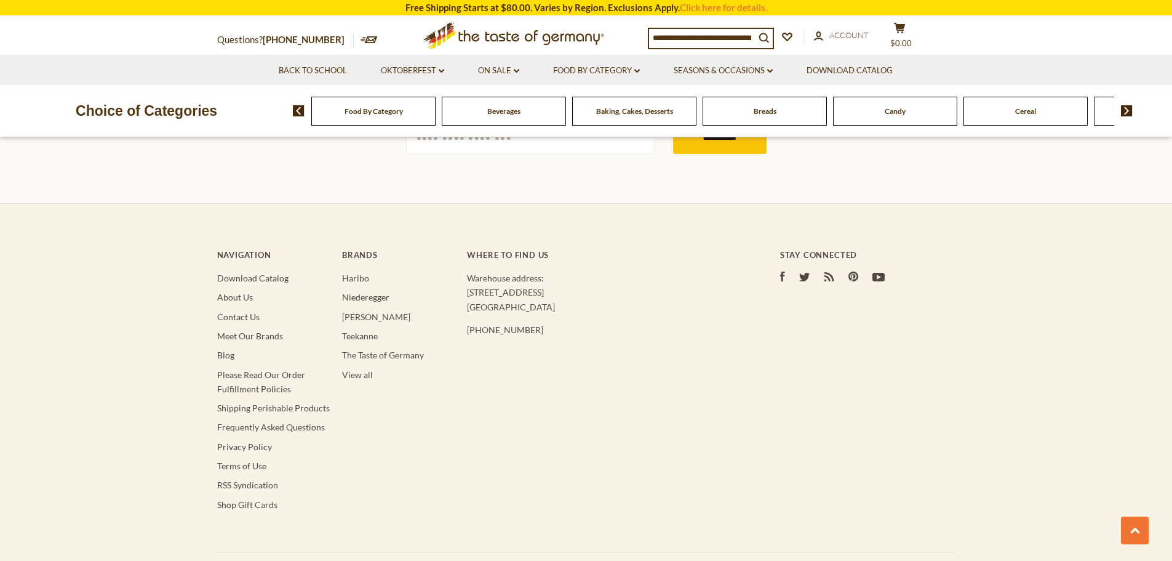
scroll to position [3732, 0]
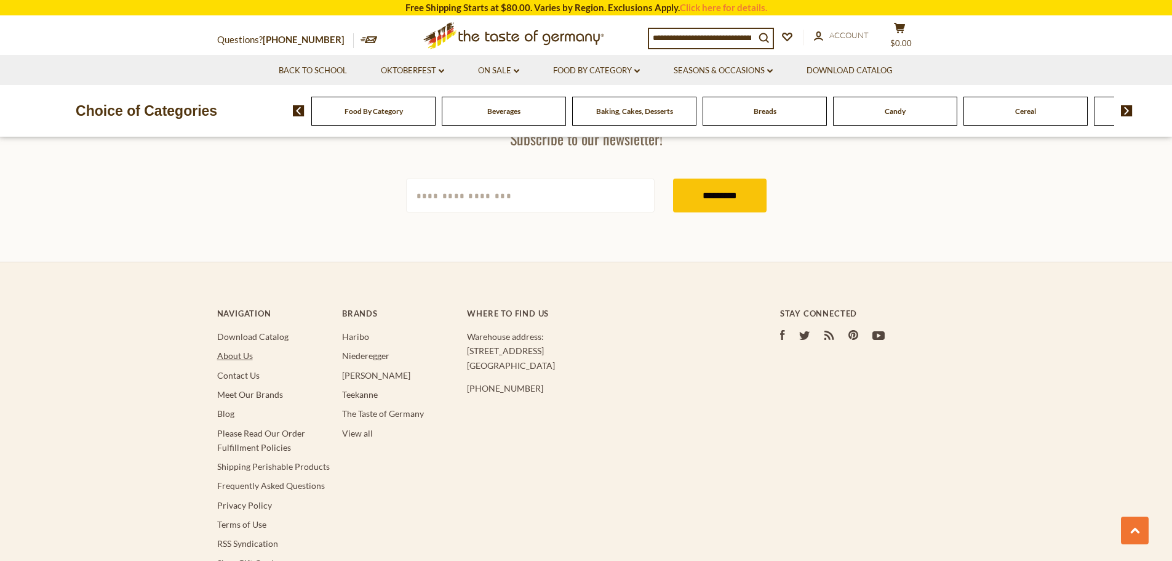
click at [245, 350] on link "About Us" at bounding box center [235, 355] width 36 height 10
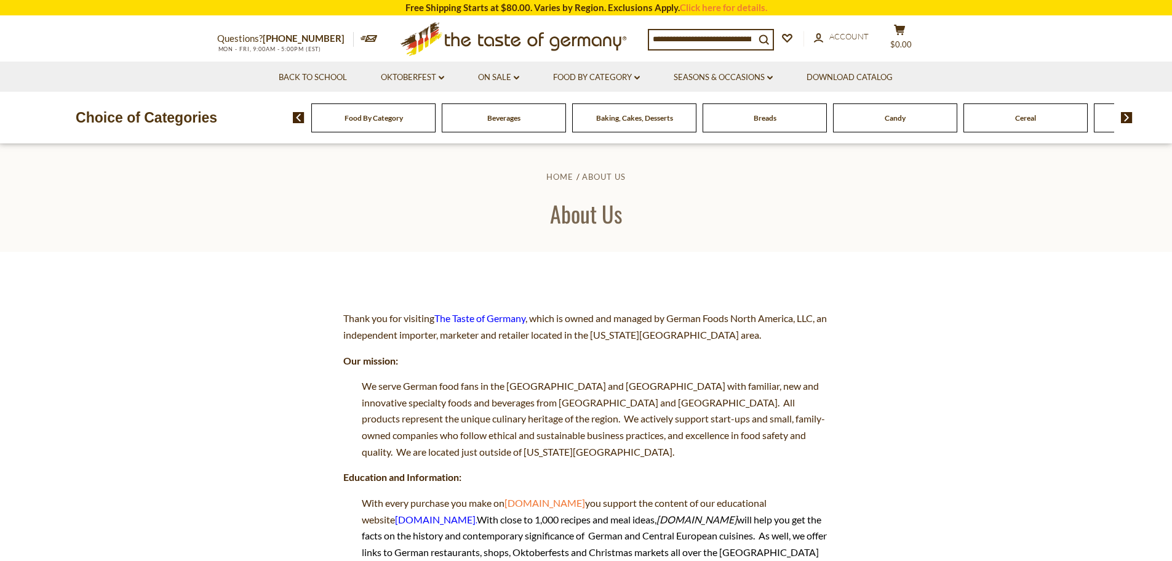
click at [436, 124] on div "Beverages" at bounding box center [373, 117] width 124 height 29
click at [490, 114] on span "Beverages" at bounding box center [503, 117] width 33 height 9
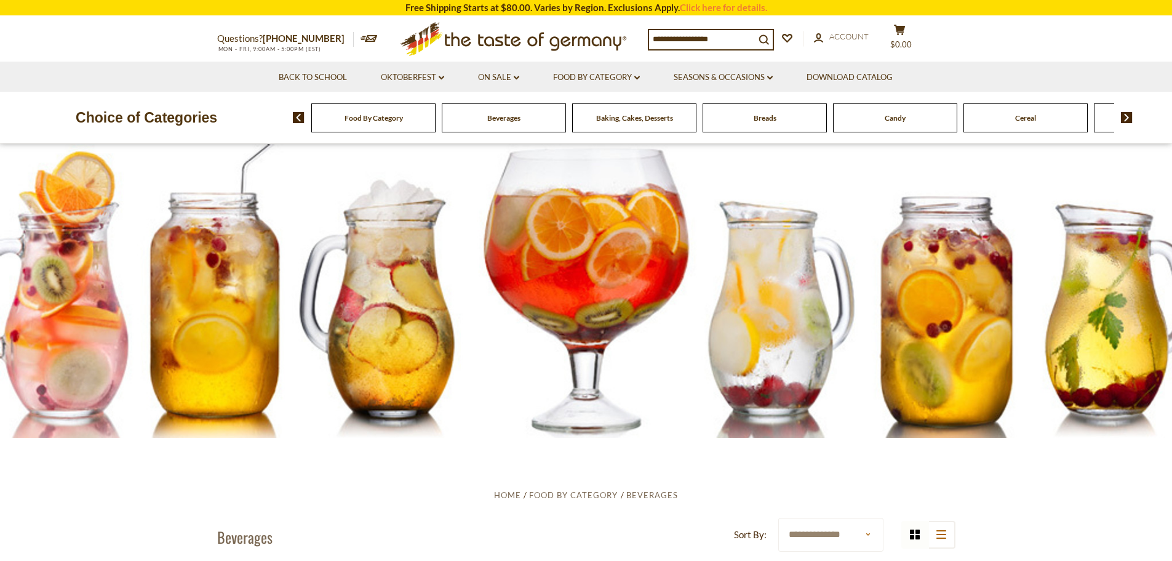
click at [626, 119] on span "Baking, Cakes, Desserts" at bounding box center [634, 117] width 77 height 9
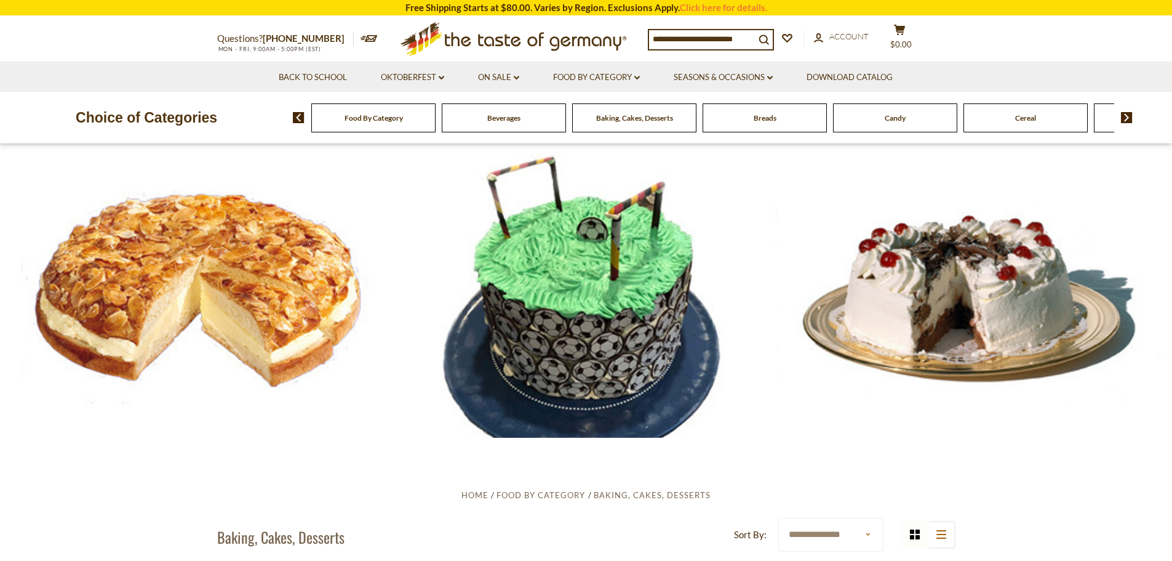
click at [436, 124] on div "Beverages" at bounding box center [373, 117] width 124 height 29
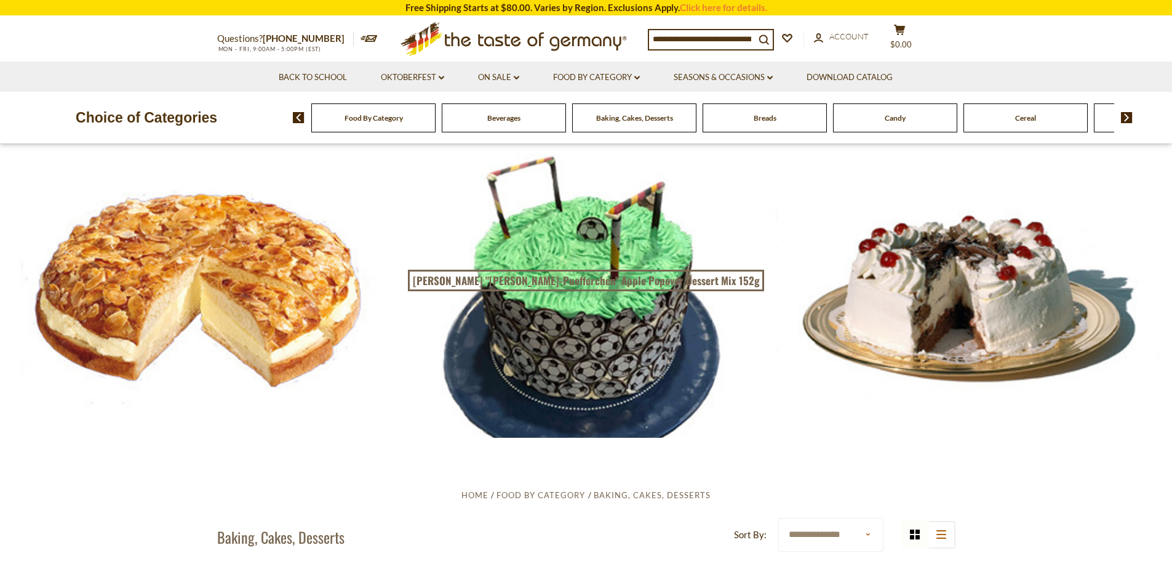
click at [508, 118] on span "Beverages" at bounding box center [503, 117] width 33 height 9
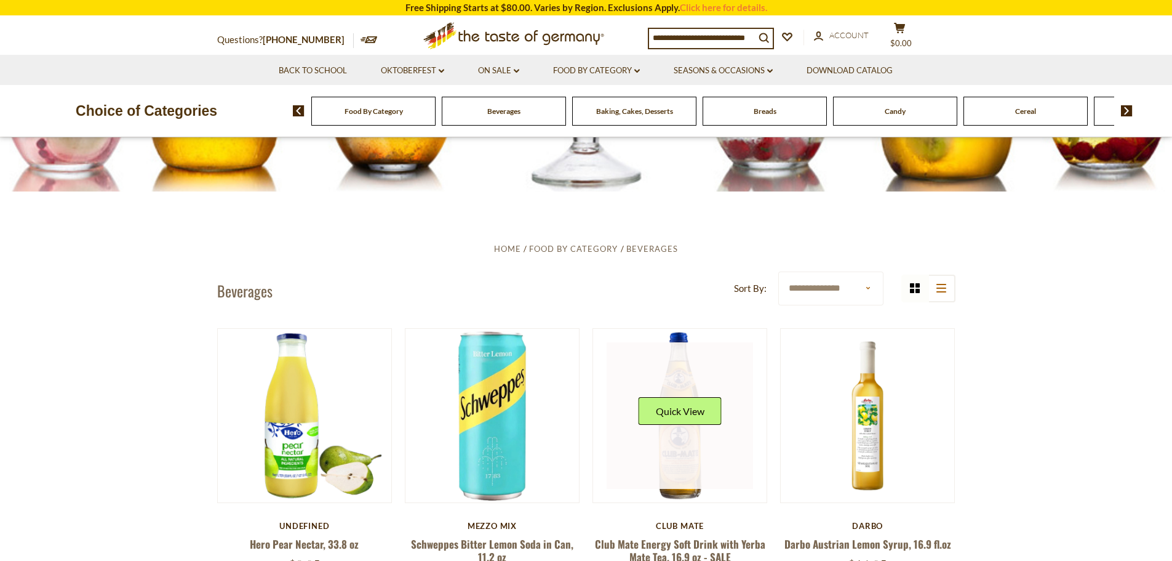
scroll to position [185, 0]
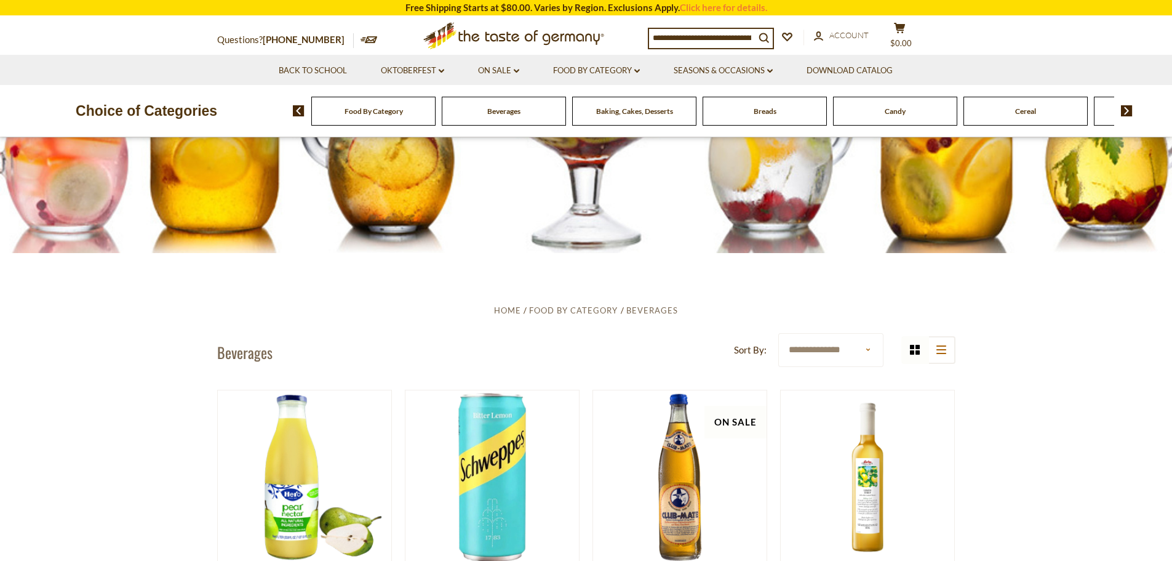
click at [868, 350] on select "**********" at bounding box center [830, 350] width 105 height 34
click at [643, 110] on span "Baking, Cakes, Desserts" at bounding box center [634, 110] width 77 height 9
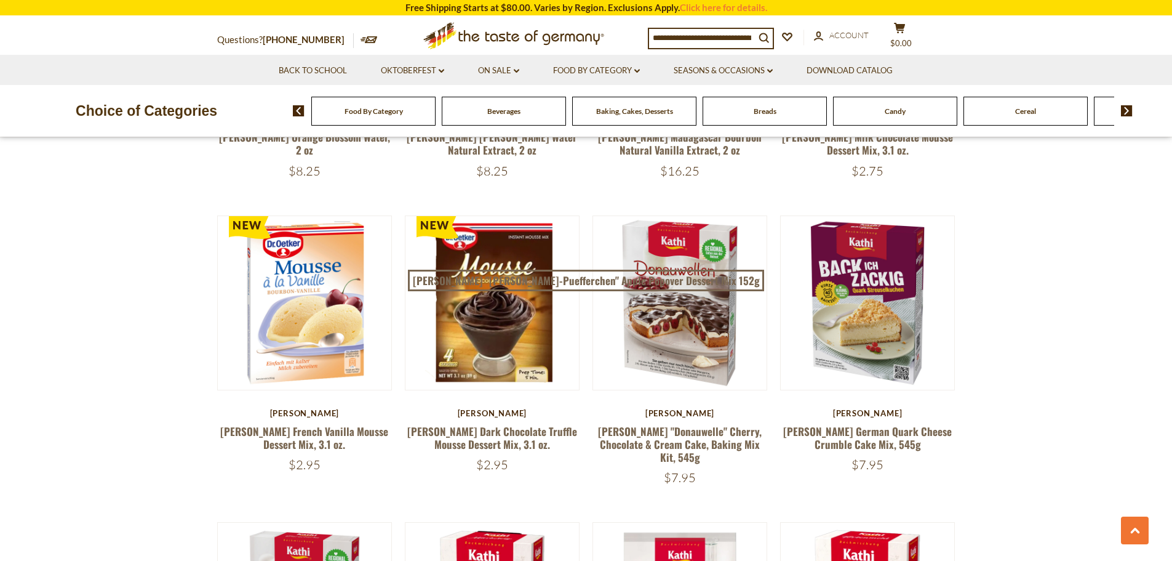
scroll to position [985, 0]
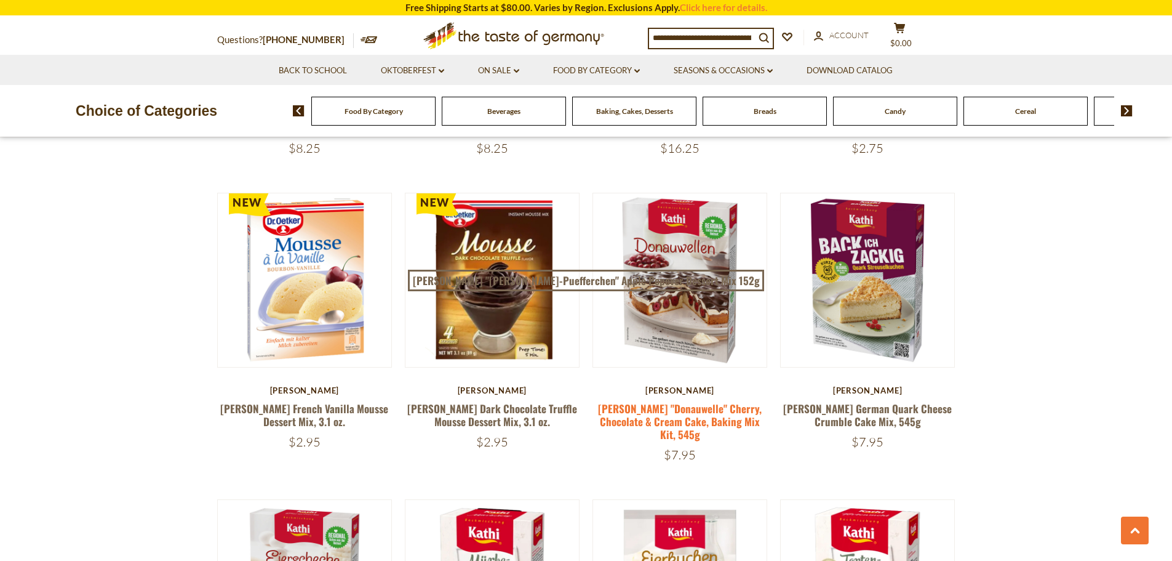
click at [707, 419] on link "[PERSON_NAME] "Donauwelle" Cherry, Chocolate & Cream Cake, Baking Mix Kit, 545g" at bounding box center [680, 422] width 164 height 42
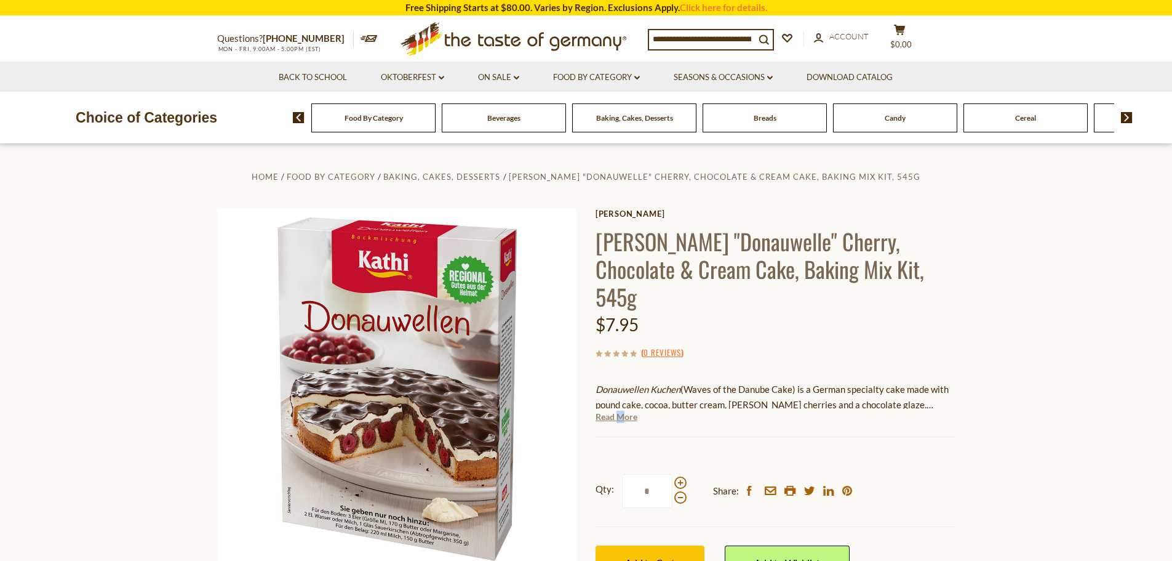
click at [619, 410] on link "Read More" at bounding box center [617, 416] width 42 height 12
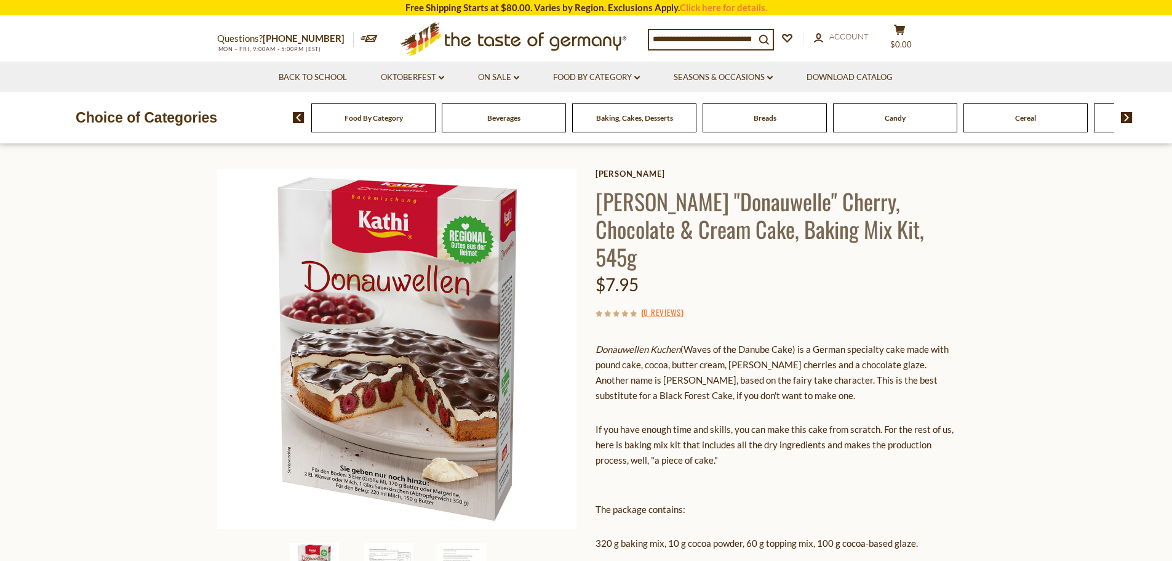
scroll to position [62, 0]
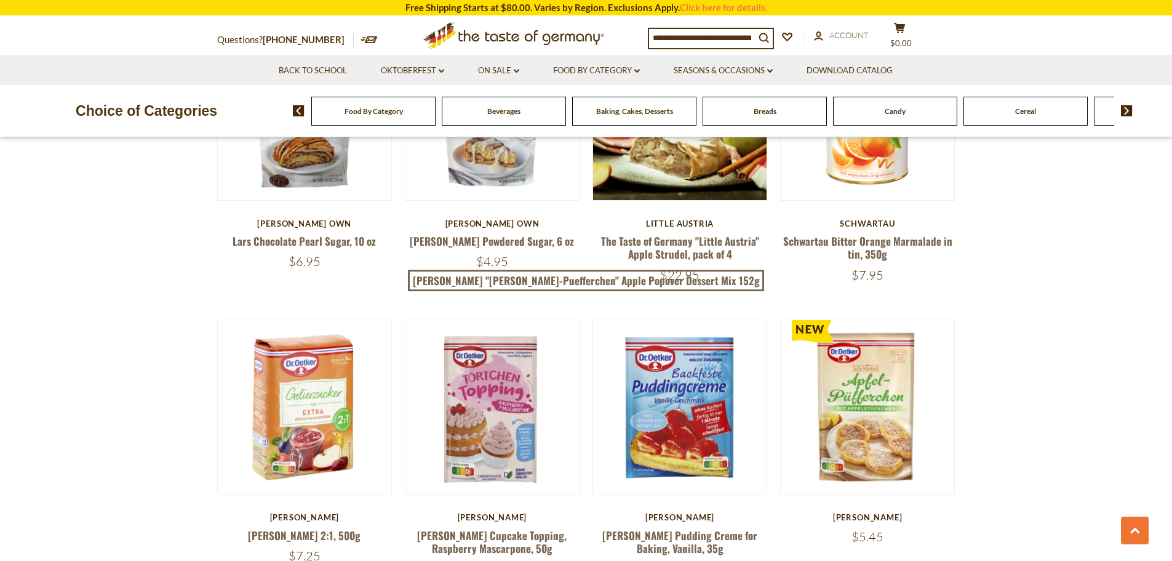
scroll to position [2646, 0]
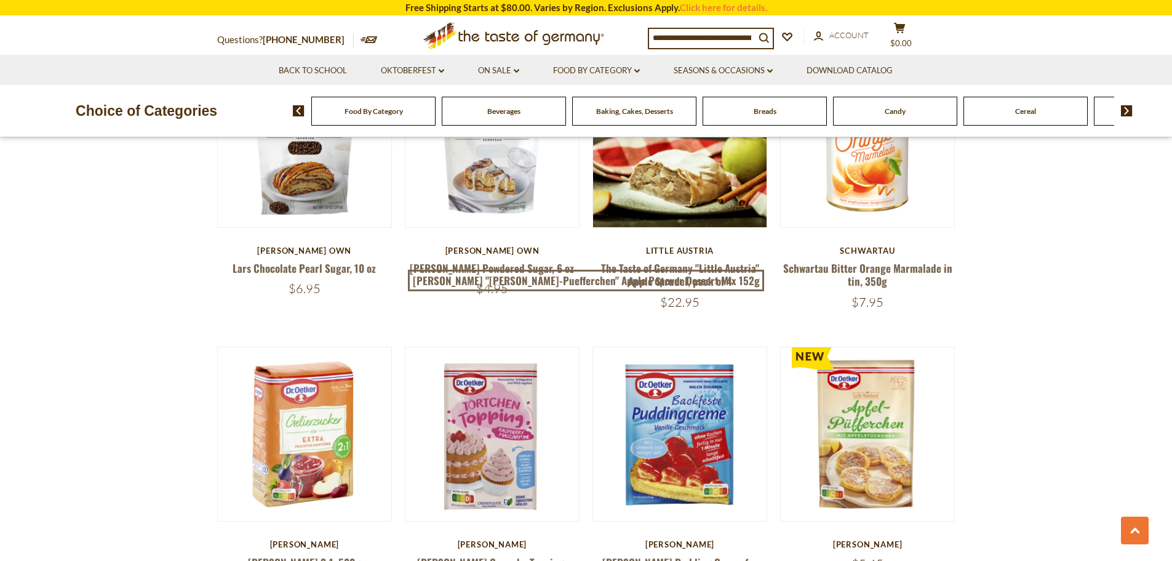
click at [436, 118] on div "Breads" at bounding box center [373, 111] width 124 height 29
click at [761, 113] on span "Breads" at bounding box center [765, 110] width 23 height 9
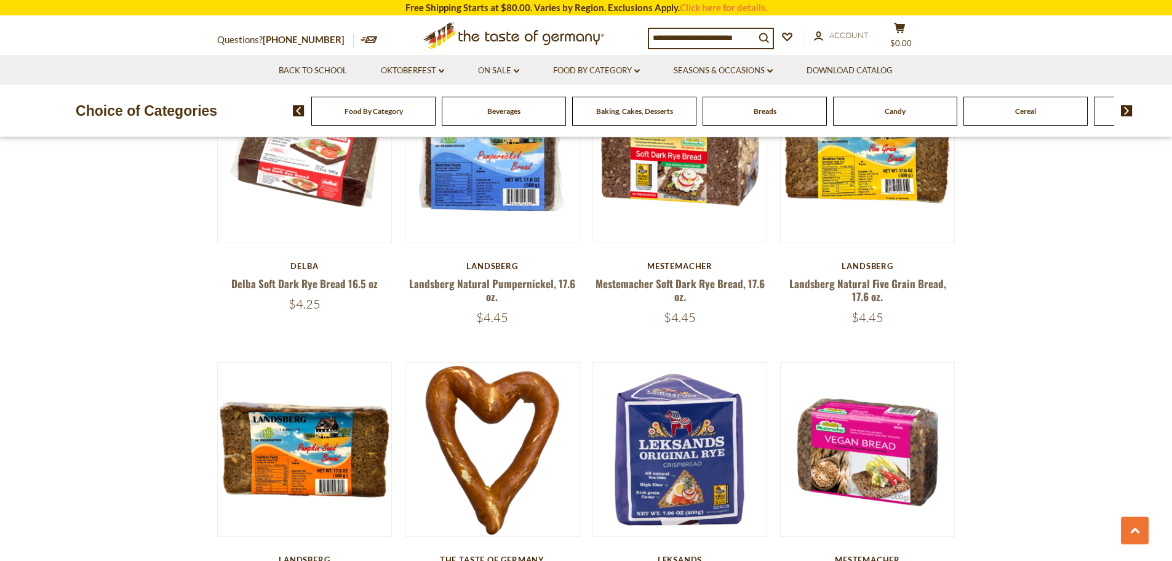
scroll to position [923, 0]
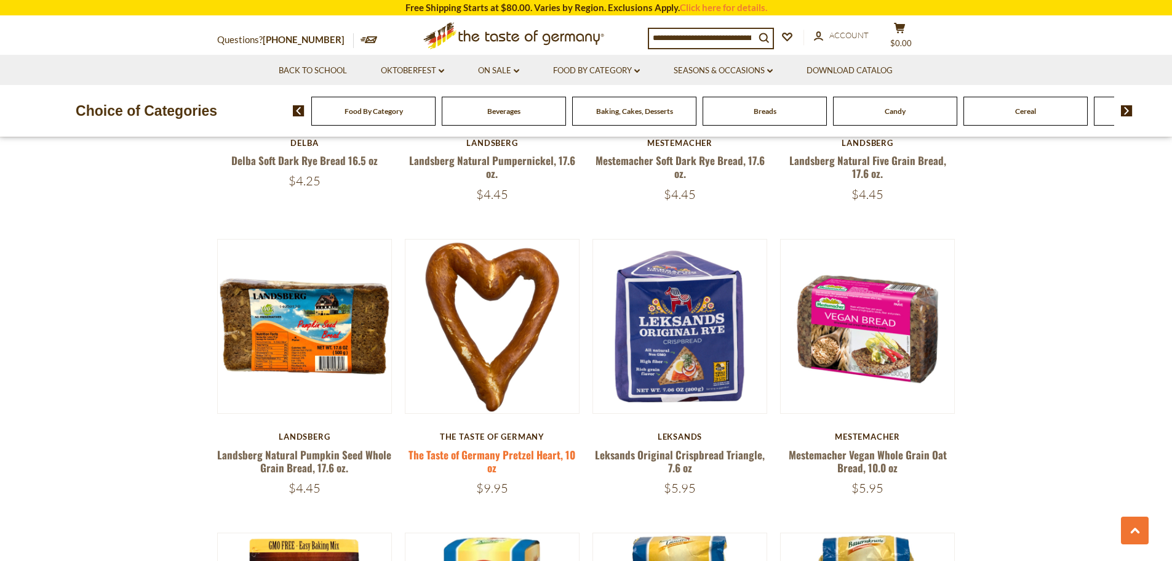
click at [522, 455] on link "The Taste of Germany Pretzel Heart, 10 oz" at bounding box center [492, 461] width 167 height 28
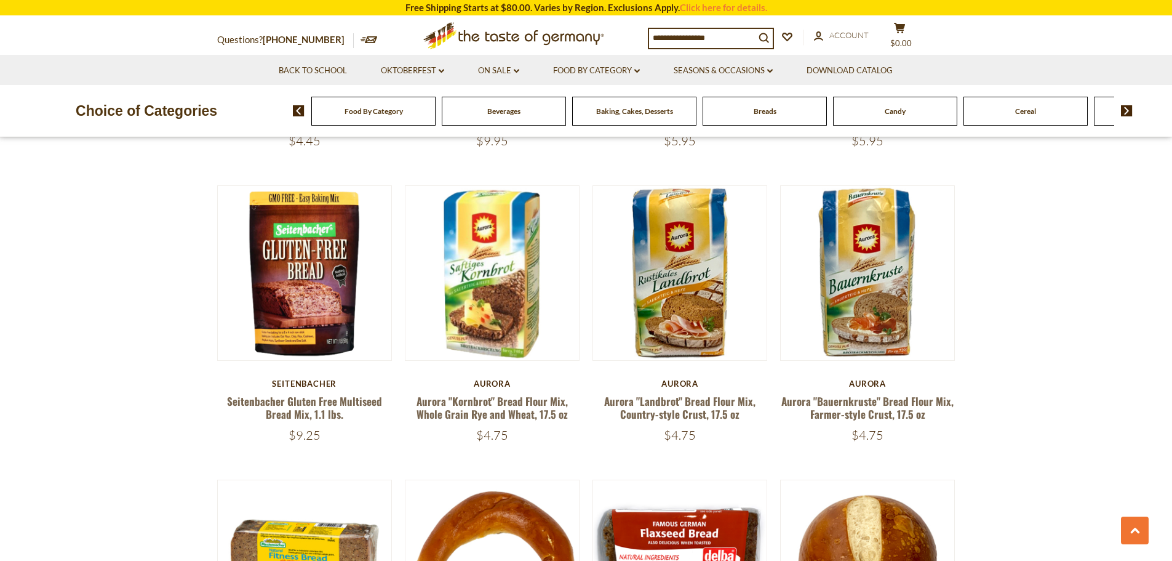
scroll to position [1292, 0]
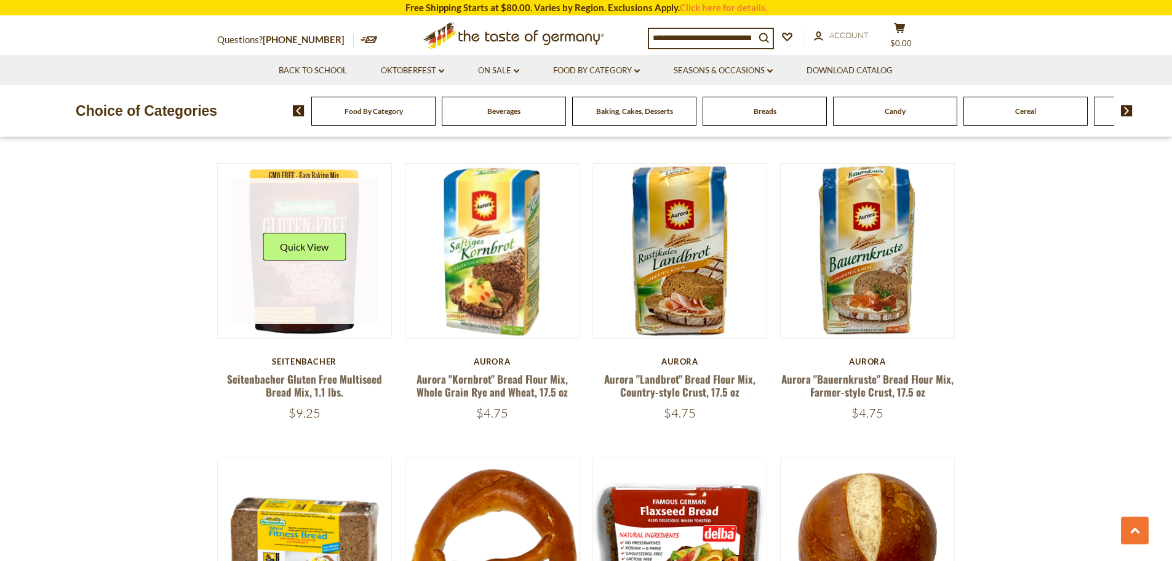
click at [302, 276] on link at bounding box center [304, 251] width 146 height 146
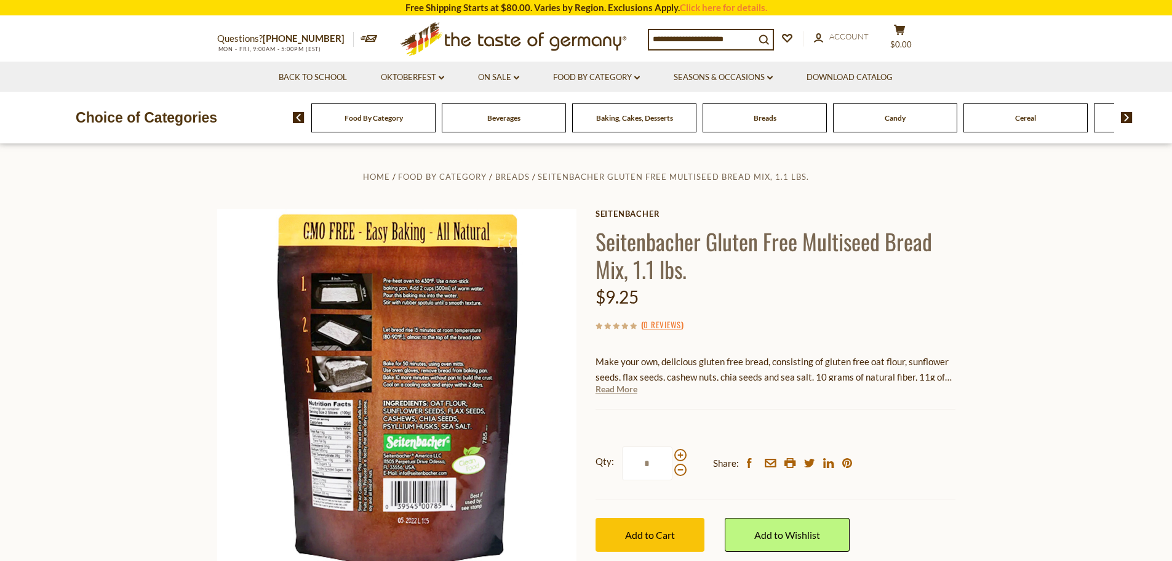
click at [622, 388] on link "Read More" at bounding box center [617, 389] width 42 height 12
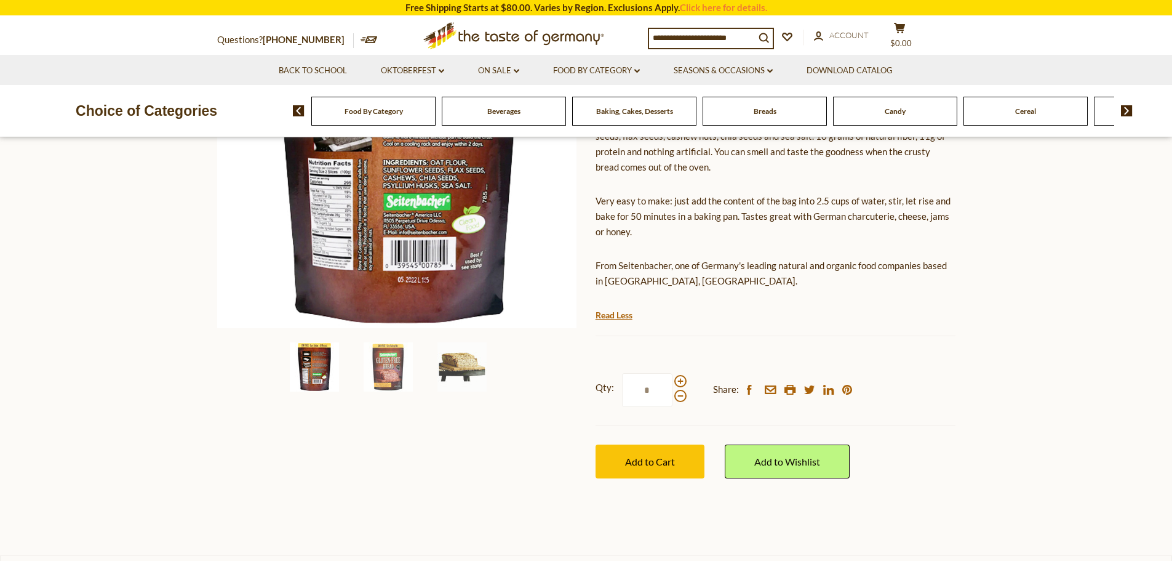
scroll to position [246, 0]
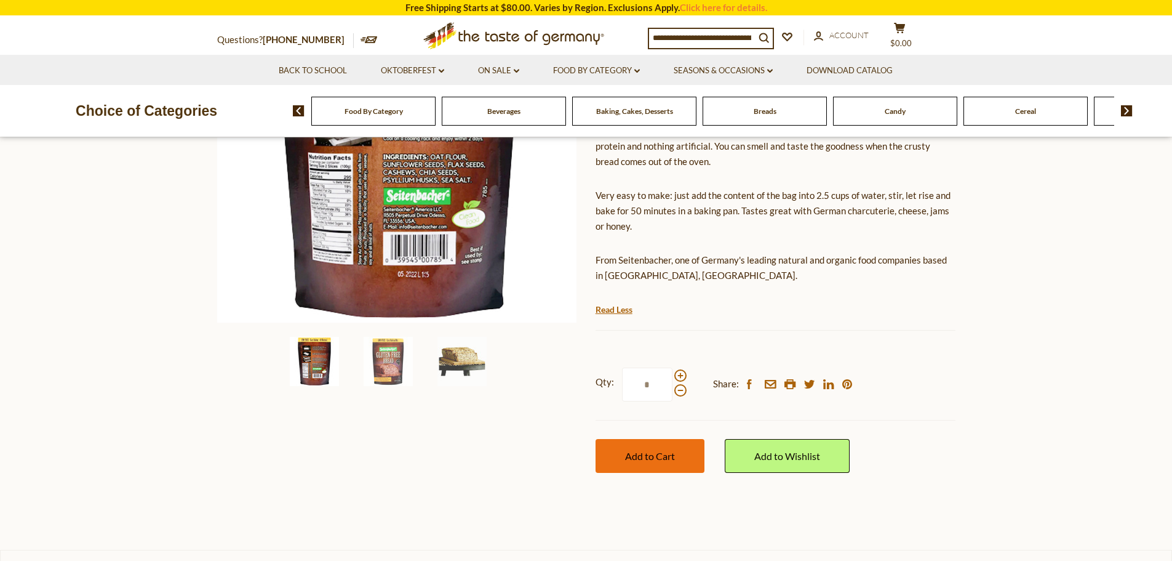
click at [642, 455] on span "Add to Cart" at bounding box center [650, 456] width 50 height 12
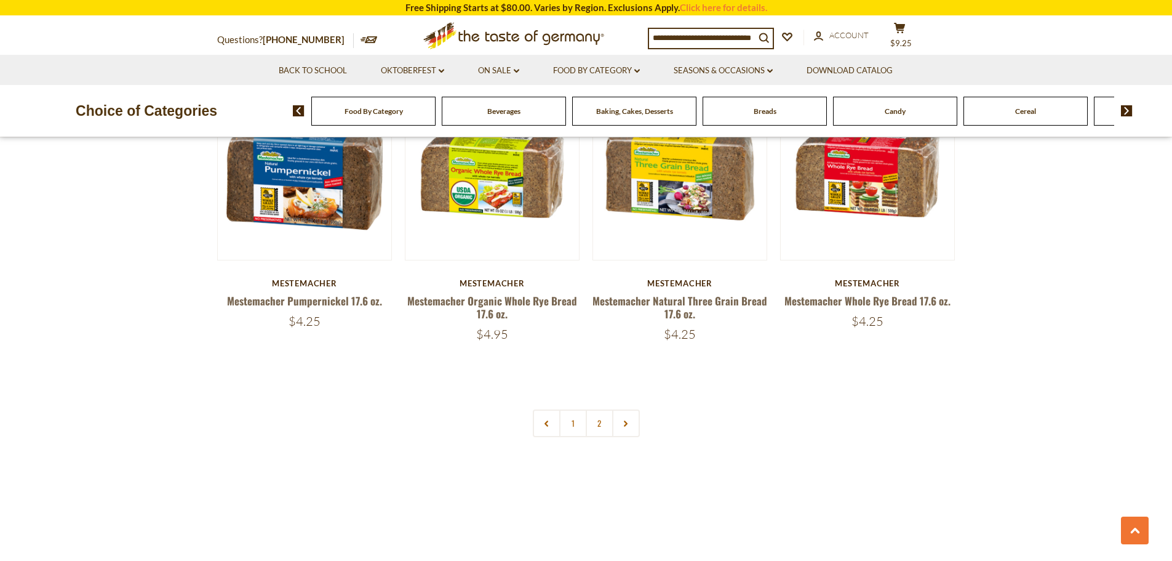
scroll to position [2892, 0]
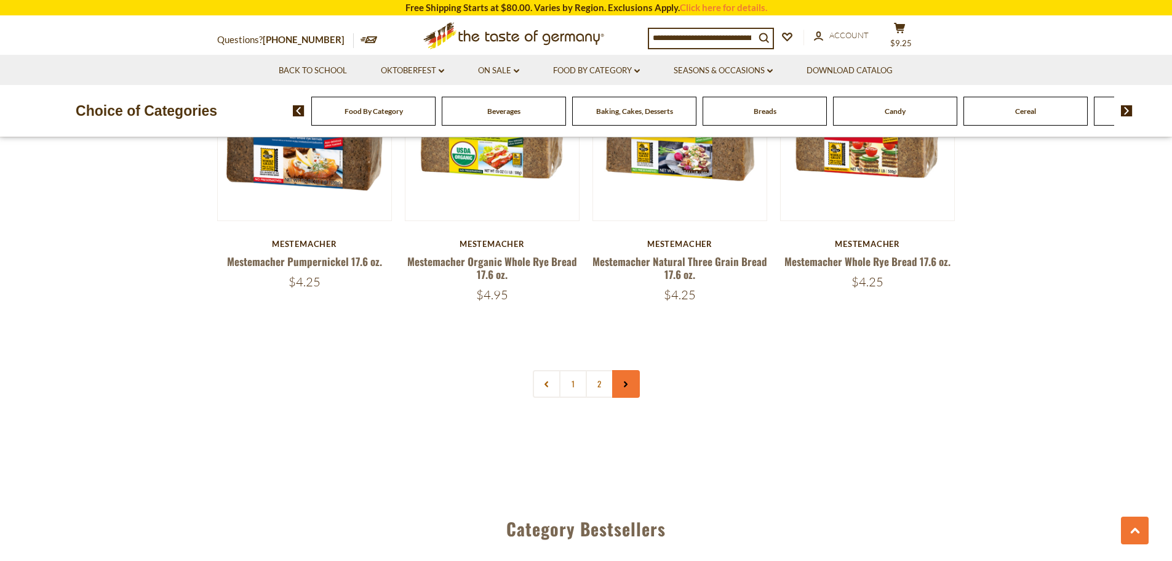
click at [626, 383] on use at bounding box center [626, 385] width 4 height 6
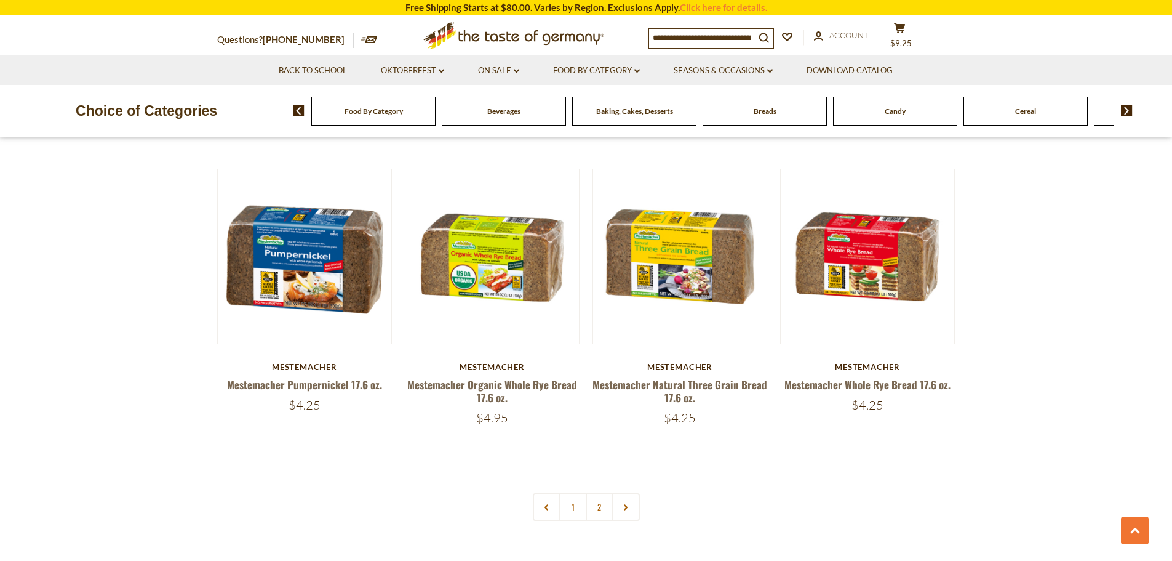
scroll to position [2831, 0]
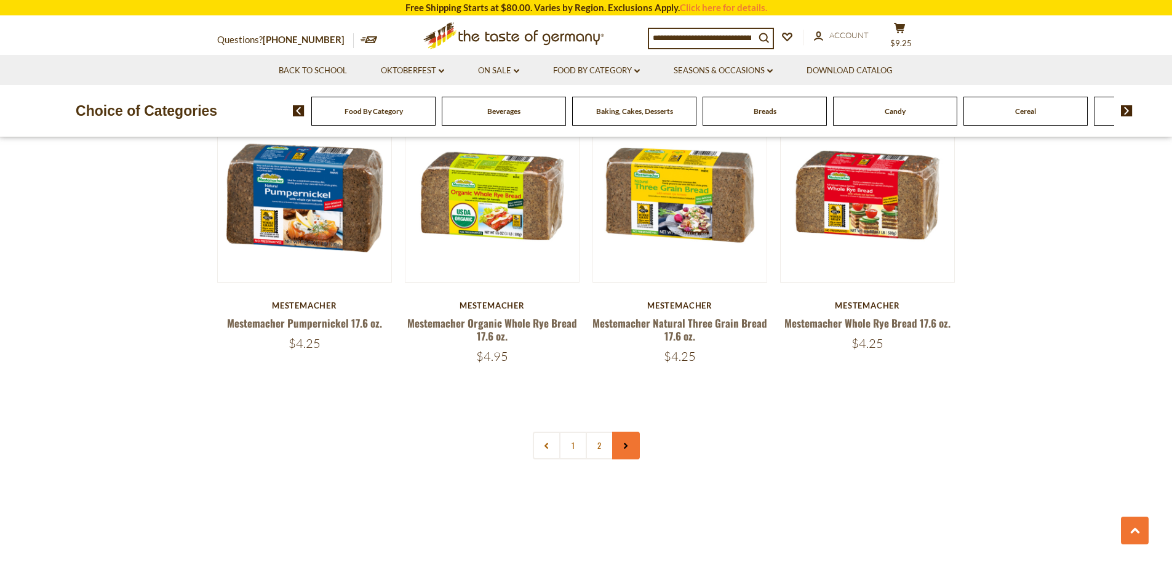
click at [627, 446] on use at bounding box center [626, 446] width 4 height 6
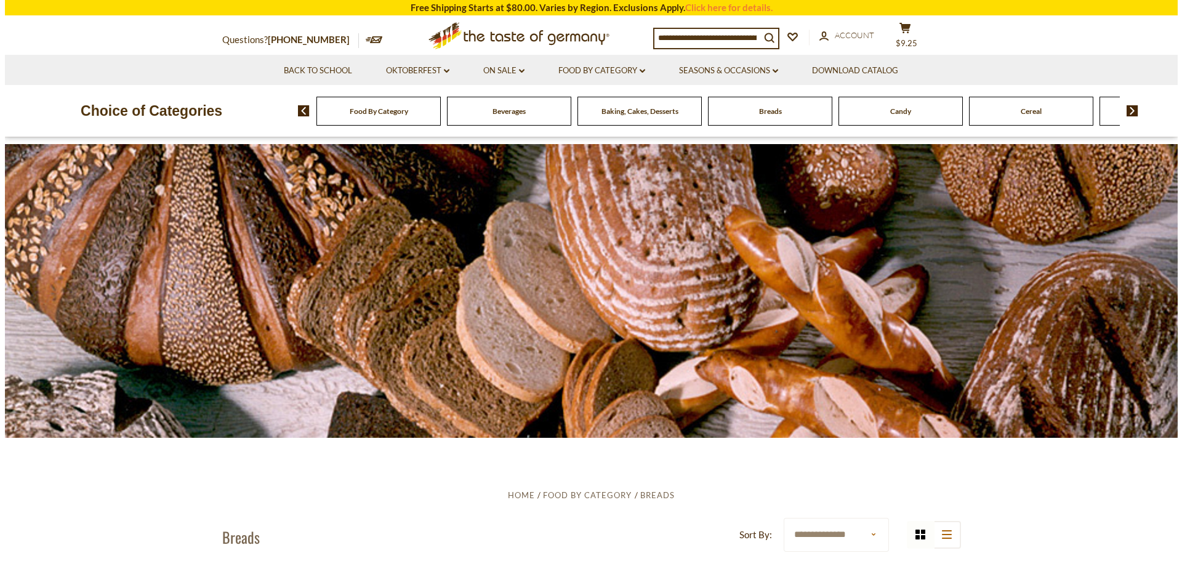
scroll to position [308, 0]
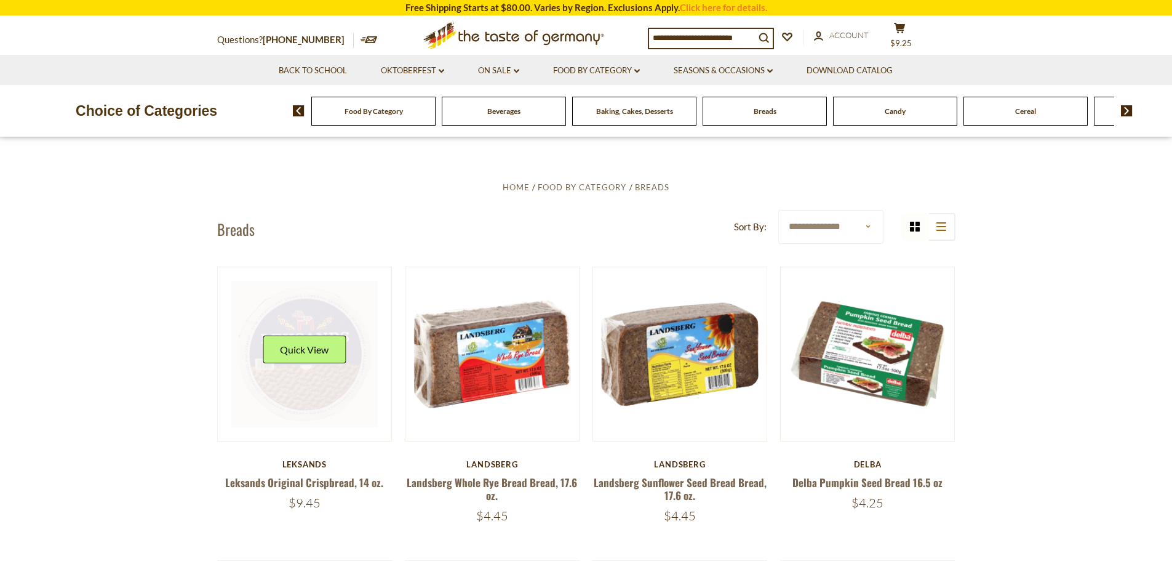
click at [332, 370] on div "Quick View" at bounding box center [304, 353] width 83 height 37
click at [305, 349] on button "Quick View" at bounding box center [304, 349] width 83 height 28
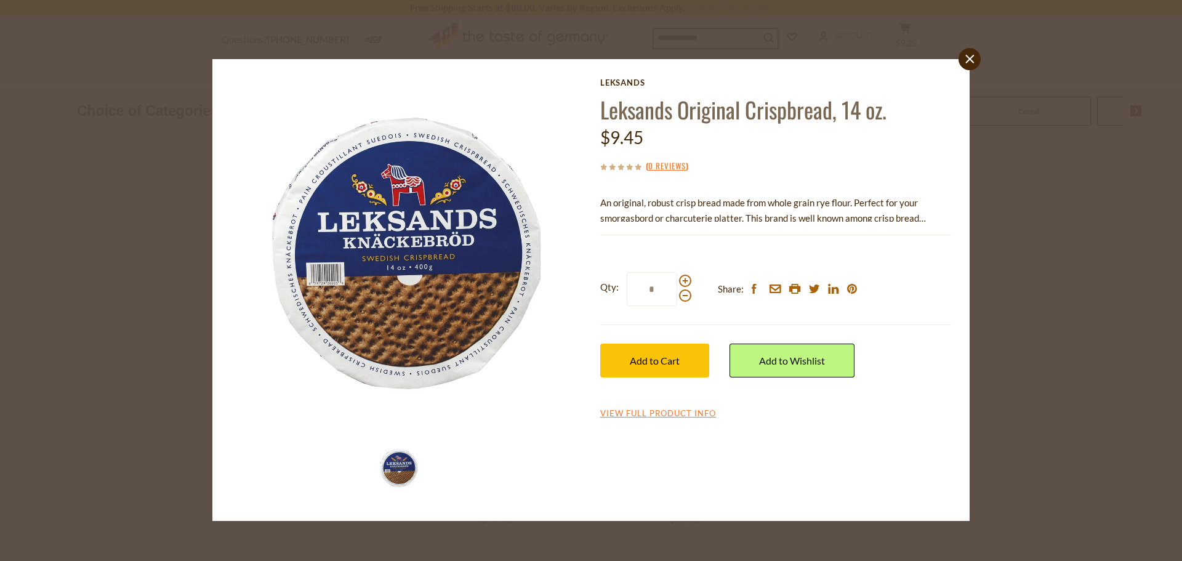
click at [790, 222] on div "Current stock: 0" at bounding box center [775, 226] width 351 height 8
click at [632, 411] on link "View Full Product Info" at bounding box center [658, 413] width 116 height 11
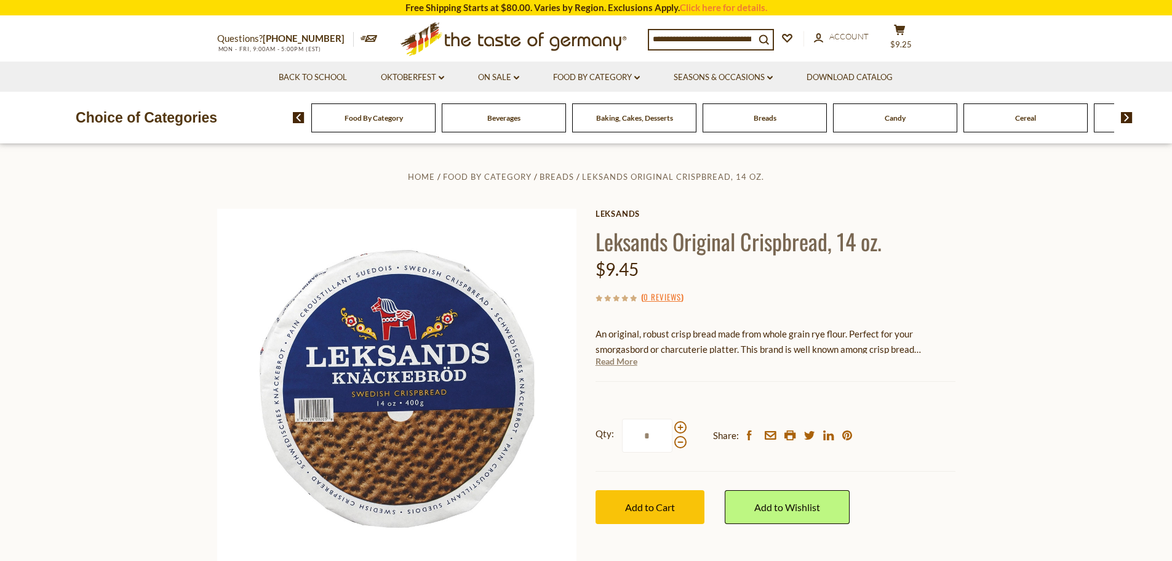
click at [623, 365] on link "Read More" at bounding box center [617, 361] width 42 height 12
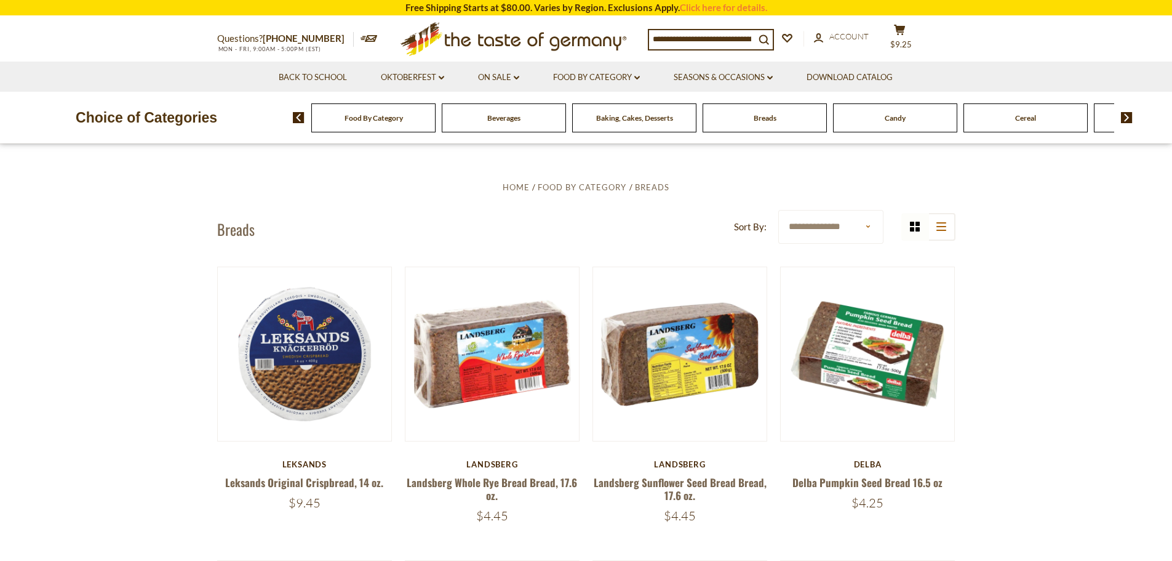
click at [895, 118] on span "Candy" at bounding box center [895, 117] width 21 height 9
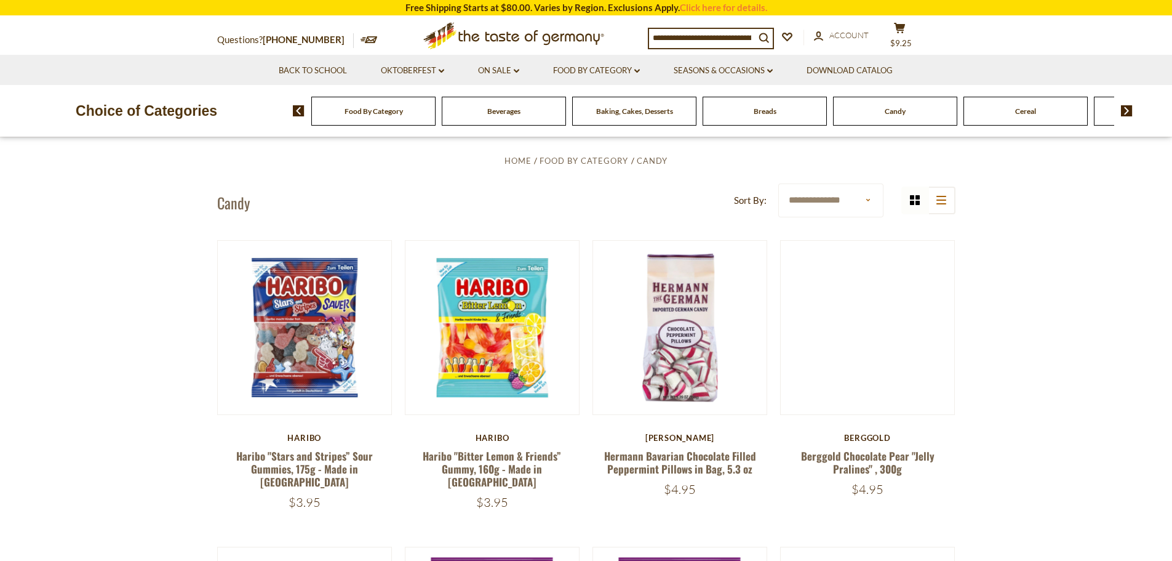
scroll to position [369, 0]
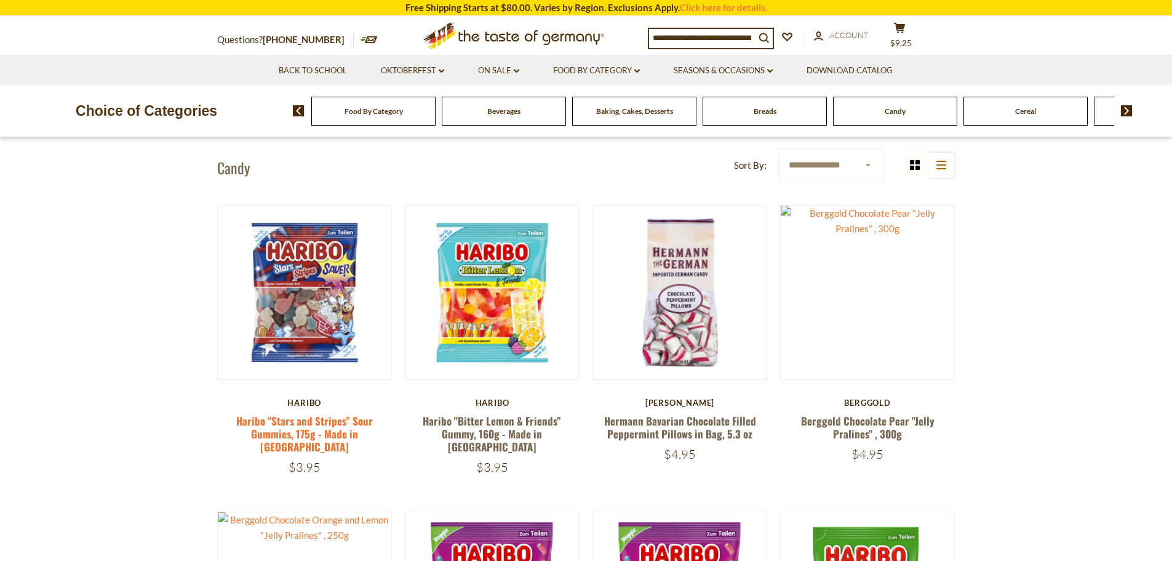
click at [301, 431] on link "Haribo "Stars and Stripes” Sour Gummies, 175g - Made in Germany" at bounding box center [304, 434] width 137 height 42
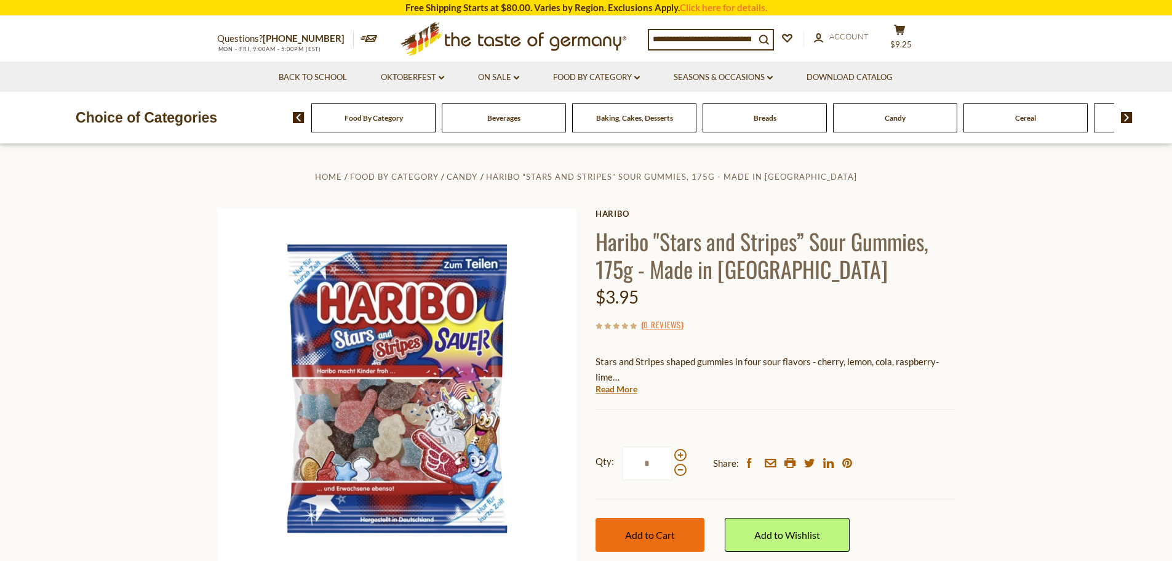
click at [631, 529] on span "Add to Cart" at bounding box center [650, 535] width 50 height 12
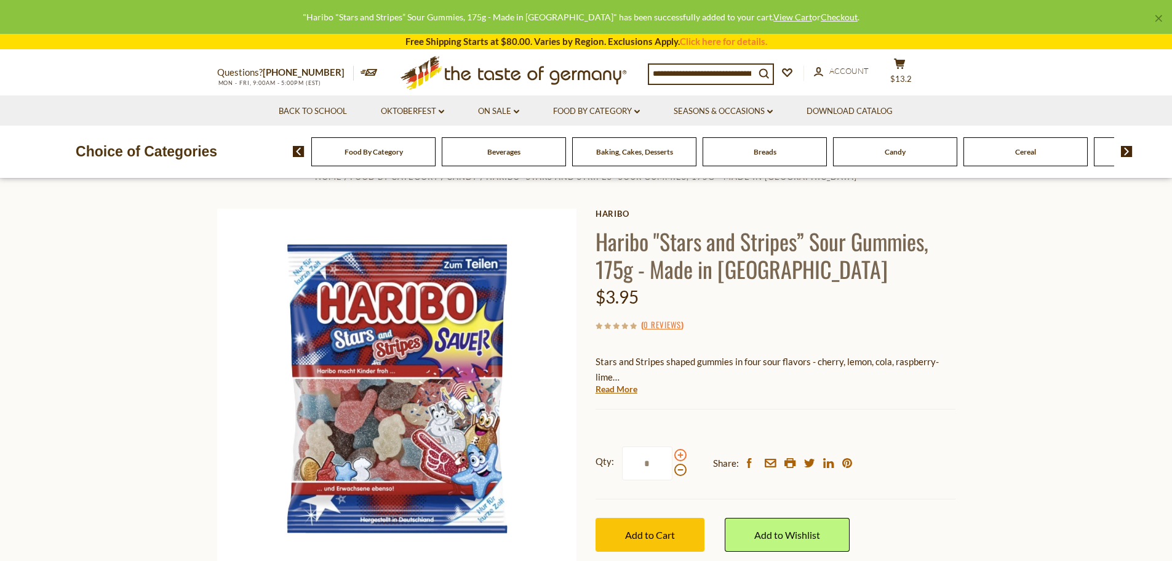
click at [678, 455] on span at bounding box center [680, 455] width 12 height 12
click at [673, 455] on input "*" at bounding box center [647, 463] width 50 height 34
click at [682, 468] on span at bounding box center [680, 469] width 12 height 12
click at [673, 468] on input "*" at bounding box center [647, 463] width 50 height 34
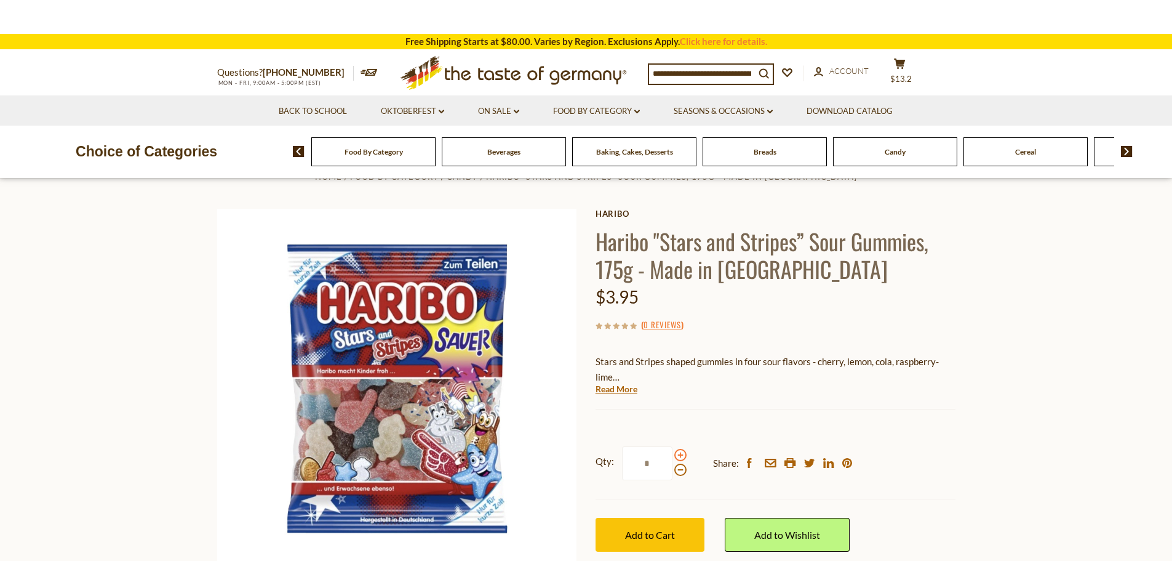
click at [679, 455] on span at bounding box center [680, 455] width 12 height 12
click at [673, 455] on input "*" at bounding box center [647, 463] width 50 height 34
type input "*"
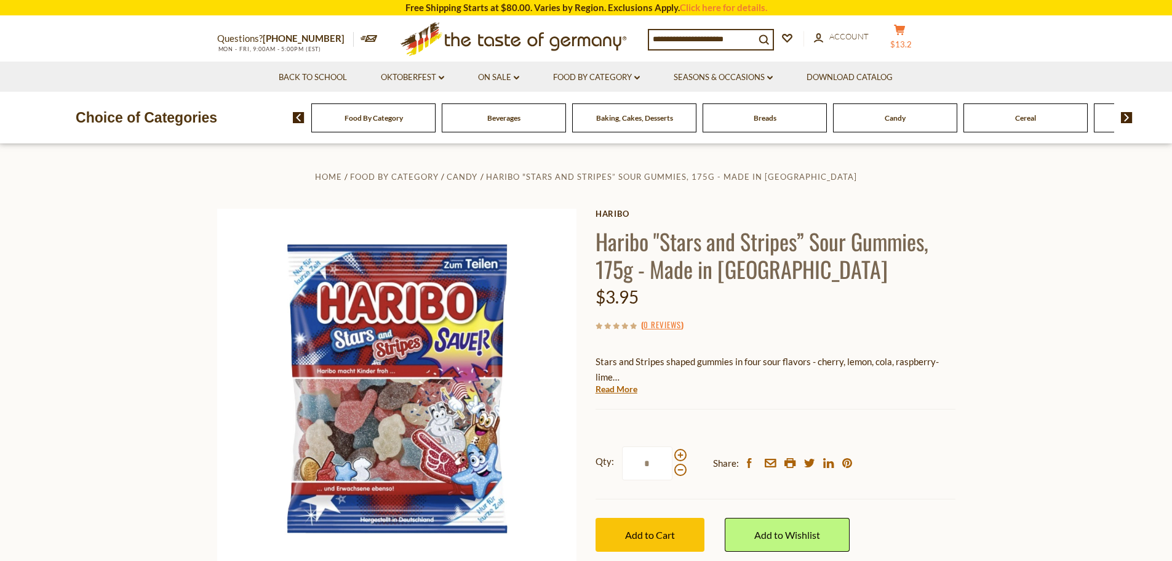
click at [897, 35] on icon "cart" at bounding box center [900, 30] width 12 height 10
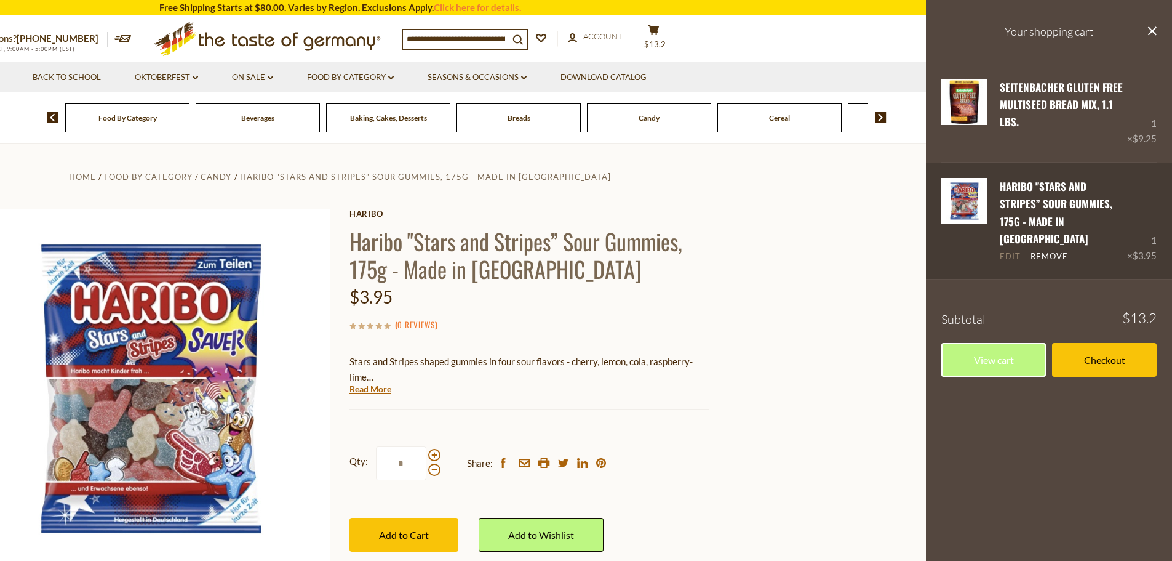
click at [1006, 251] on link "Edit" at bounding box center [1010, 256] width 21 height 11
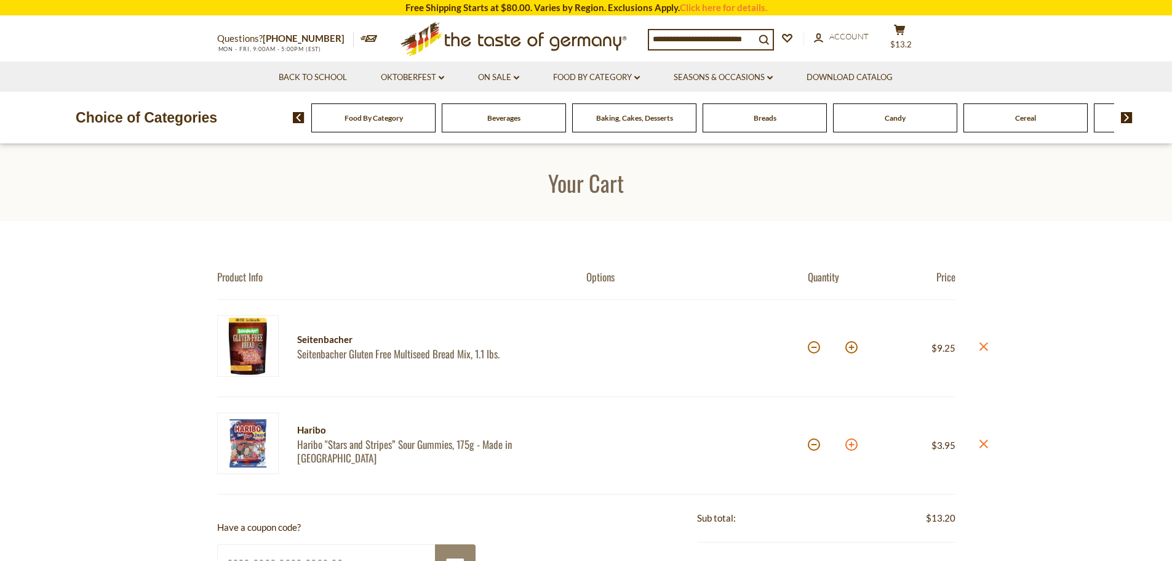
click at [851, 447] on button at bounding box center [852, 444] width 12 height 12
type input "*"
click at [900, 118] on span "Candy" at bounding box center [895, 117] width 21 height 9
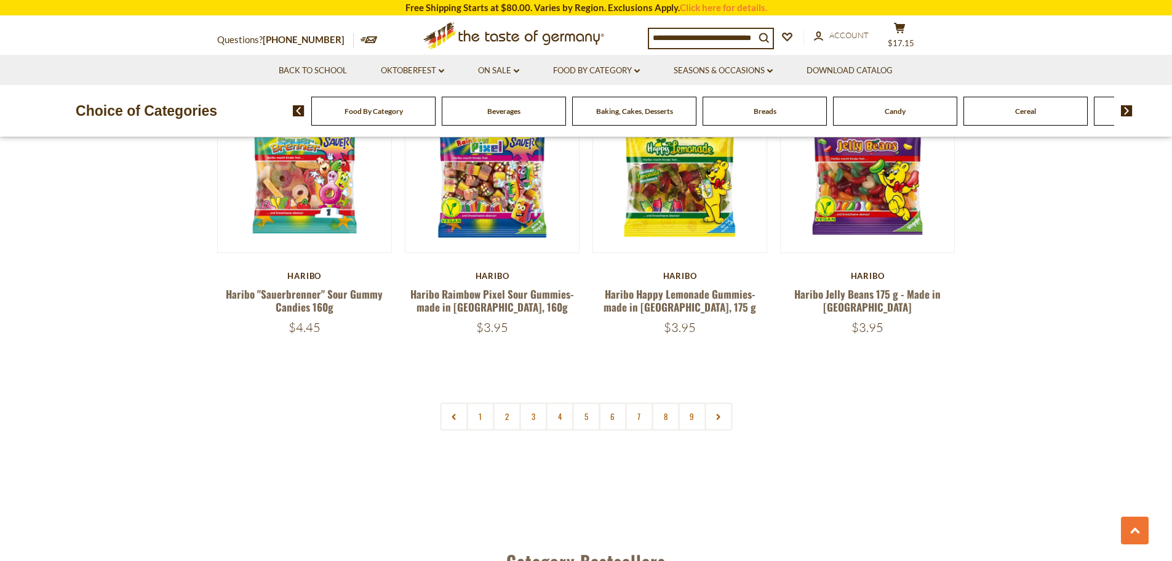
scroll to position [3015, 0]
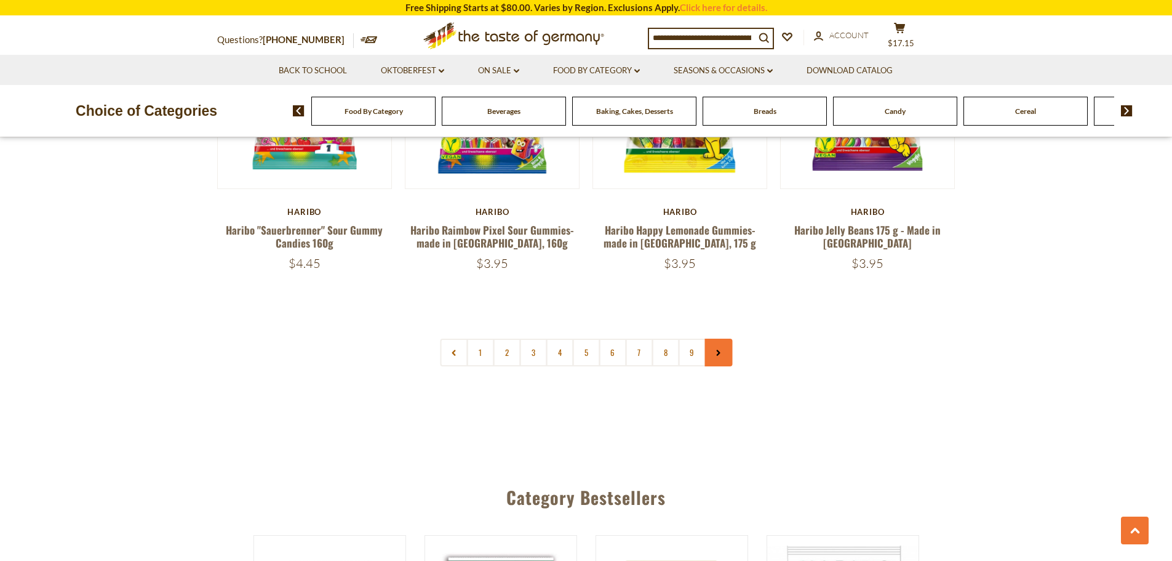
click at [716, 350] on icon at bounding box center [718, 353] width 7 height 6
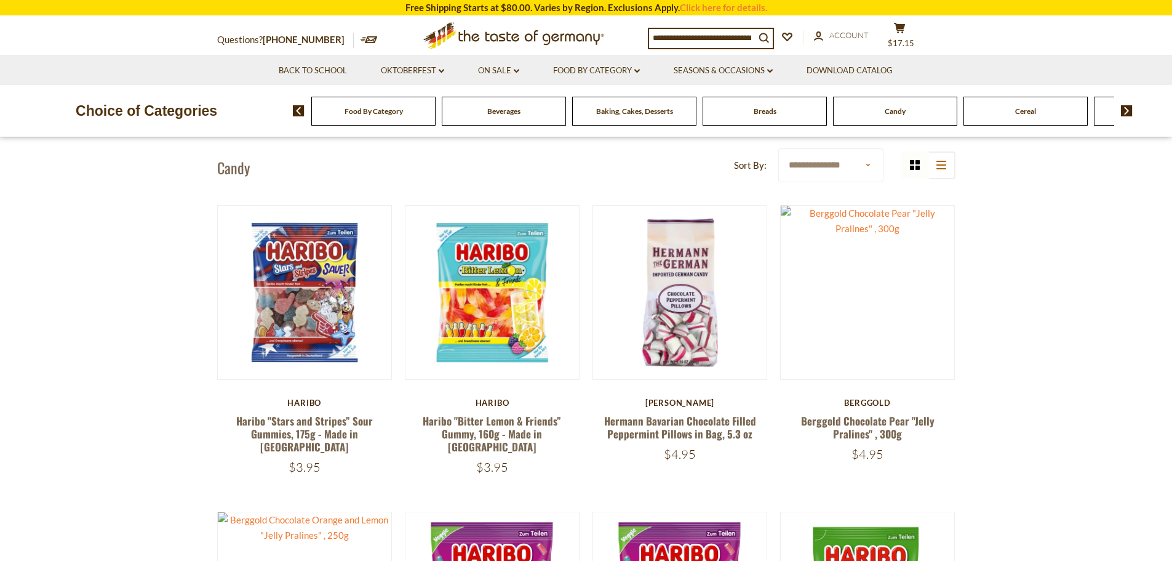
scroll to position [431, 0]
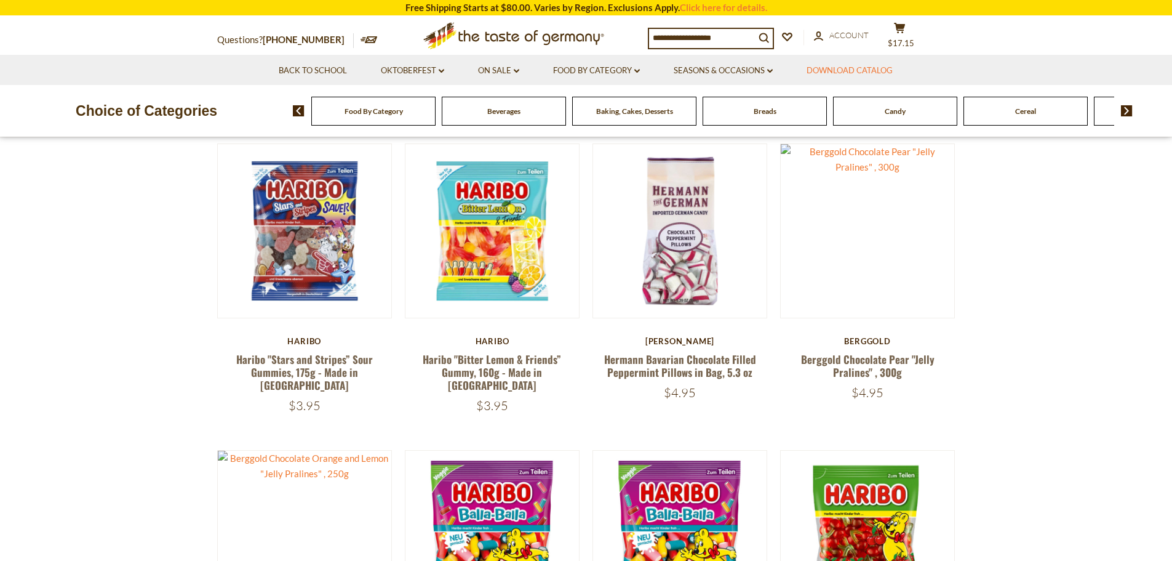
click at [851, 72] on link "Download Catalog" at bounding box center [850, 71] width 86 height 14
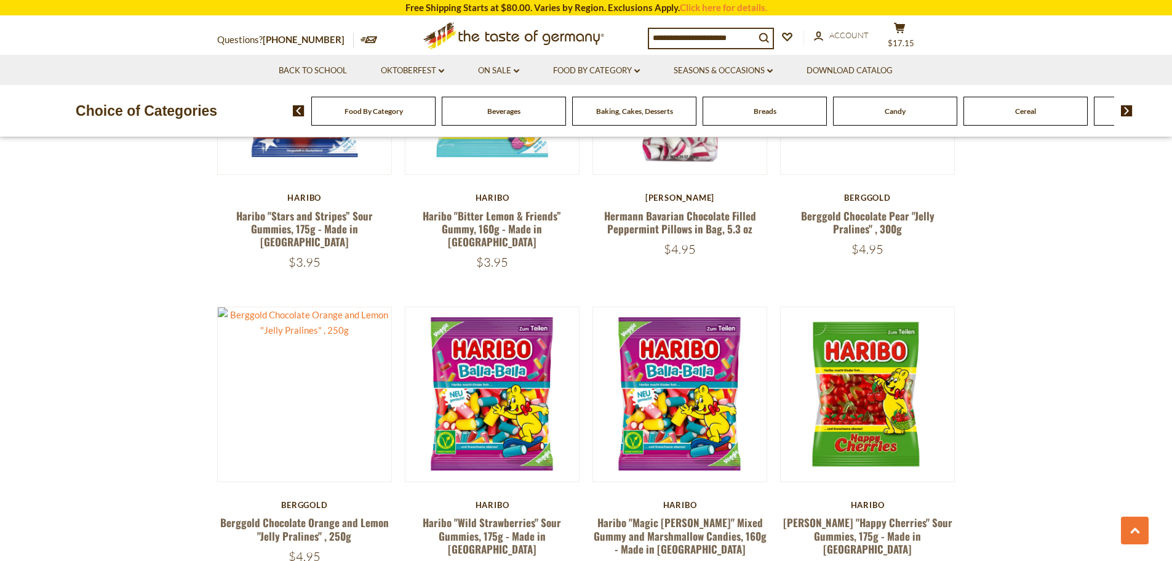
scroll to position [615, 0]
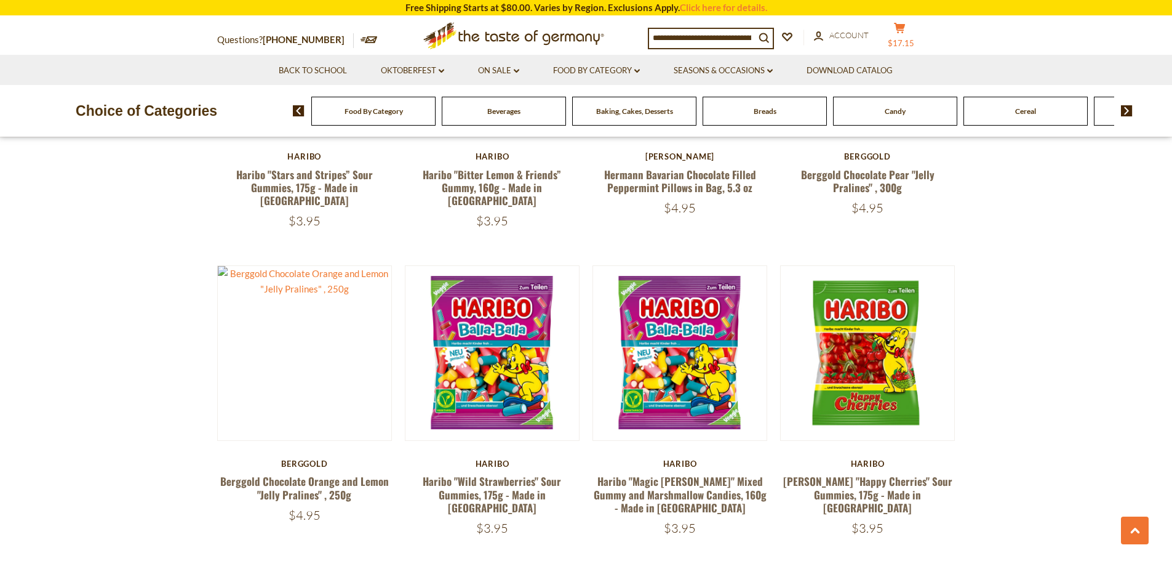
click at [903, 33] on button "cart $17.15" at bounding box center [900, 37] width 37 height 31
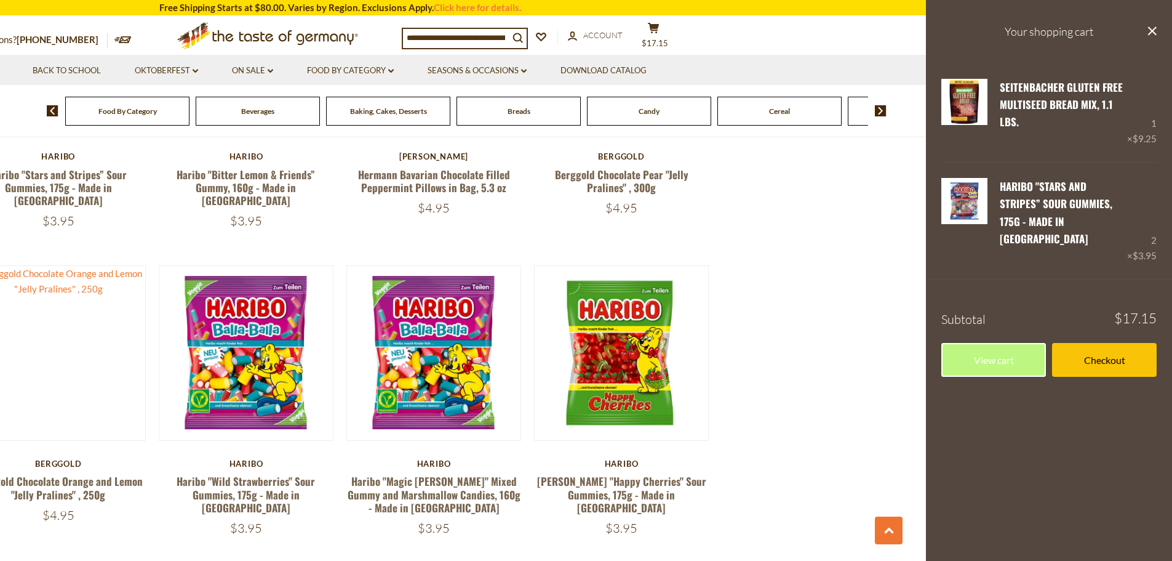
click at [1150, 37] on button "close" at bounding box center [1152, 32] width 9 height 15
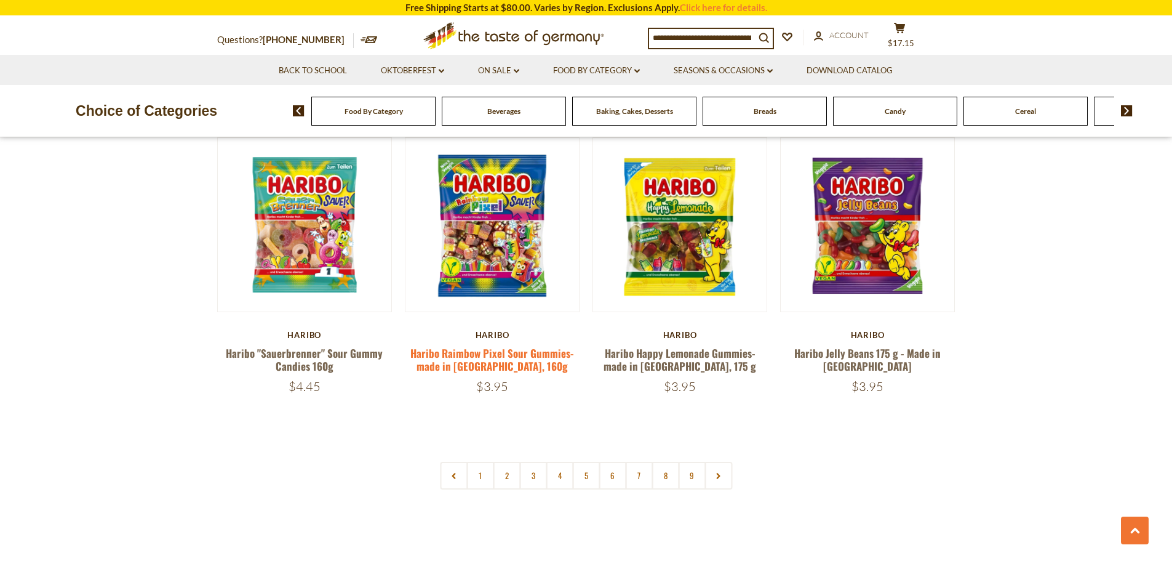
scroll to position [2954, 0]
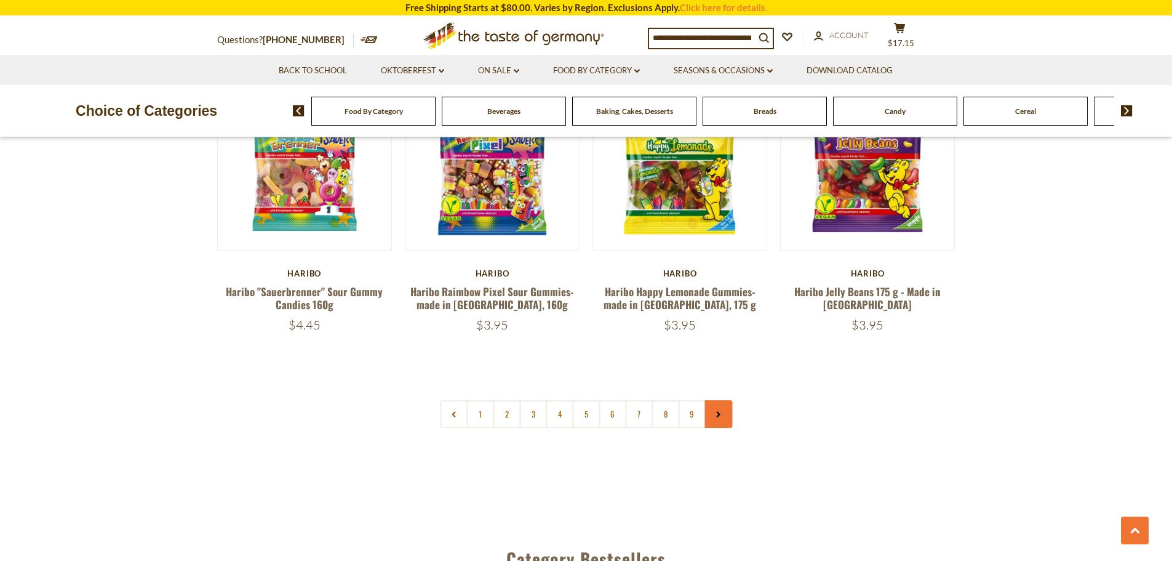
click at [718, 411] on icon at bounding box center [718, 414] width 7 height 6
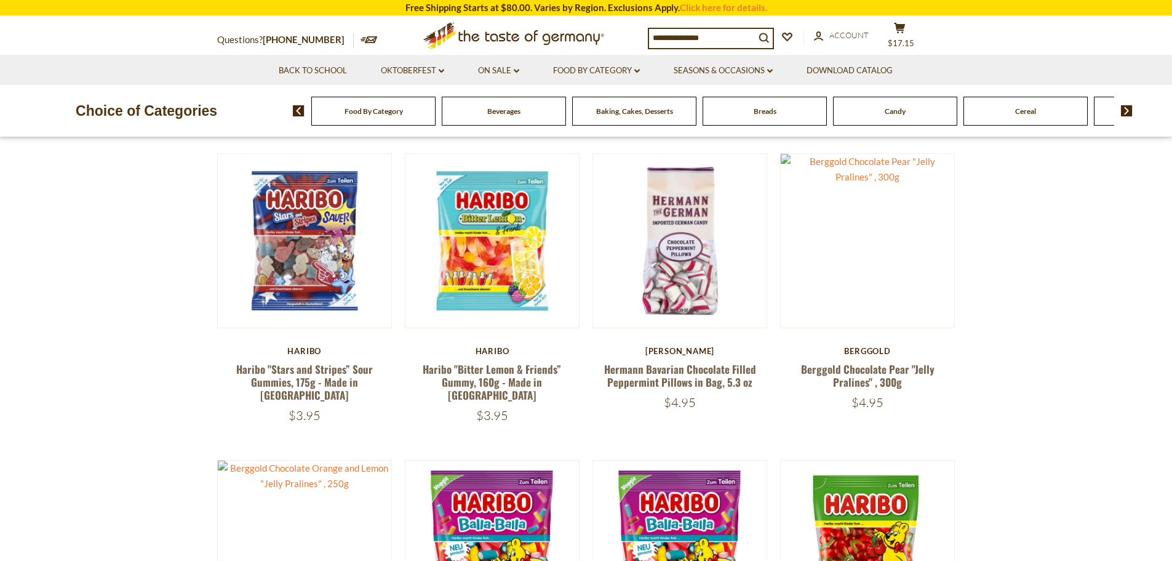
scroll to position [492, 0]
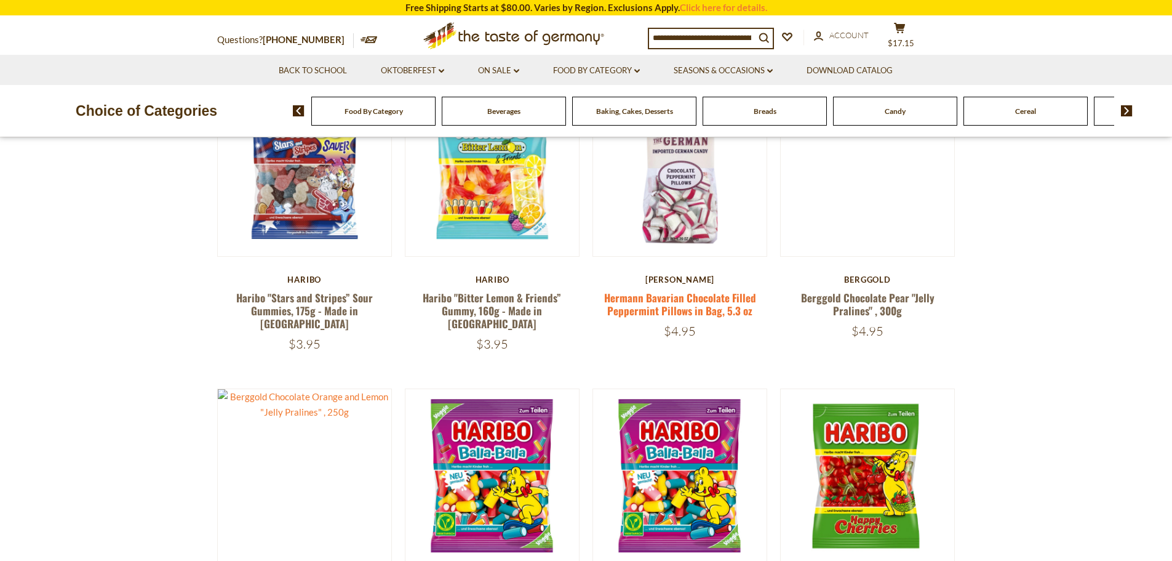
click at [676, 292] on link "Hermann Bavarian Chocolate Filled Peppermint Pillows in Bag, 5.3 oz" at bounding box center [680, 304] width 152 height 28
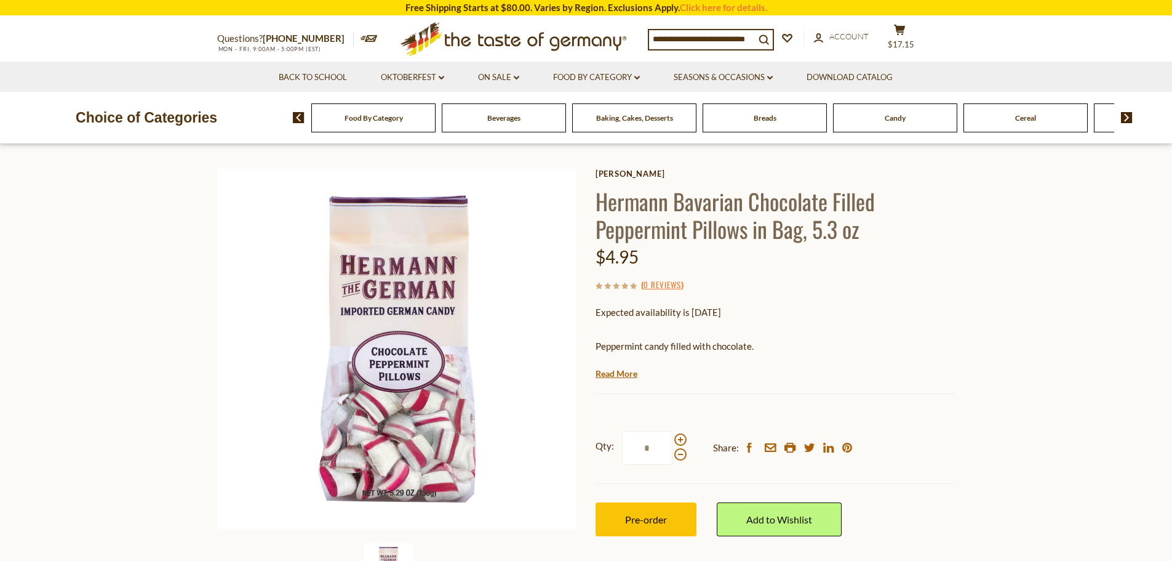
scroll to position [62, 0]
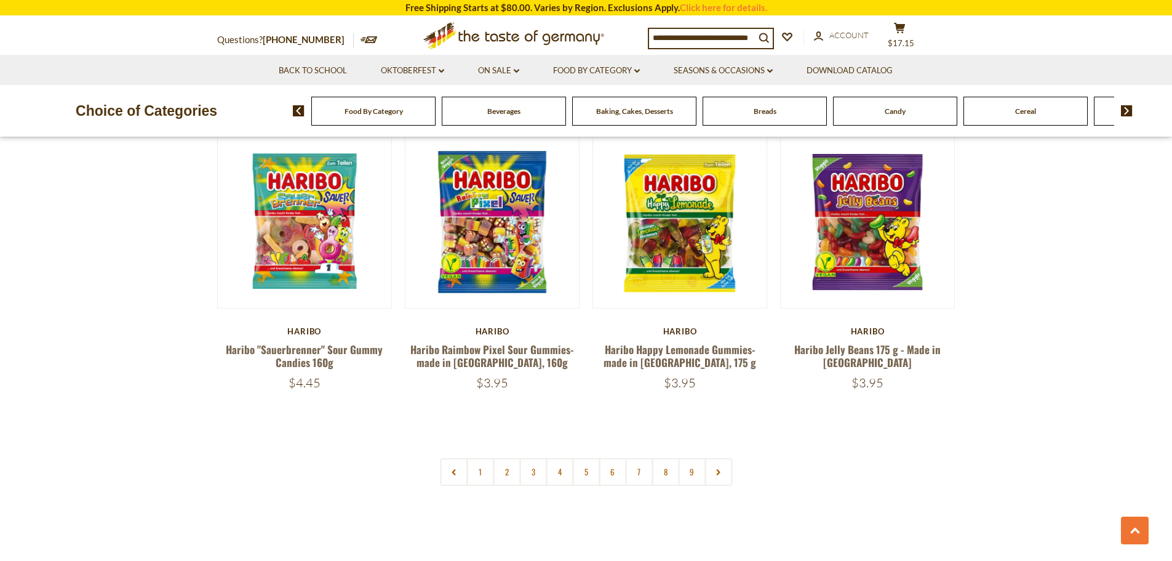
scroll to position [2906, 0]
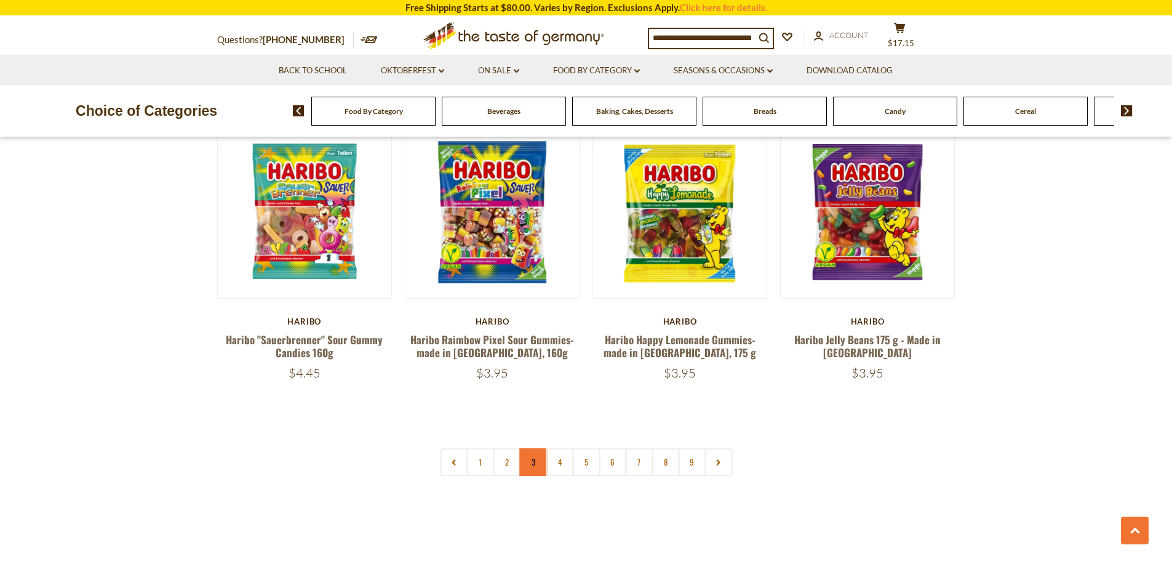
click at [527, 448] on link "3" at bounding box center [533, 462] width 28 height 28
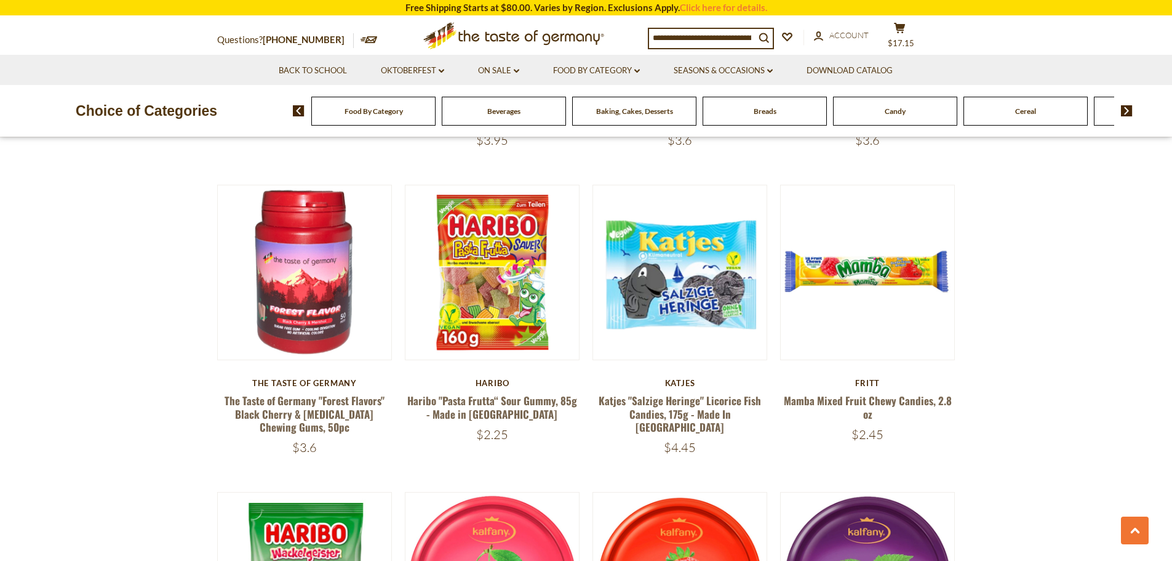
scroll to position [702, 0]
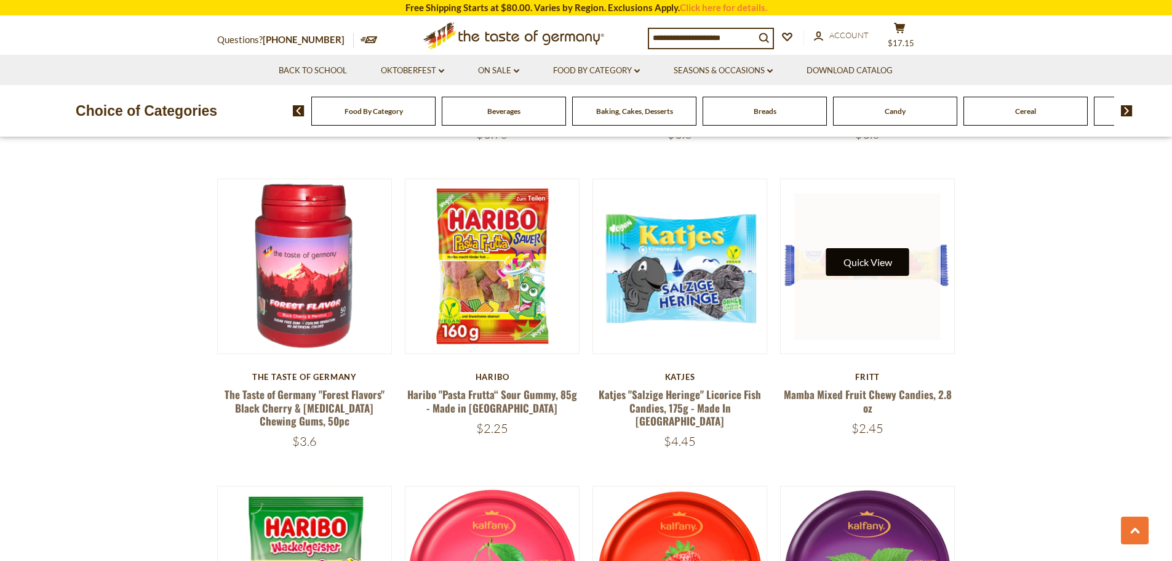
click at [875, 267] on button "Quick View" at bounding box center [867, 262] width 83 height 28
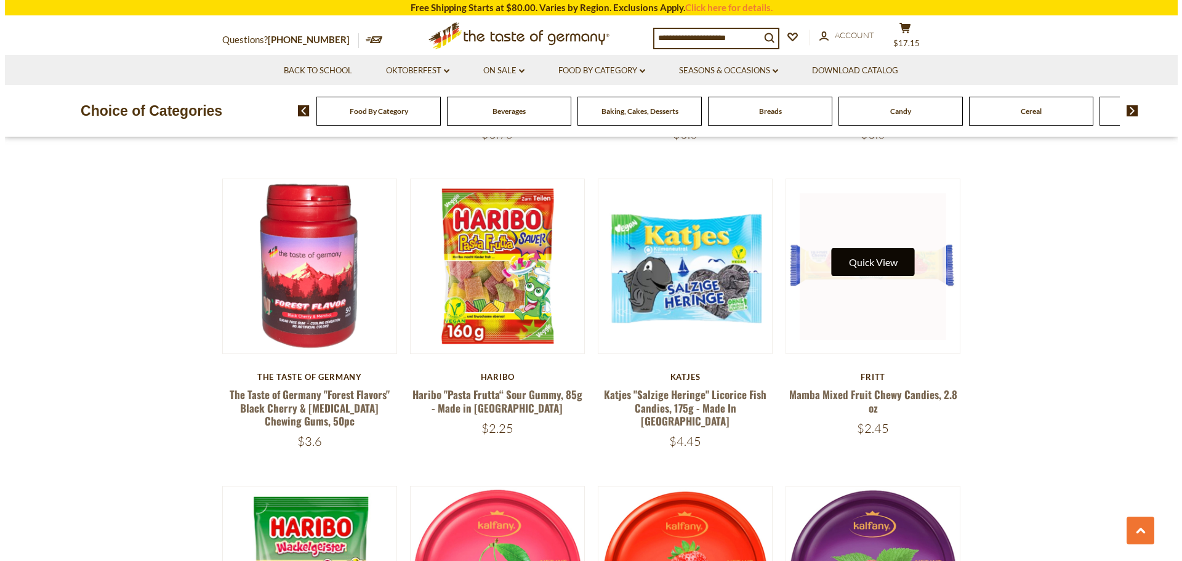
scroll to position [704, 0]
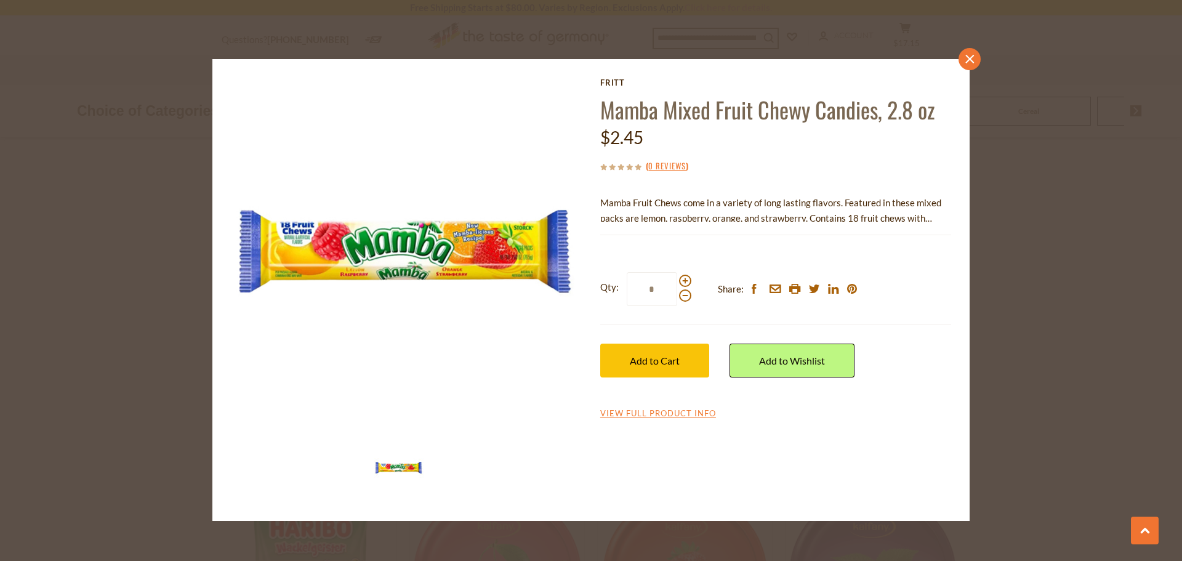
click at [969, 60] on icon at bounding box center [969, 59] width 9 height 9
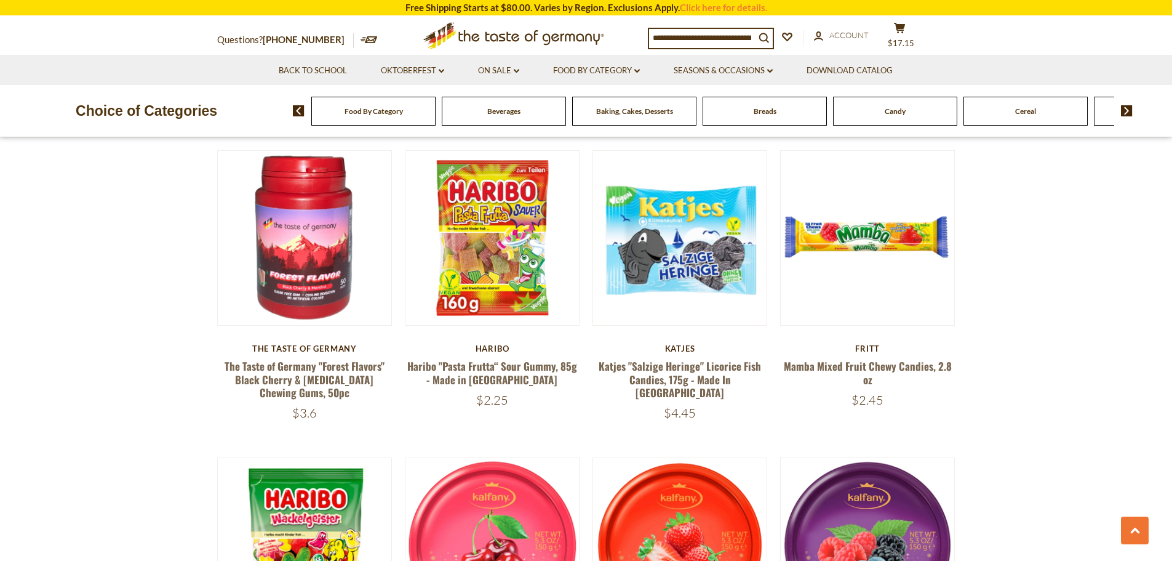
scroll to position [702, 0]
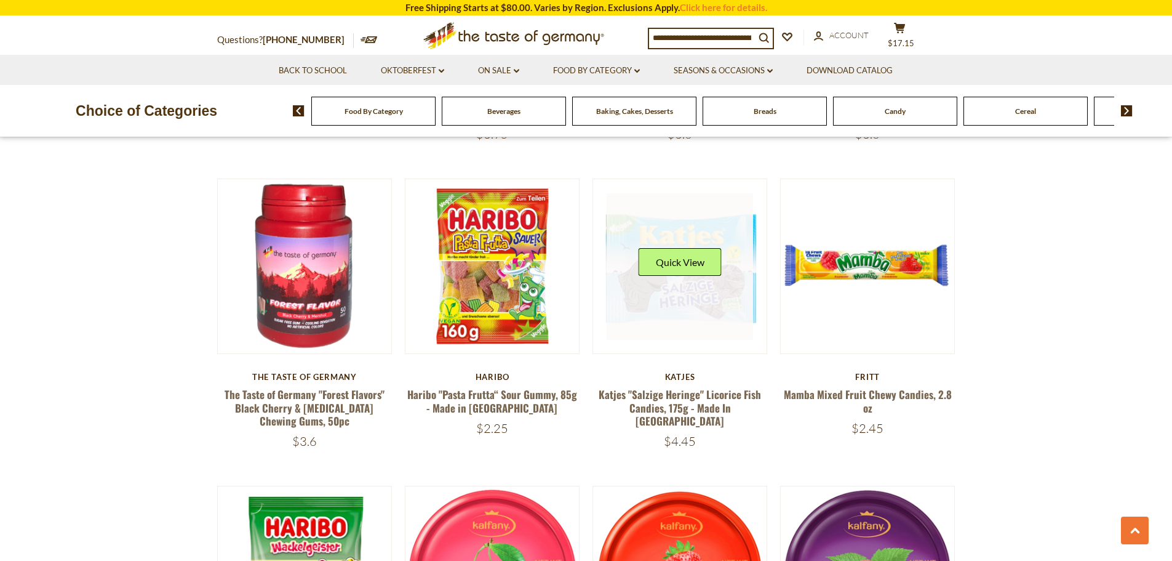
click at [694, 288] on link at bounding box center [680, 266] width 146 height 146
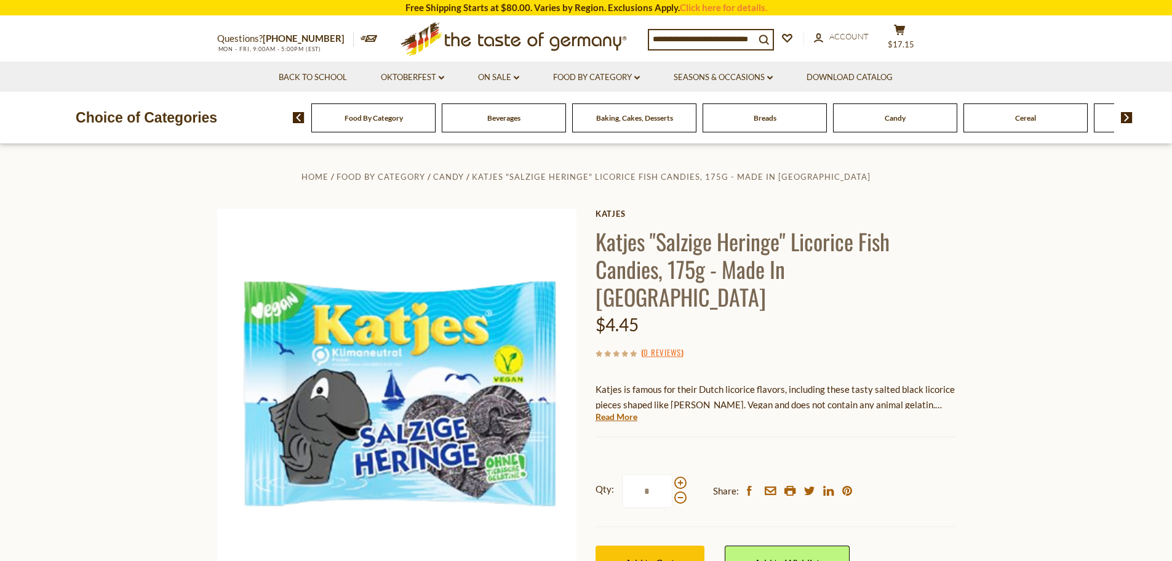
scroll to position [62, 0]
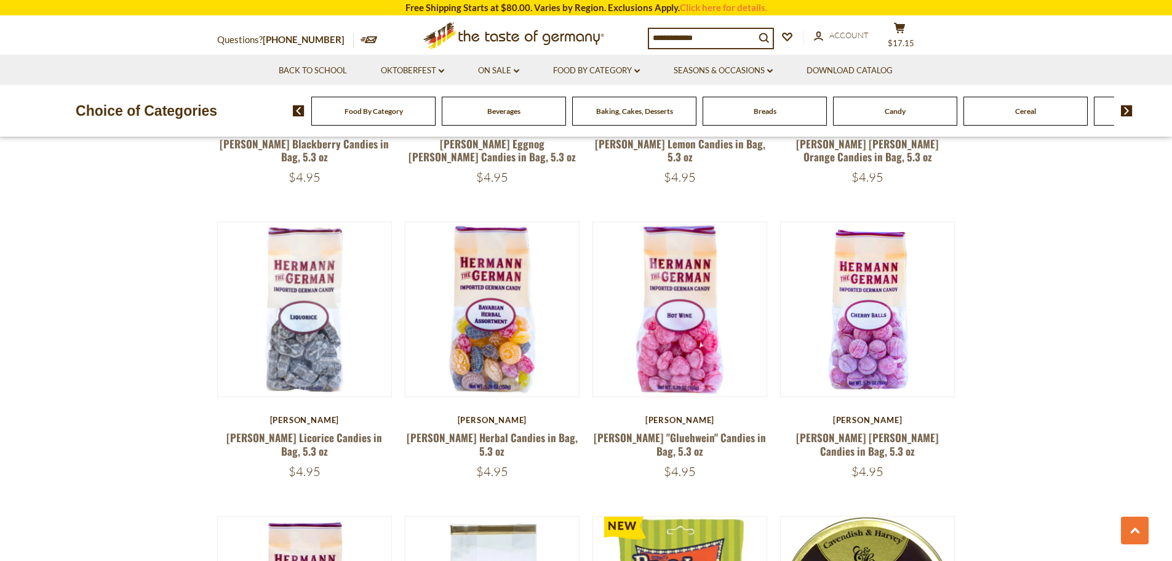
scroll to position [2193, 0]
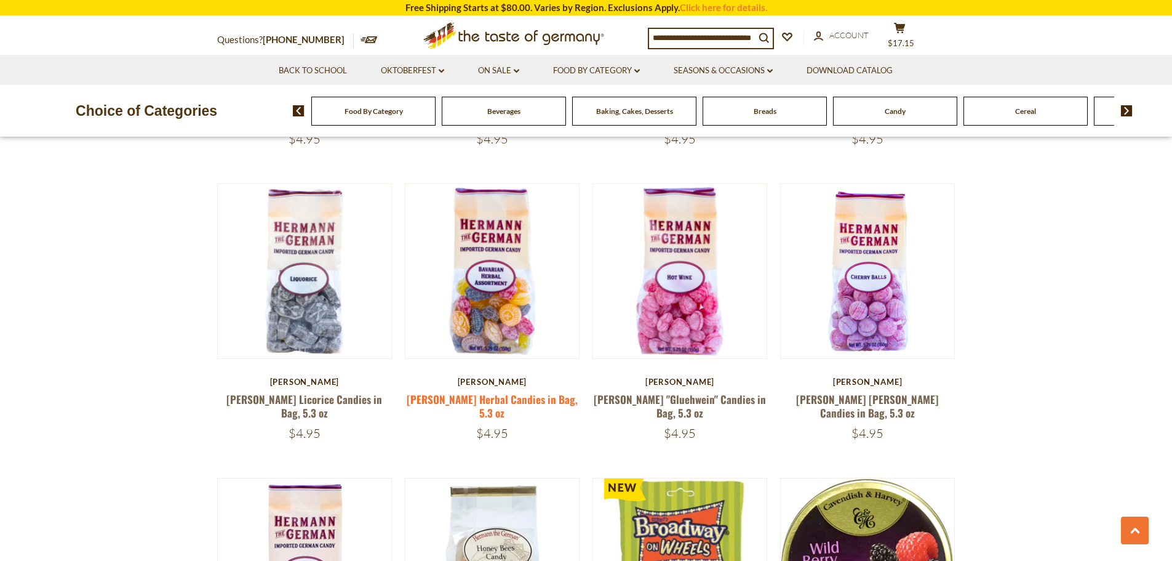
click at [492, 398] on link "[PERSON_NAME] Herbal Candies in Bag, 5.3 oz" at bounding box center [492, 405] width 171 height 28
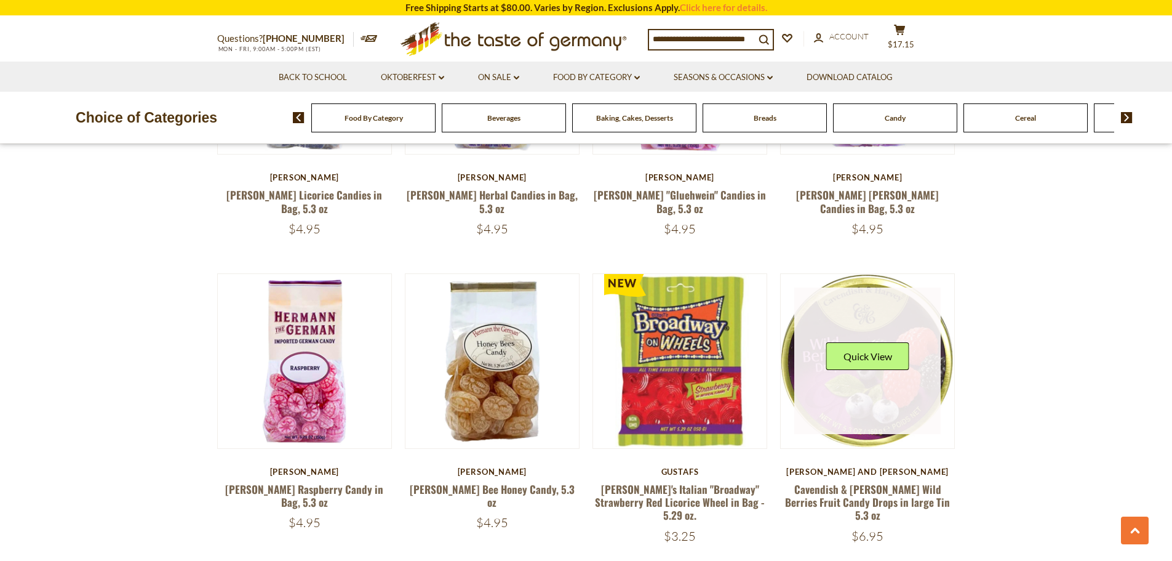
scroll to position [2459, 0]
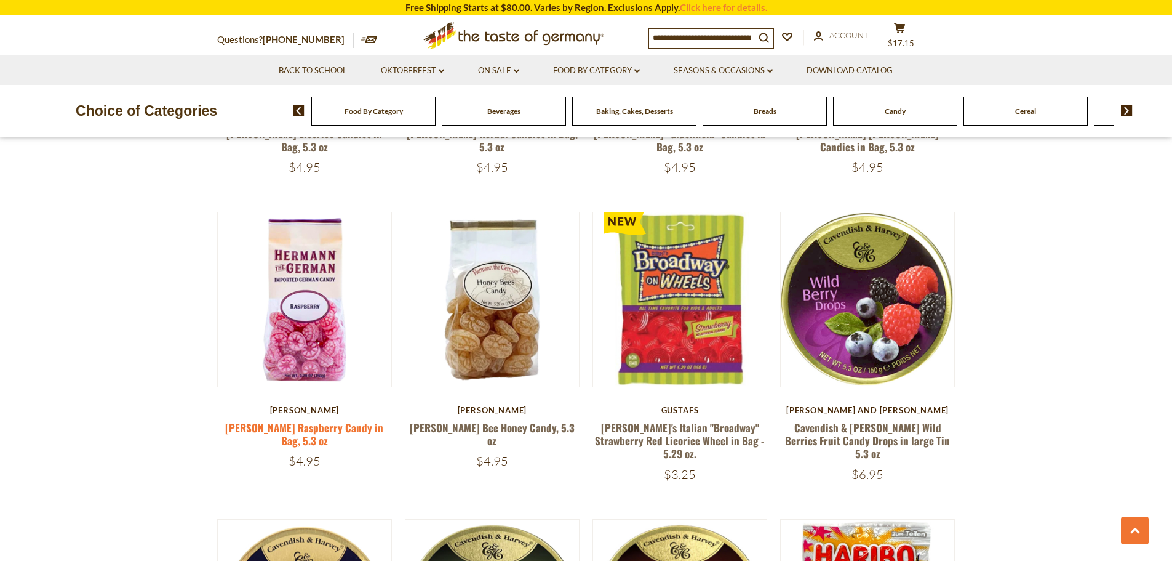
click at [302, 431] on link "Hermann Bavarian Raspberry Candy in Bag, 5.3 oz" at bounding box center [304, 434] width 158 height 28
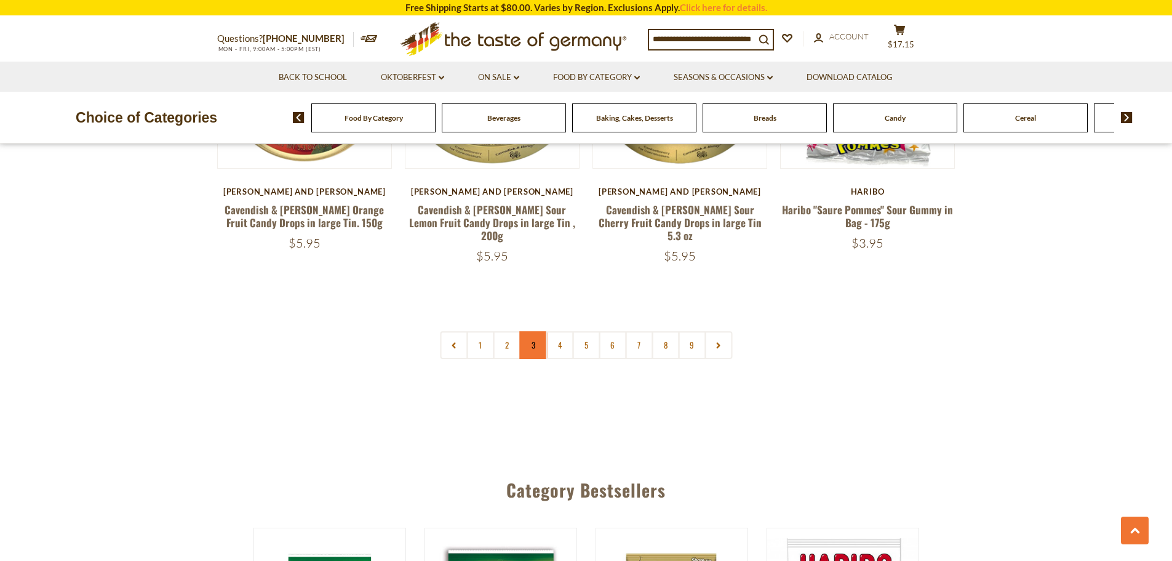
click at [539, 331] on link "3" at bounding box center [533, 345] width 28 height 28
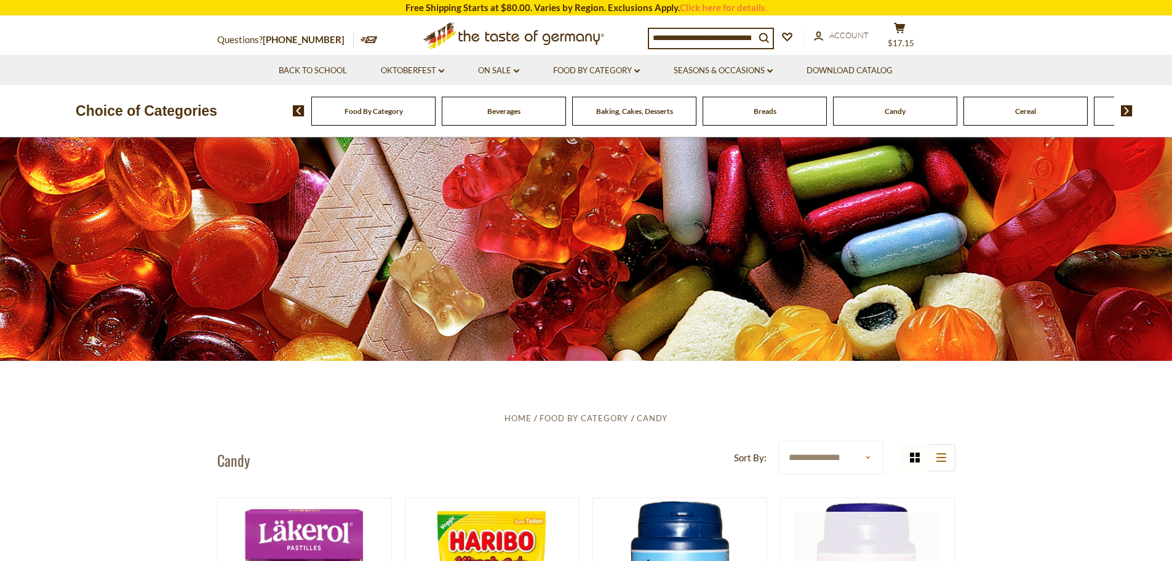
scroll to position [185, 0]
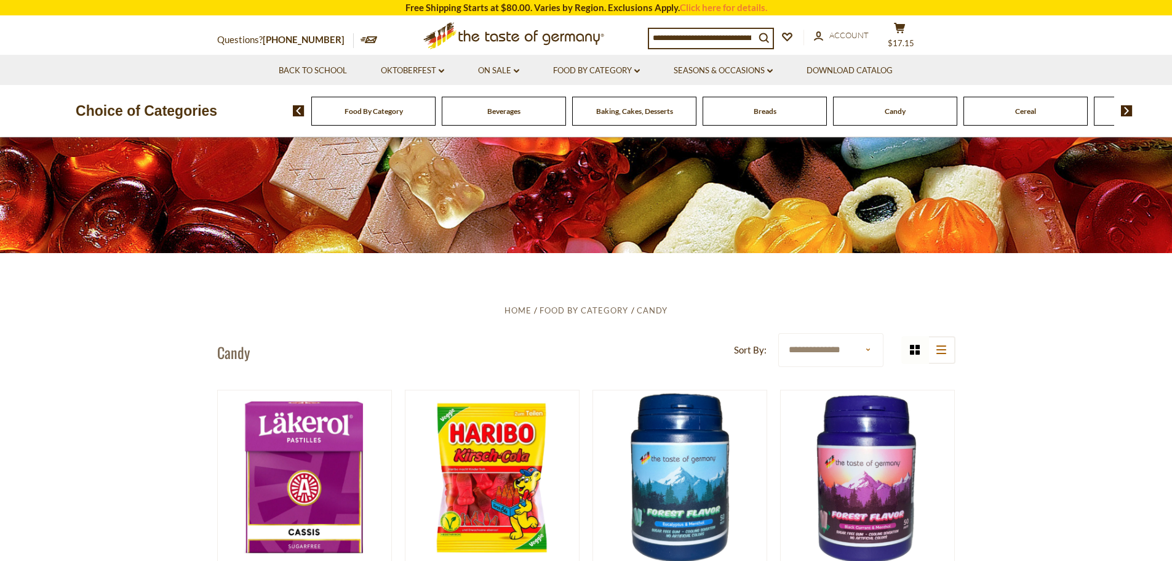
click at [873, 349] on select "**********" at bounding box center [830, 350] width 105 height 34
select select "**********"
click at [778, 333] on select "**********" at bounding box center [830, 350] width 105 height 34
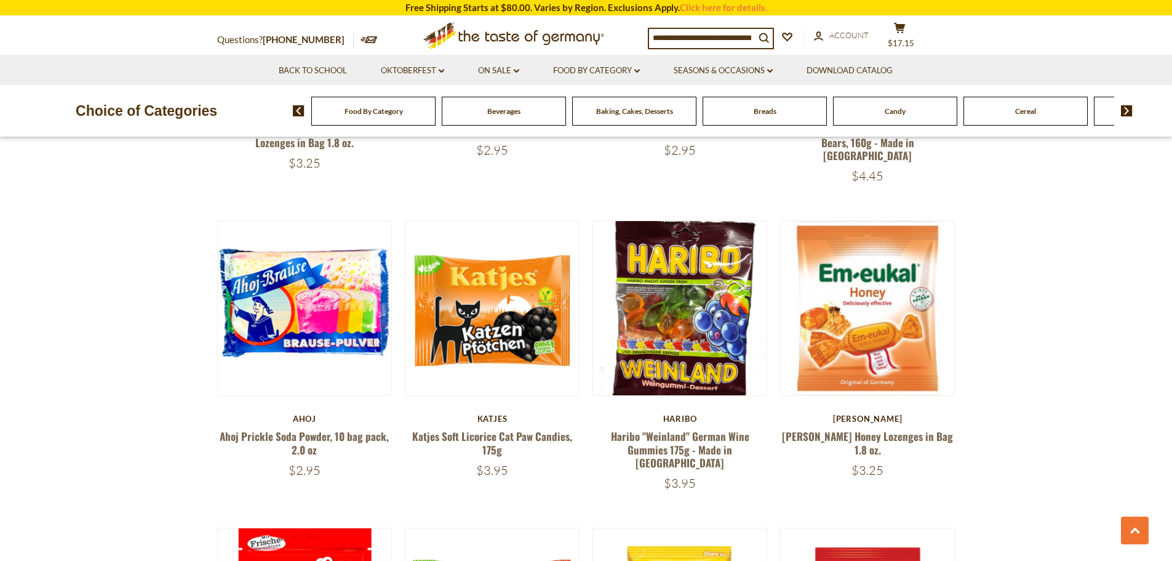
scroll to position [677, 0]
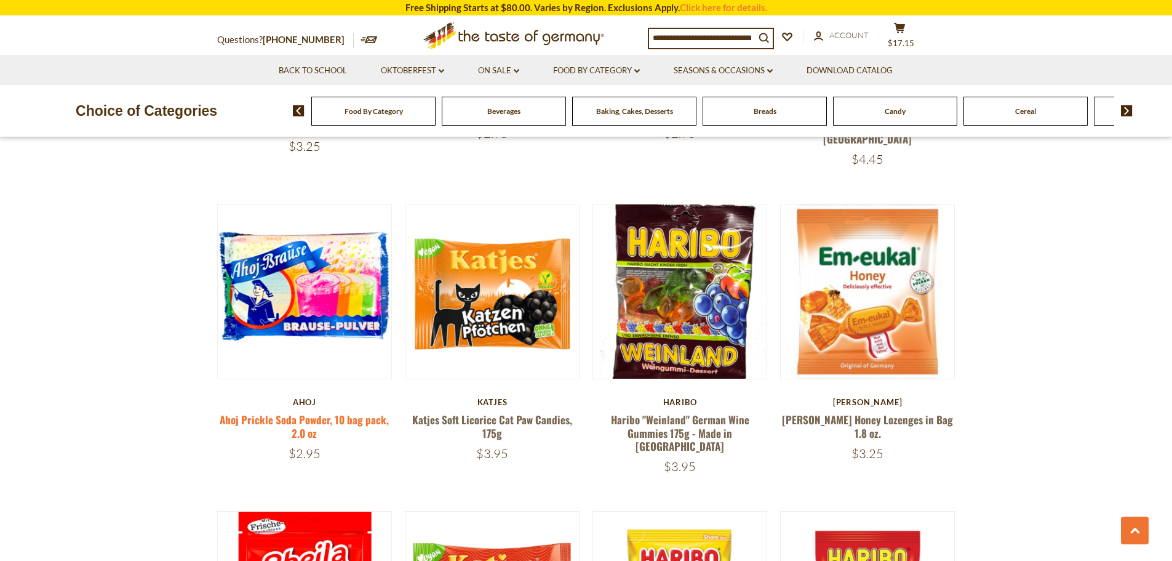
click at [288, 412] on link "Ahoj Prickle Soda Powder, 10 bag pack, 2.0 oz" at bounding box center [304, 426] width 169 height 28
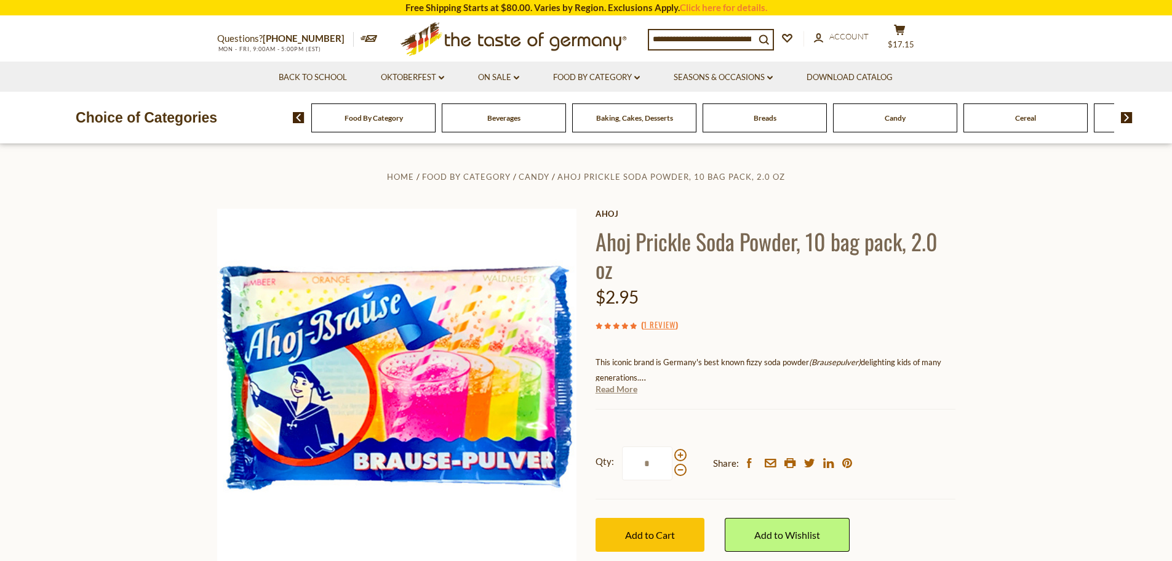
click at [616, 386] on link "Read More" at bounding box center [617, 389] width 42 height 12
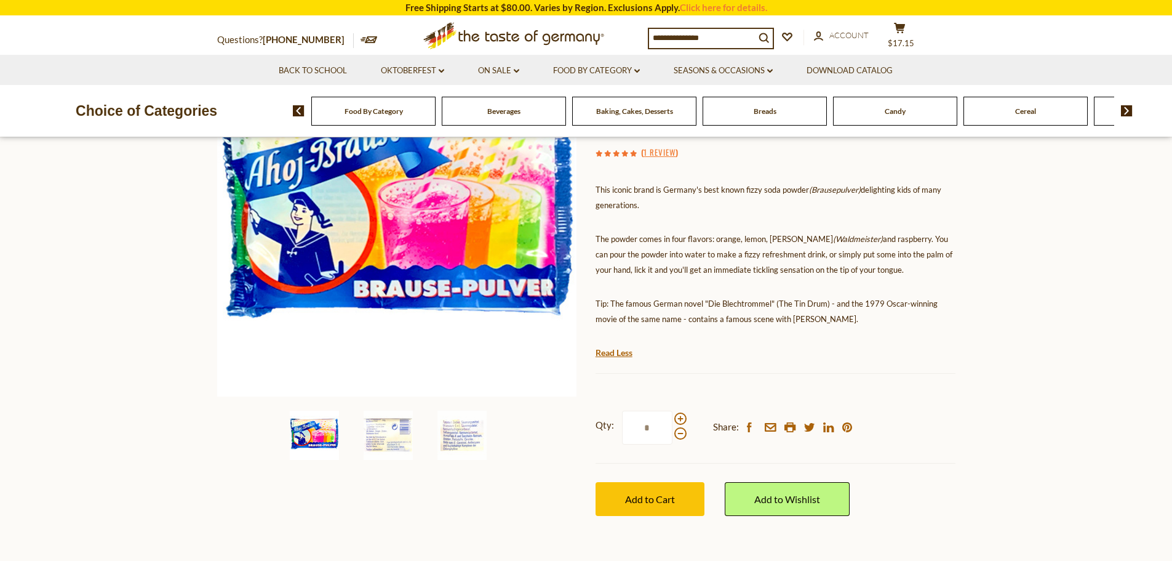
scroll to position [246, 0]
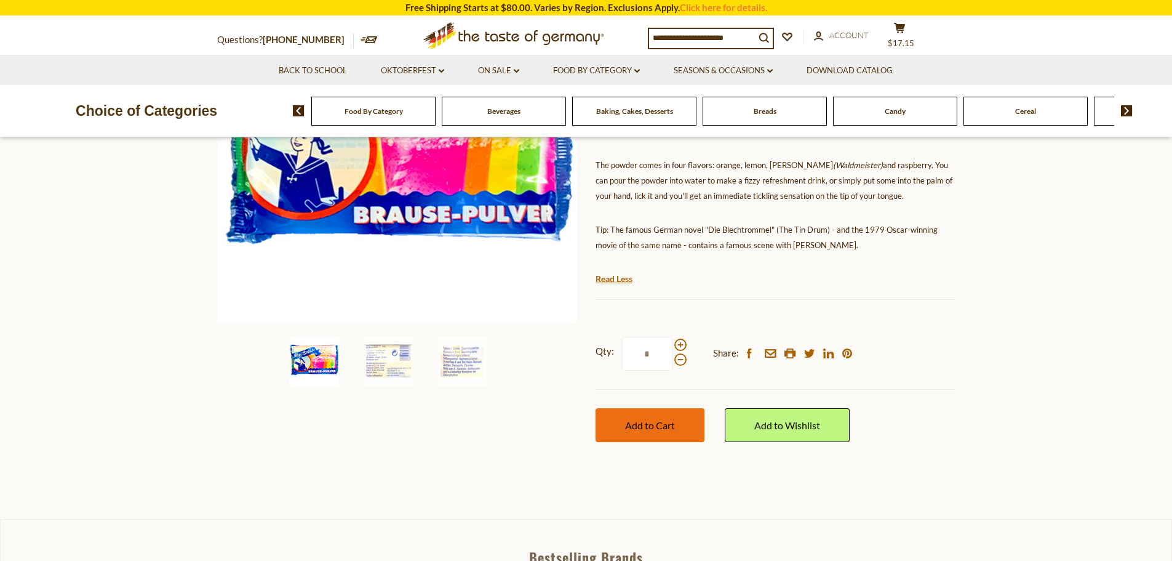
click at [639, 428] on span "Add to Cart" at bounding box center [650, 425] width 50 height 12
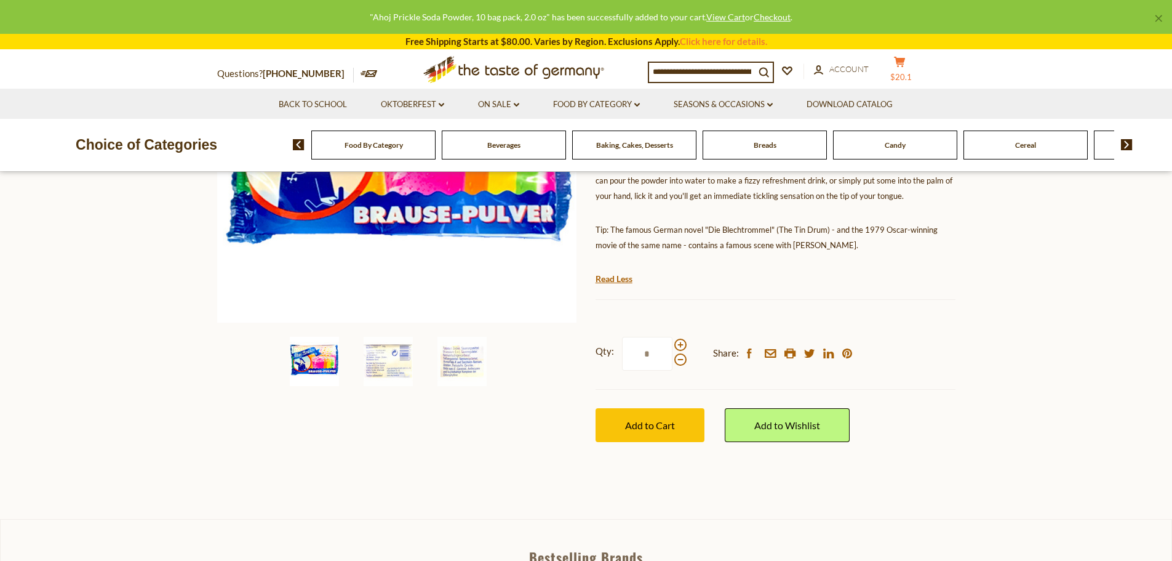
click at [906, 72] on span "$20.1" at bounding box center [901, 77] width 22 height 10
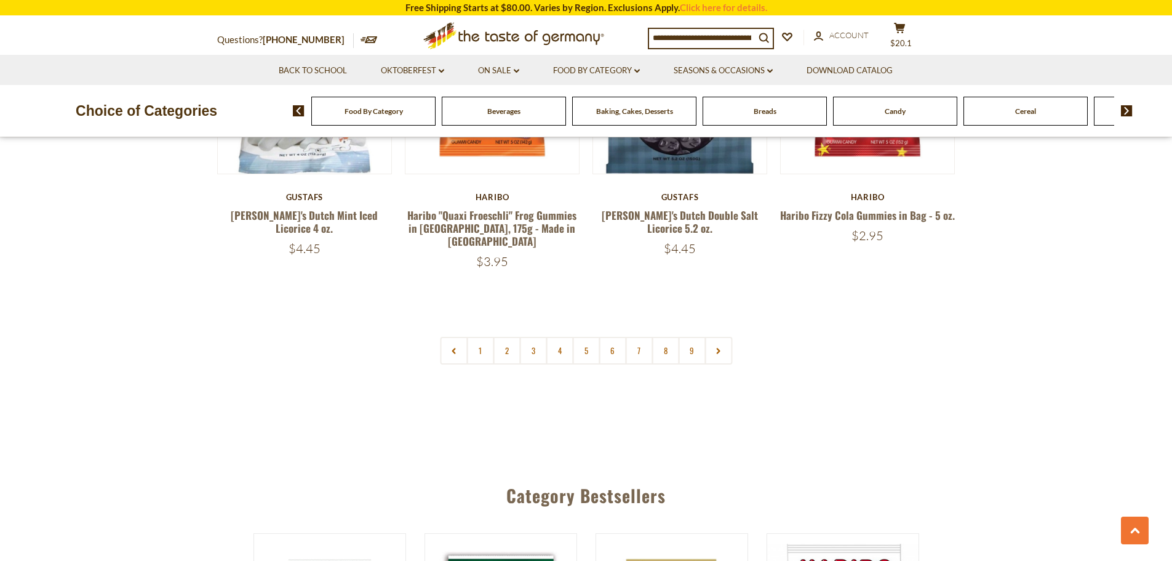
scroll to position [3015, 0]
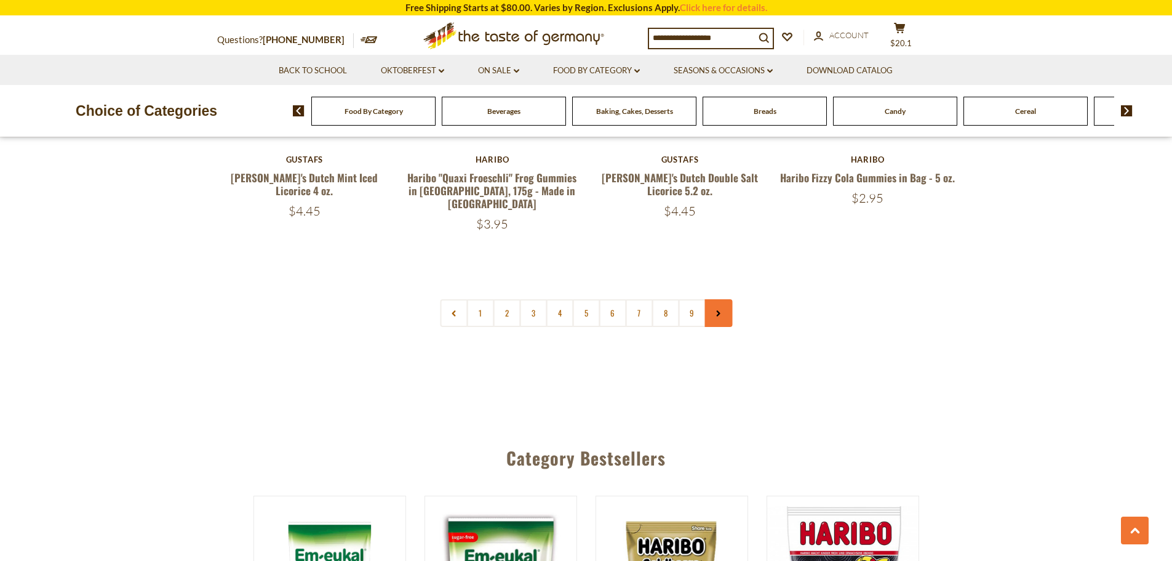
click at [723, 299] on link at bounding box center [719, 313] width 28 height 28
click at [506, 299] on link "2" at bounding box center [507, 313] width 28 height 28
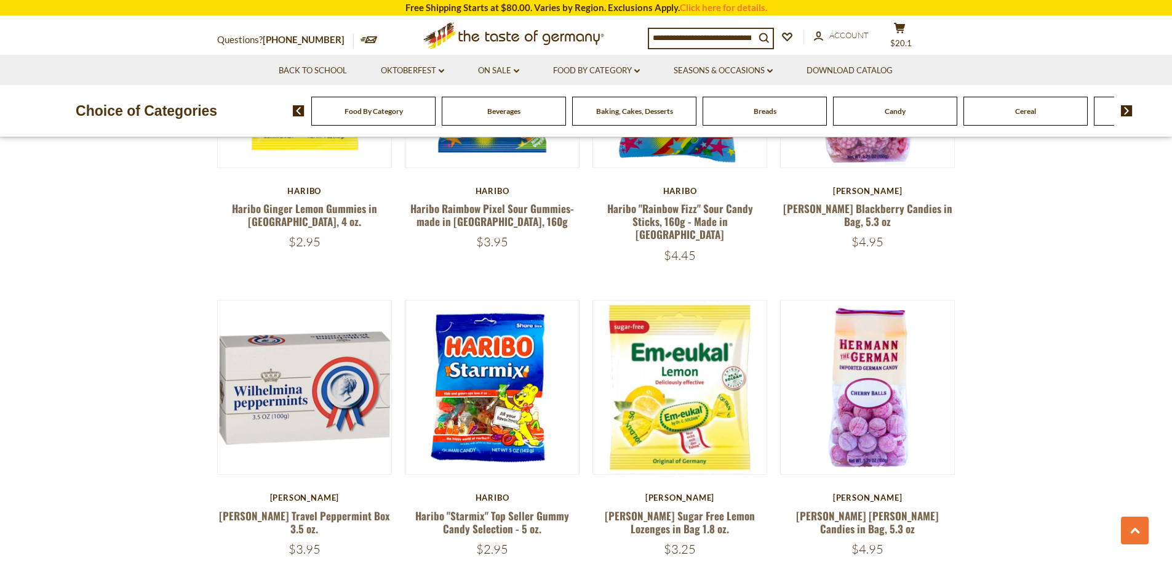
scroll to position [2179, 0]
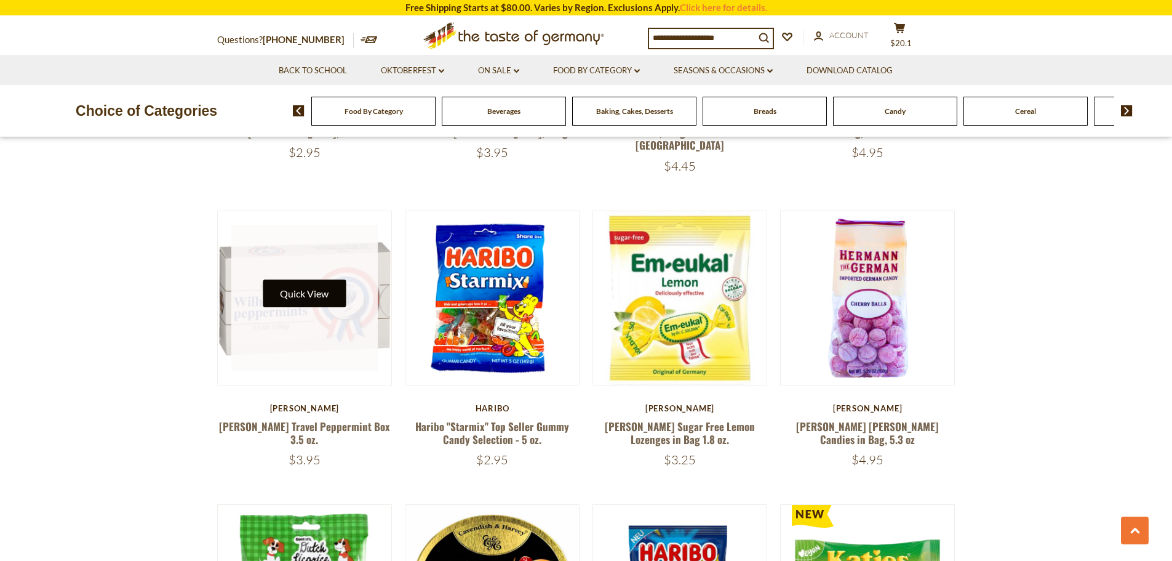
click at [307, 279] on button "Quick View" at bounding box center [304, 293] width 83 height 28
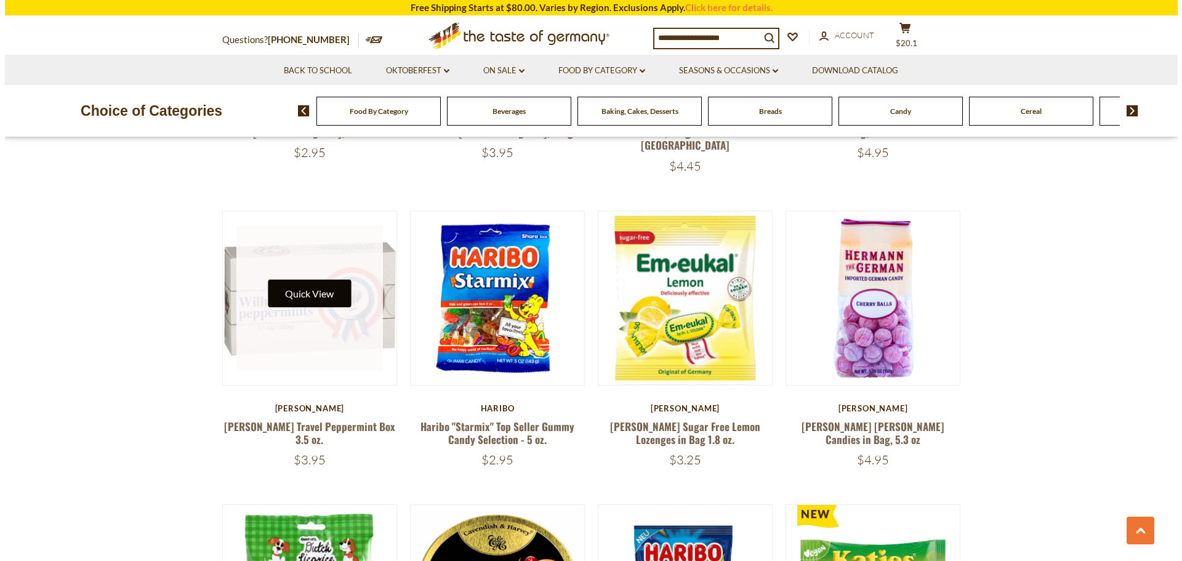
scroll to position [2182, 0]
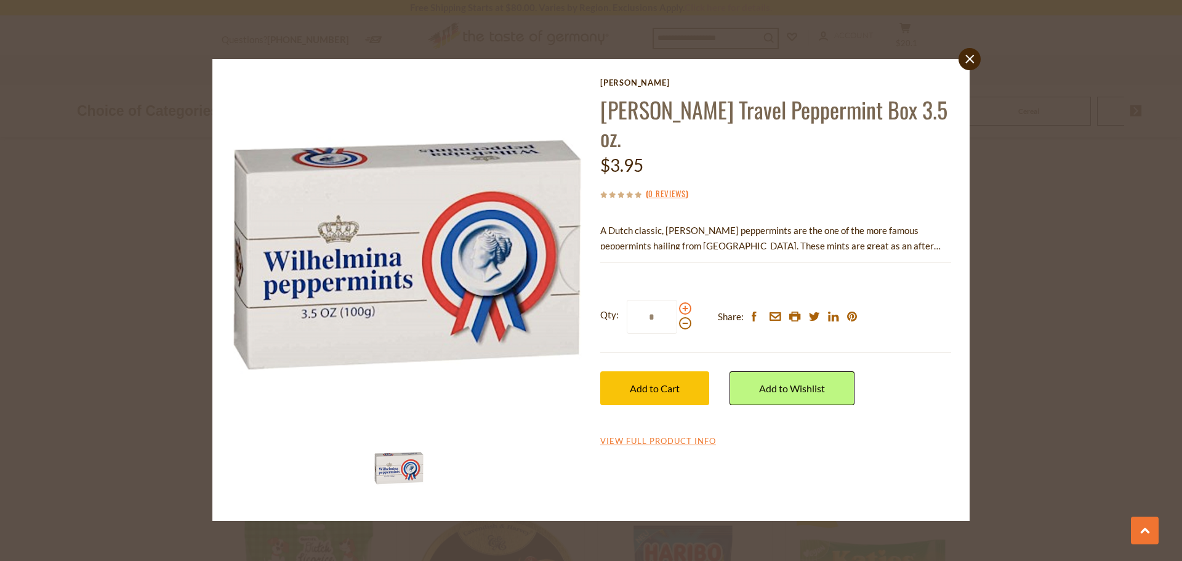
click at [686, 302] on span at bounding box center [685, 308] width 12 height 12
click at [677, 300] on input "*" at bounding box center [651, 317] width 50 height 34
type input "*"
click at [667, 382] on span "Add to Cart" at bounding box center [655, 388] width 50 height 12
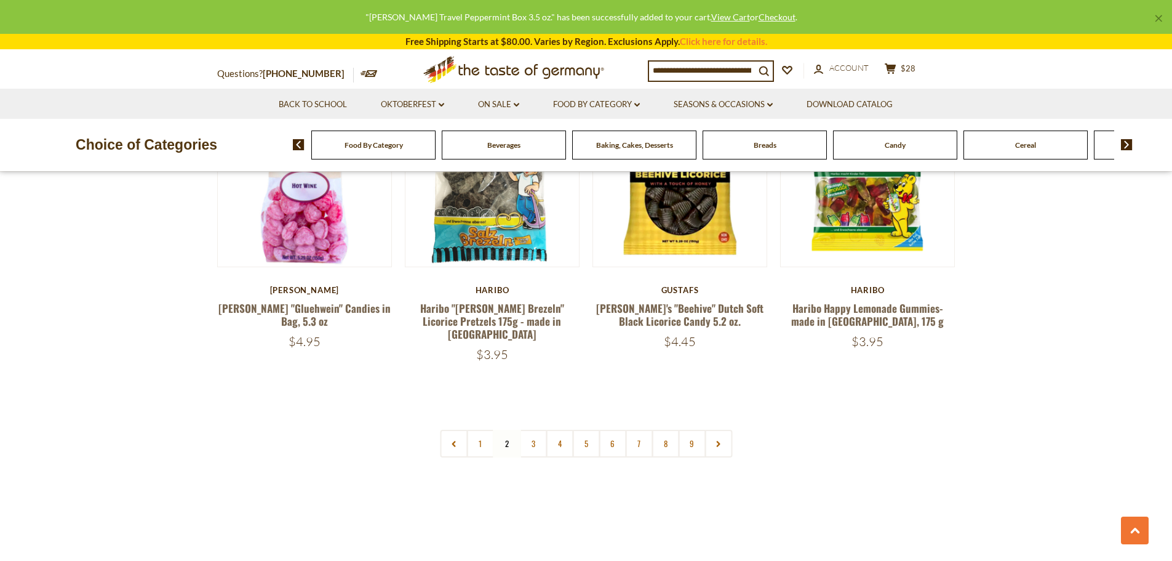
scroll to position [2918, 0]
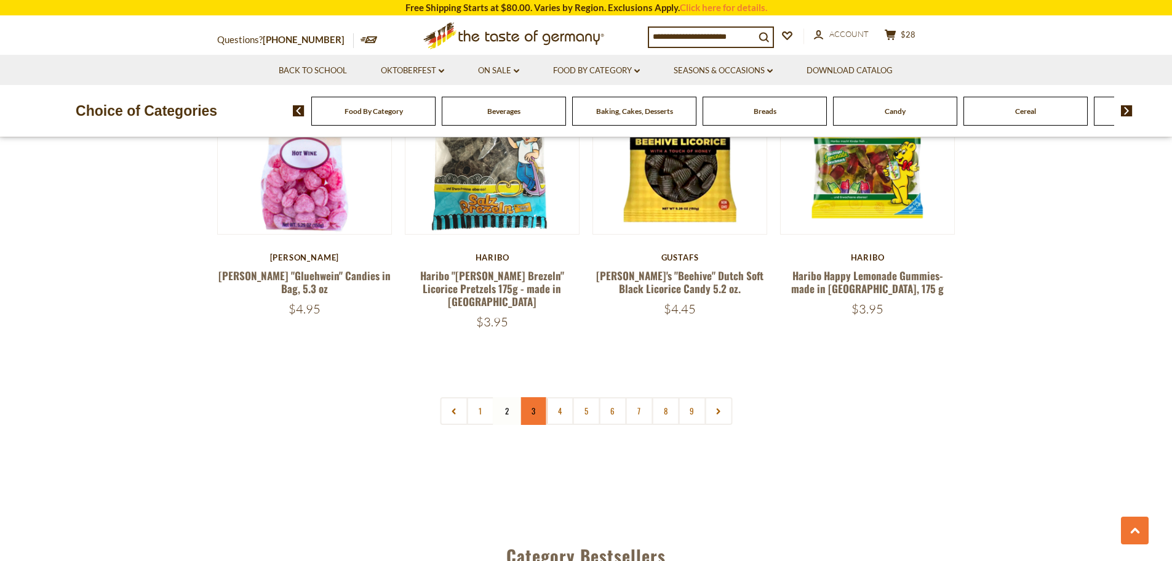
click at [535, 397] on link "3" at bounding box center [533, 411] width 28 height 28
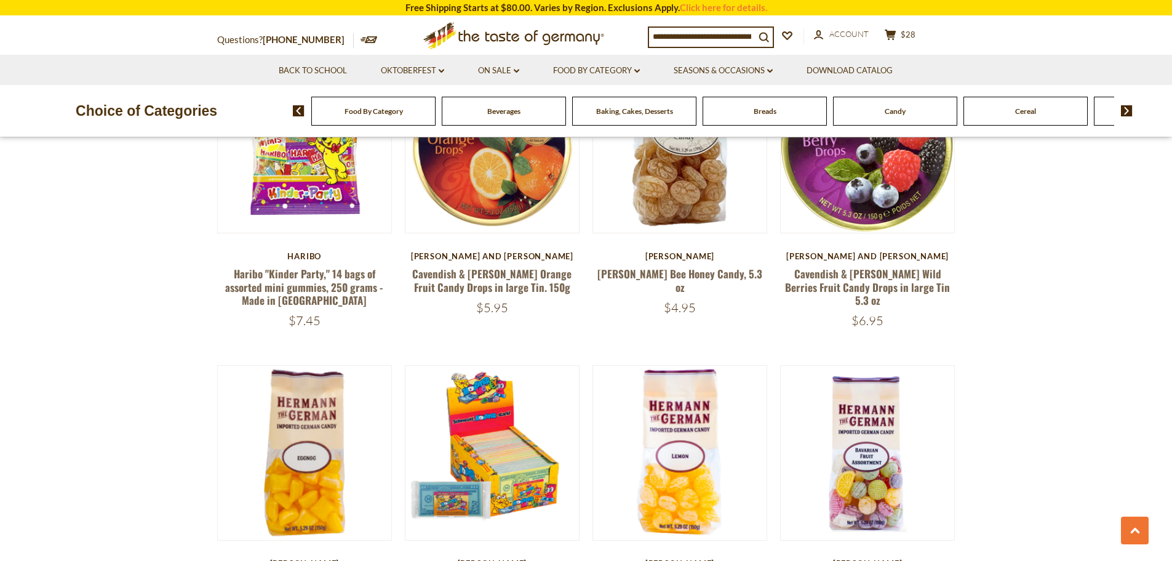
scroll to position [825, 0]
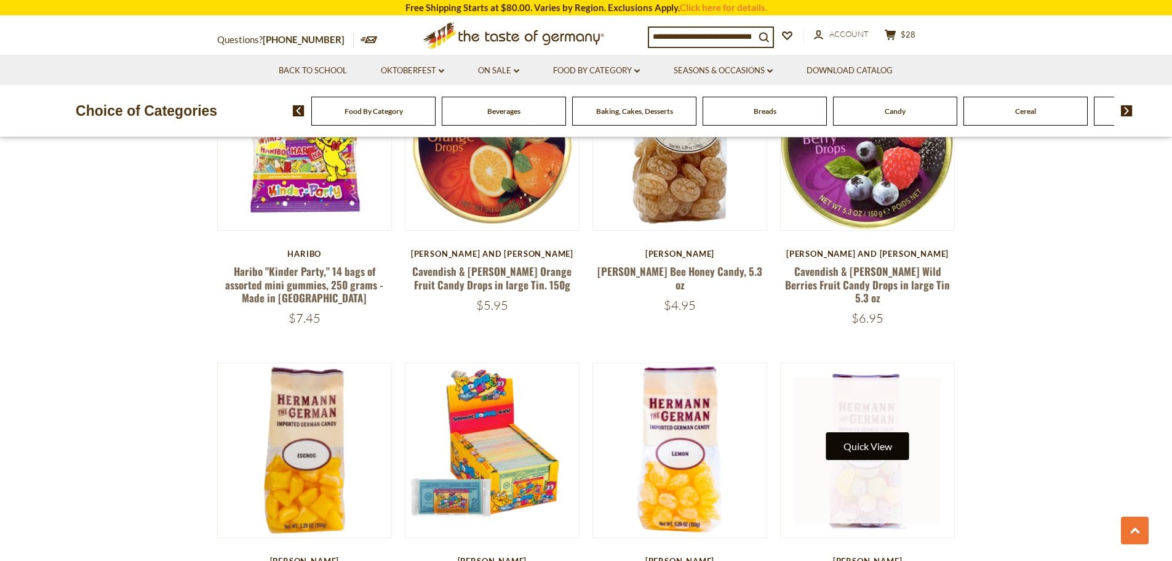
click at [861, 442] on button "Quick View" at bounding box center [867, 446] width 83 height 28
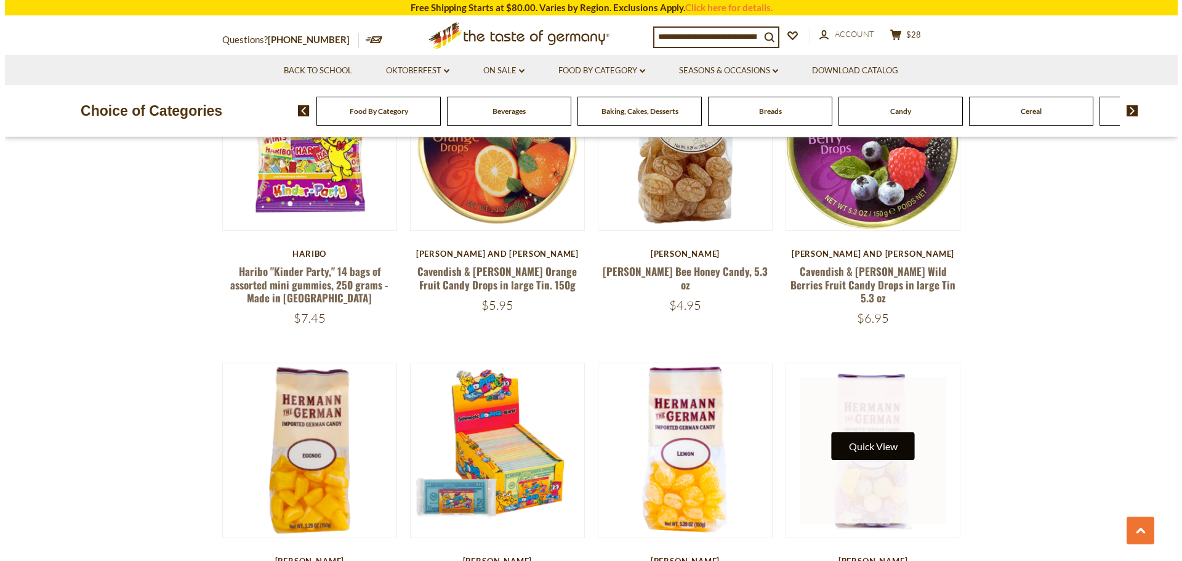
scroll to position [828, 0]
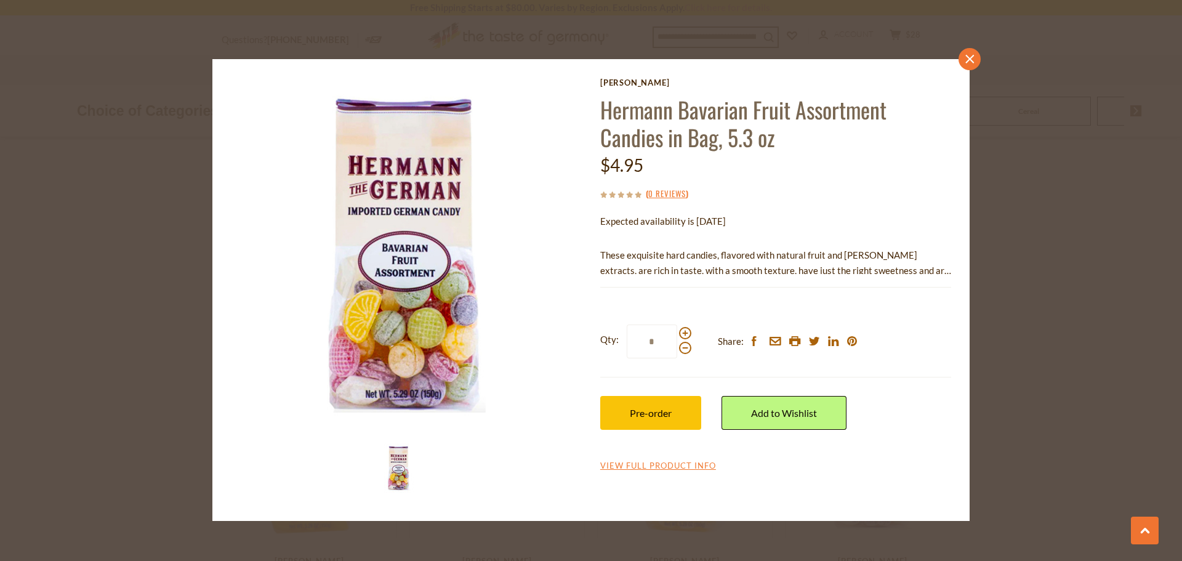
click at [961, 62] on link "close" at bounding box center [969, 59] width 22 height 22
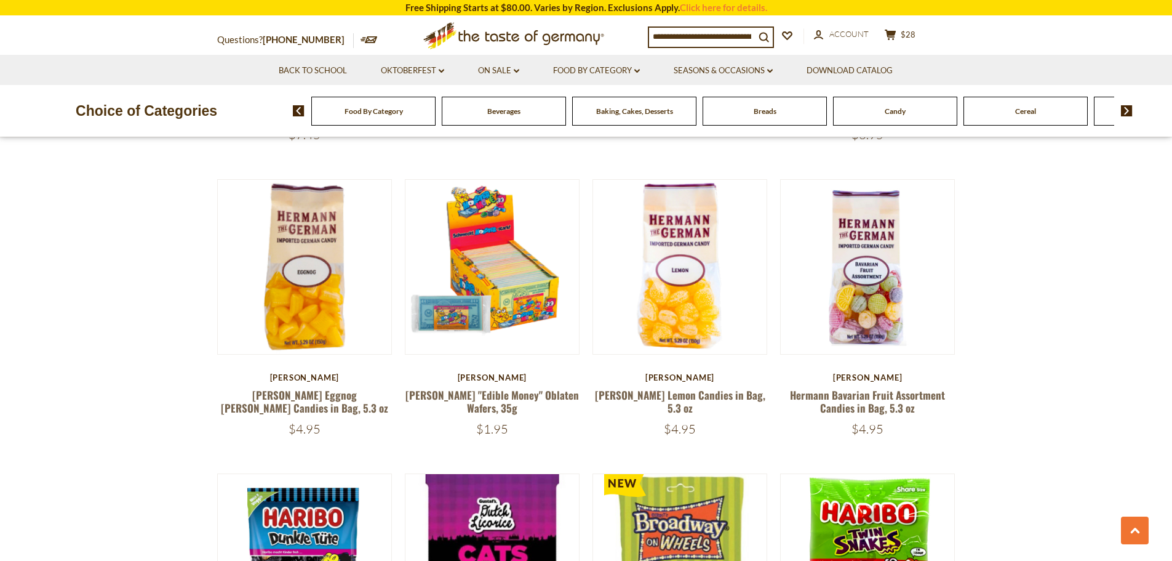
scroll to position [1010, 0]
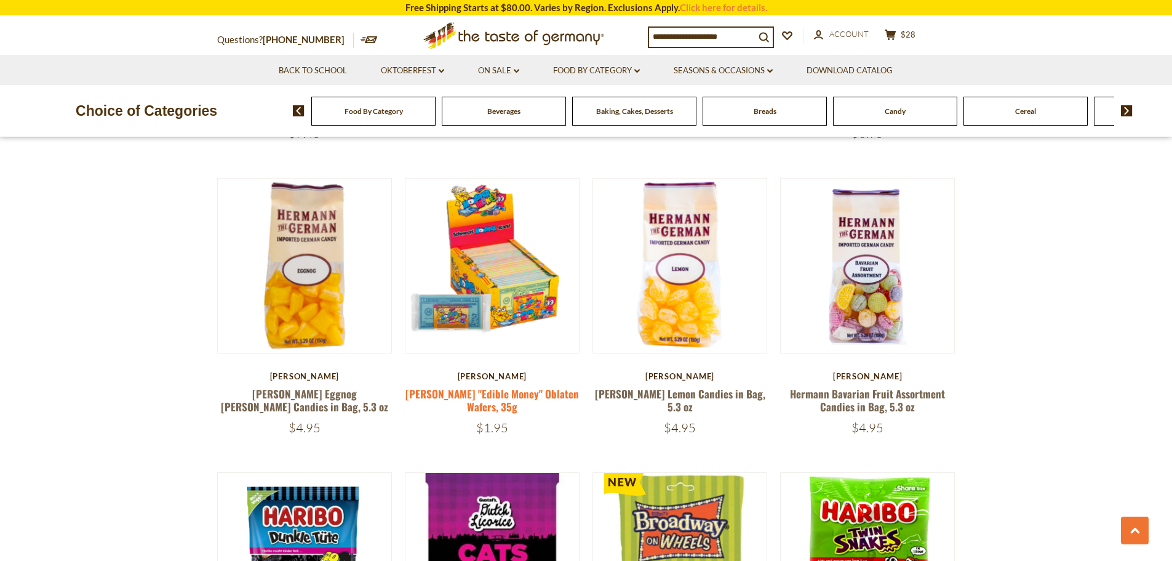
click at [497, 386] on link "Hoch "Edible Money" Oblaten Wafers, 35g" at bounding box center [493, 400] width 174 height 28
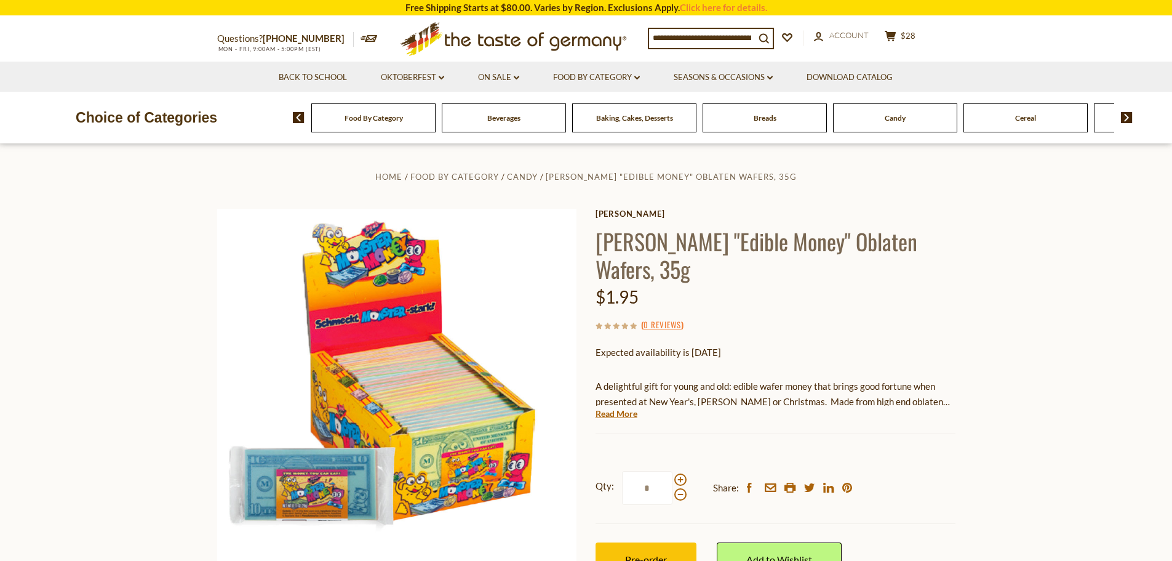
click at [630, 421] on div "Current stock: 0" at bounding box center [776, 425] width 360 height 8
click at [621, 407] on link "Read More" at bounding box center [617, 413] width 42 height 12
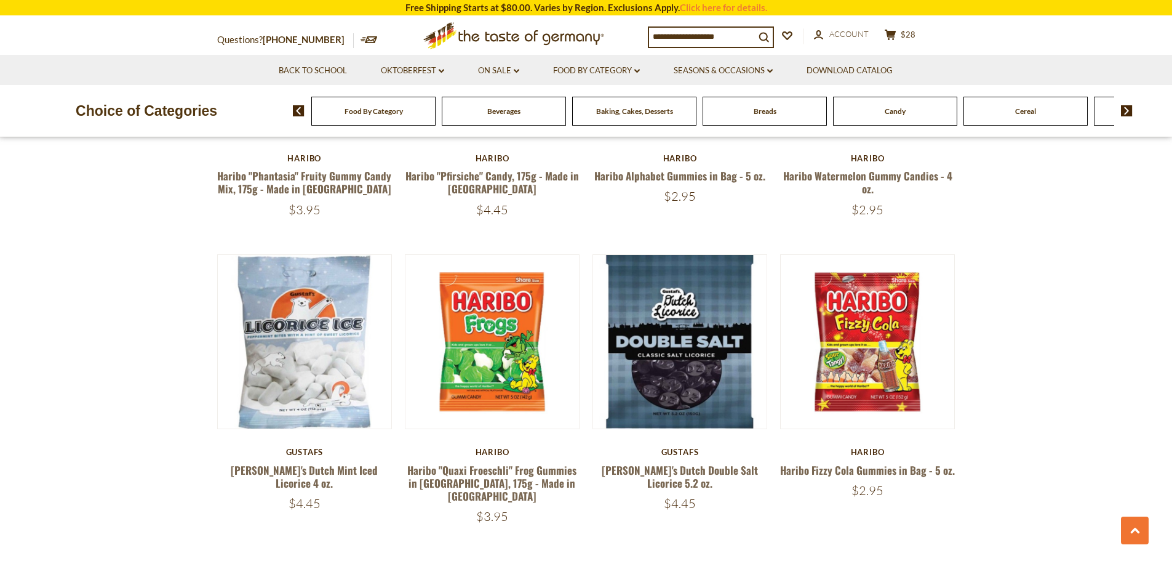
scroll to position [2847, 0]
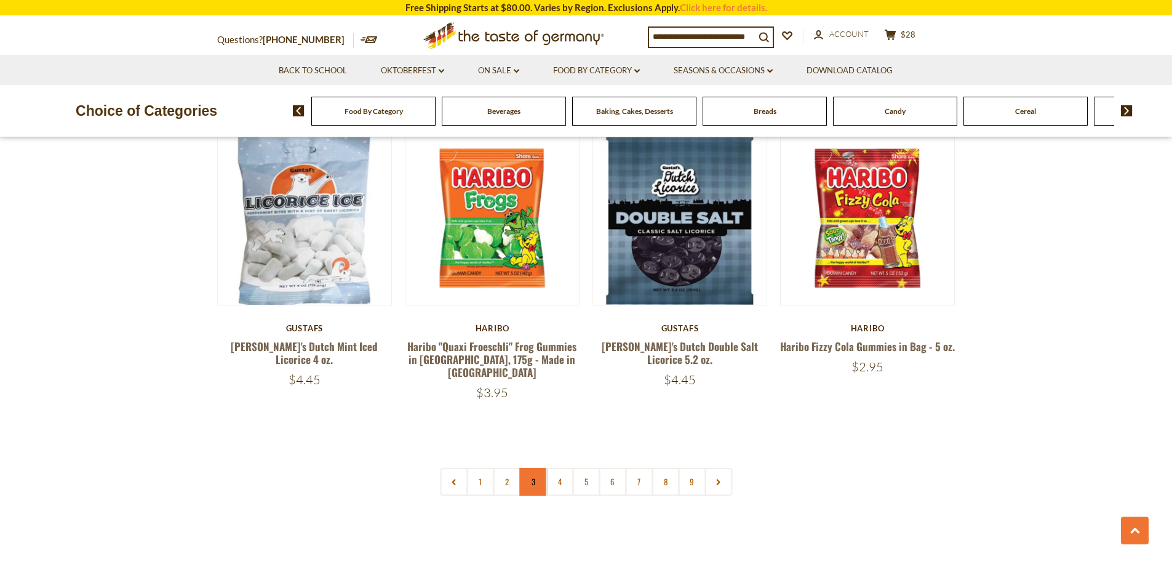
click at [533, 468] on link "3" at bounding box center [533, 482] width 28 height 28
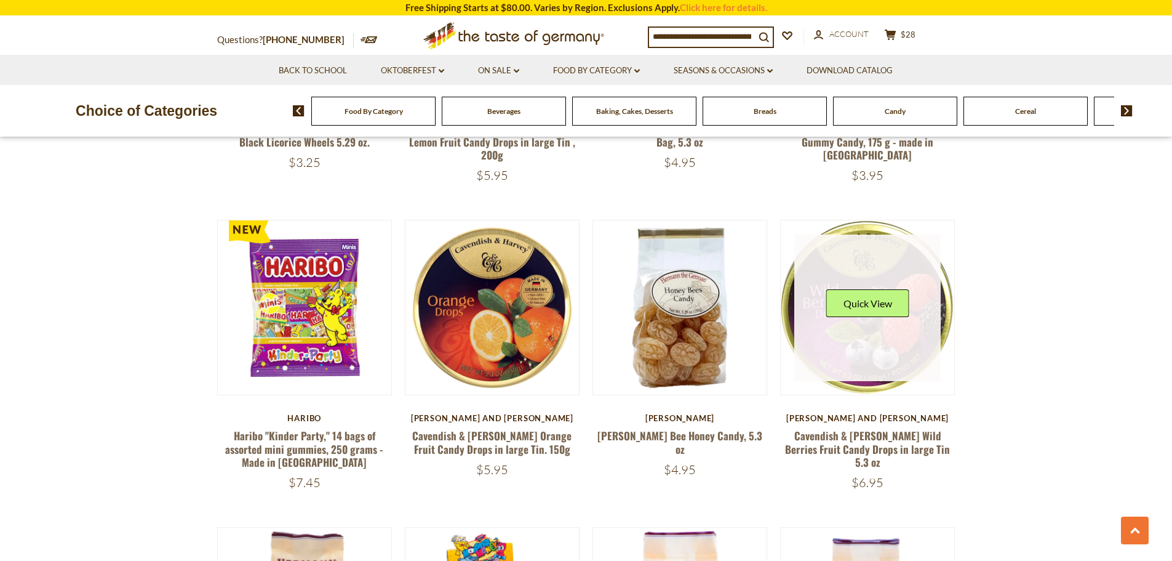
scroll to position [702, 0]
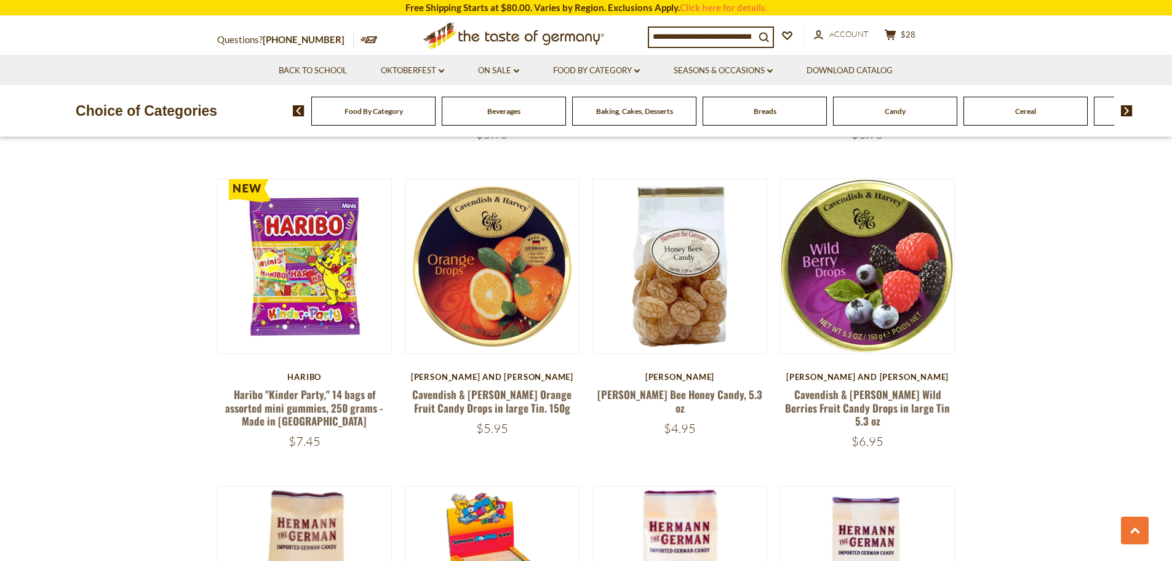
click at [674, 391] on h5 "[PERSON_NAME] Bee Honey Candy, 5.3 oz" at bounding box center [680, 401] width 175 height 26
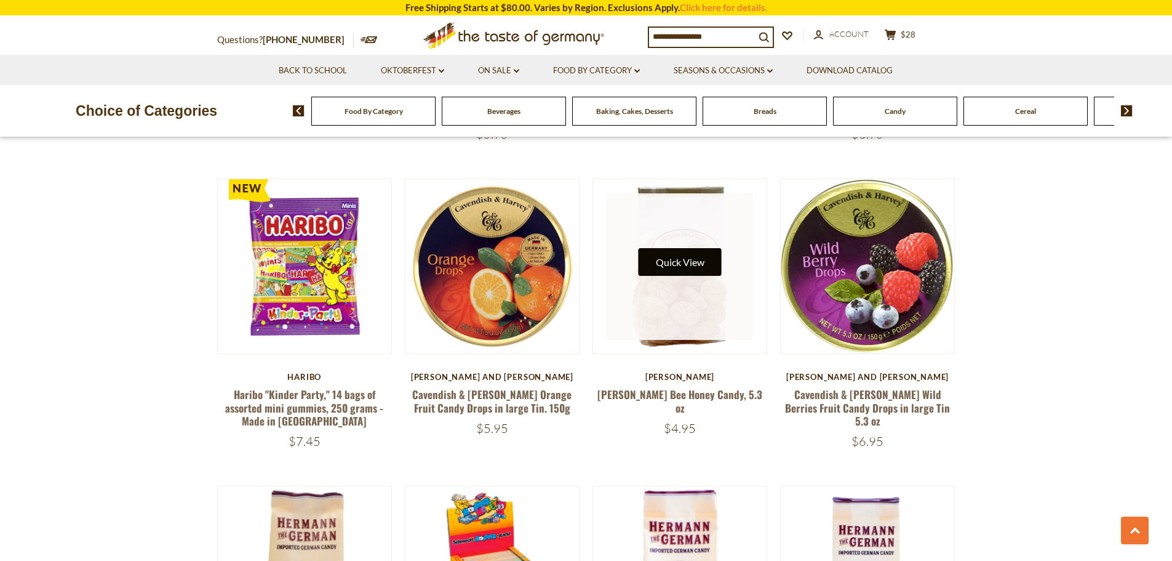
click at [679, 248] on button "Quick View" at bounding box center [680, 262] width 83 height 28
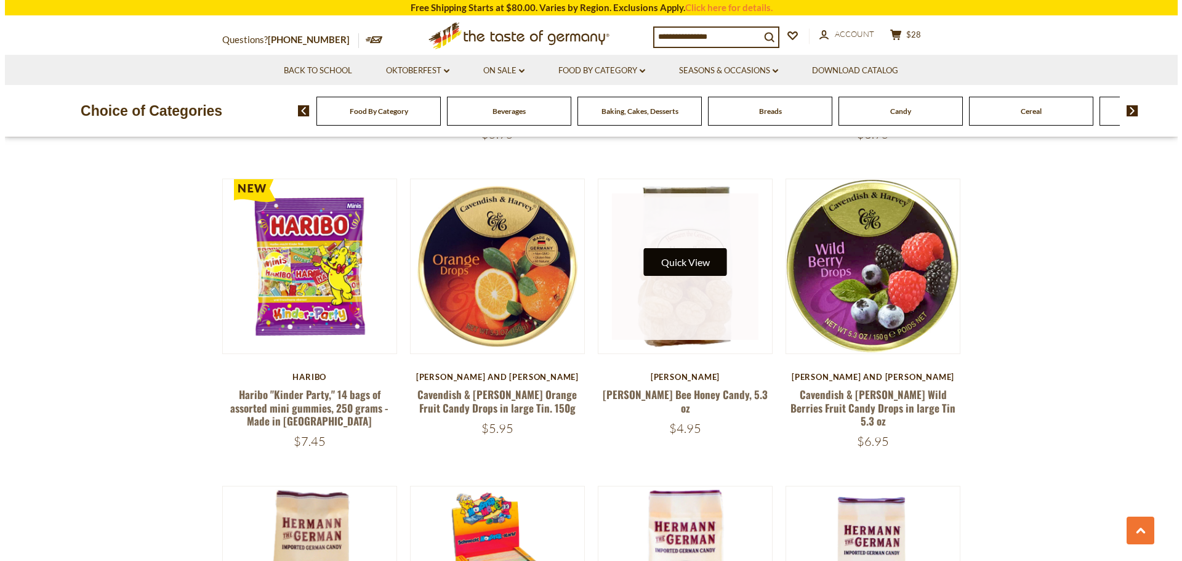
scroll to position [704, 0]
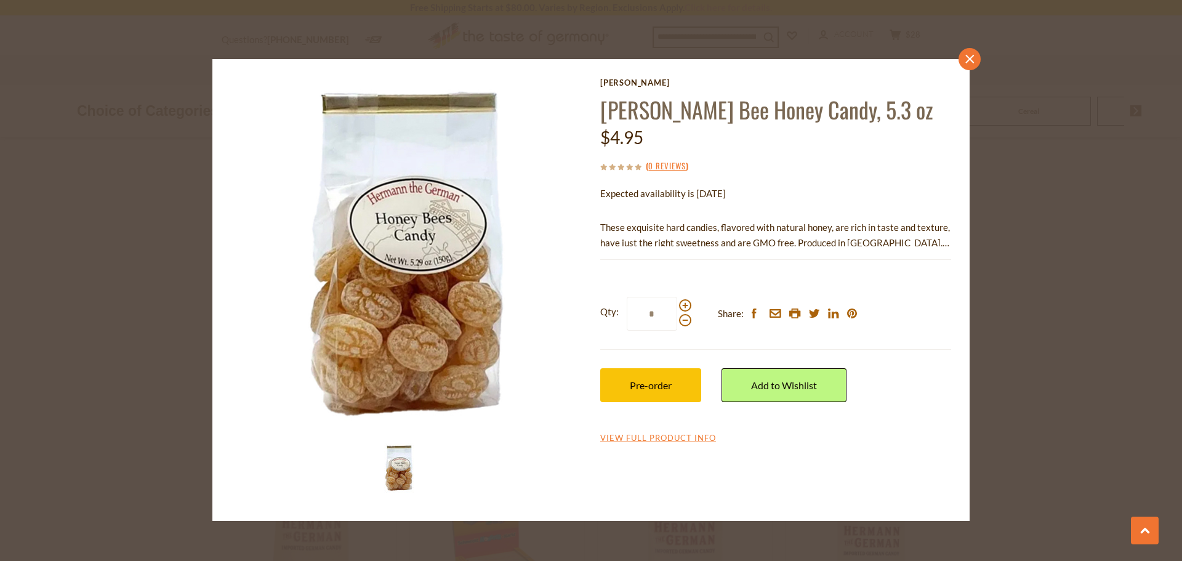
click at [975, 62] on link "close" at bounding box center [969, 59] width 22 height 22
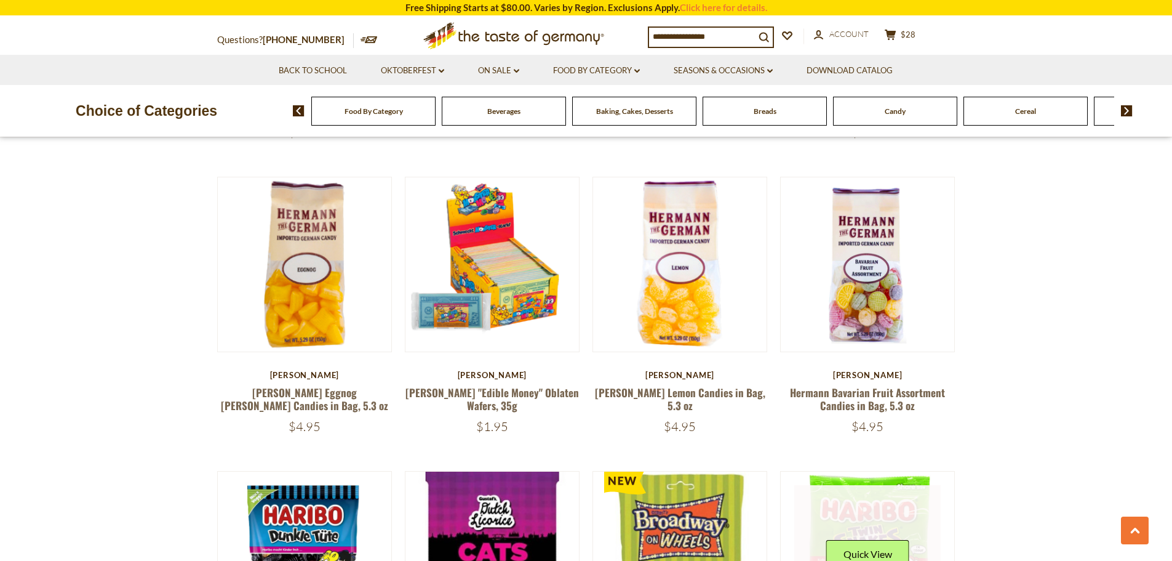
scroll to position [1010, 0]
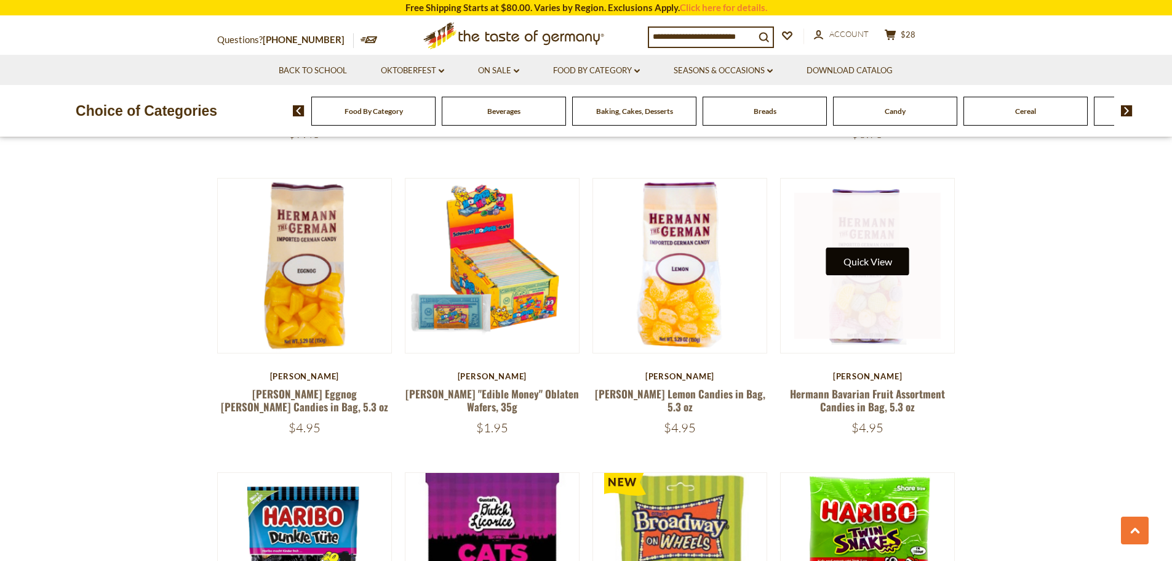
click at [866, 247] on button "Quick View" at bounding box center [867, 261] width 83 height 28
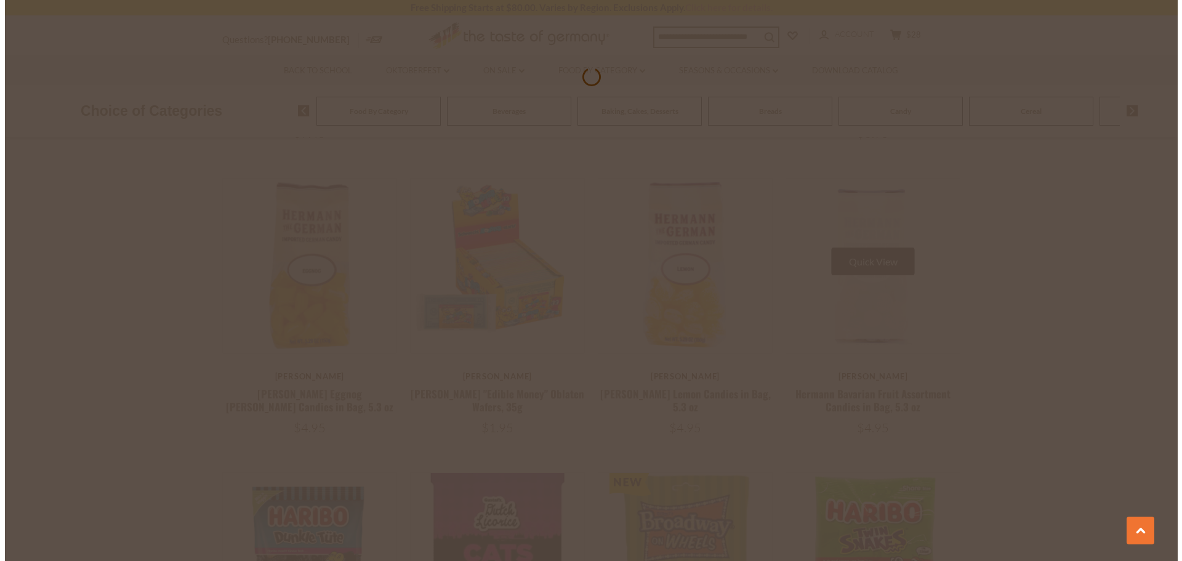
scroll to position [1012, 0]
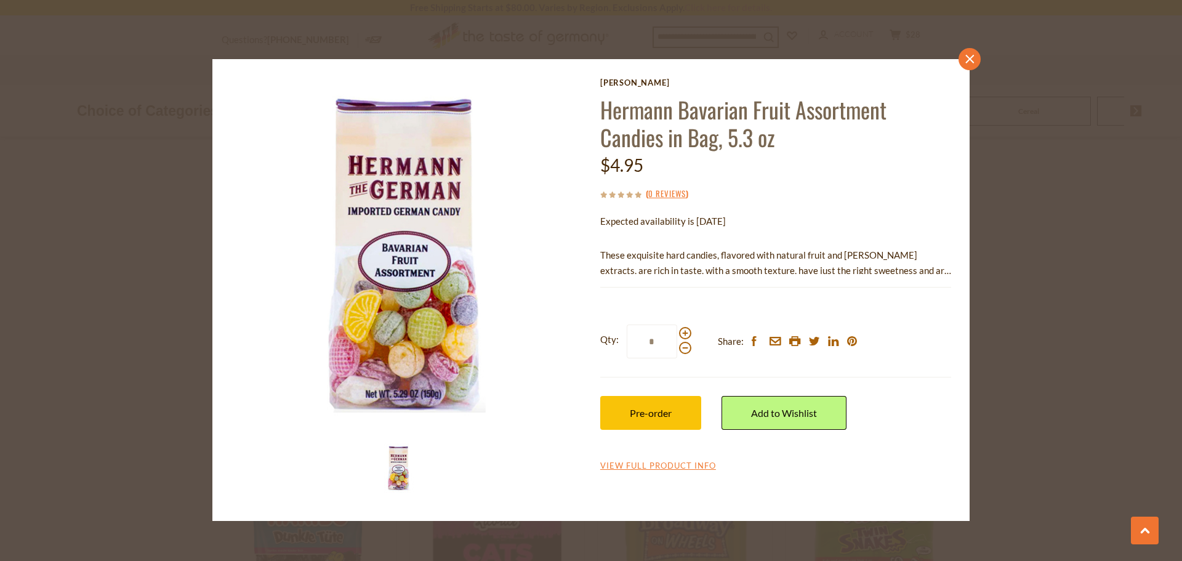
click at [970, 58] on icon at bounding box center [969, 59] width 9 height 9
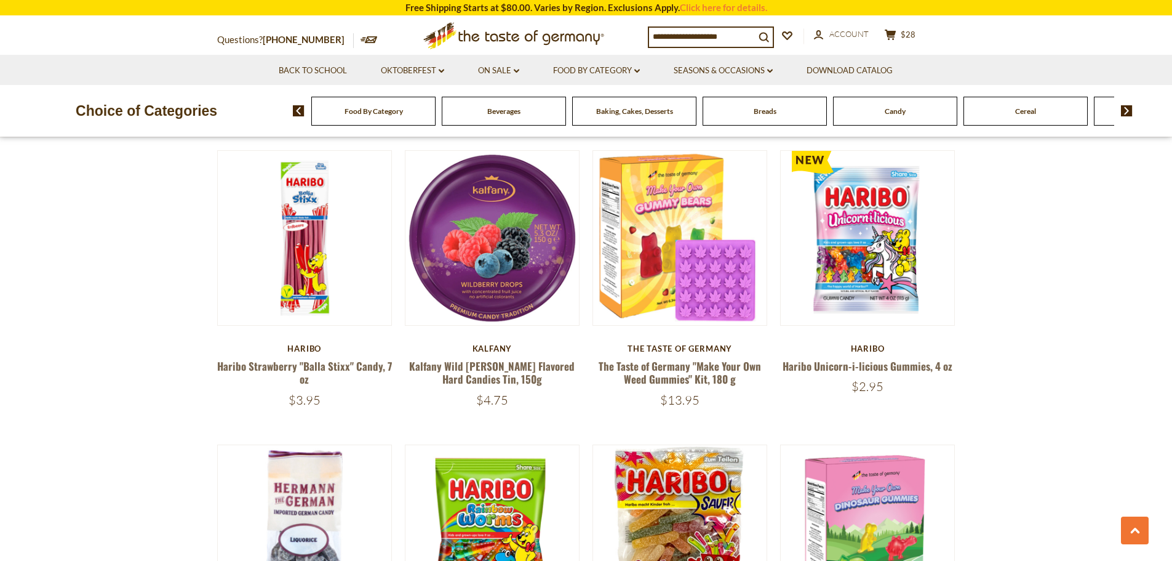
scroll to position [2610, 0]
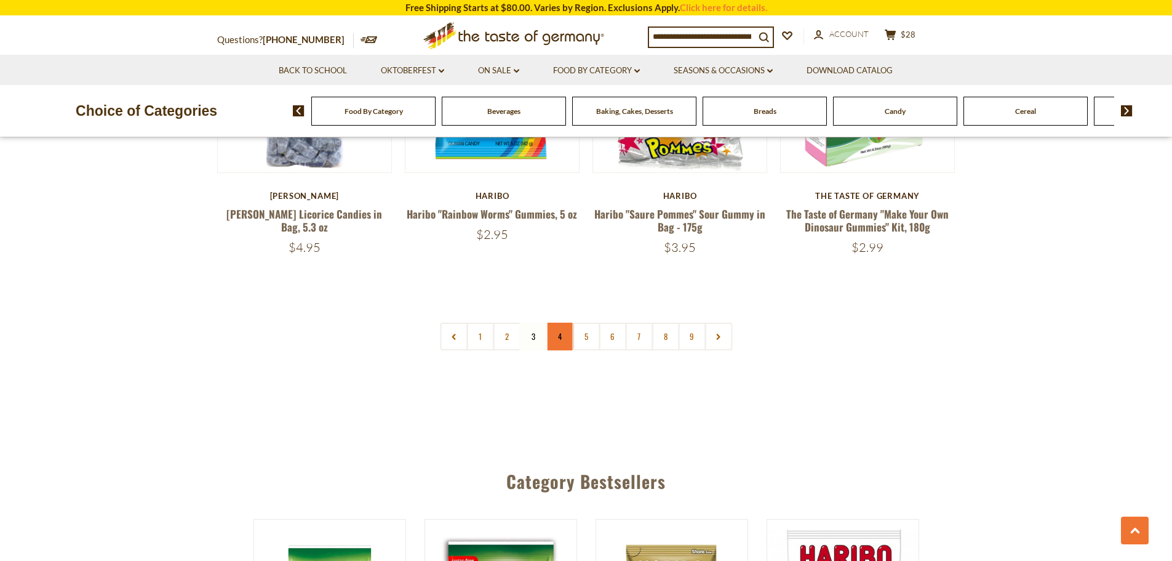
click at [569, 322] on link "4" at bounding box center [560, 336] width 28 height 28
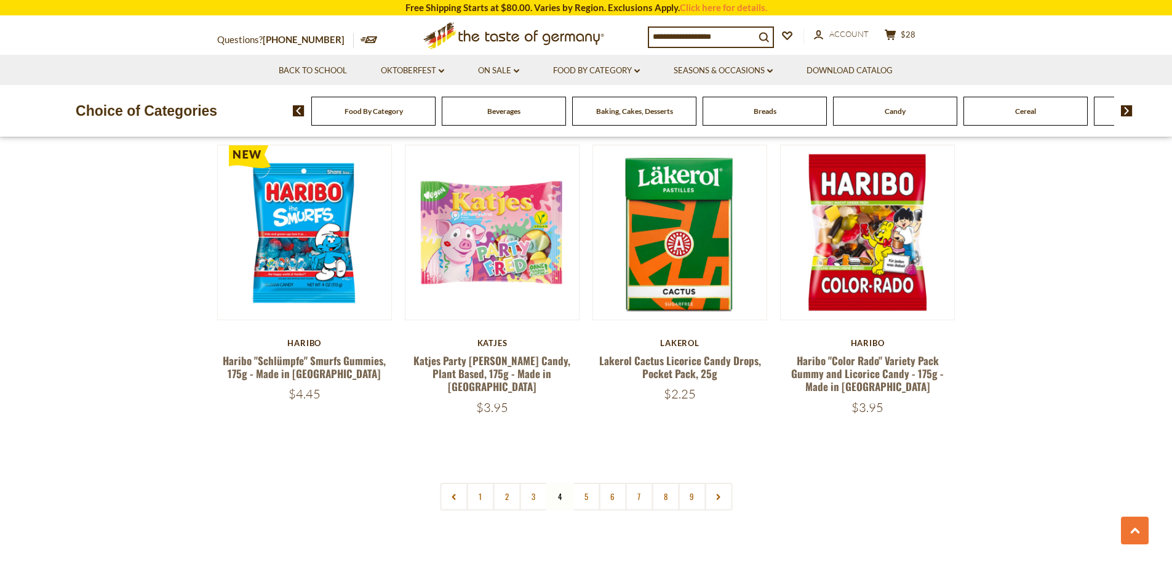
scroll to position [2856, 0]
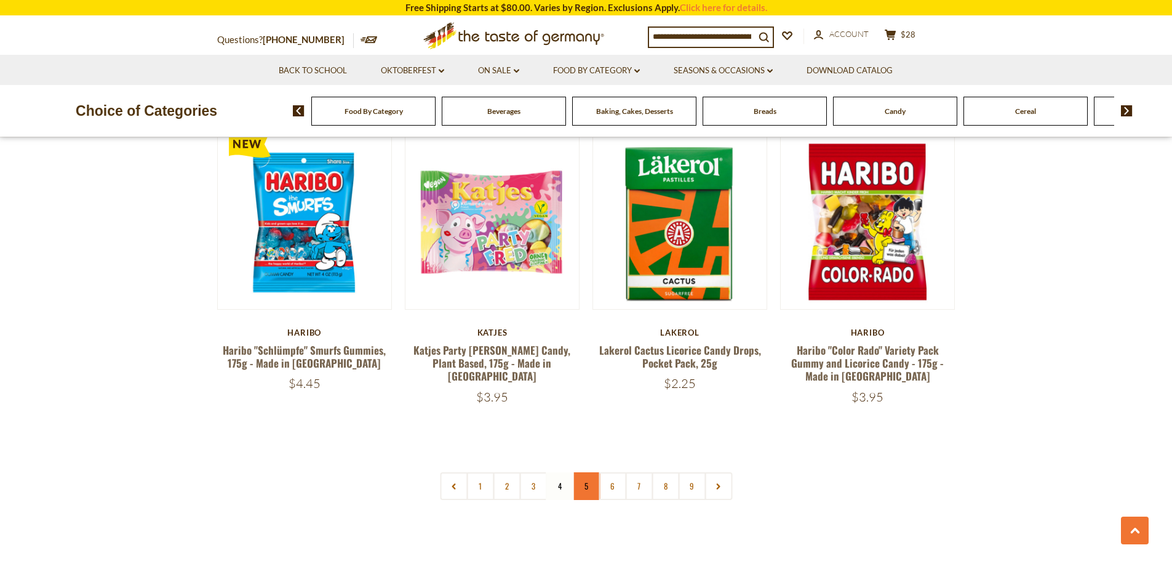
click at [586, 472] on link "5" at bounding box center [586, 486] width 28 height 28
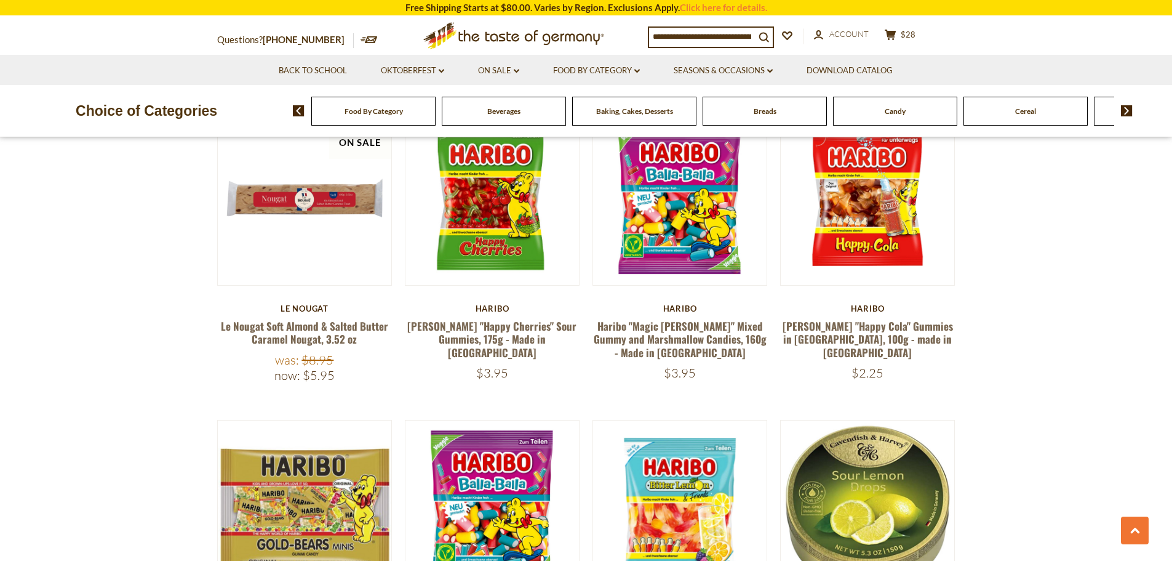
scroll to position [2118, 0]
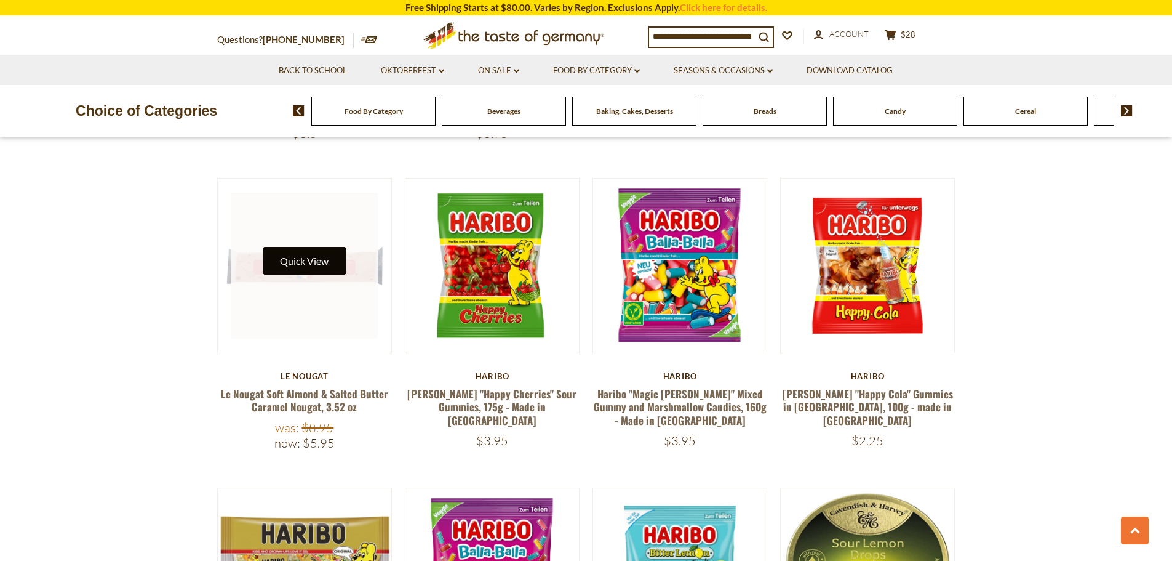
click at [305, 248] on button "Quick View" at bounding box center [304, 261] width 83 height 28
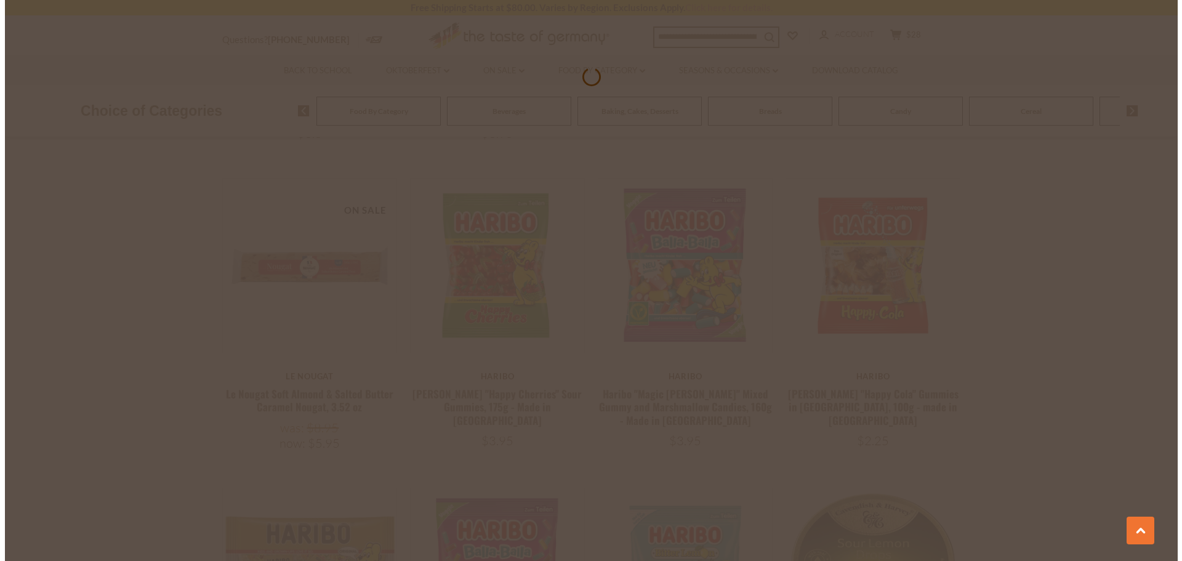
scroll to position [1935, 0]
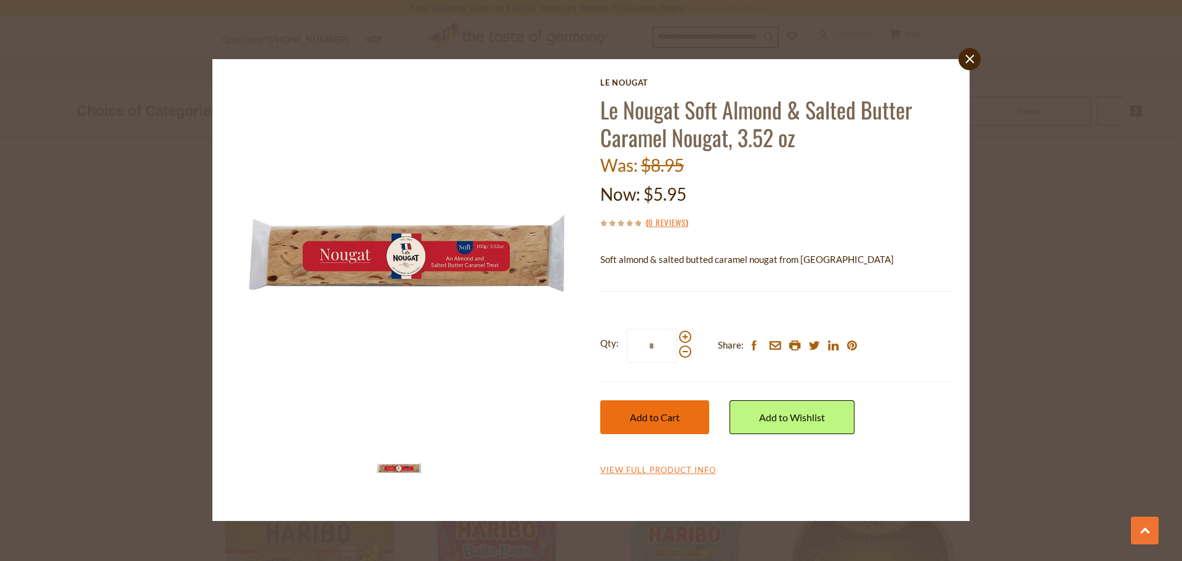
click at [663, 411] on span "Add to Cart" at bounding box center [655, 417] width 50 height 12
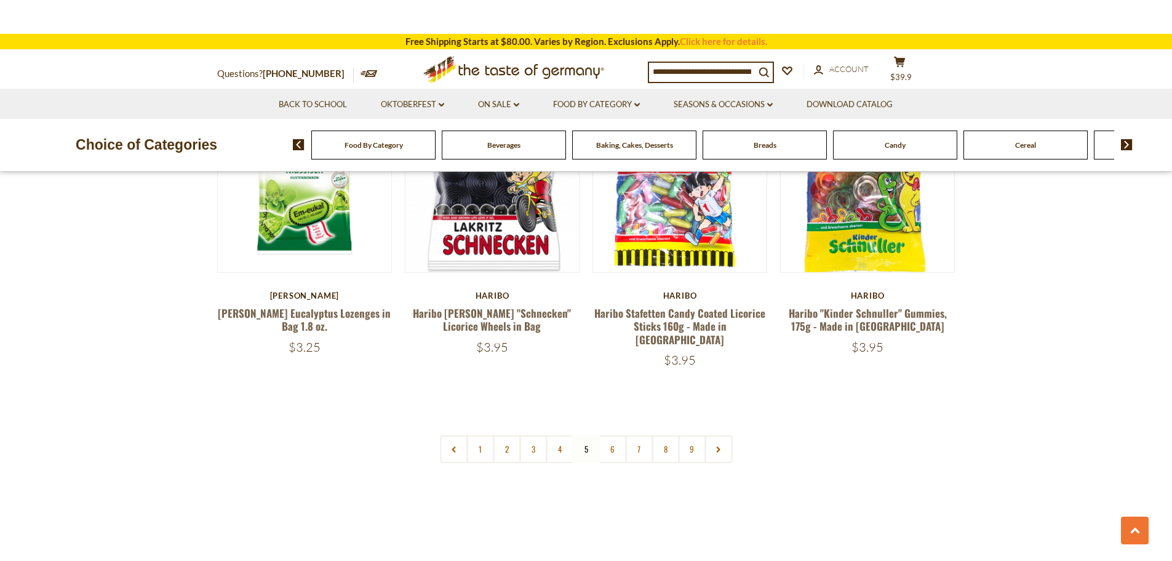
scroll to position [2979, 0]
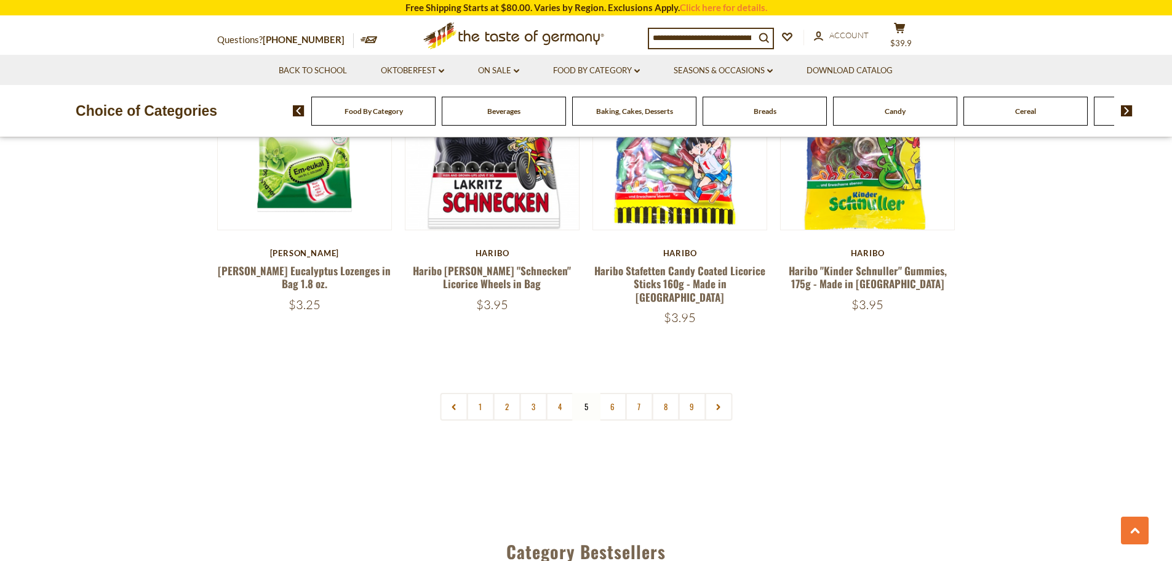
click at [615, 393] on link "6" at bounding box center [613, 407] width 28 height 28
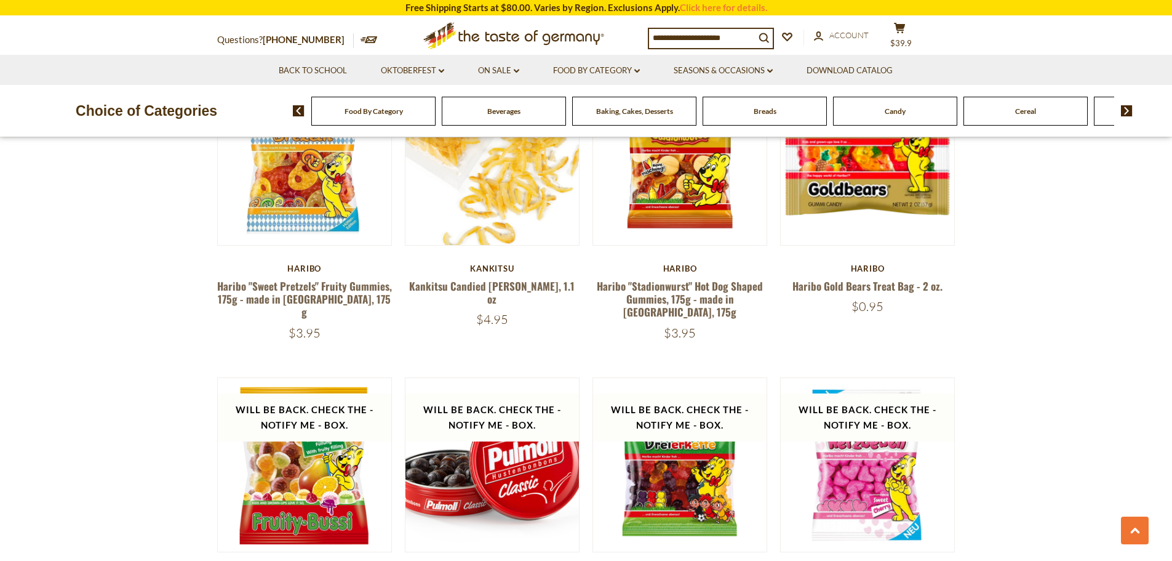
scroll to position [1748, 0]
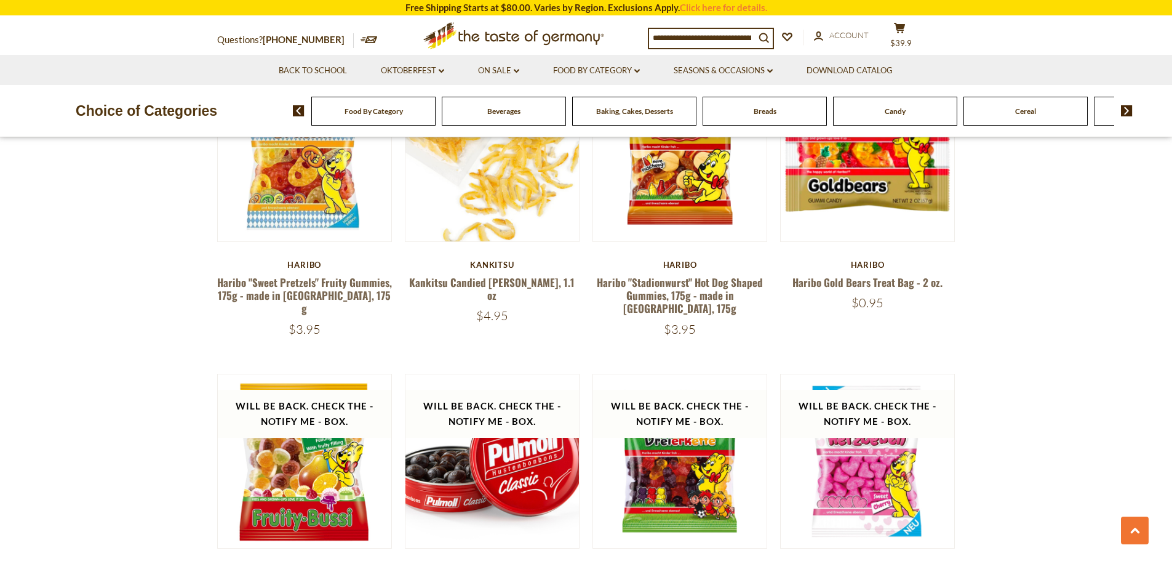
click at [1130, 111] on img at bounding box center [1127, 110] width 12 height 11
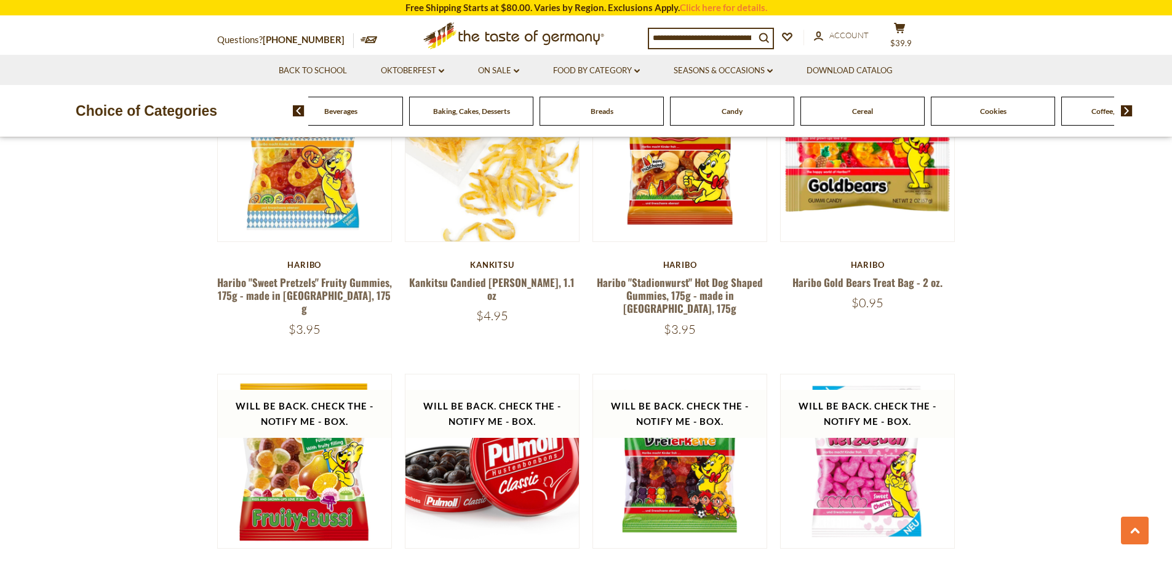
click at [1125, 111] on img at bounding box center [1127, 110] width 12 height 11
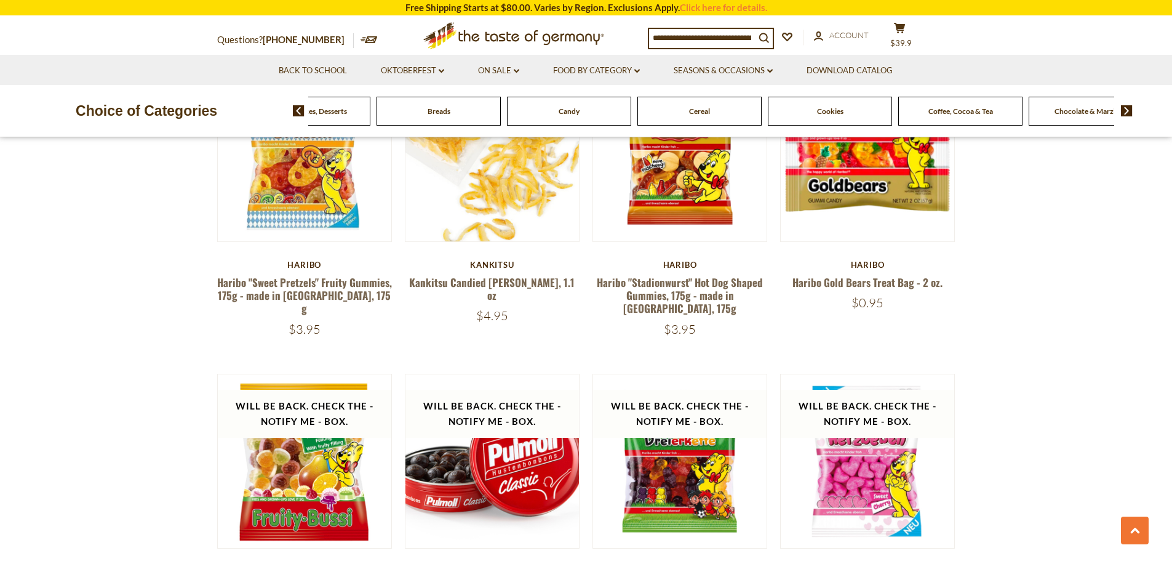
click at [824, 114] on span "Cookies" at bounding box center [830, 110] width 26 height 9
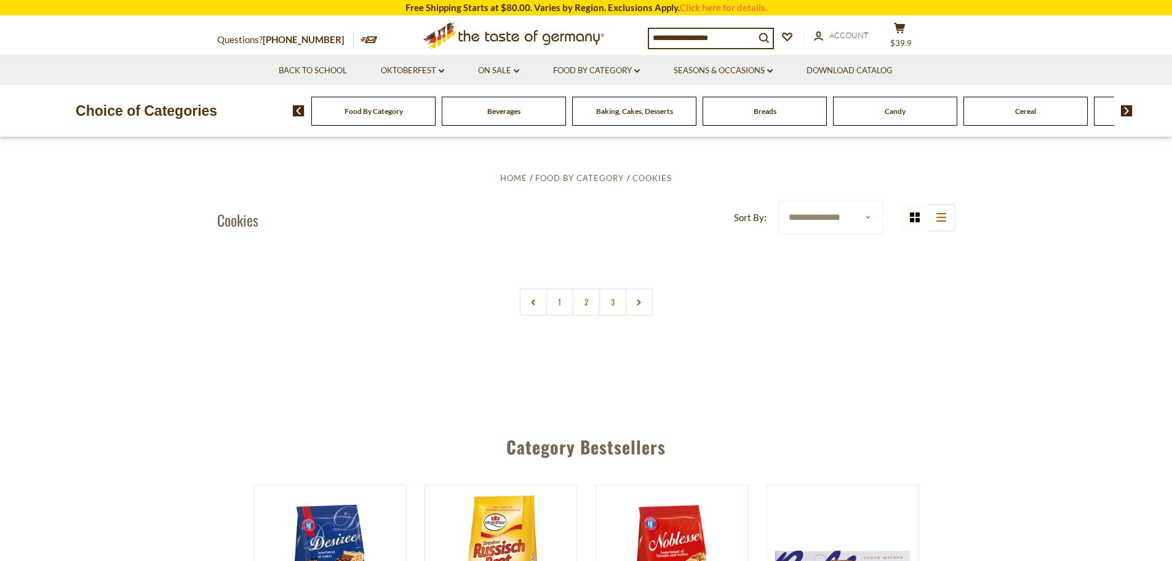
scroll to position [308, 0]
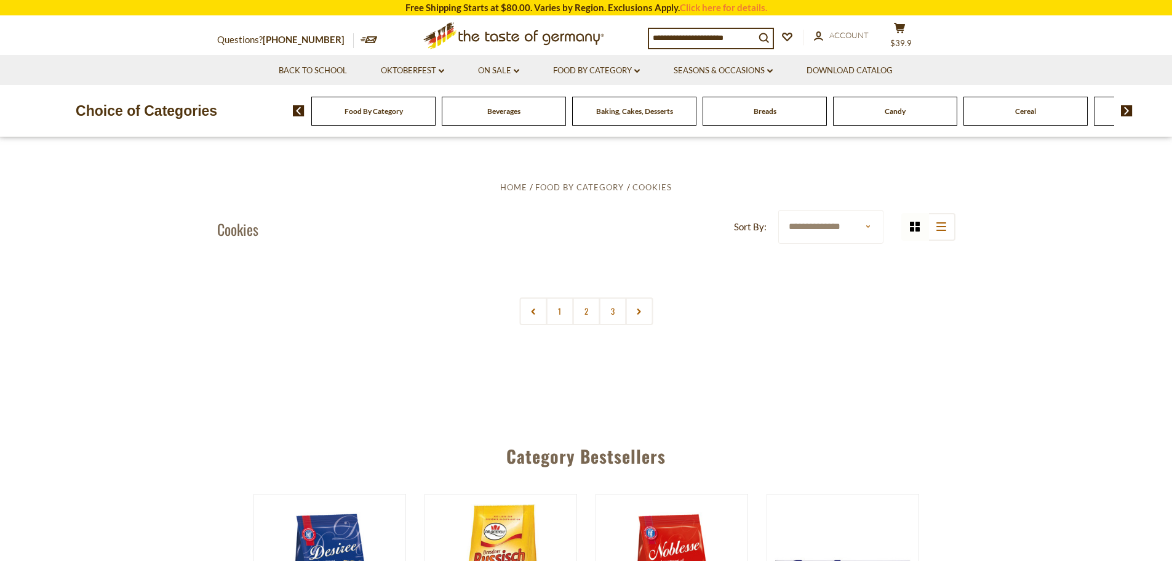
click at [866, 226] on select "**********" at bounding box center [830, 227] width 105 height 34
select select "**********"
click at [778, 210] on select "**********" at bounding box center [830, 227] width 105 height 34
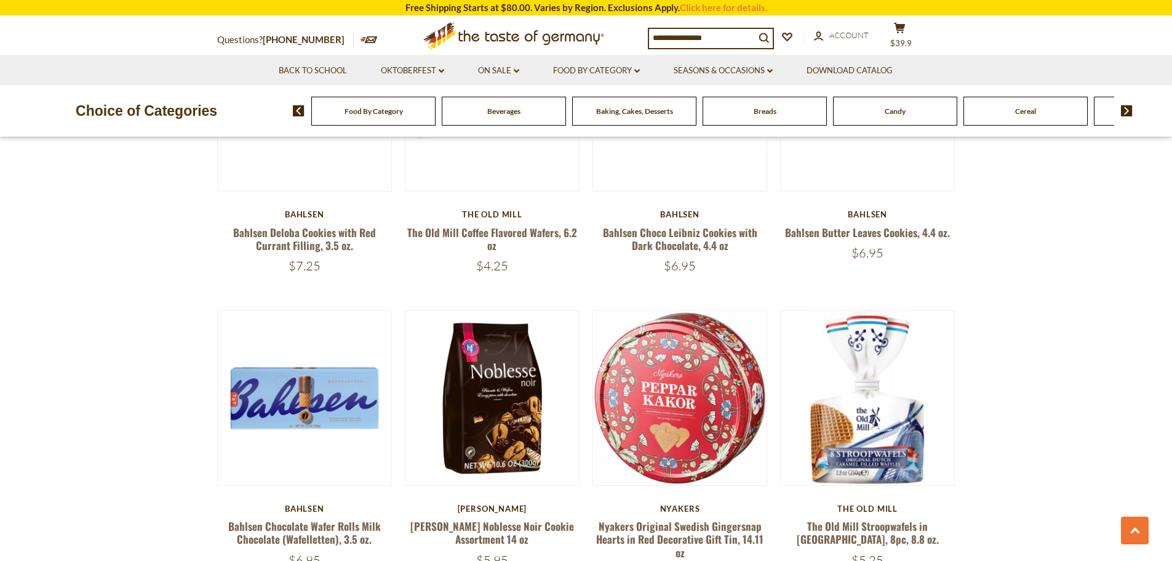
scroll to position [1169, 0]
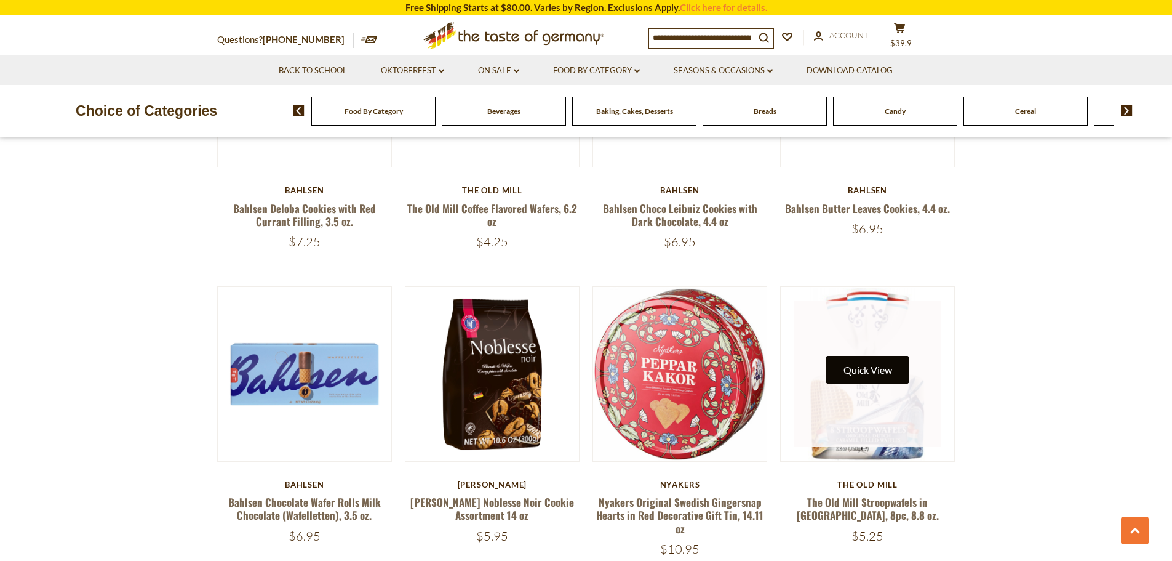
click at [883, 370] on button "Quick View" at bounding box center [867, 370] width 83 height 28
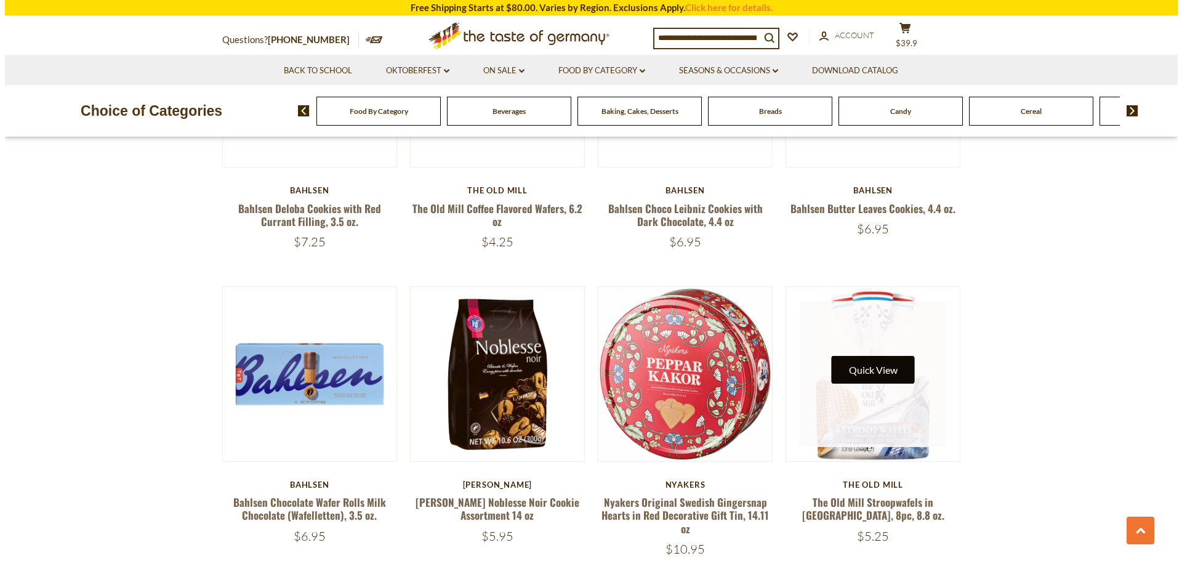
scroll to position [1171, 0]
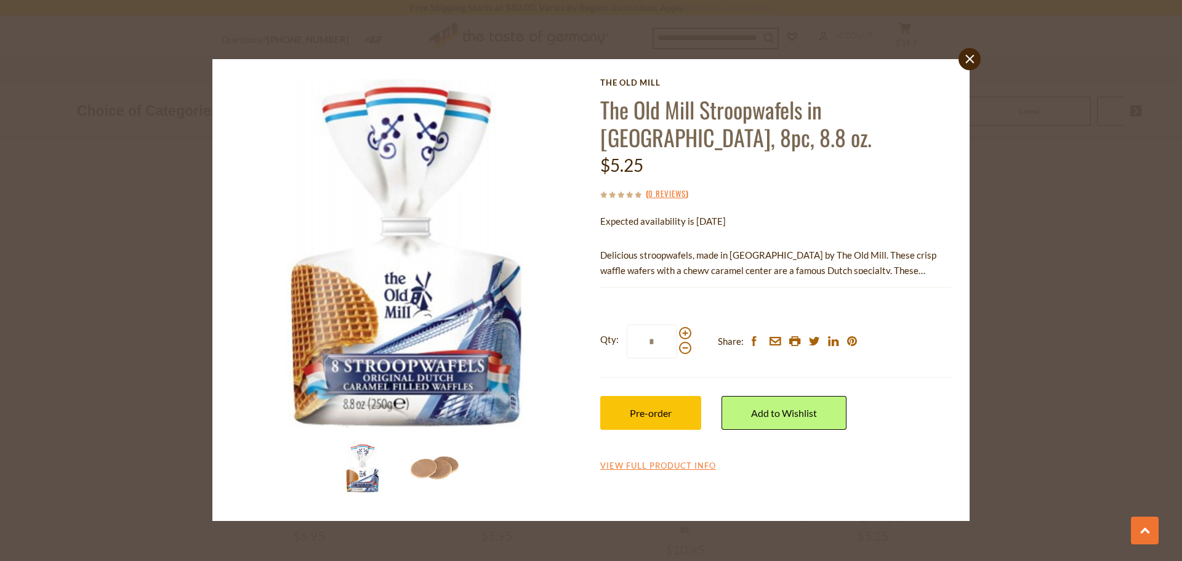
click at [974, 47] on div "close The Old Mill The Old Mill Stroopwafels in Bag, 8pc, 8.8 oz. $5.25 ( 0 Rev…" at bounding box center [591, 280] width 1182 height 561
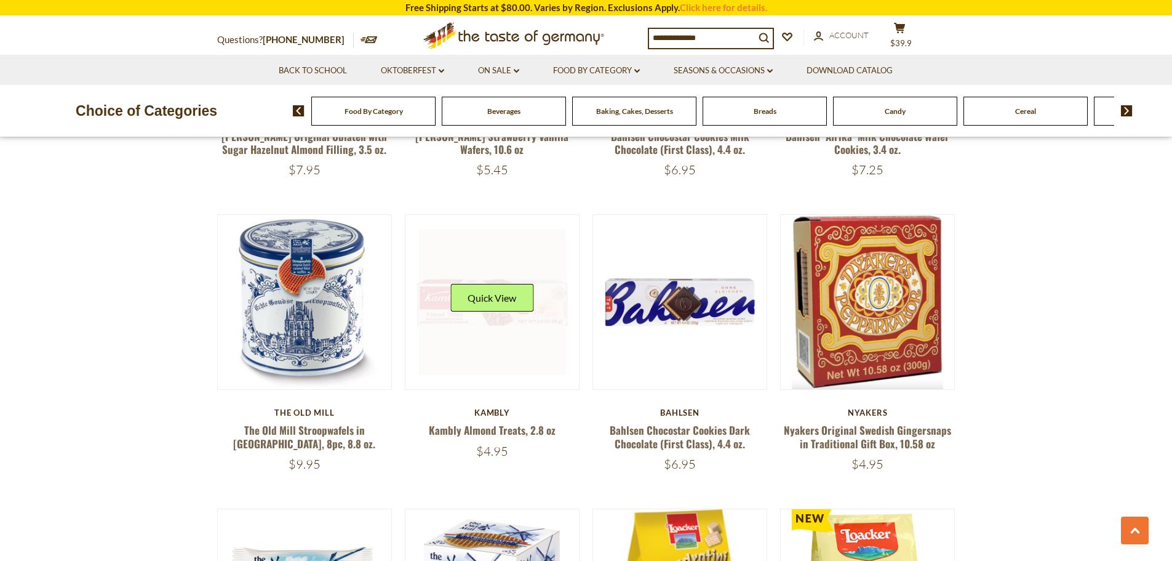
scroll to position [1846, 0]
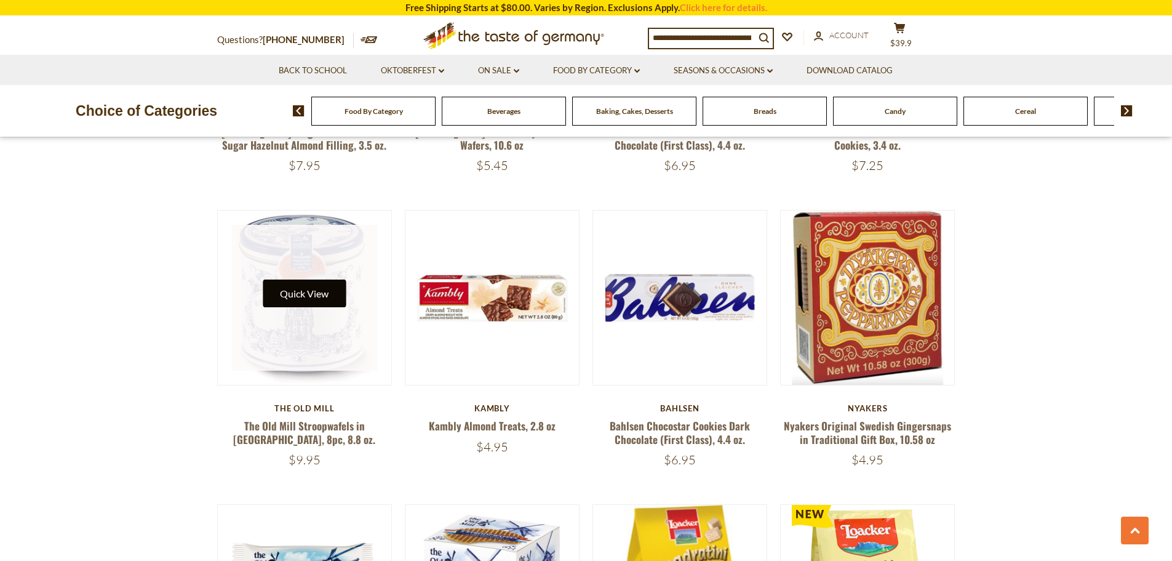
click at [299, 291] on button "Quick View" at bounding box center [304, 293] width 83 height 28
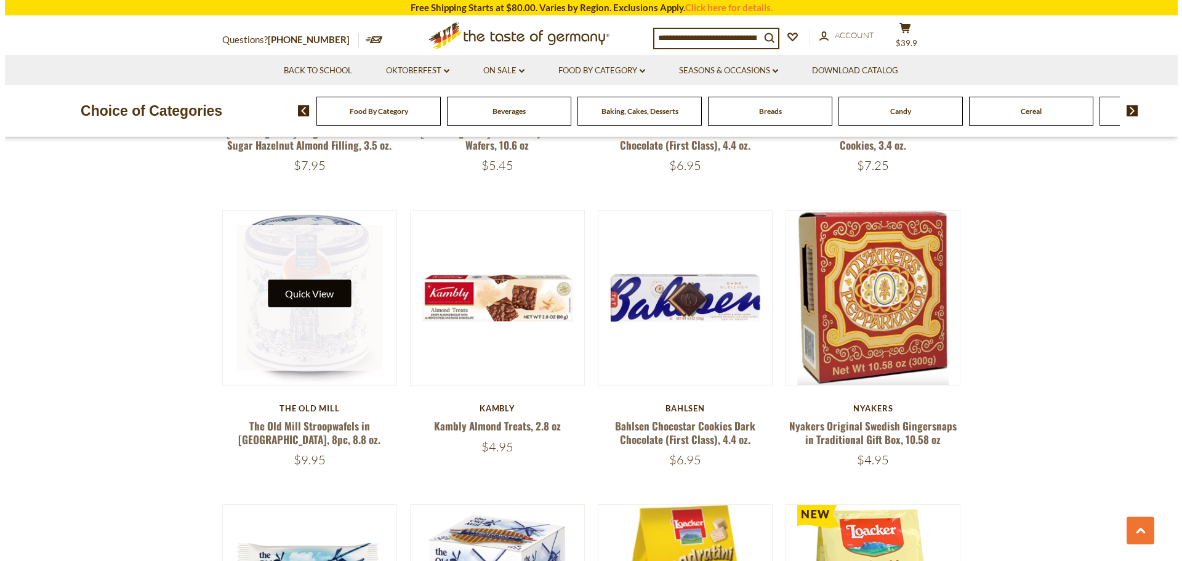
scroll to position [1849, 0]
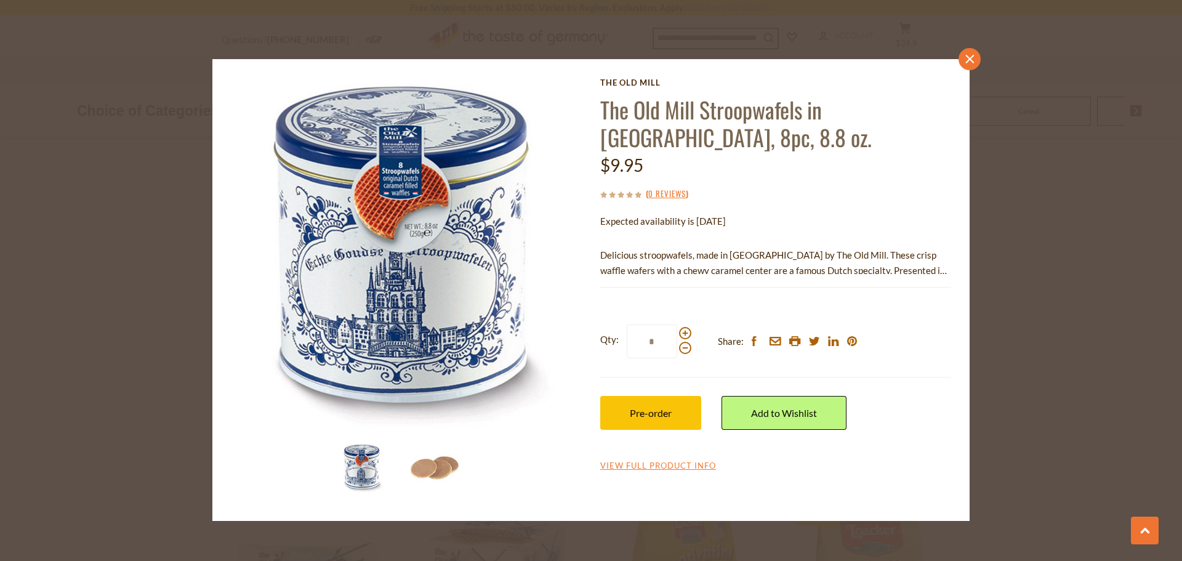
click at [962, 61] on link "close" at bounding box center [969, 59] width 22 height 22
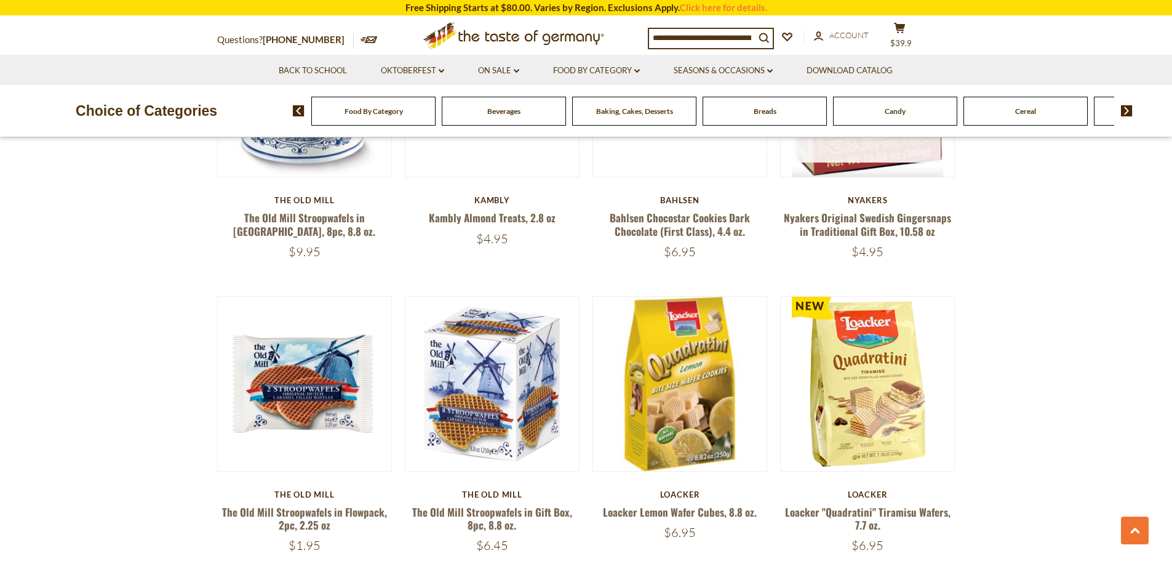
scroll to position [2092, 0]
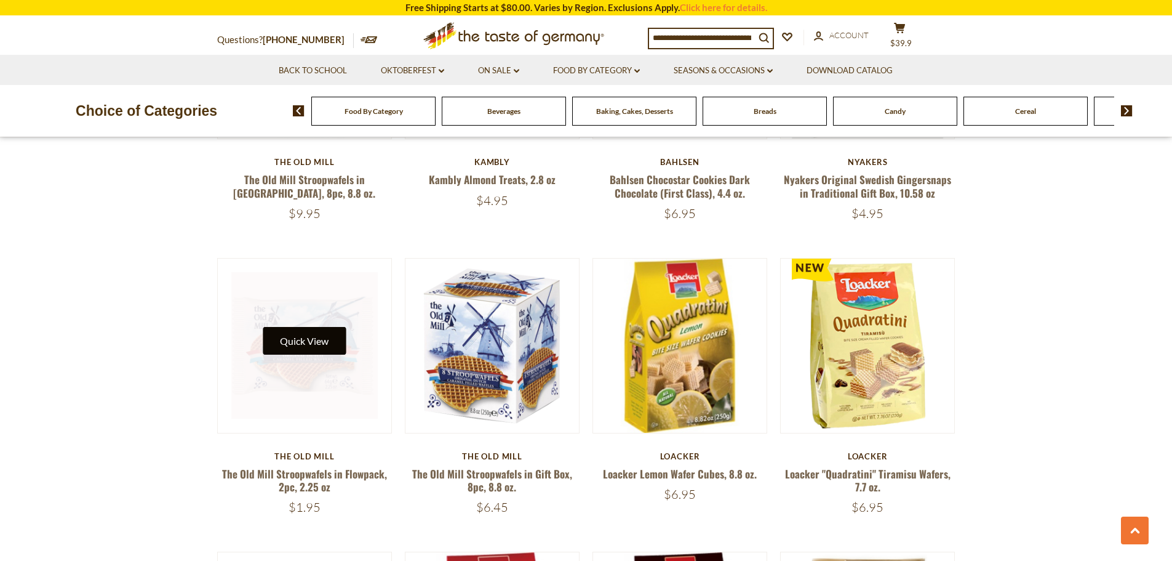
click at [313, 338] on button "Quick View" at bounding box center [304, 341] width 83 height 28
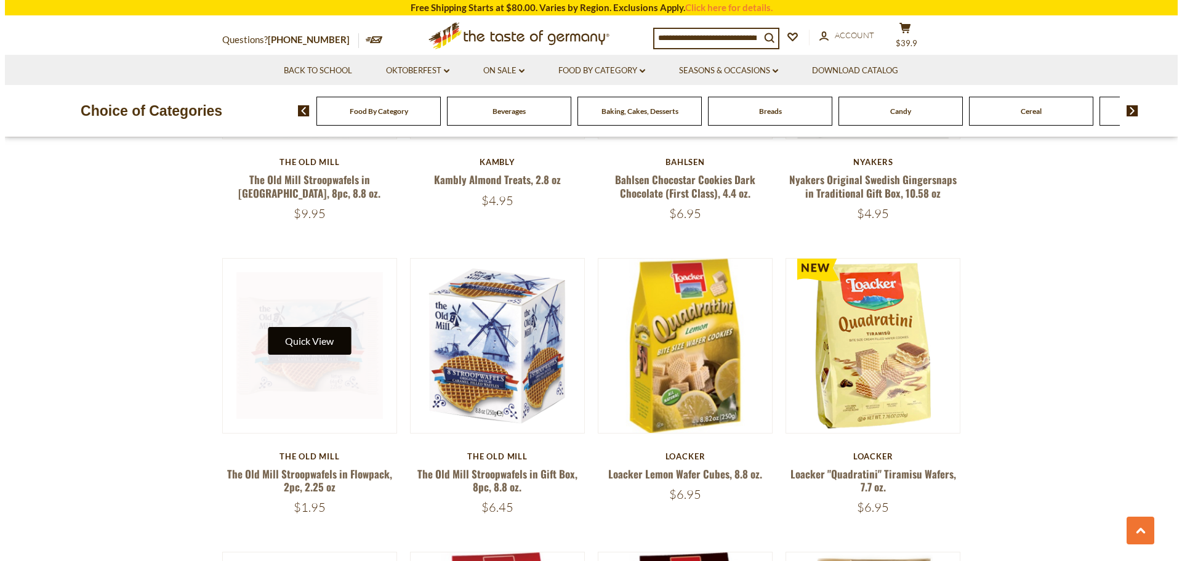
scroll to position [2095, 0]
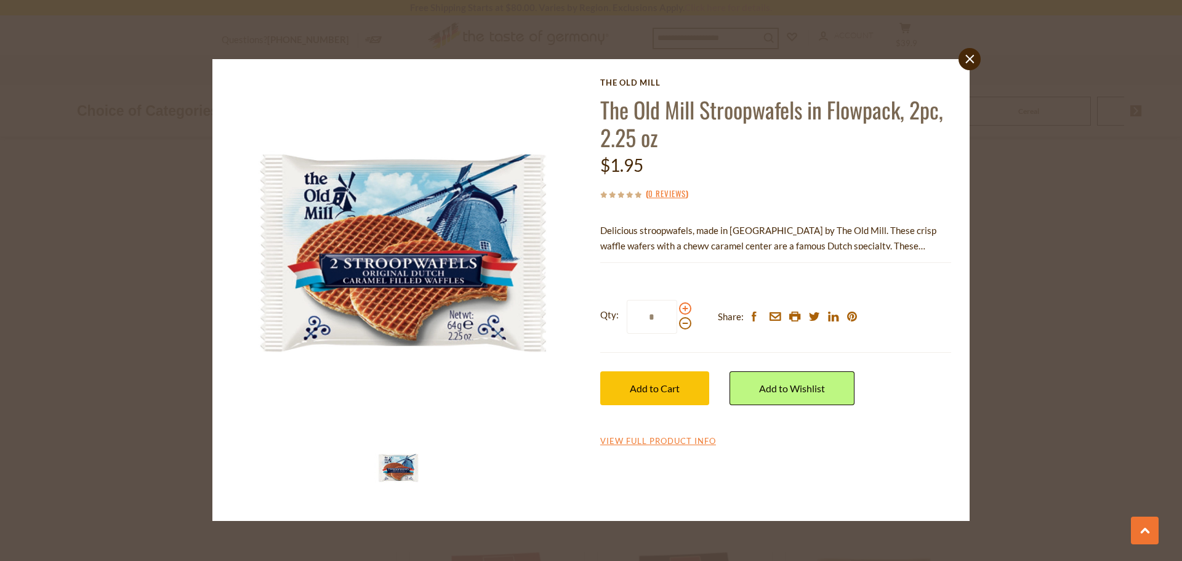
click at [687, 309] on span at bounding box center [685, 308] width 12 height 12
click at [677, 309] on input "*" at bounding box center [651, 317] width 50 height 34
click at [687, 309] on span at bounding box center [685, 308] width 12 height 12
click at [677, 309] on input "*" at bounding box center [651, 317] width 50 height 34
click at [687, 309] on span at bounding box center [685, 308] width 12 height 12
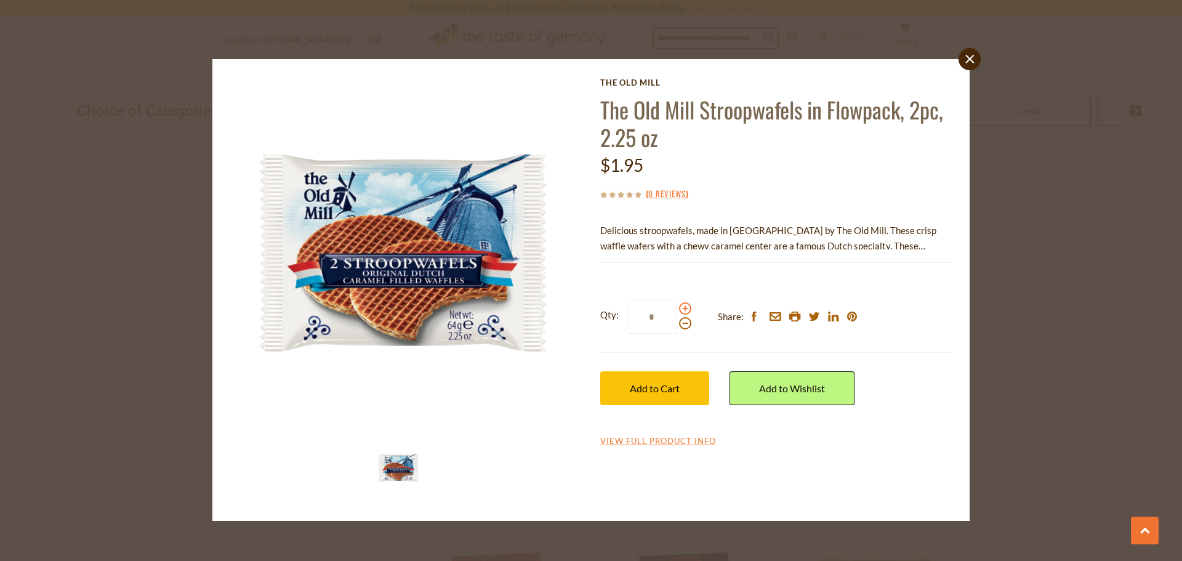
click at [677, 309] on input "*" at bounding box center [651, 317] width 50 height 34
click at [686, 309] on span at bounding box center [685, 308] width 12 height 12
click at [677, 309] on input "*" at bounding box center [651, 317] width 50 height 34
click at [686, 309] on span at bounding box center [685, 308] width 12 height 12
click at [677, 309] on input "*" at bounding box center [651, 317] width 50 height 34
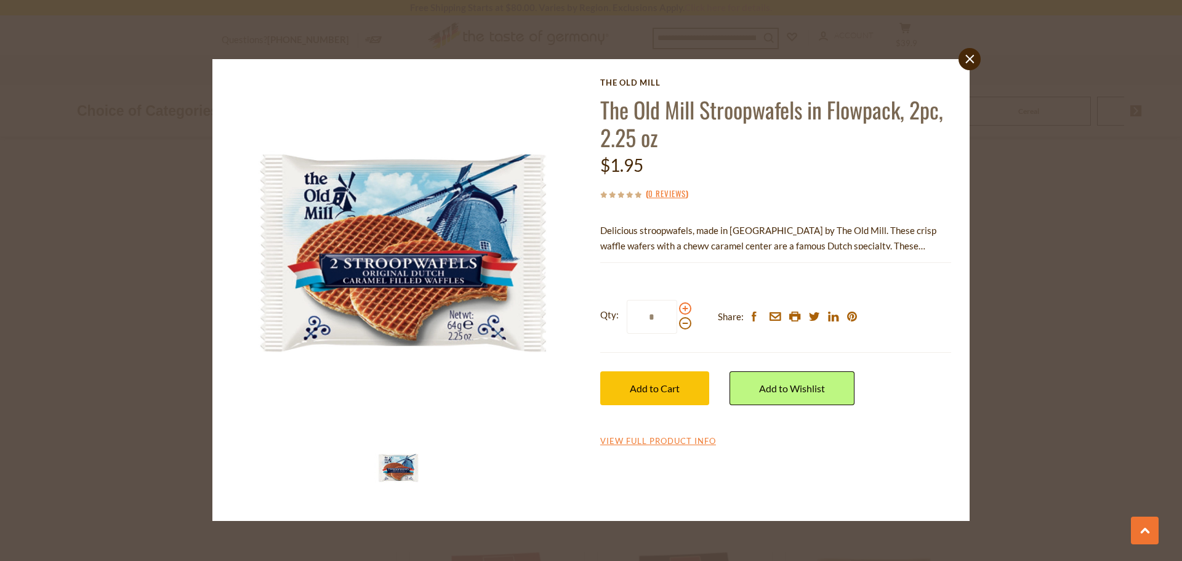
click at [686, 309] on span at bounding box center [685, 308] width 12 height 12
click at [677, 309] on input "*" at bounding box center [651, 317] width 50 height 34
click at [685, 309] on span at bounding box center [685, 308] width 12 height 12
click at [677, 309] on input "*" at bounding box center [651, 317] width 50 height 34
click at [685, 309] on span at bounding box center [685, 308] width 12 height 12
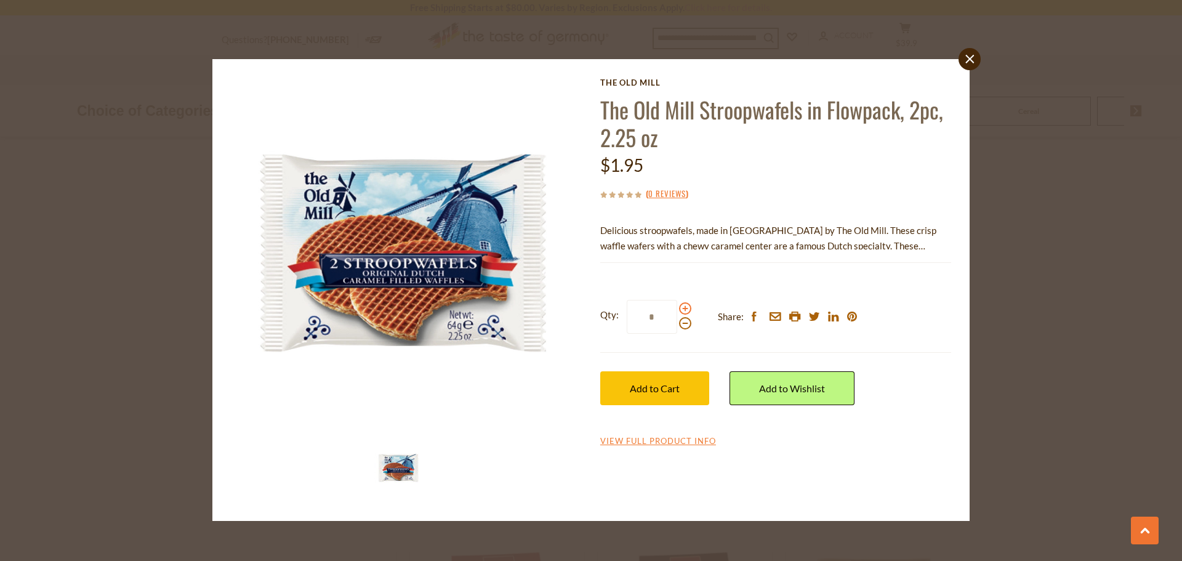
click at [677, 309] on input "*" at bounding box center [651, 317] width 50 height 34
click at [685, 309] on span at bounding box center [685, 308] width 12 height 12
click at [677, 309] on input "*" at bounding box center [651, 317] width 50 height 34
click at [644, 388] on span "Add to Cart" at bounding box center [655, 388] width 50 height 12
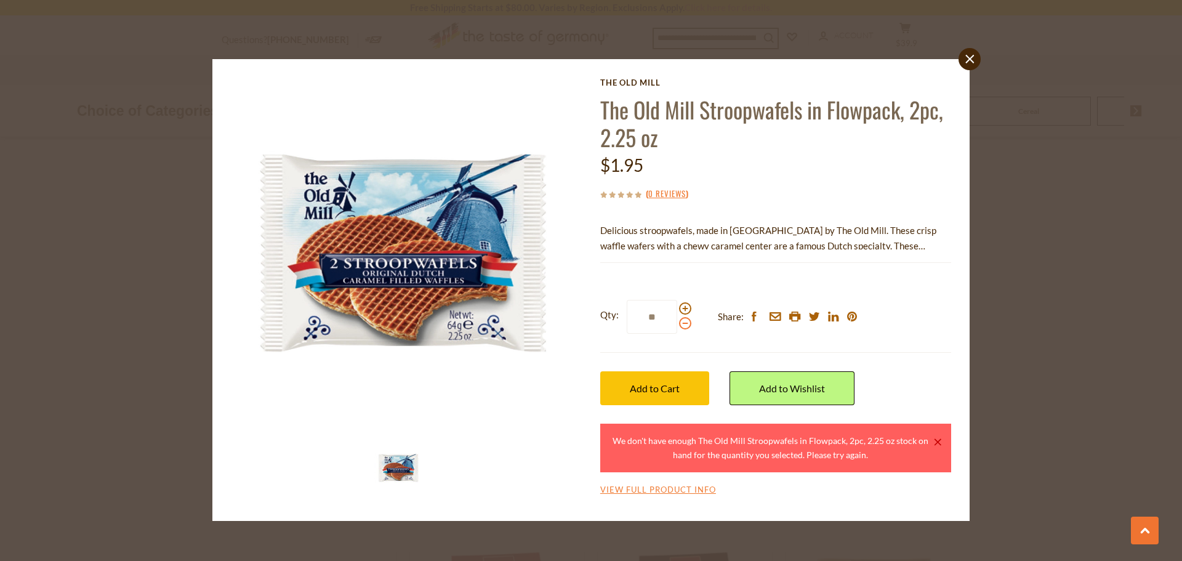
click at [686, 326] on span at bounding box center [685, 323] width 12 height 12
click at [677, 326] on input "**" at bounding box center [651, 317] width 50 height 34
click at [685, 325] on span at bounding box center [685, 323] width 12 height 12
click at [677, 325] on input "*" at bounding box center [651, 317] width 50 height 34
click at [685, 325] on span at bounding box center [685, 323] width 12 height 12
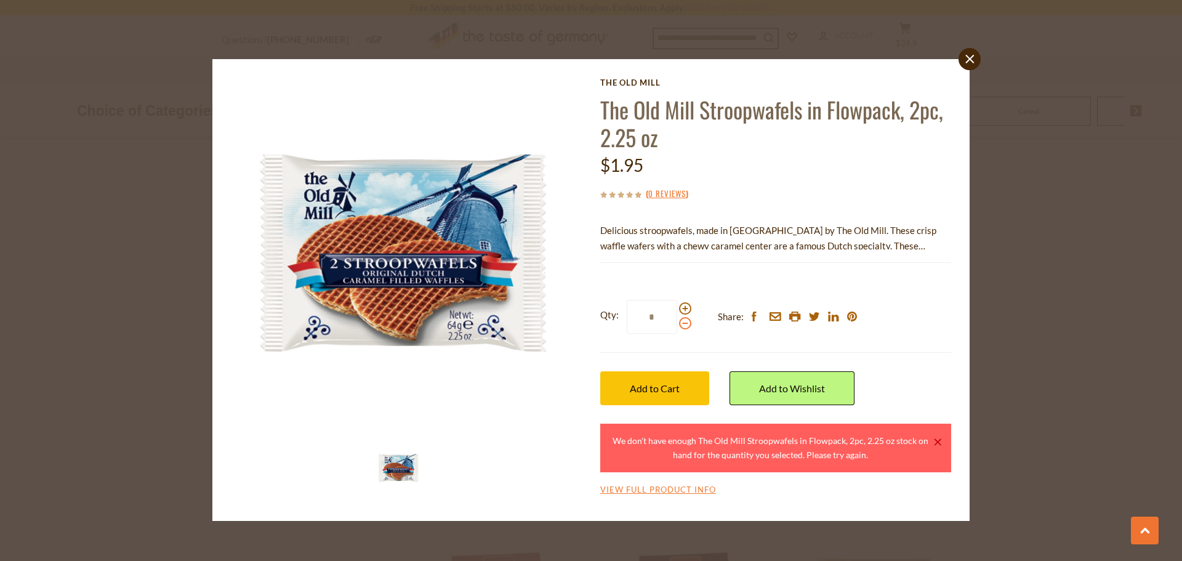
click at [677, 325] on input "*" at bounding box center [651, 317] width 50 height 34
type input "*"
click at [975, 60] on link "close" at bounding box center [969, 59] width 22 height 22
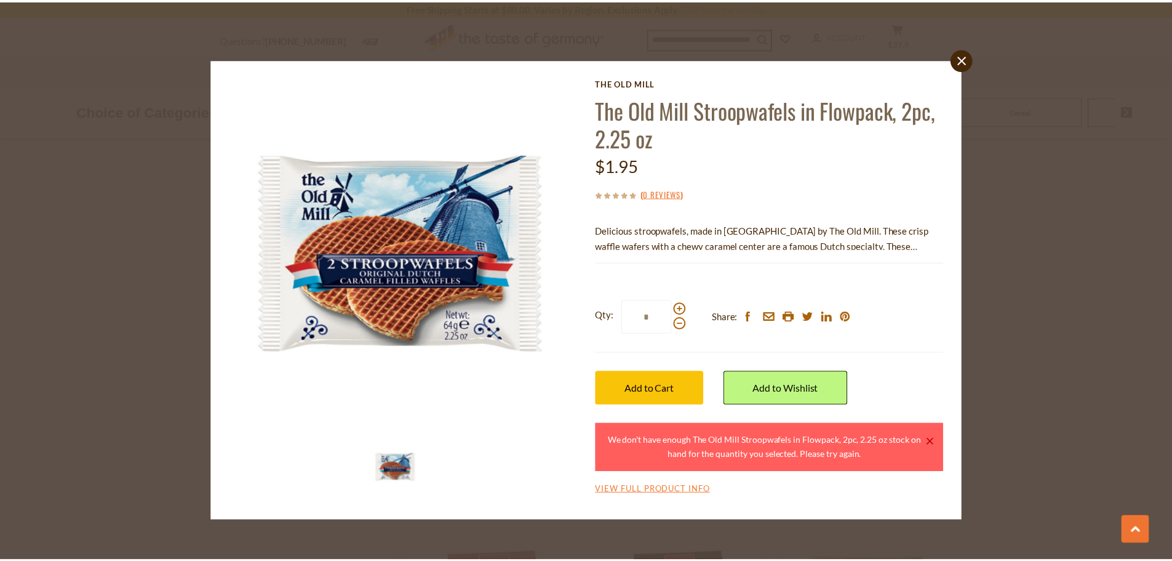
scroll to position [2092, 0]
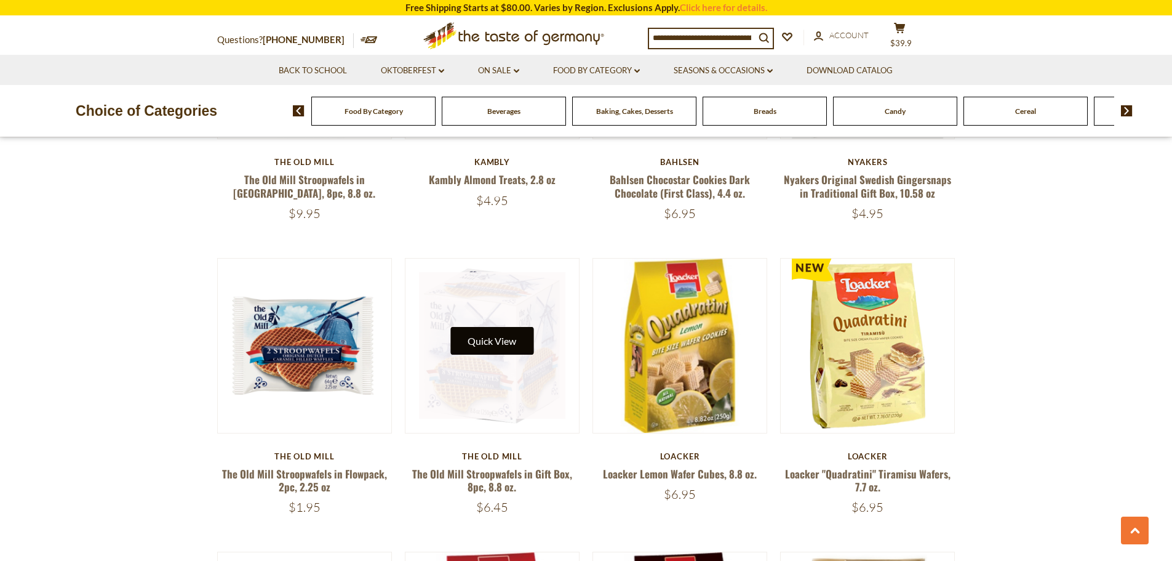
click at [481, 345] on button "Quick View" at bounding box center [491, 341] width 83 height 28
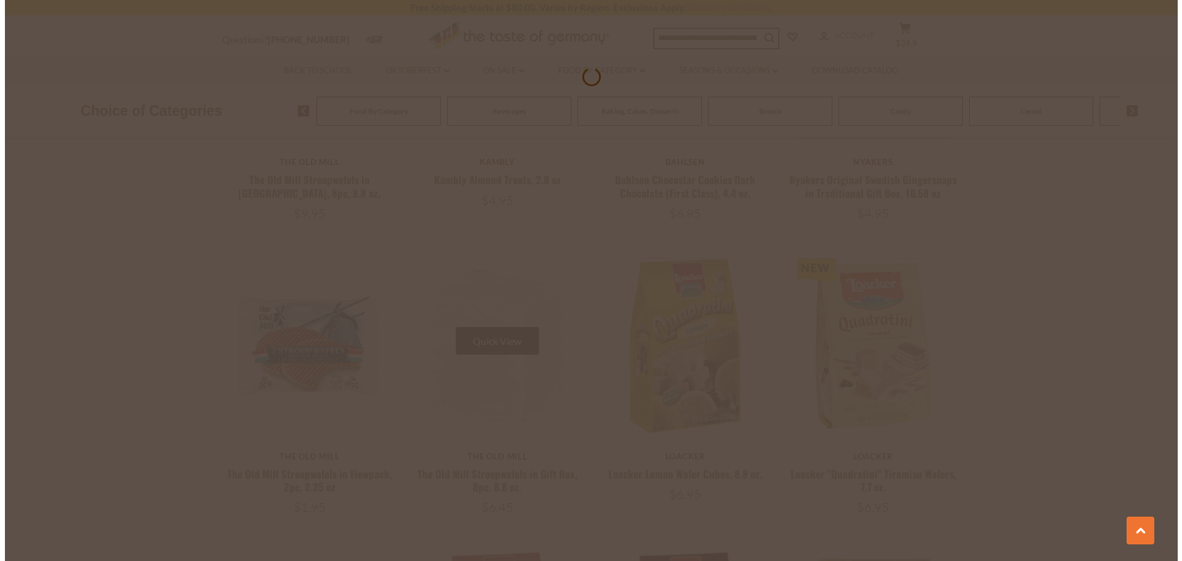
scroll to position [2095, 0]
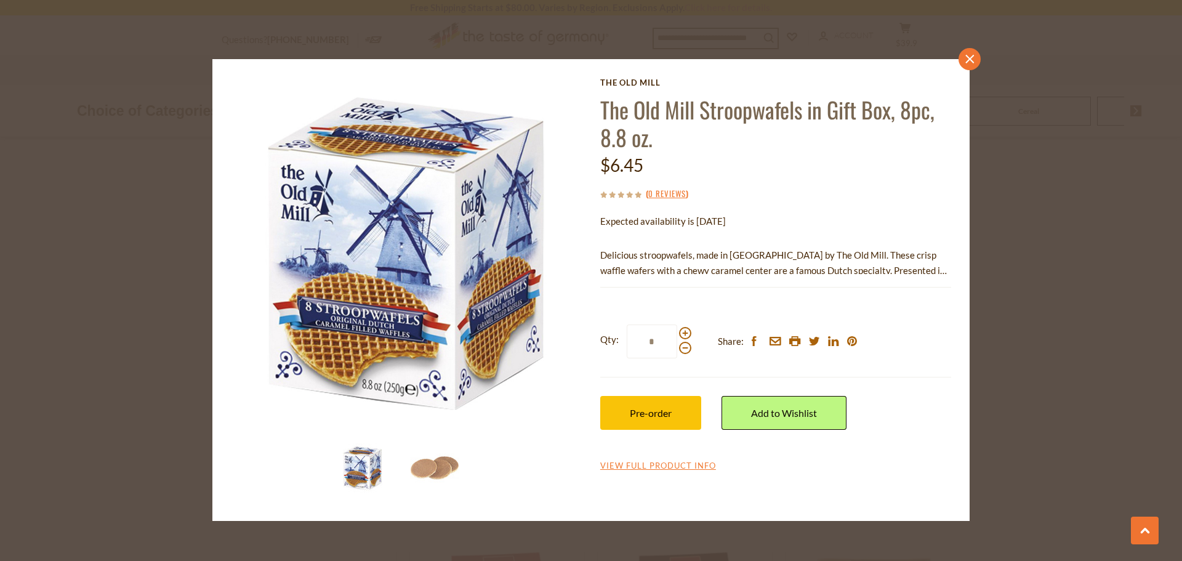
click at [966, 60] on icon "close" at bounding box center [969, 59] width 9 height 9
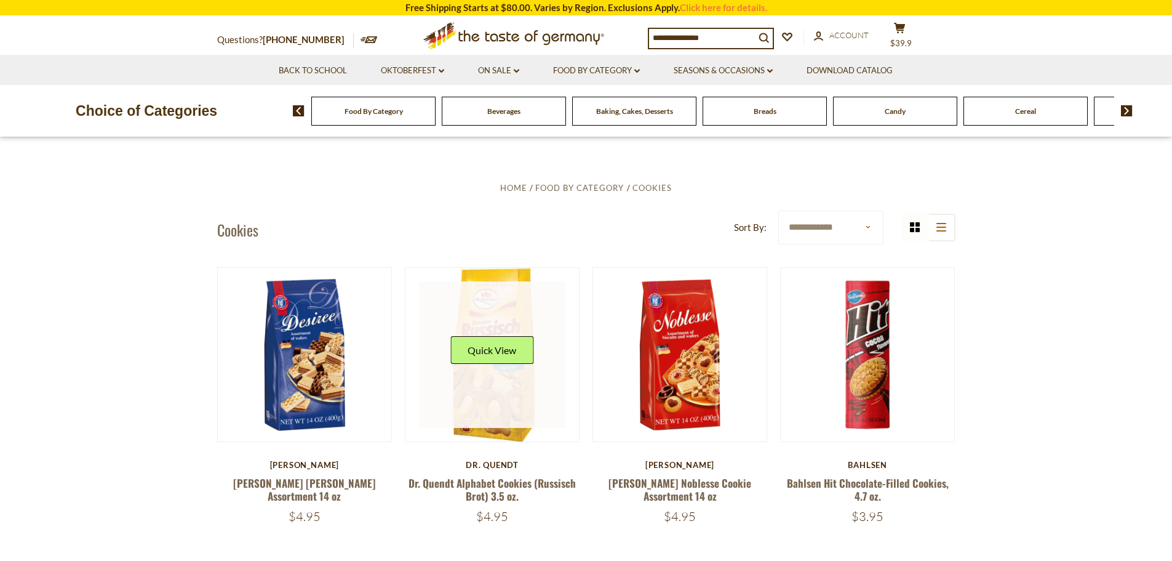
scroll to position [369, 0]
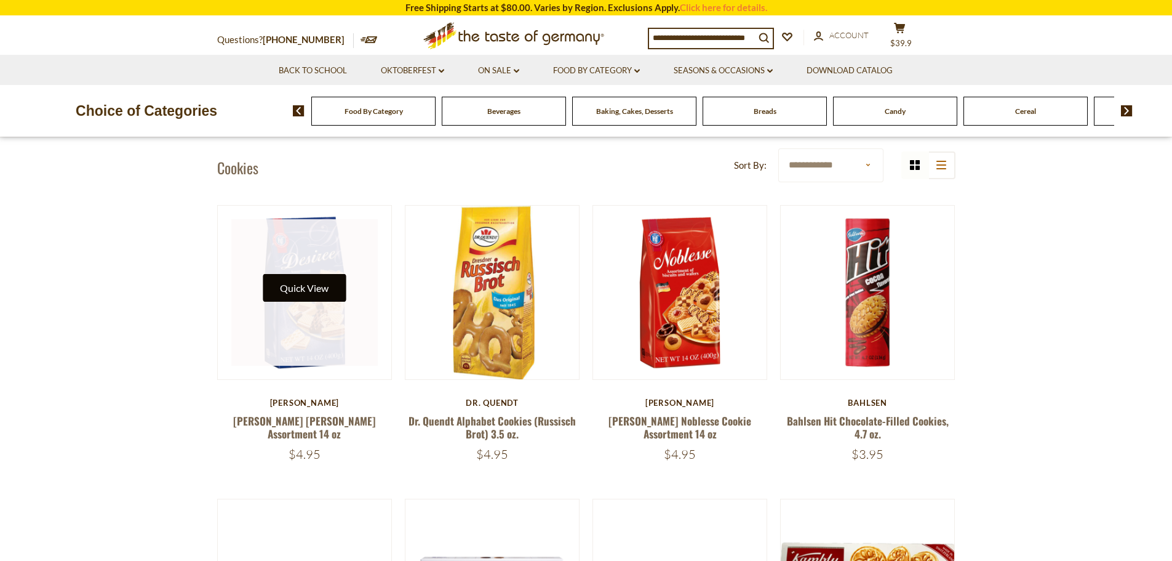
click at [303, 279] on button "Quick View" at bounding box center [304, 288] width 83 height 28
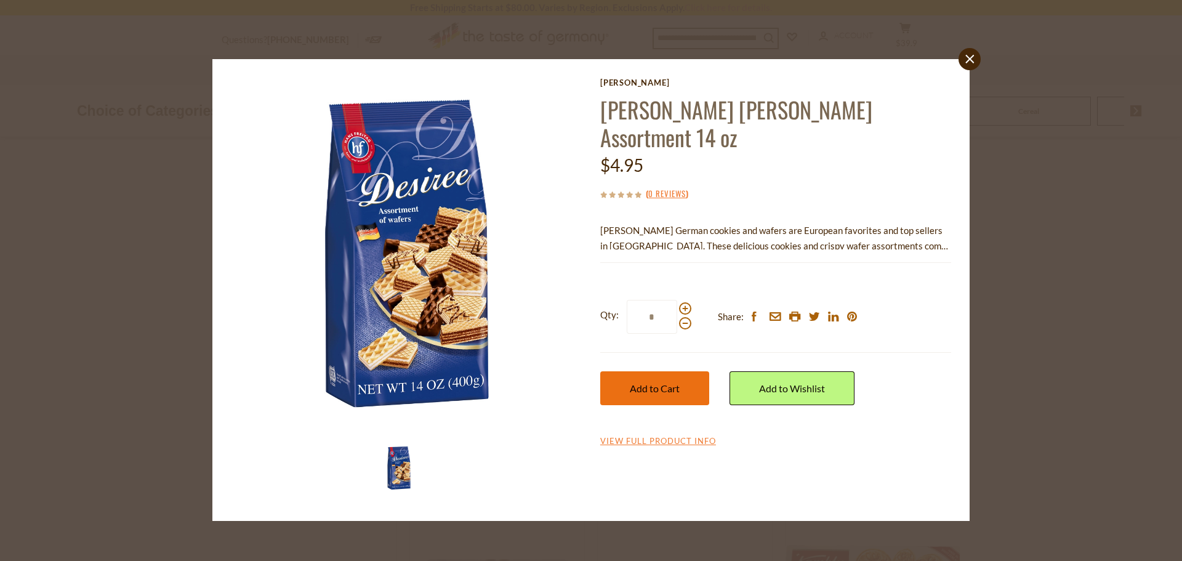
click at [654, 385] on span "Add to Cart" at bounding box center [655, 388] width 50 height 12
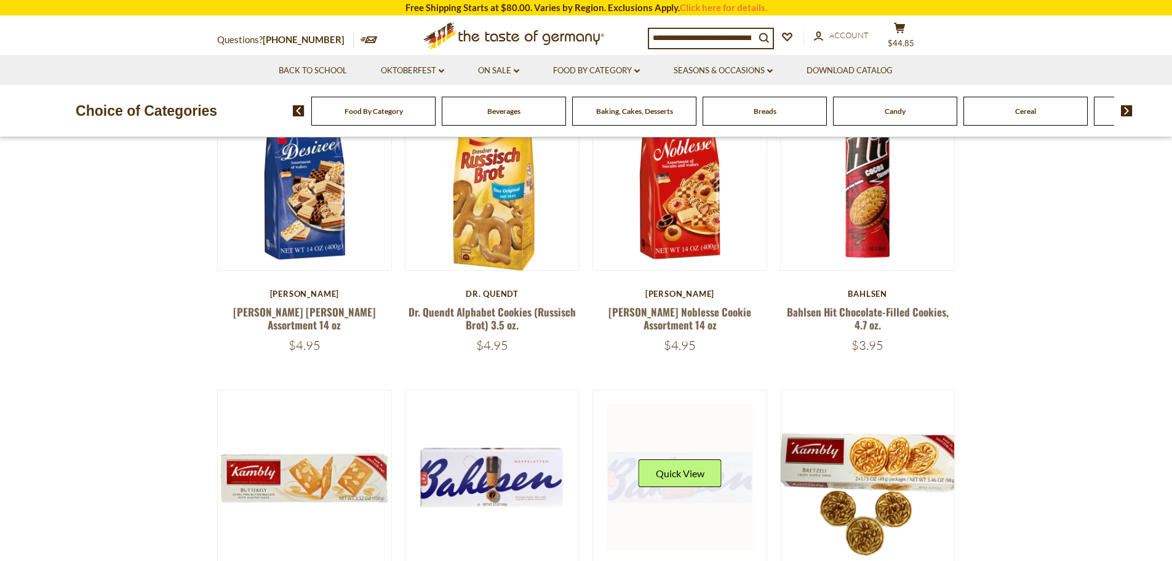
scroll to position [492, 0]
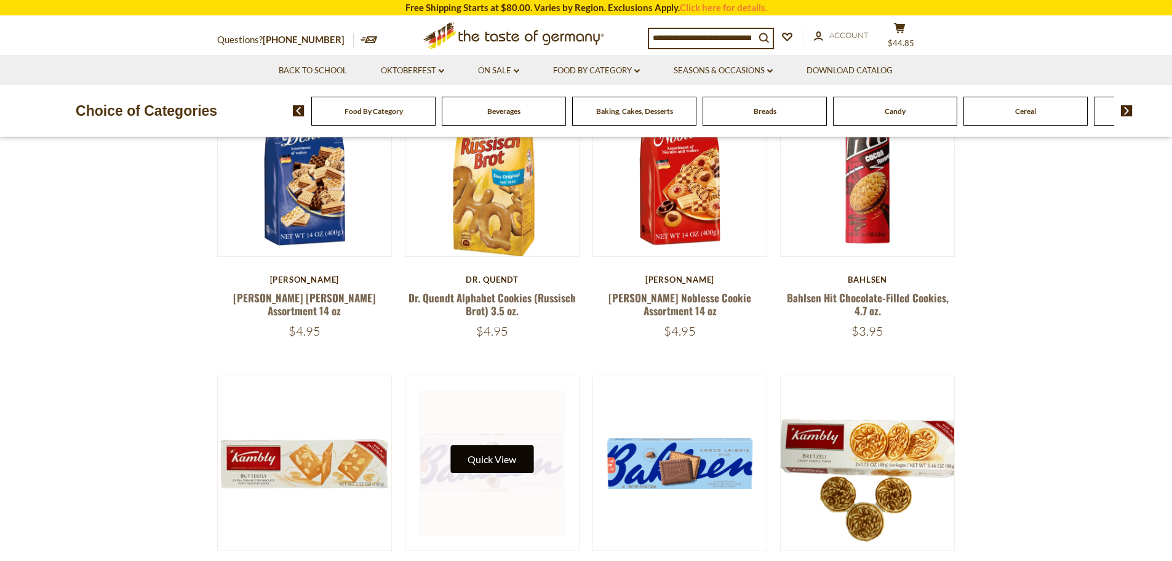
click at [498, 457] on button "Quick View" at bounding box center [491, 459] width 83 height 28
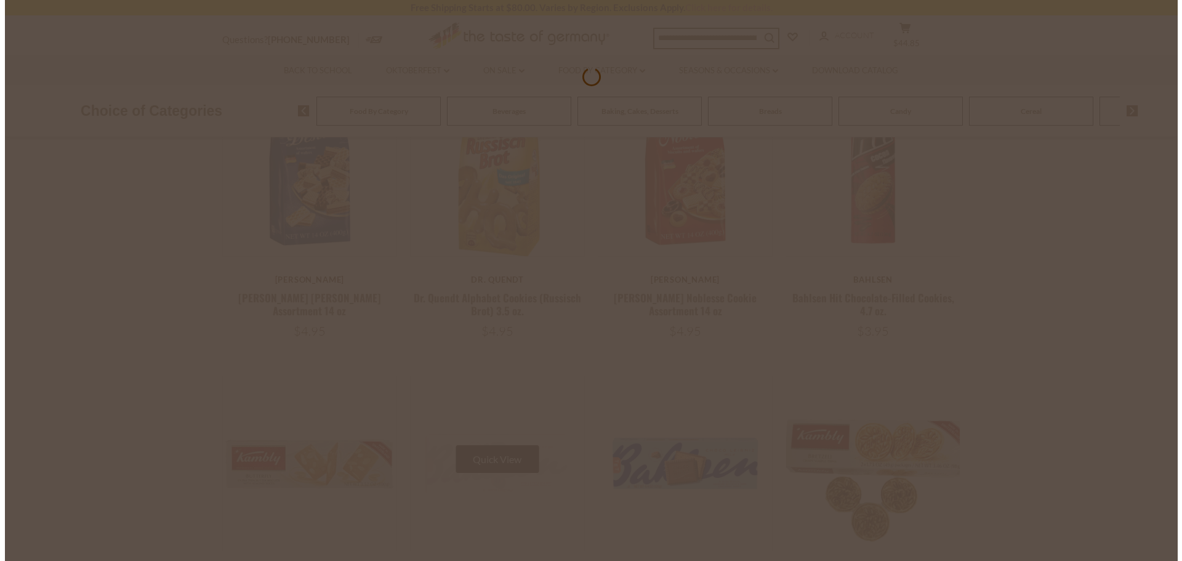
scroll to position [494, 0]
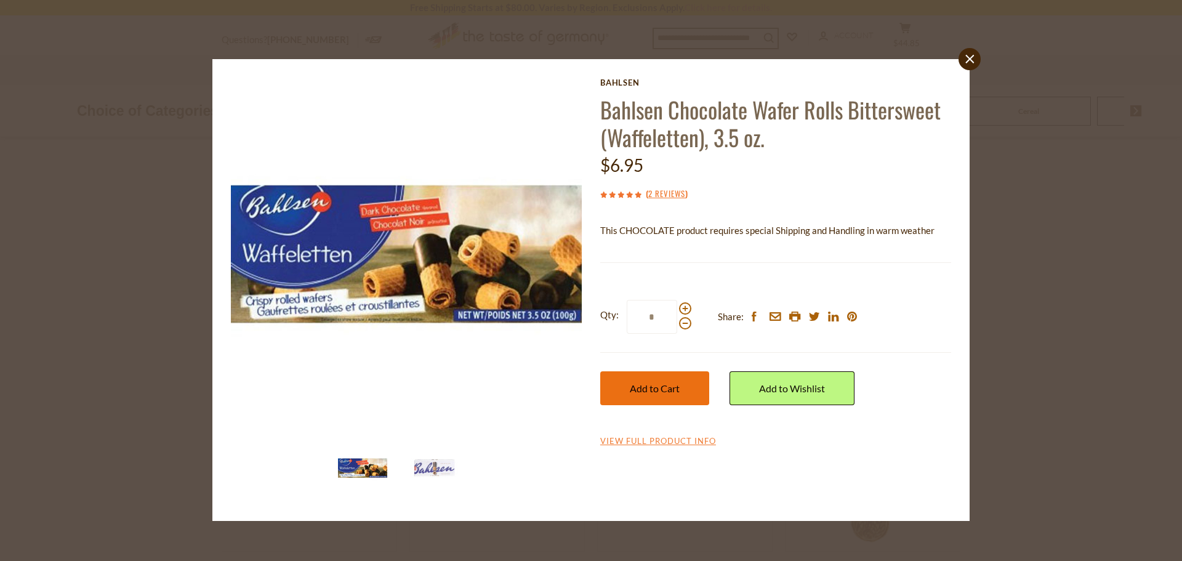
click at [630, 389] on span "Add to Cart" at bounding box center [655, 388] width 50 height 12
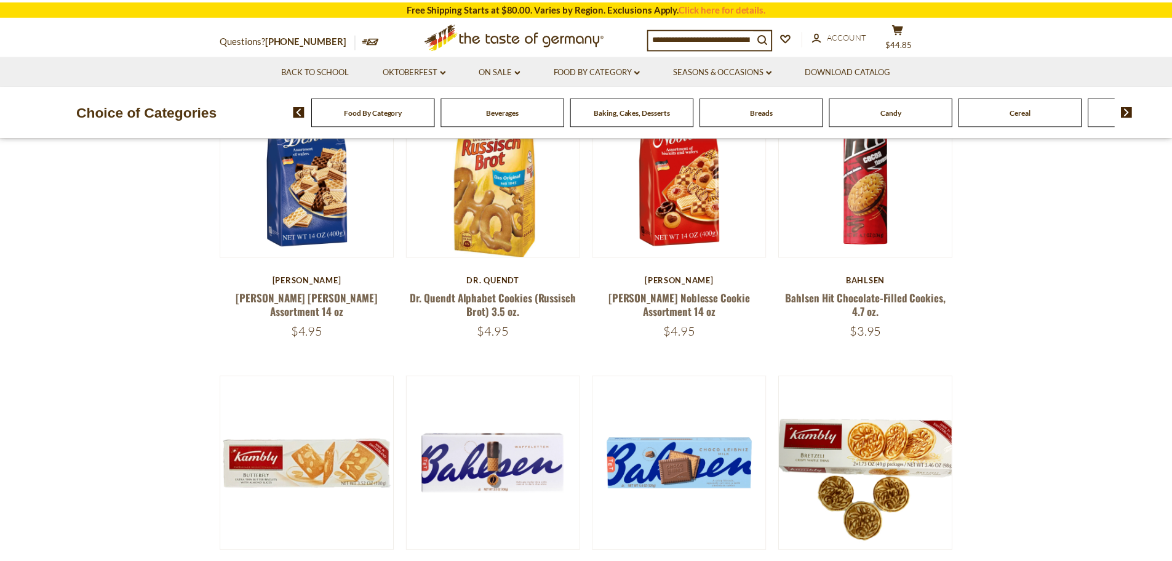
scroll to position [492, 0]
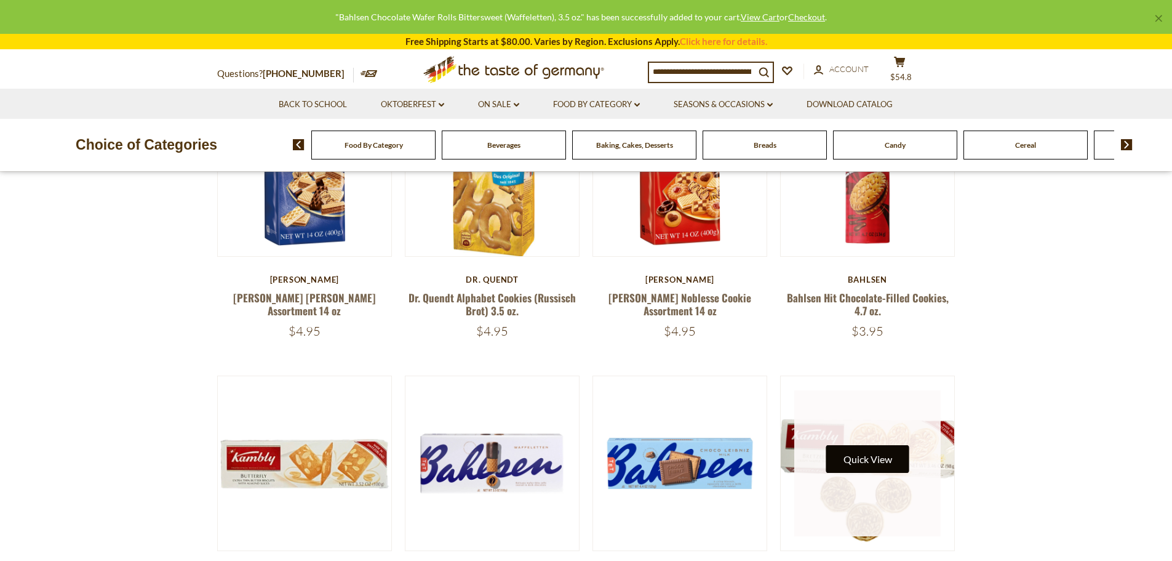
click at [865, 455] on button "Quick View" at bounding box center [867, 459] width 83 height 28
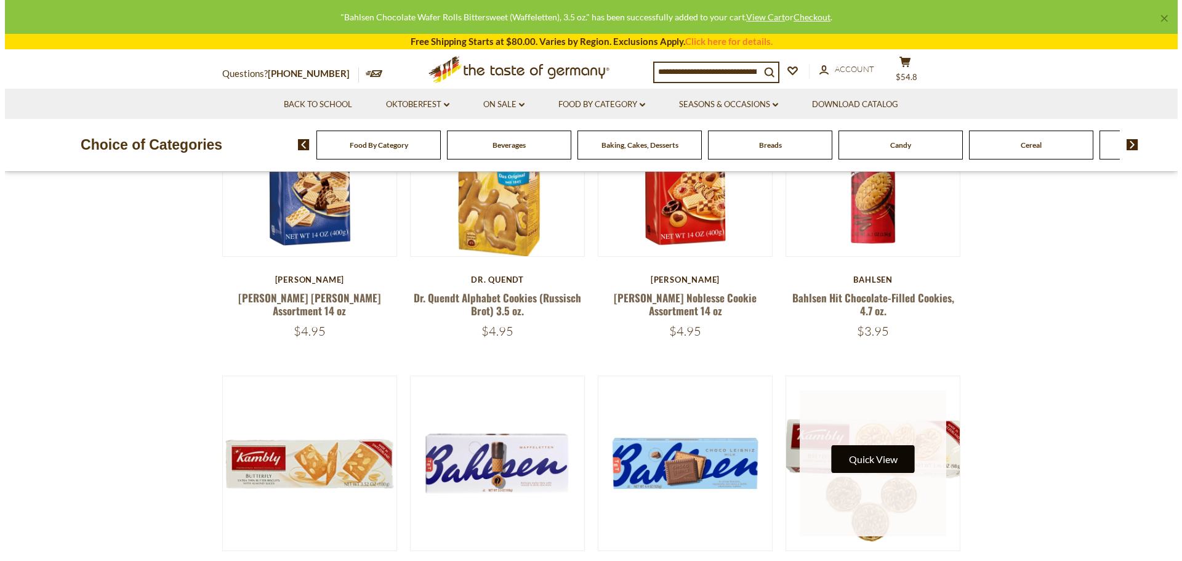
scroll to position [494, 0]
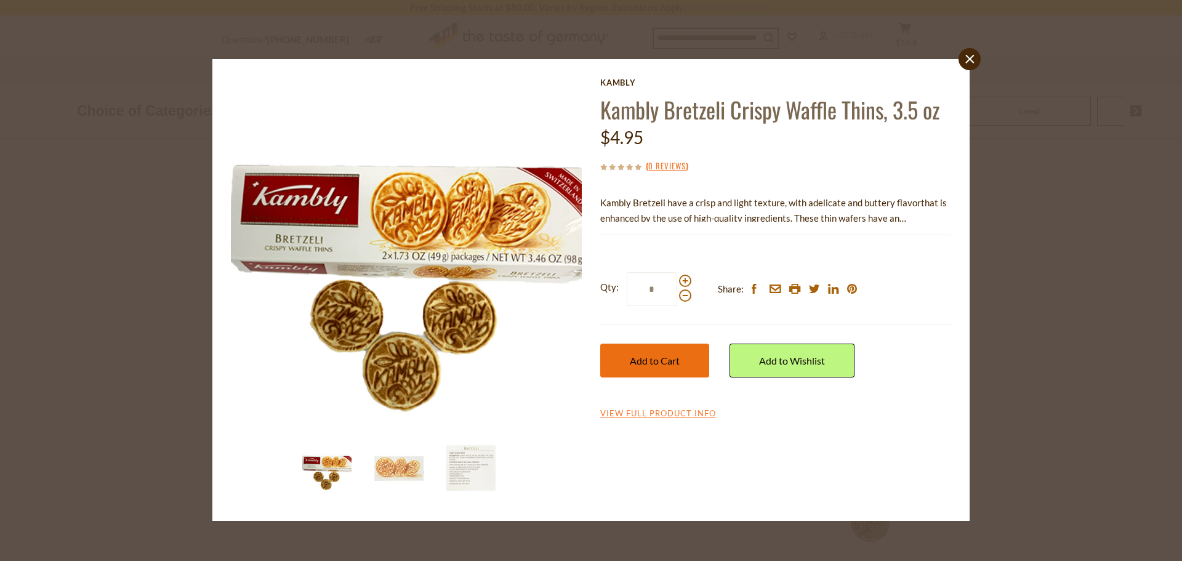
click at [647, 354] on span "Add to Cart" at bounding box center [655, 360] width 50 height 12
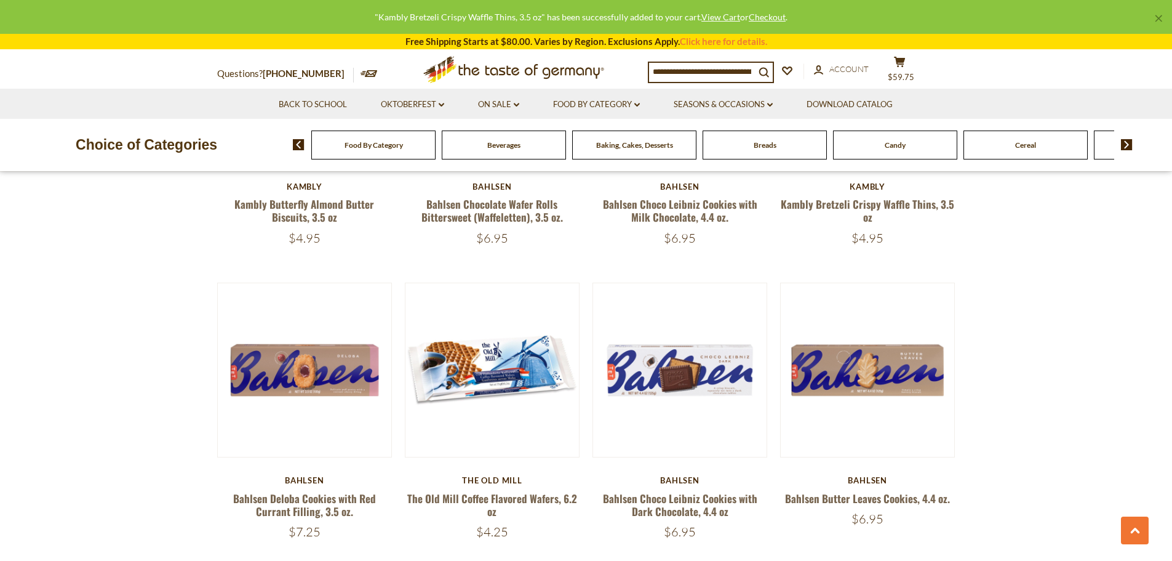
scroll to position [923, 0]
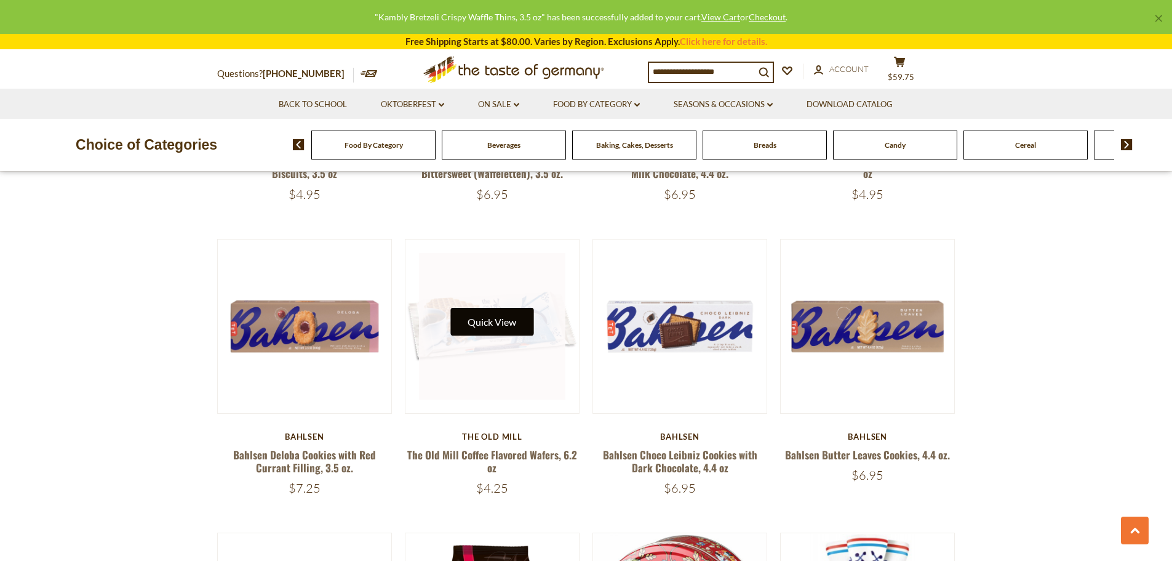
click at [500, 314] on button "Quick View" at bounding box center [491, 322] width 83 height 28
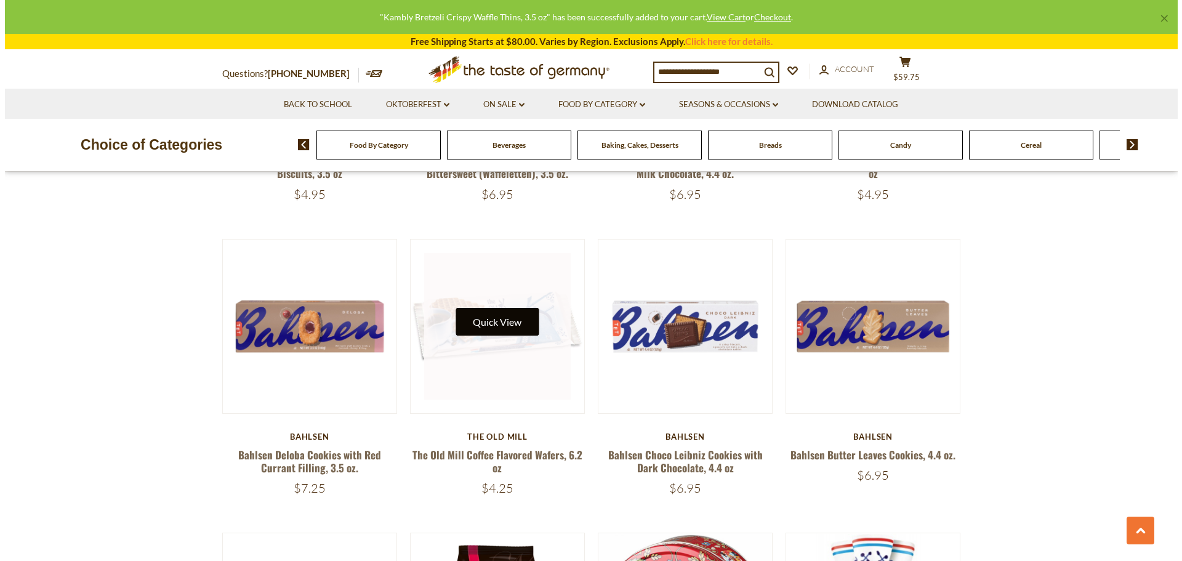
scroll to position [926, 0]
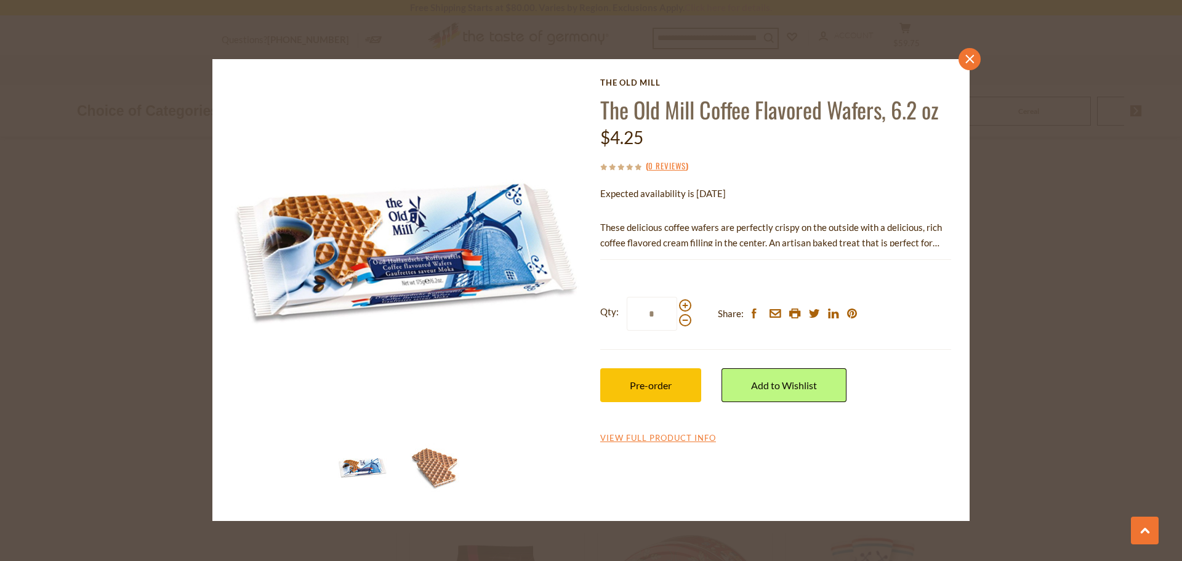
click at [970, 57] on icon "close" at bounding box center [969, 59] width 9 height 9
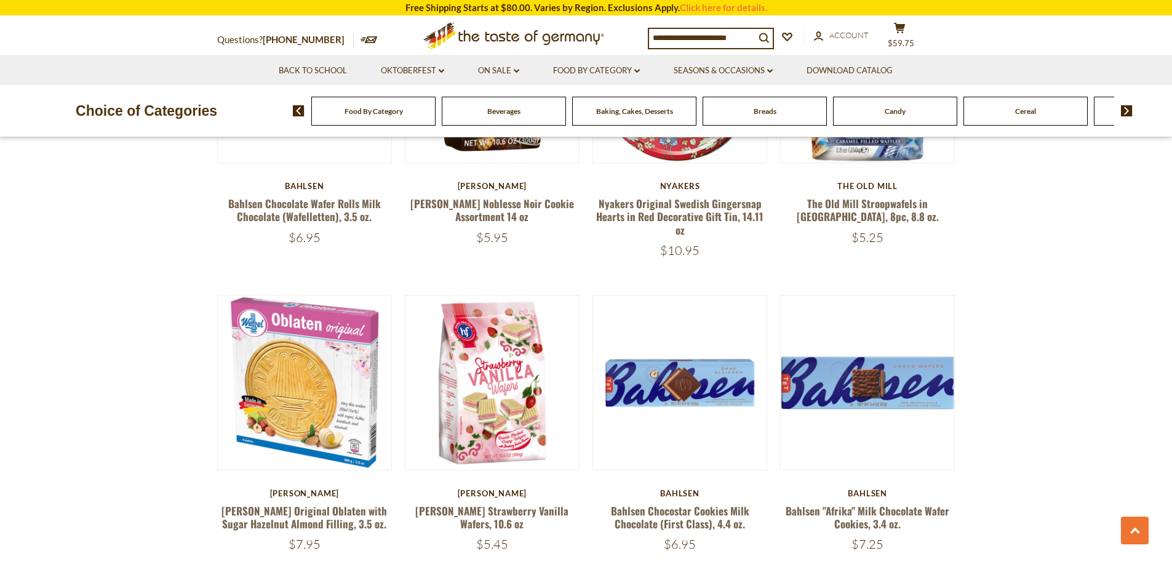
scroll to position [1354, 0]
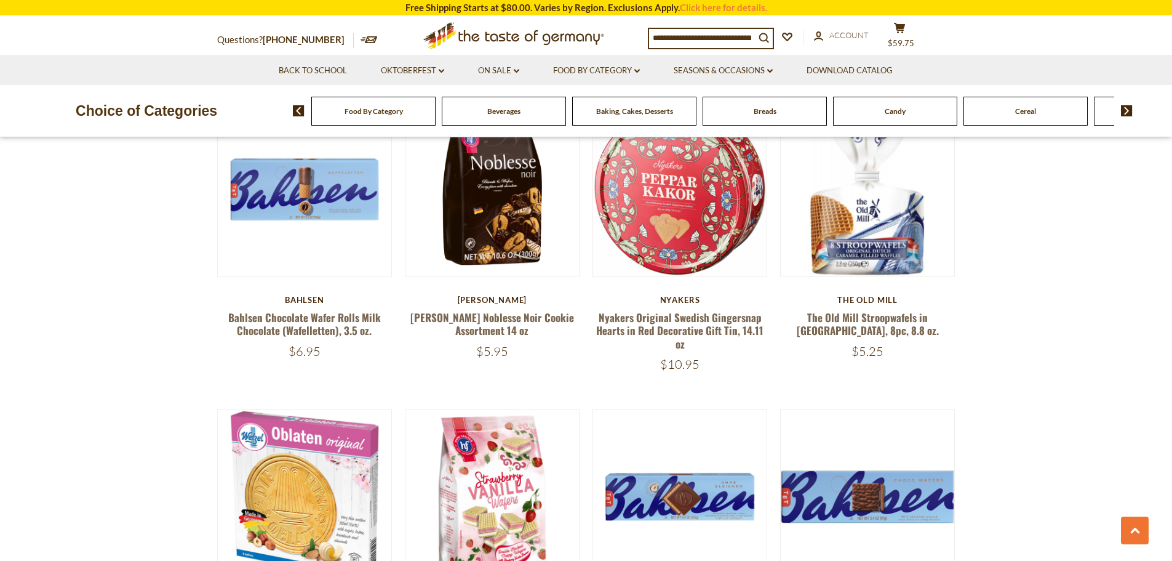
click at [1127, 110] on img at bounding box center [1127, 110] width 12 height 11
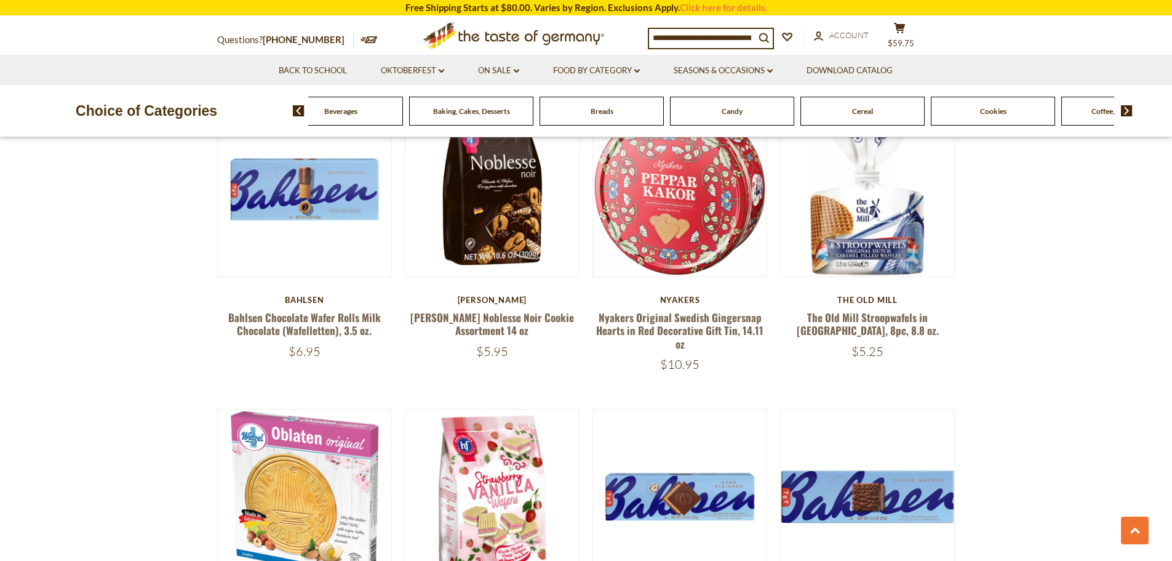
click at [1127, 110] on img at bounding box center [1127, 110] width 12 height 11
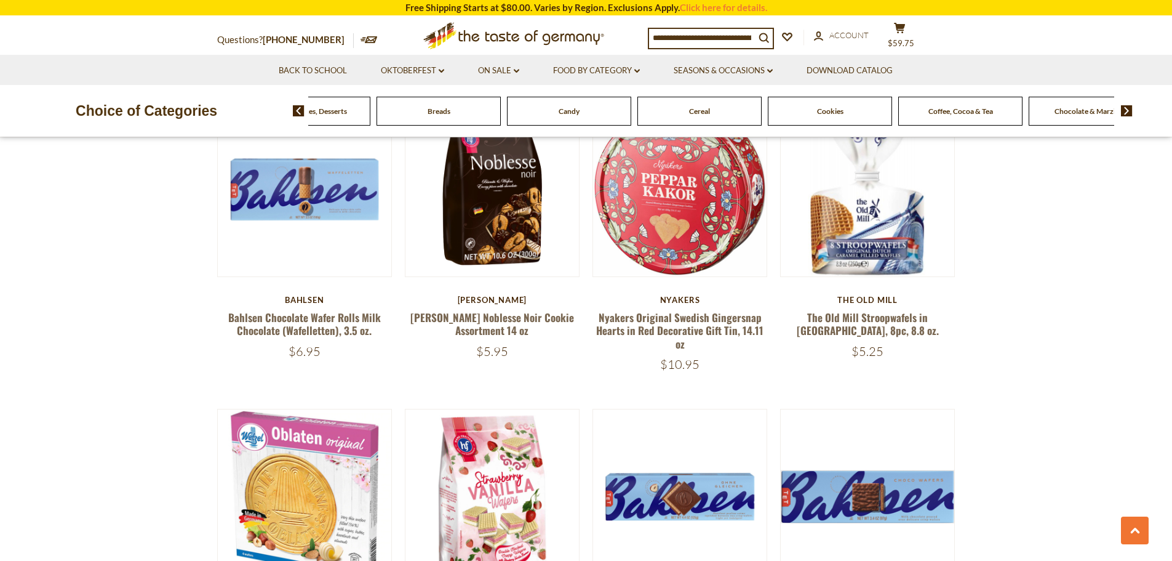
click at [1127, 110] on img at bounding box center [1127, 110] width 12 height 11
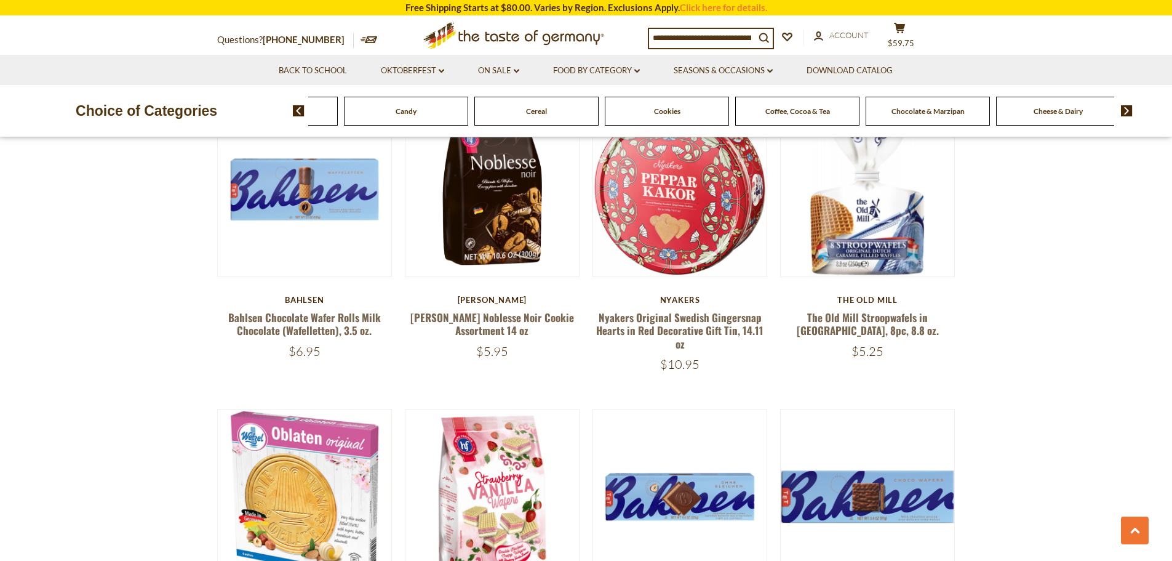
click at [791, 111] on span "Coffee, Cocoa & Tea" at bounding box center [798, 110] width 65 height 9
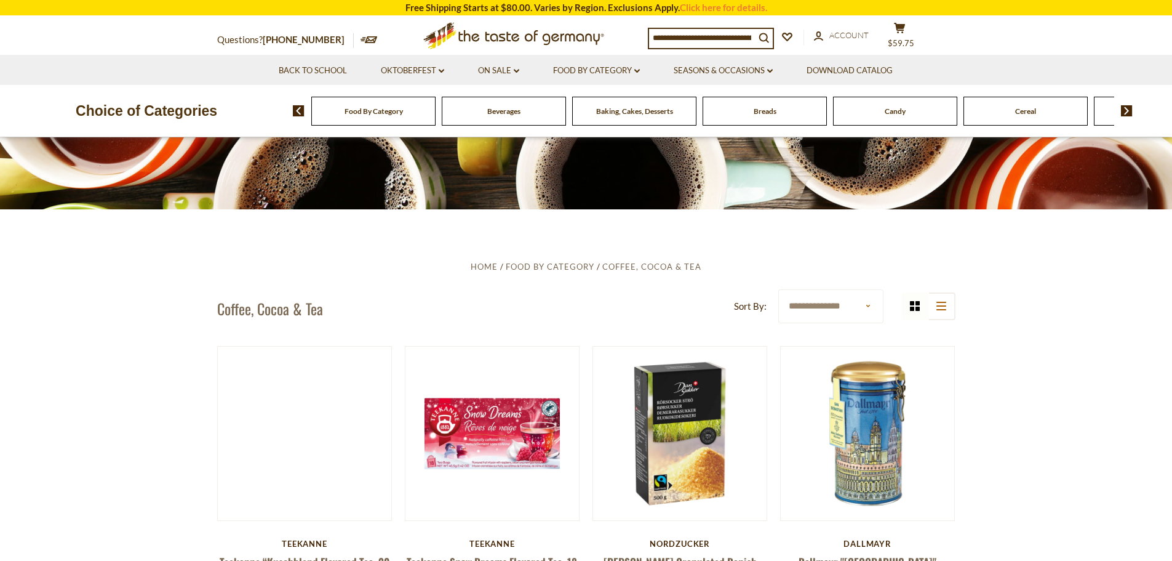
scroll to position [123, 0]
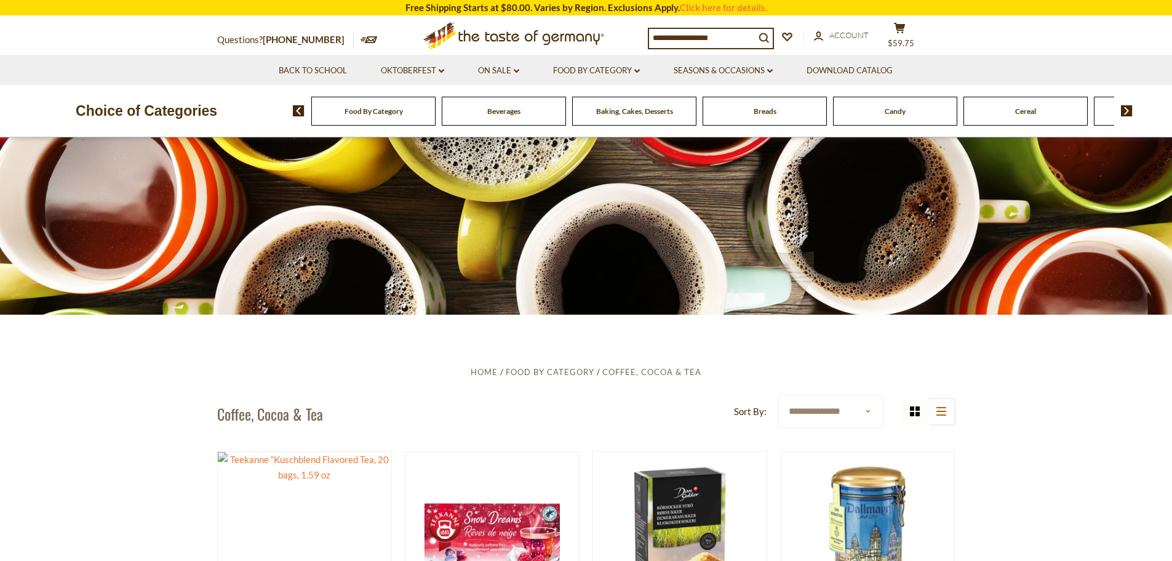
click at [865, 410] on select "**********" at bounding box center [830, 411] width 105 height 34
select select "**********"
click at [778, 394] on select "**********" at bounding box center [830, 411] width 105 height 34
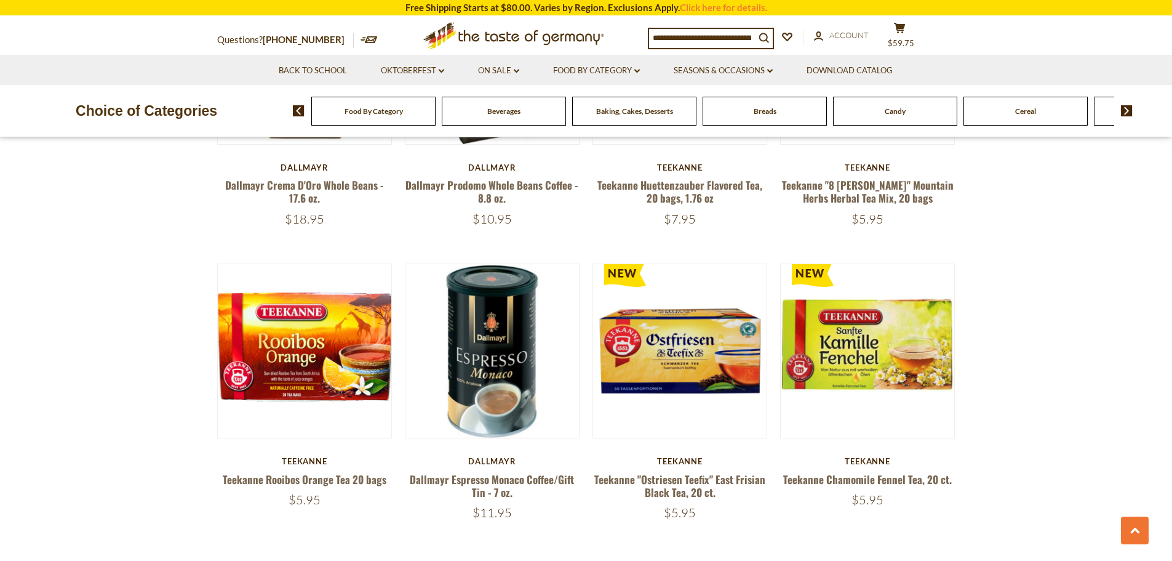
scroll to position [2708, 0]
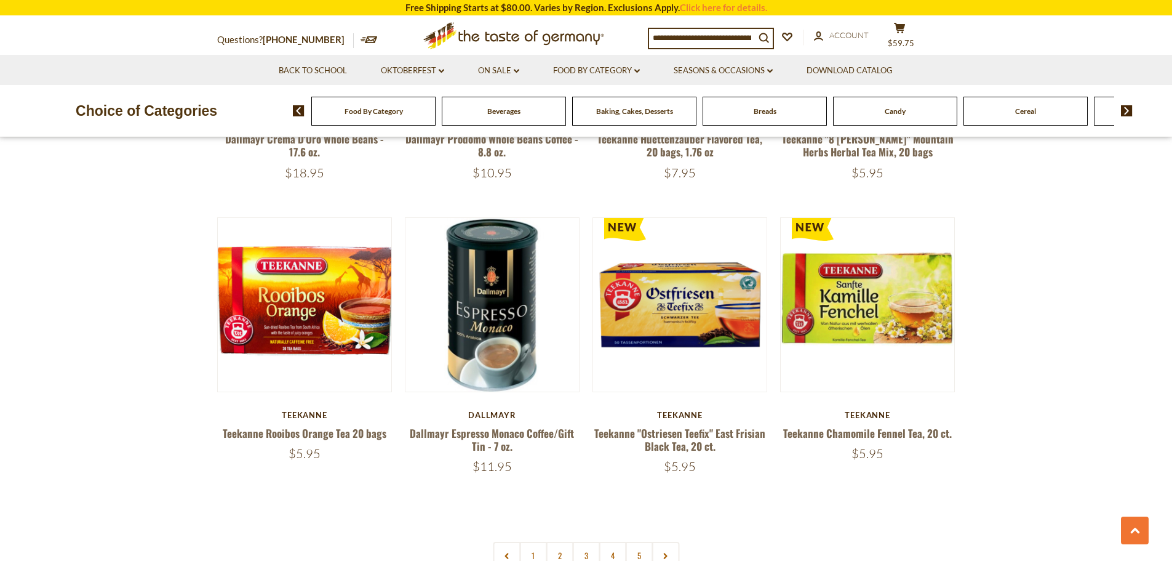
click at [1121, 106] on img at bounding box center [1127, 110] width 12 height 11
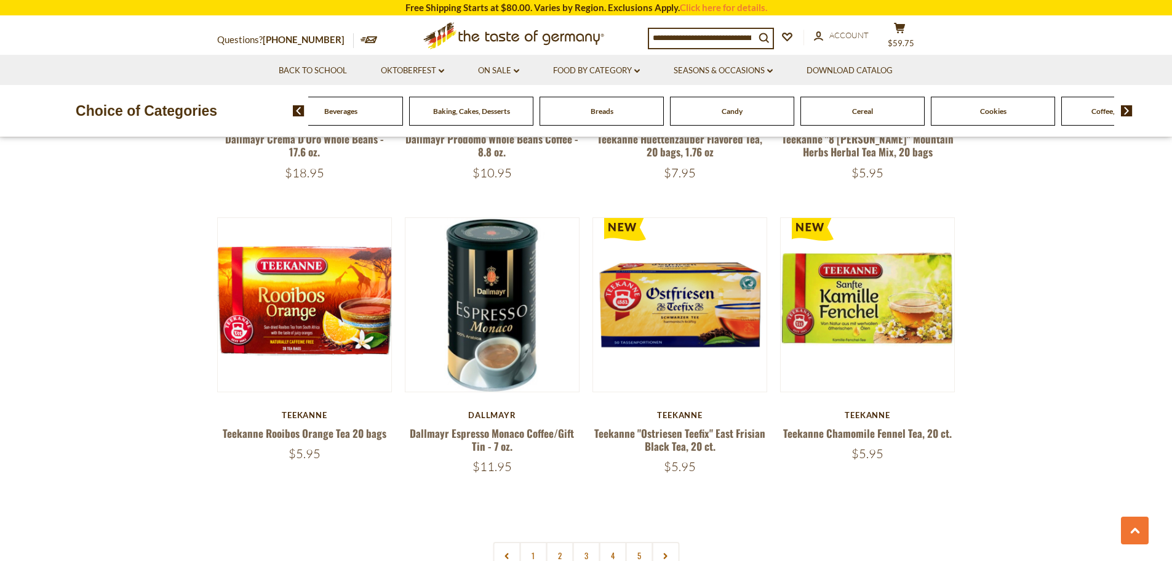
click at [1123, 106] on img at bounding box center [1127, 110] width 12 height 11
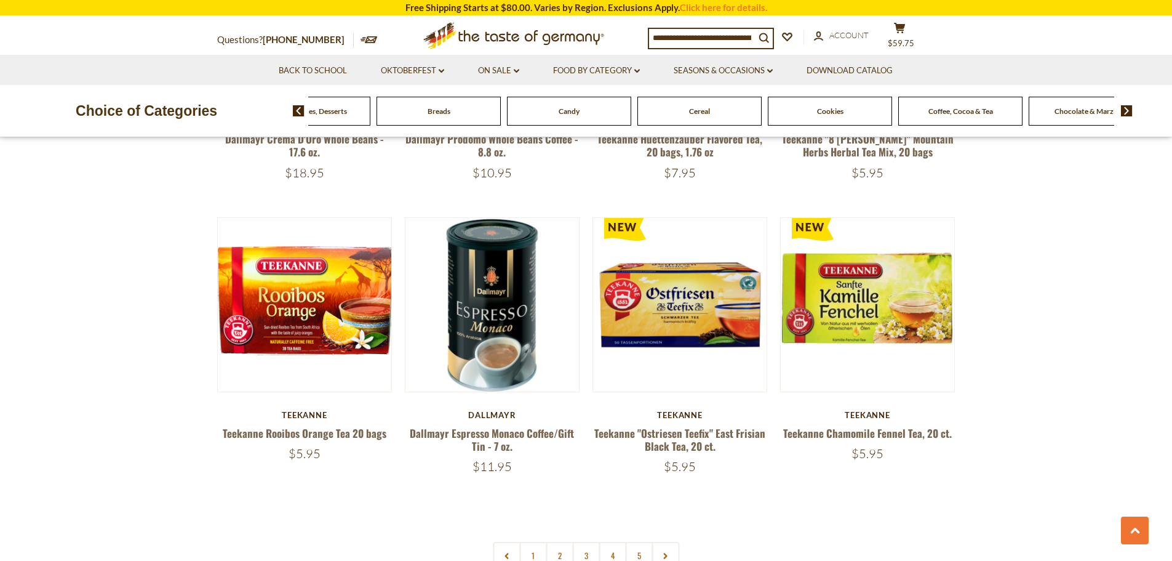
click at [1123, 106] on img at bounding box center [1127, 110] width 12 height 11
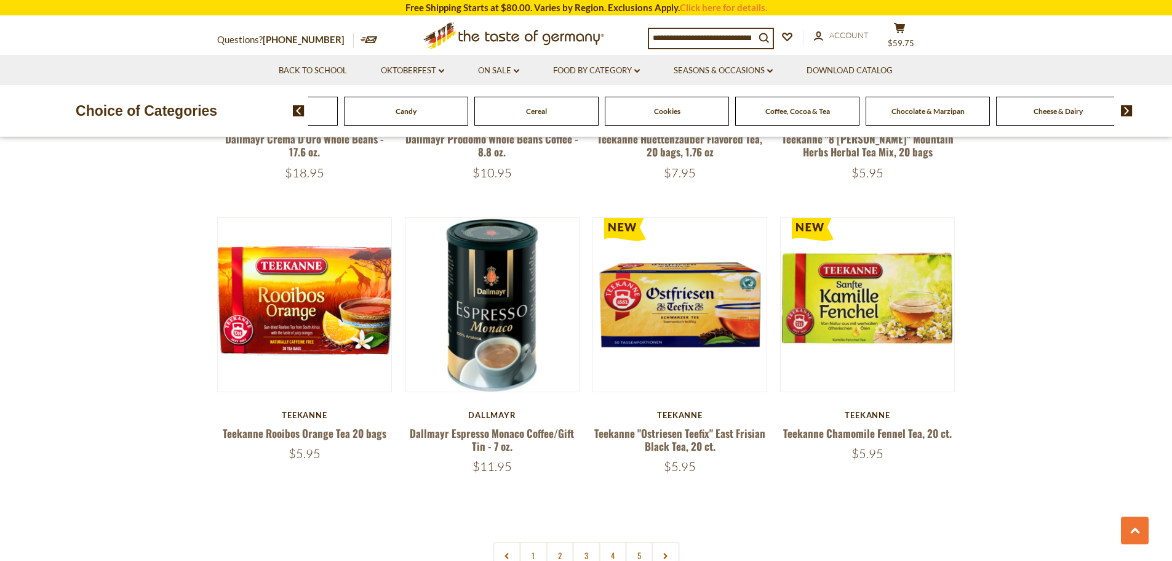
click at [1123, 106] on img at bounding box center [1127, 110] width 12 height 11
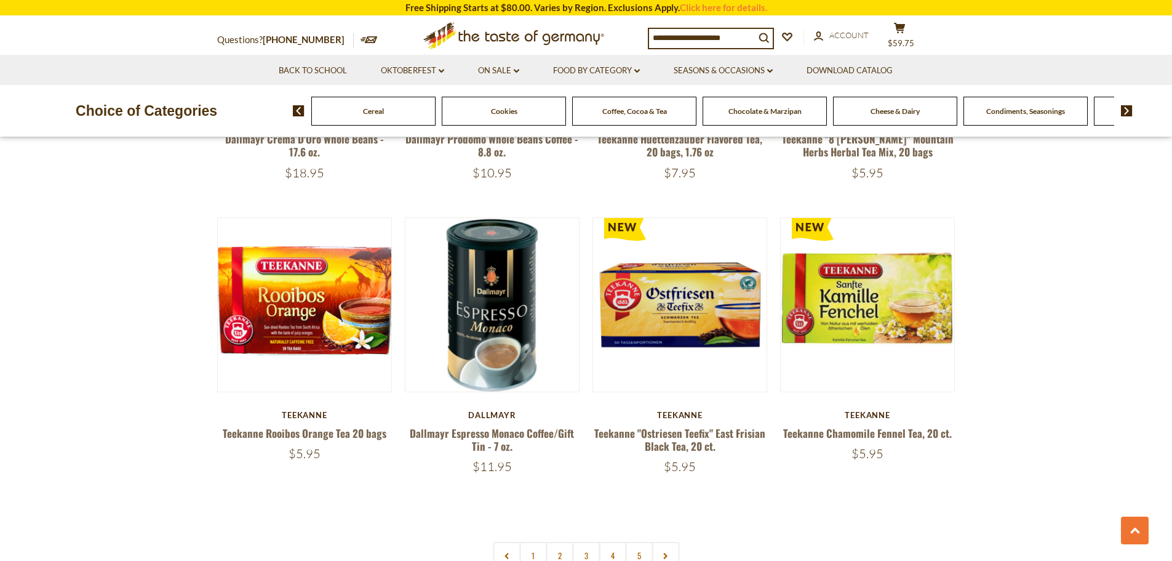
click at [1123, 106] on img at bounding box center [1127, 110] width 12 height 11
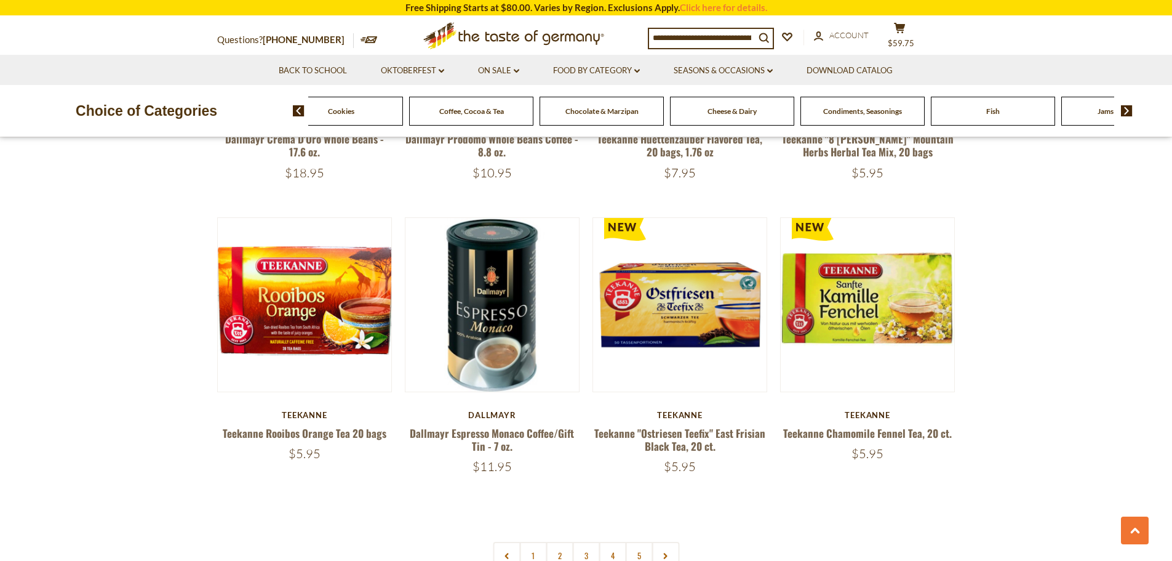
click at [612, 110] on span "Chocolate & Marzipan" at bounding box center [602, 110] width 73 height 9
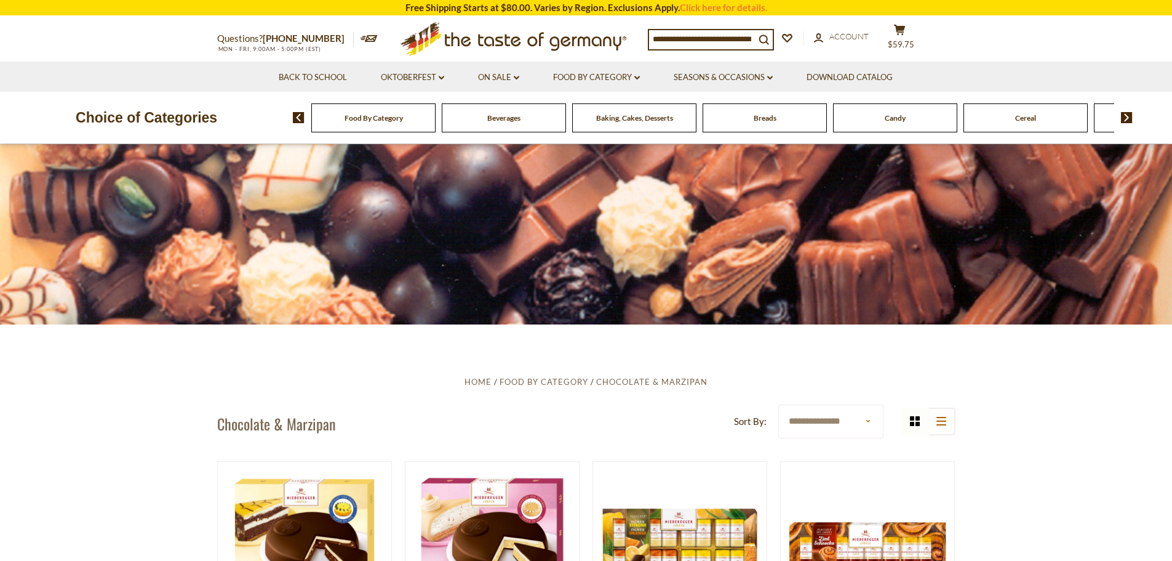
scroll to position [123, 0]
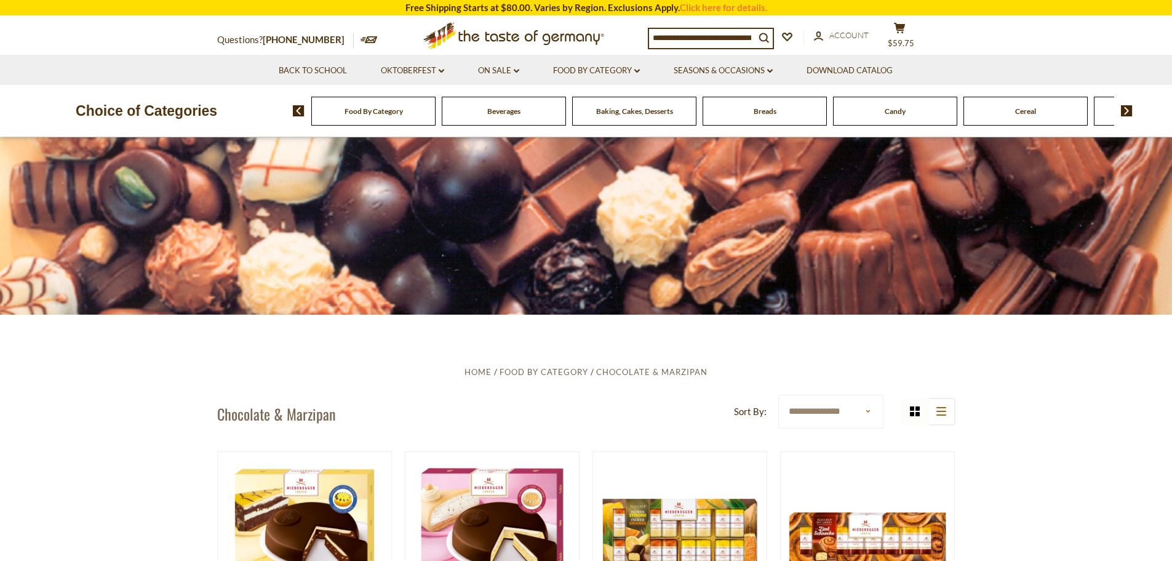
click at [860, 407] on select "**********" at bounding box center [830, 411] width 105 height 34
select select "**********"
click at [778, 394] on select "**********" at bounding box center [830, 411] width 105 height 34
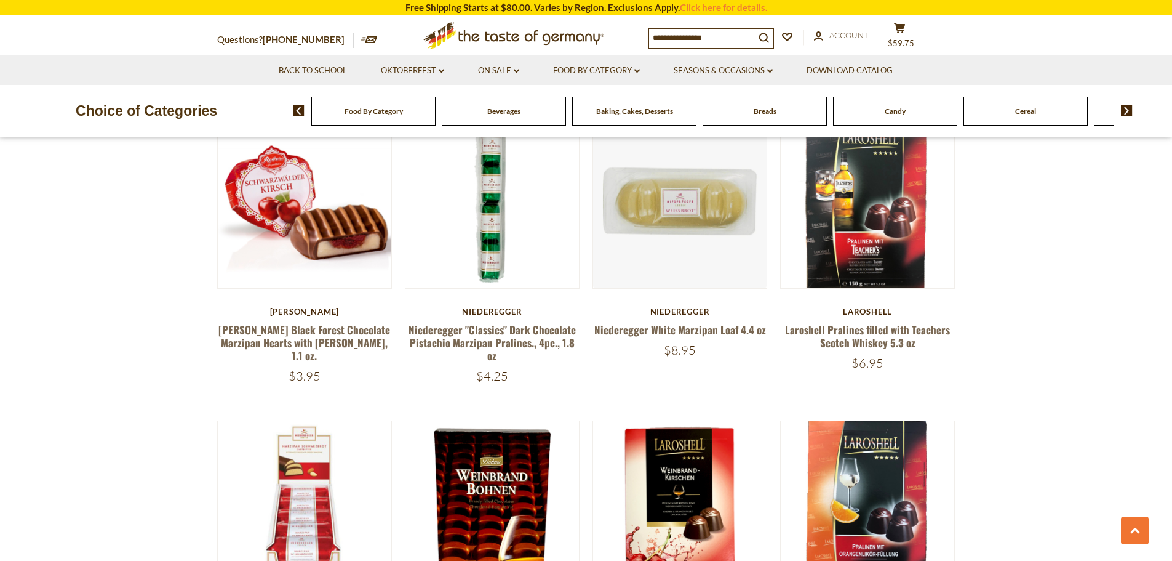
scroll to position [738, 0]
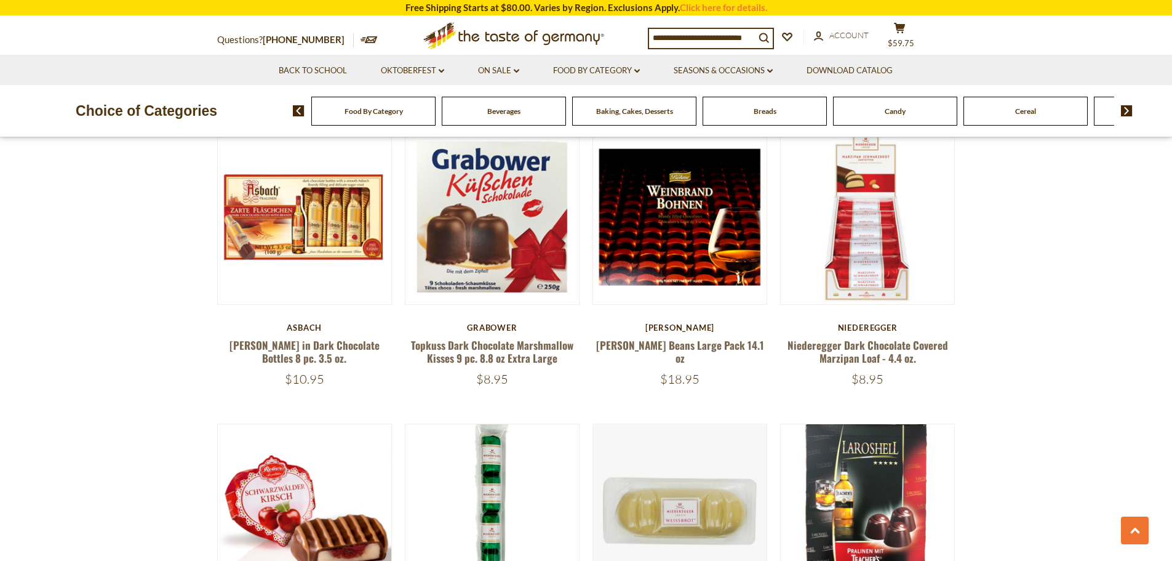
click at [1129, 107] on img at bounding box center [1127, 110] width 12 height 11
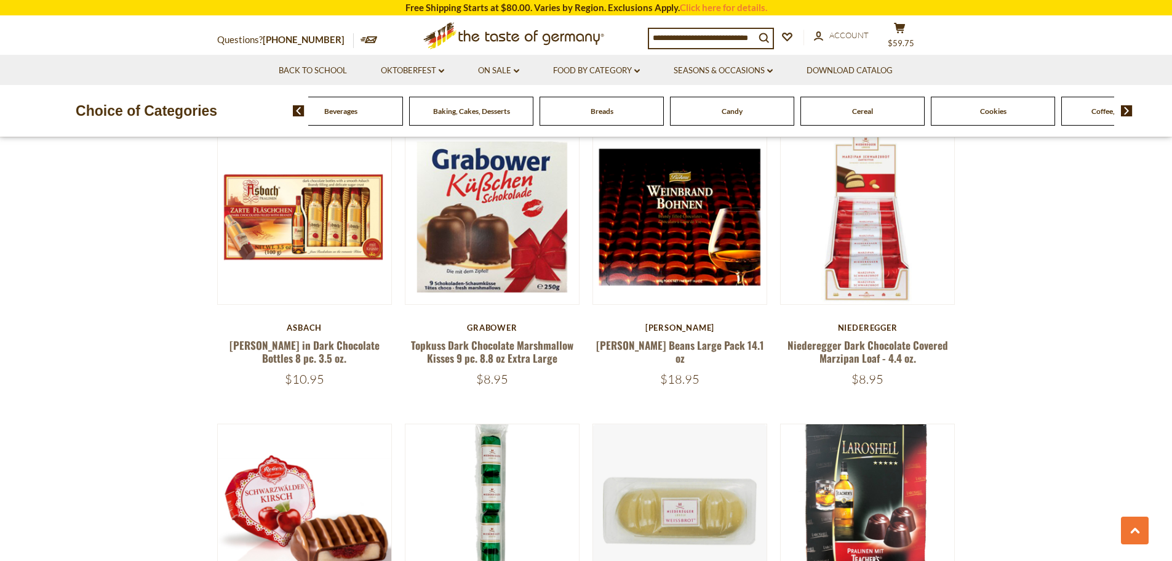
click at [1129, 107] on img at bounding box center [1127, 110] width 12 height 11
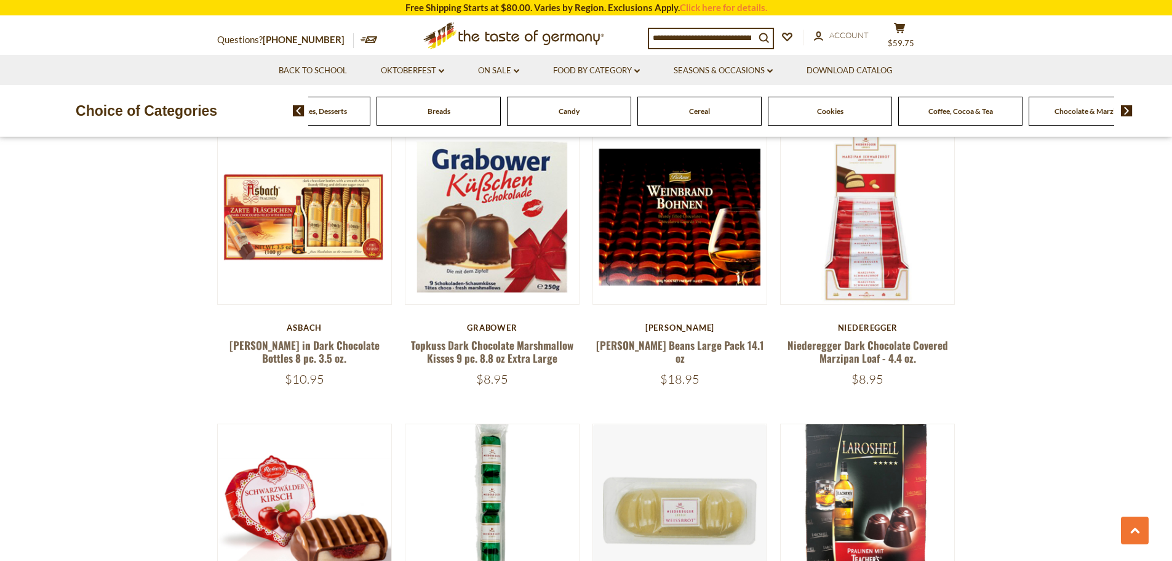
click at [1129, 107] on img at bounding box center [1127, 110] width 12 height 11
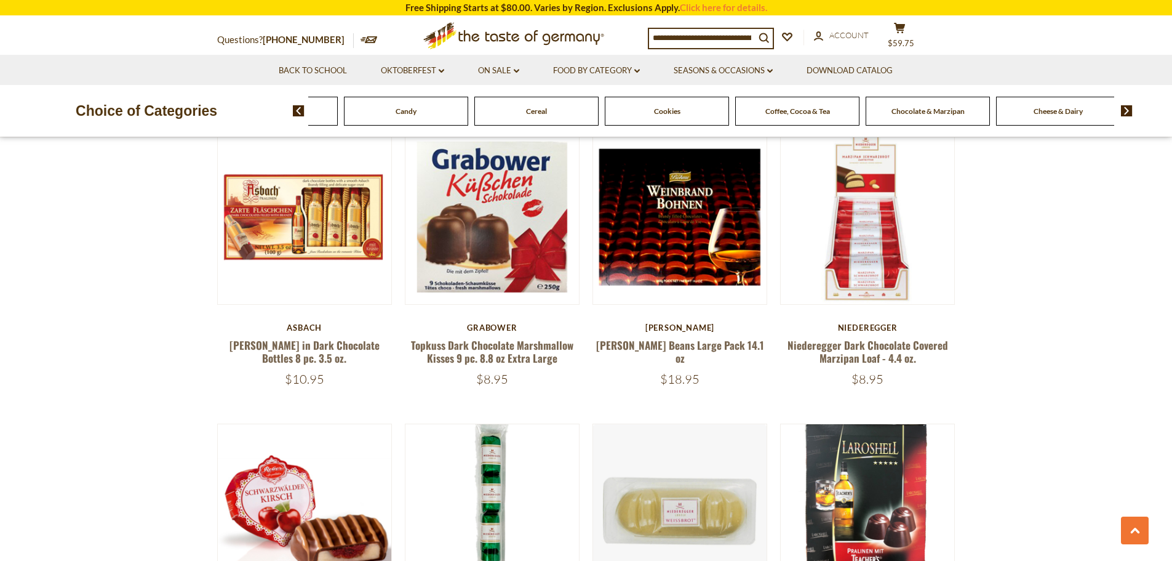
click at [1129, 108] on img at bounding box center [1127, 110] width 12 height 11
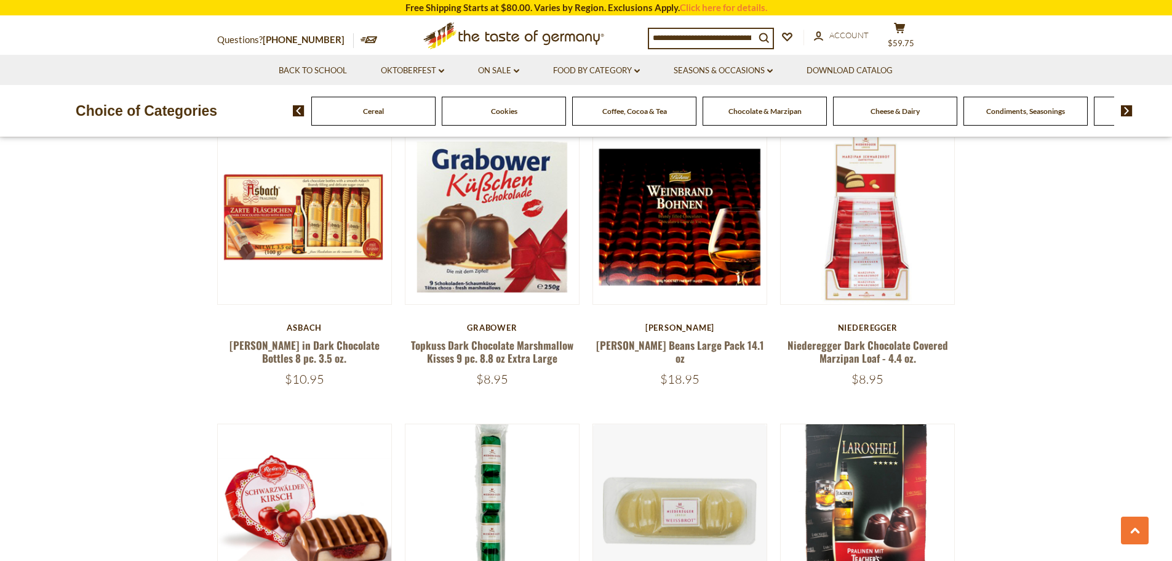
click at [1128, 108] on img at bounding box center [1127, 110] width 12 height 11
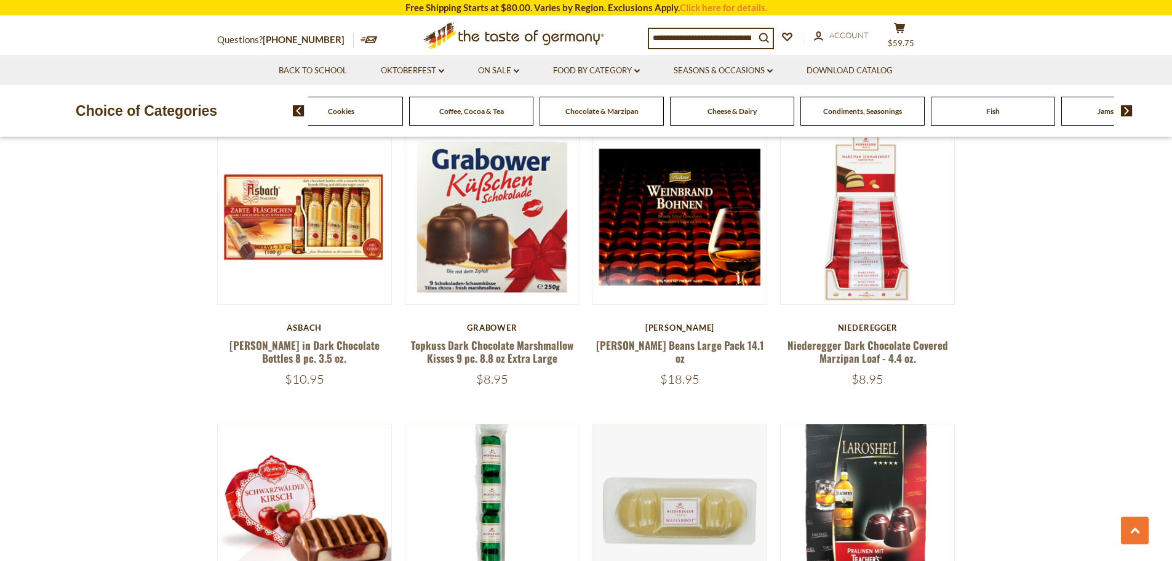
click at [1128, 108] on img at bounding box center [1127, 110] width 12 height 11
click at [564, 112] on span "Cheese & Dairy" at bounding box center [569, 110] width 49 height 9
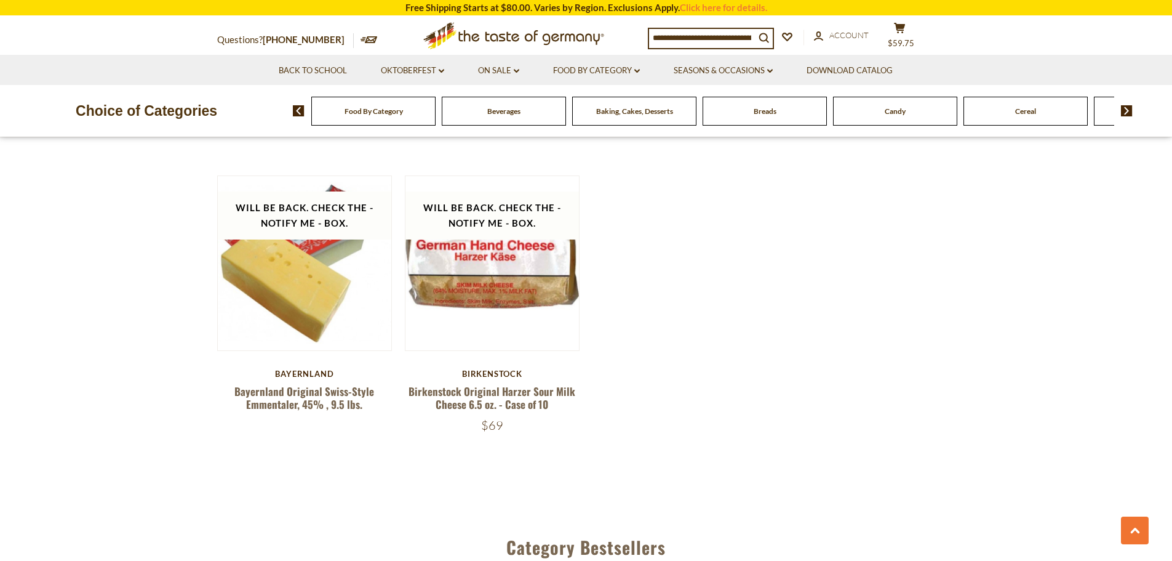
scroll to position [1415, 0]
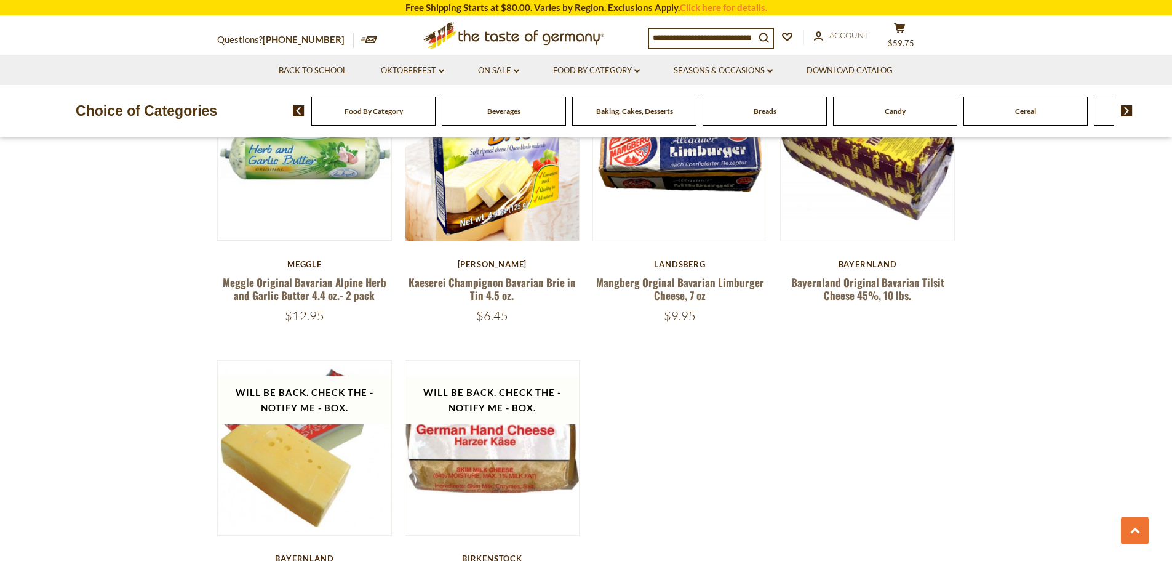
click at [1126, 108] on img at bounding box center [1127, 110] width 12 height 11
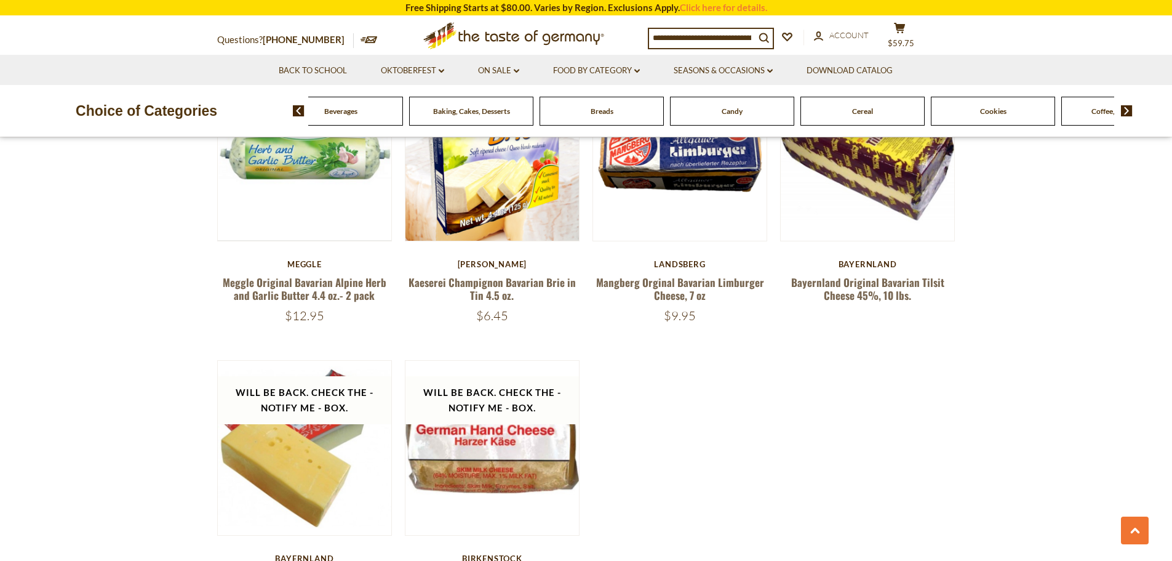
click at [1125, 108] on img at bounding box center [1127, 110] width 12 height 11
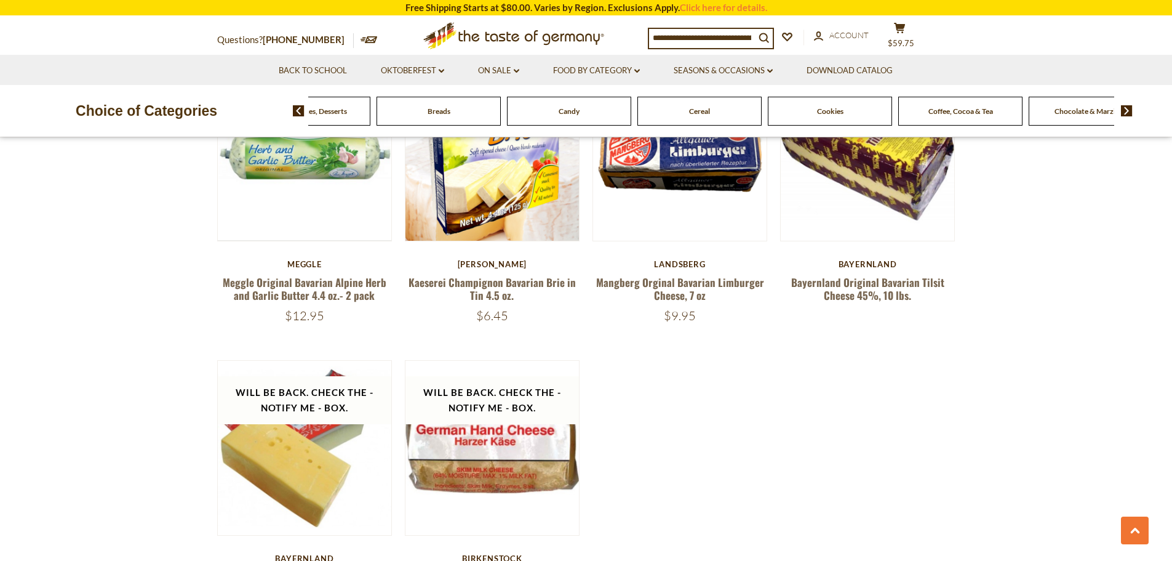
click at [1125, 108] on img at bounding box center [1127, 110] width 12 height 11
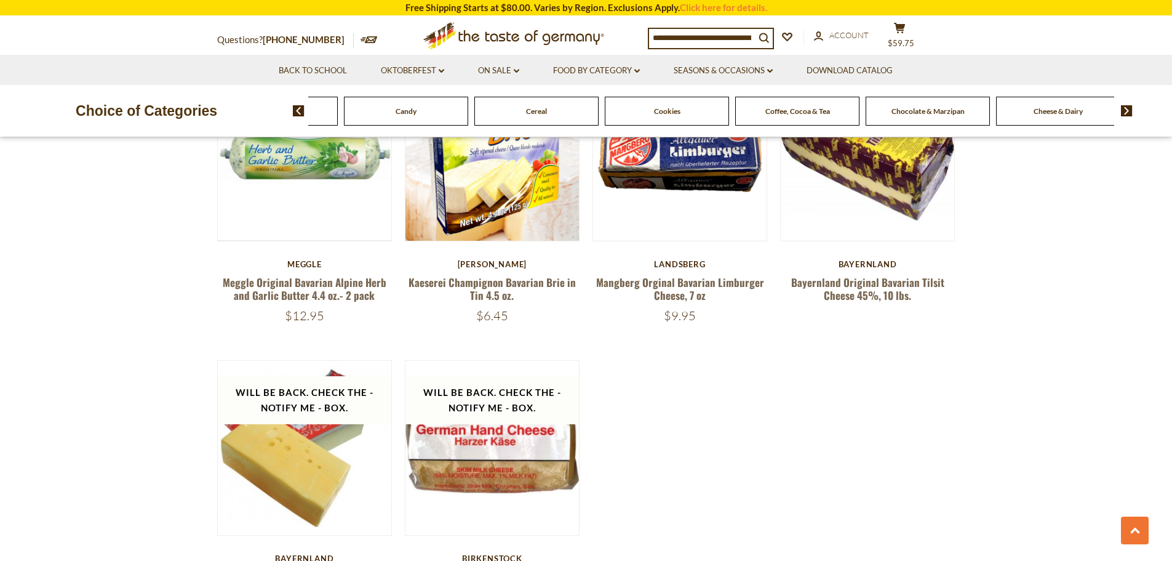
click at [1125, 108] on img at bounding box center [1127, 110] width 12 height 11
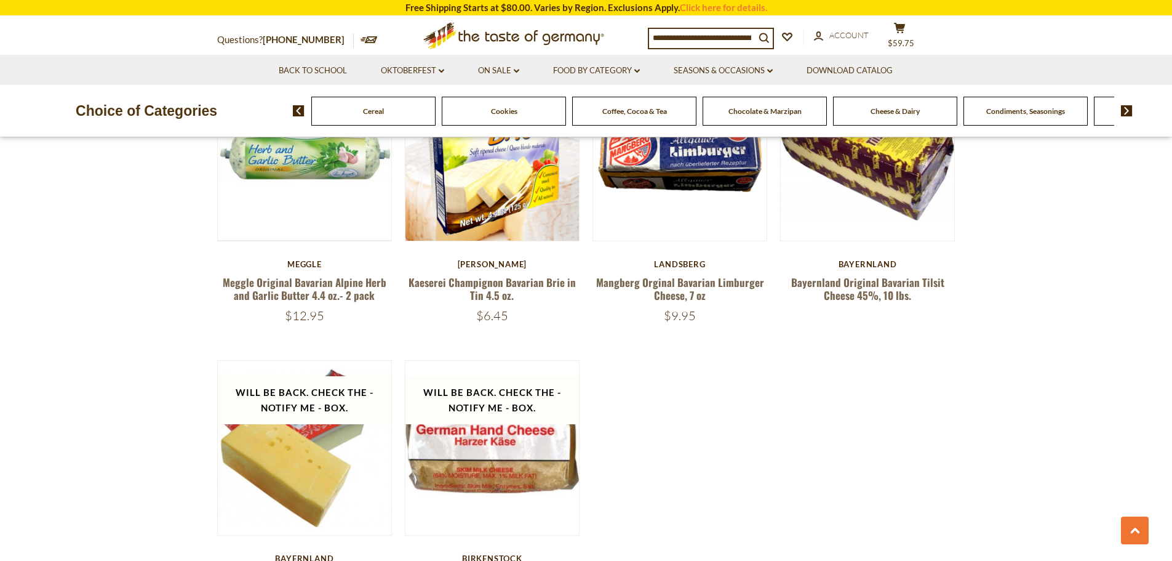
click at [1125, 108] on img at bounding box center [1127, 110] width 12 height 11
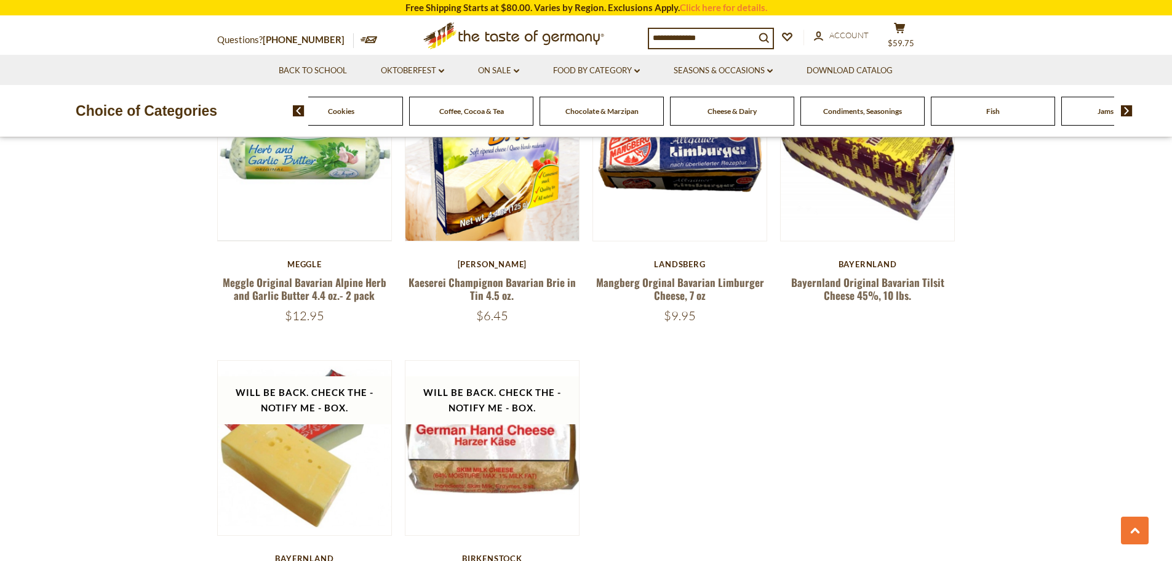
click at [1125, 108] on img at bounding box center [1127, 110] width 12 height 11
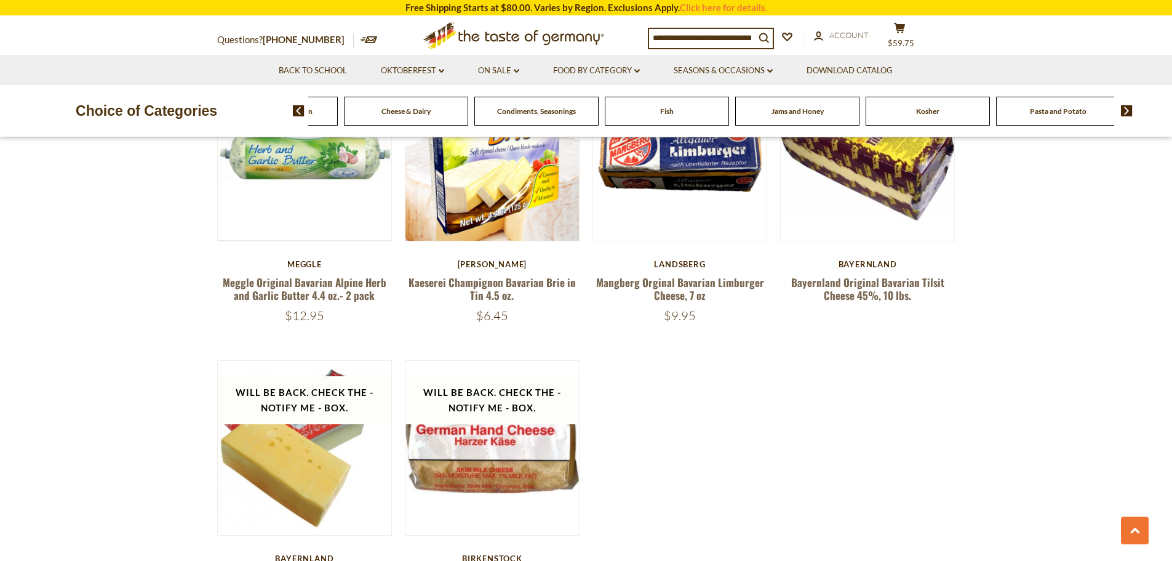
click at [1125, 108] on img at bounding box center [1127, 110] width 12 height 11
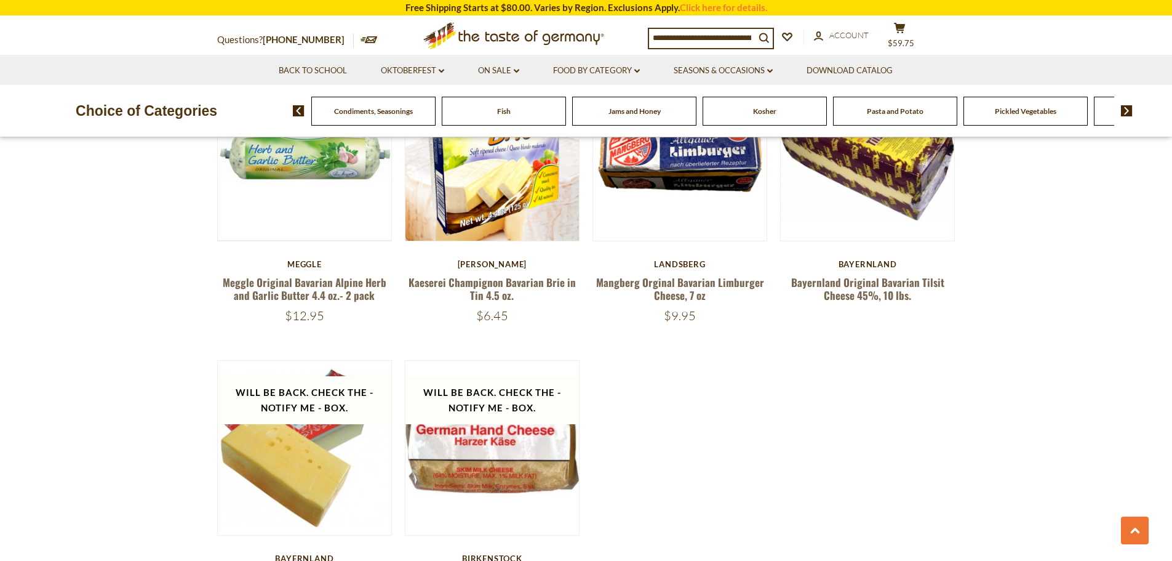
click at [650, 111] on span "Jams and Honey" at bounding box center [635, 110] width 52 height 9
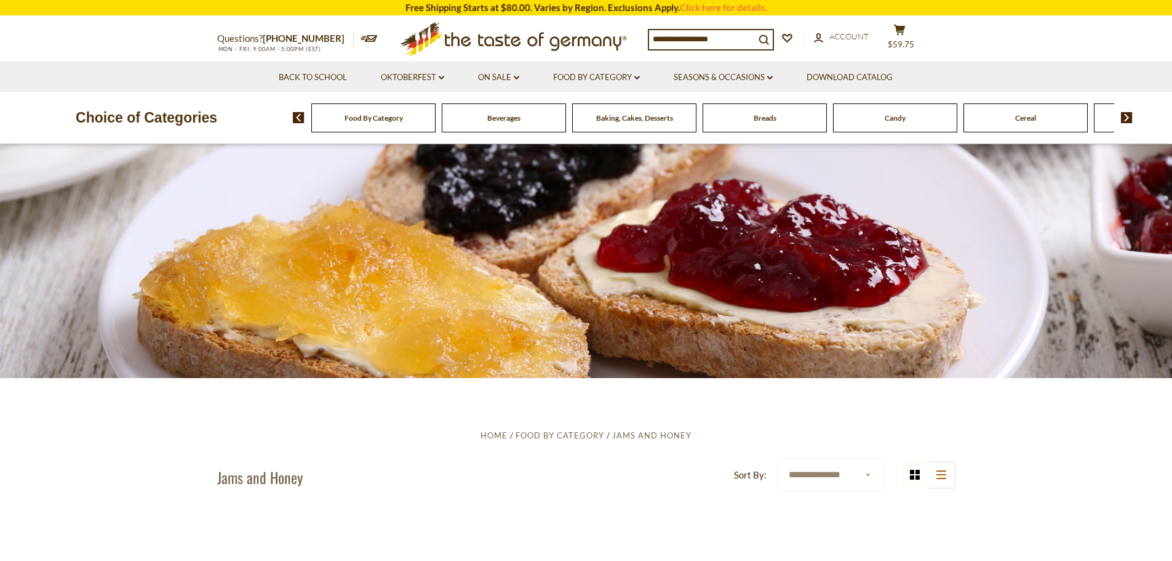
scroll to position [185, 0]
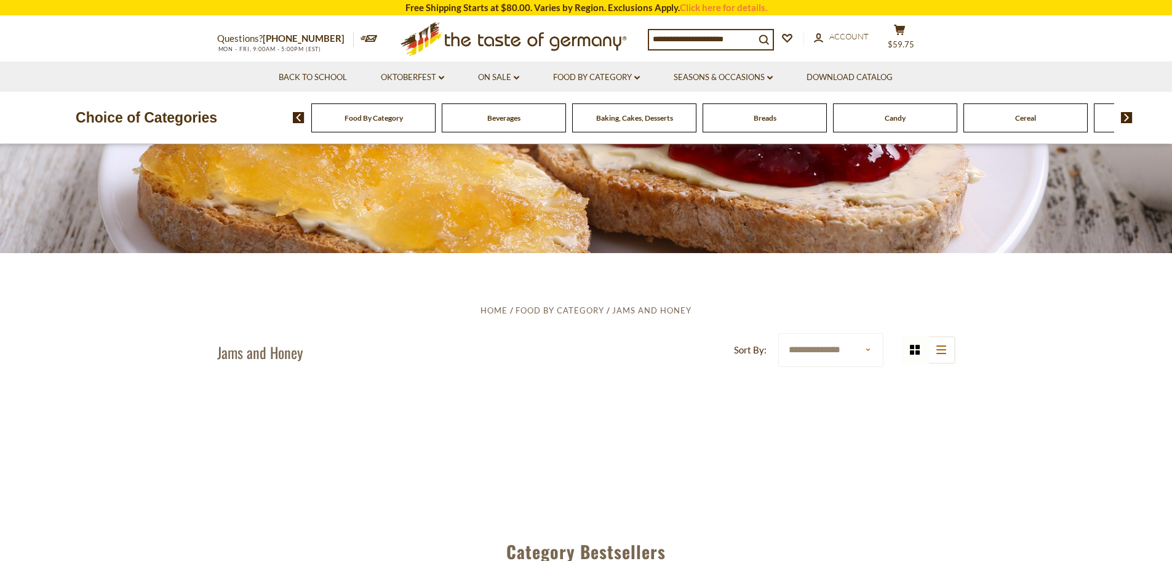
click at [821, 348] on select "**********" at bounding box center [830, 350] width 105 height 34
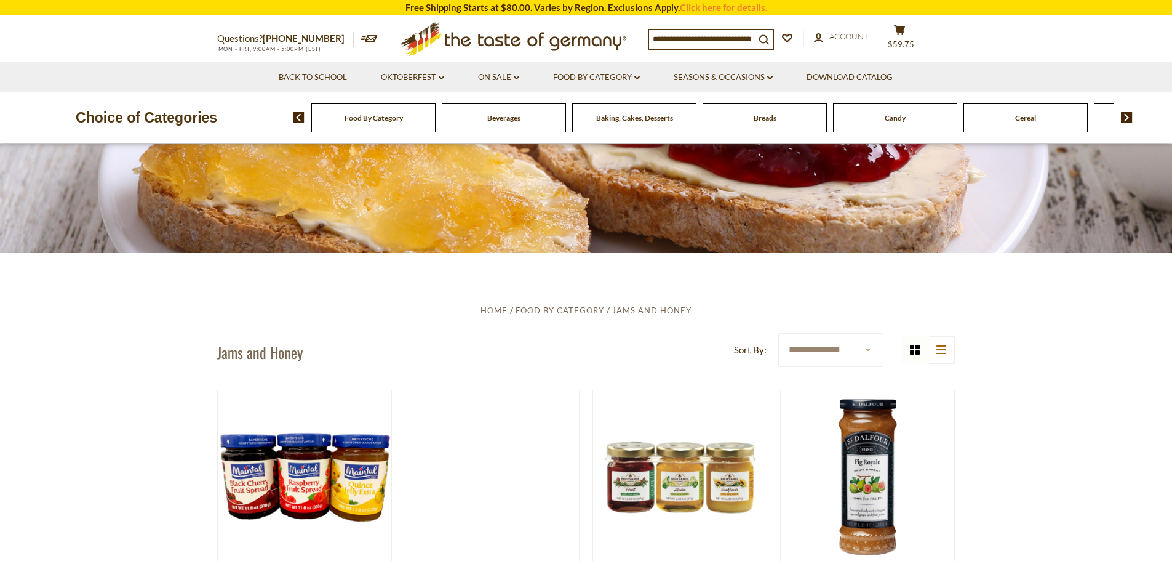
select select "**********"
click at [778, 333] on select "**********" at bounding box center [830, 350] width 105 height 34
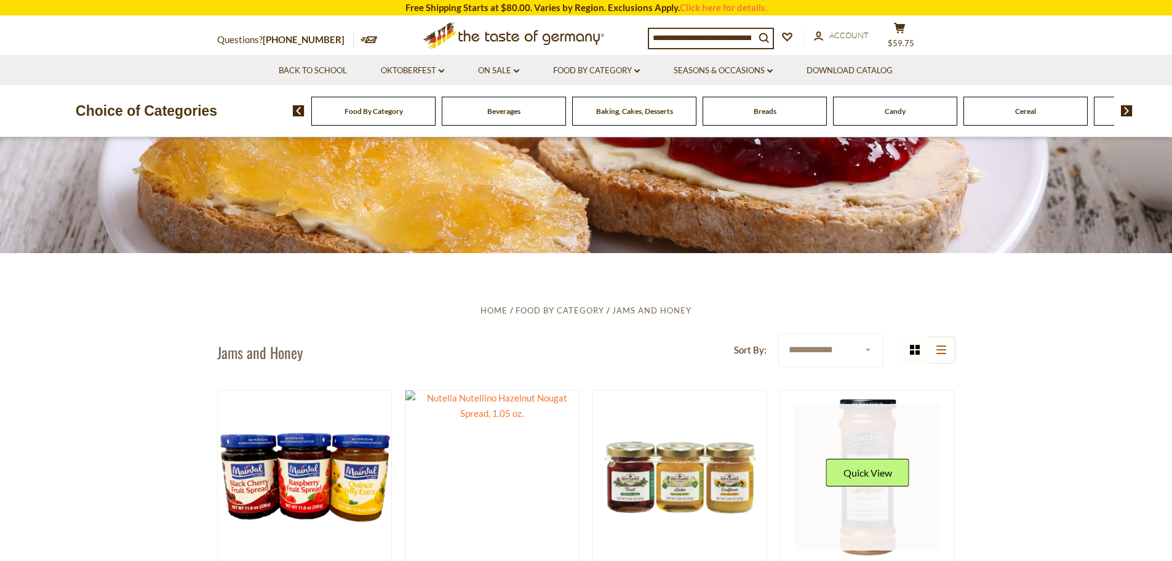
scroll to position [215, 0]
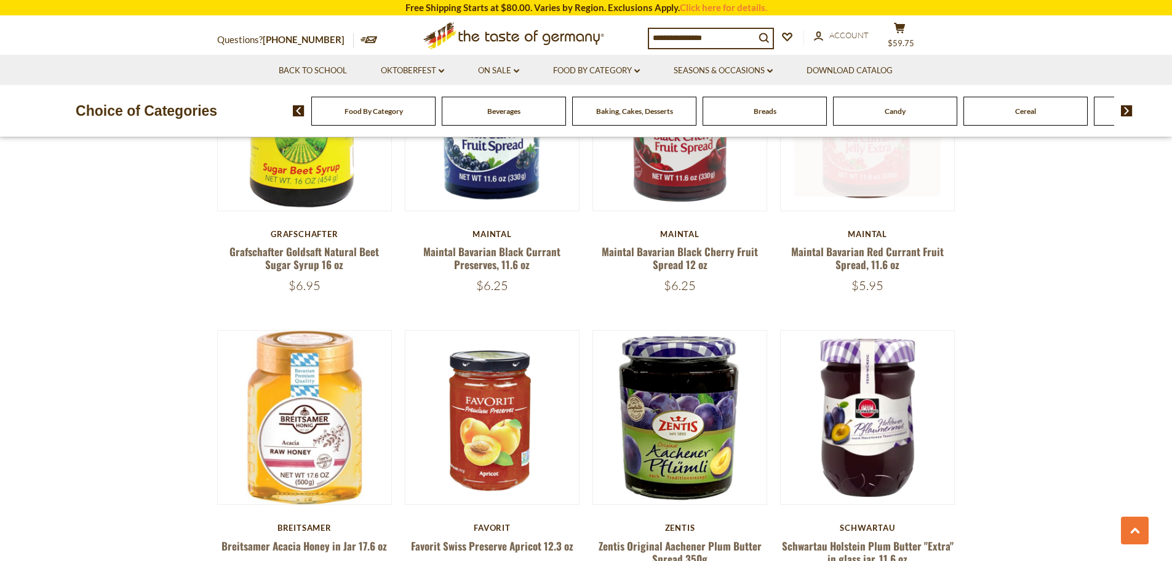
scroll to position [862, 0]
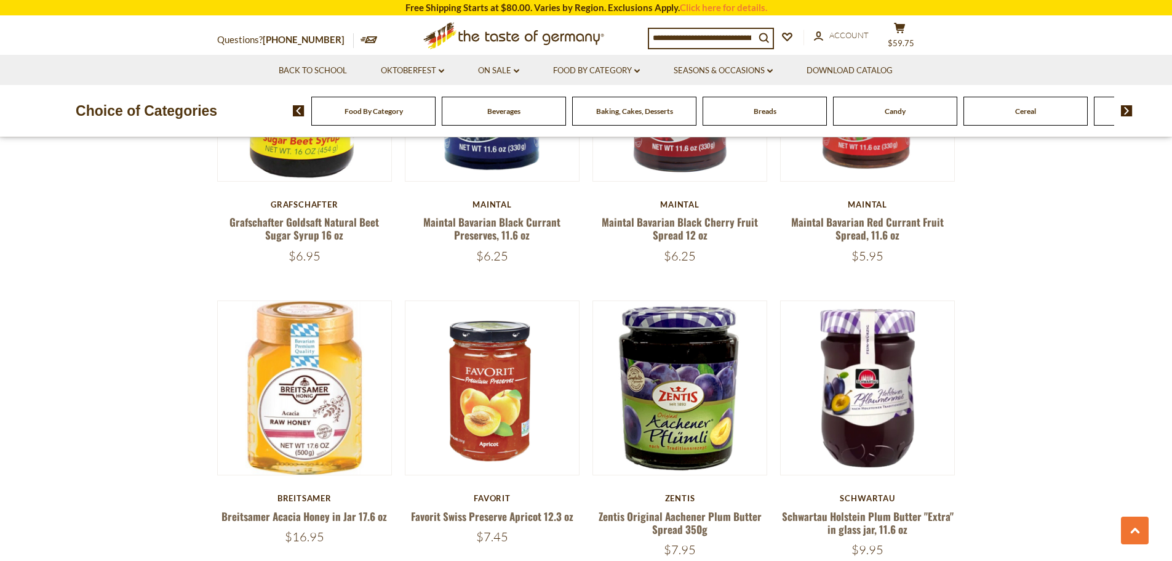
click at [1123, 109] on img at bounding box center [1127, 110] width 12 height 11
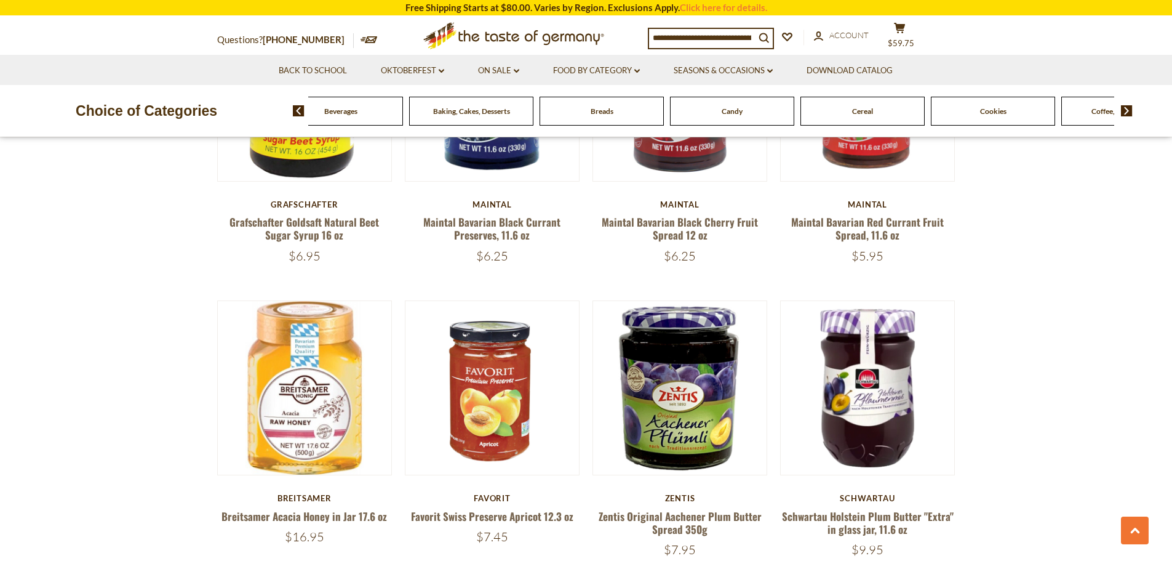
click at [1123, 109] on img at bounding box center [1127, 110] width 12 height 11
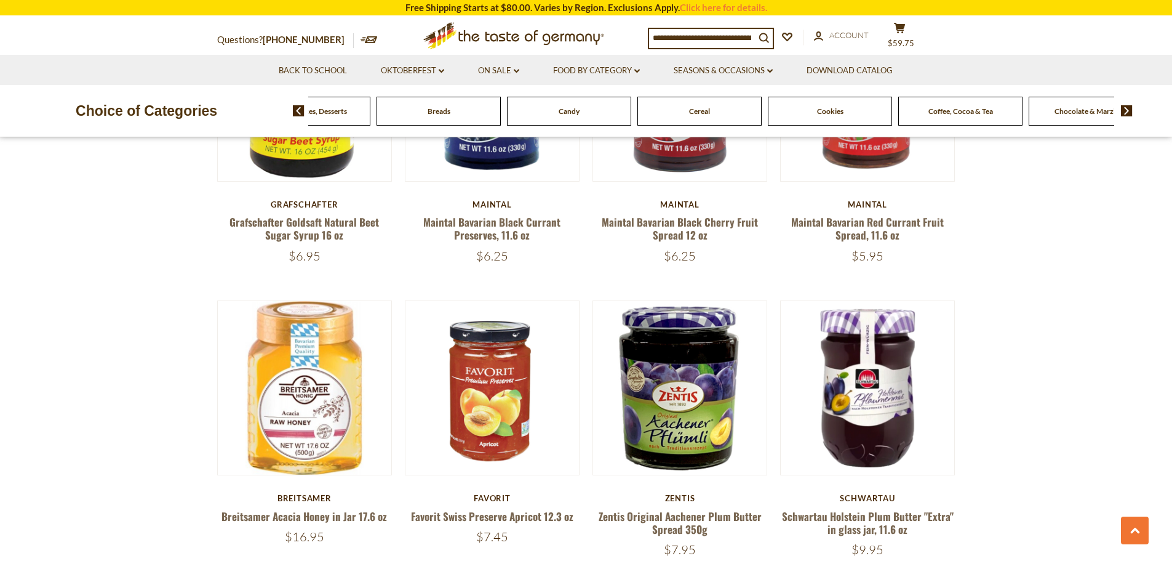
click at [1123, 109] on img at bounding box center [1127, 110] width 12 height 11
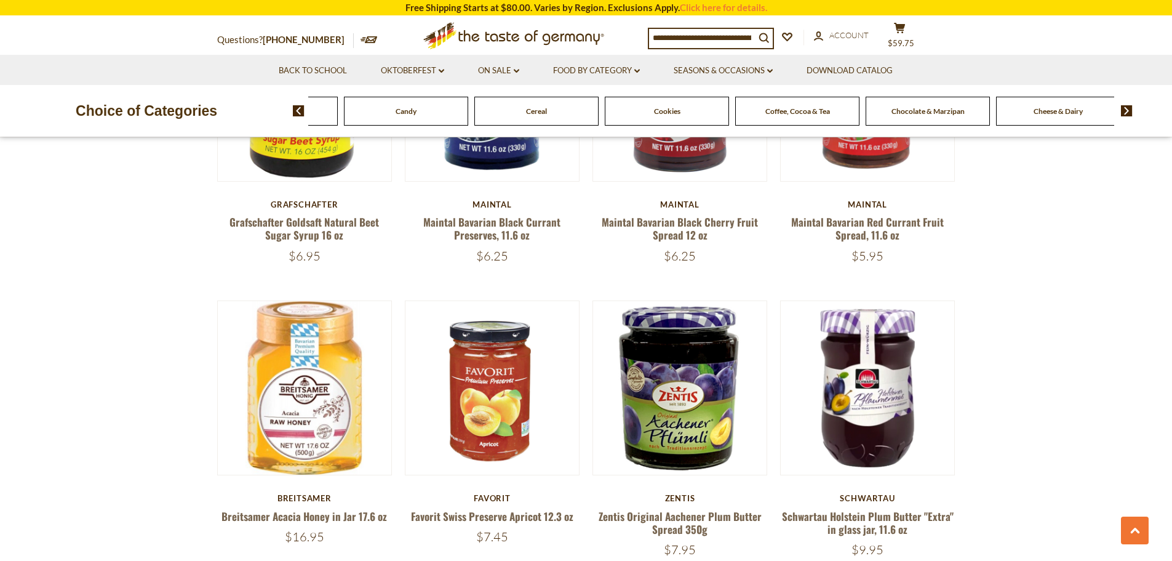
click at [1123, 109] on img at bounding box center [1127, 110] width 12 height 11
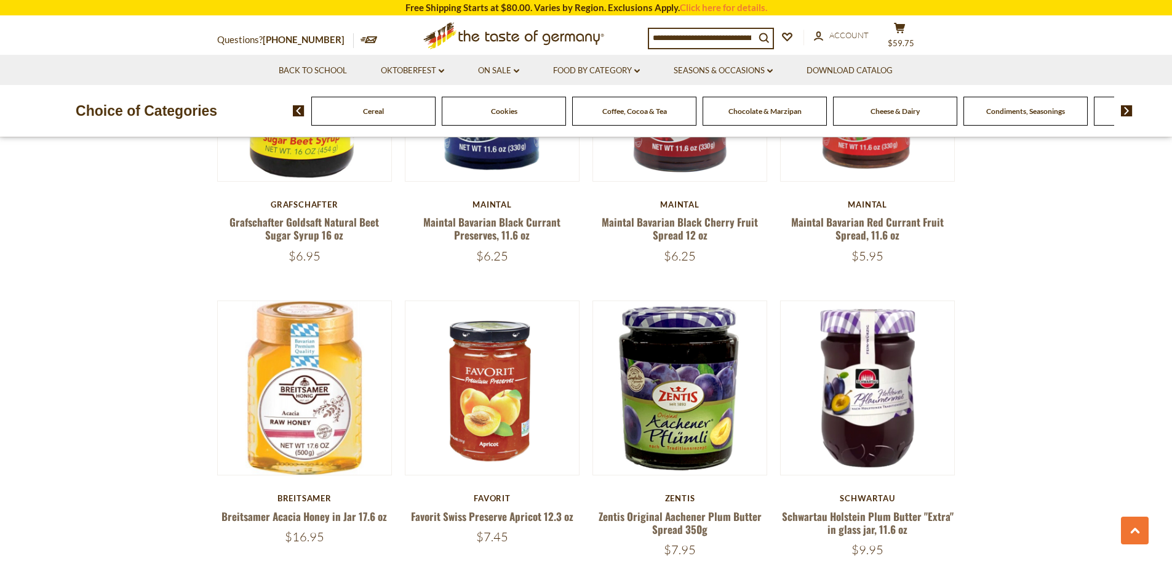
click at [1122, 109] on img at bounding box center [1127, 110] width 12 height 11
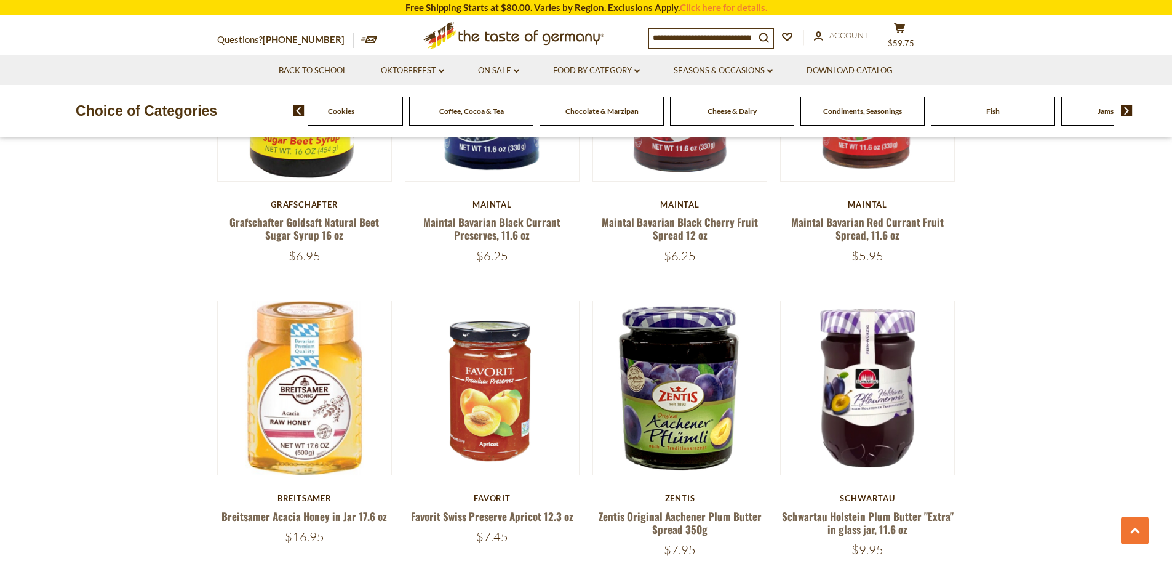
click at [1122, 109] on img at bounding box center [1127, 110] width 12 height 11
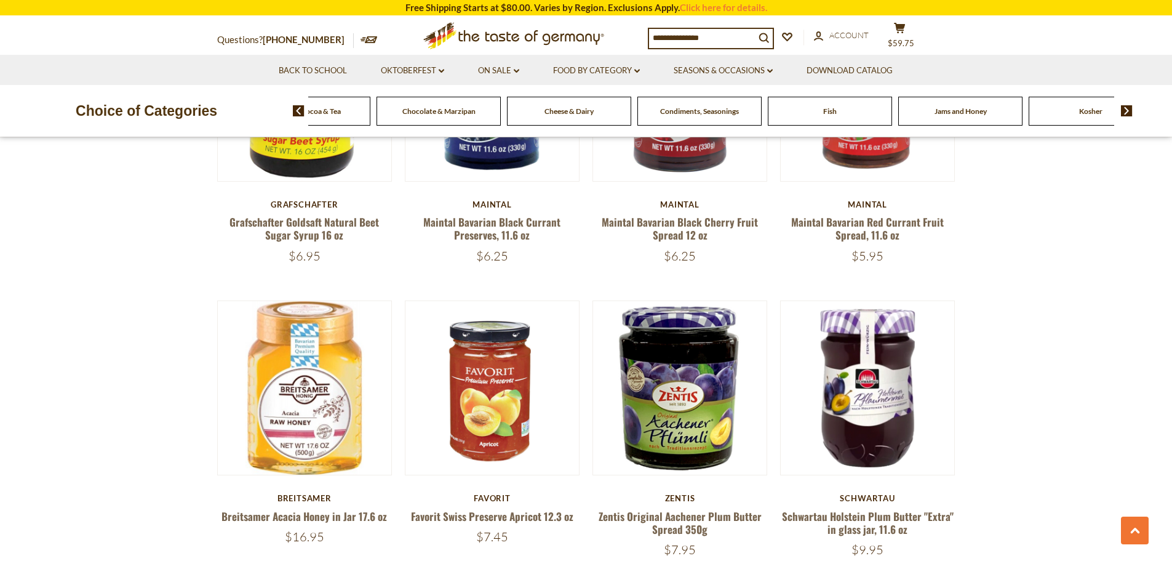
click at [1122, 109] on img at bounding box center [1127, 110] width 12 height 11
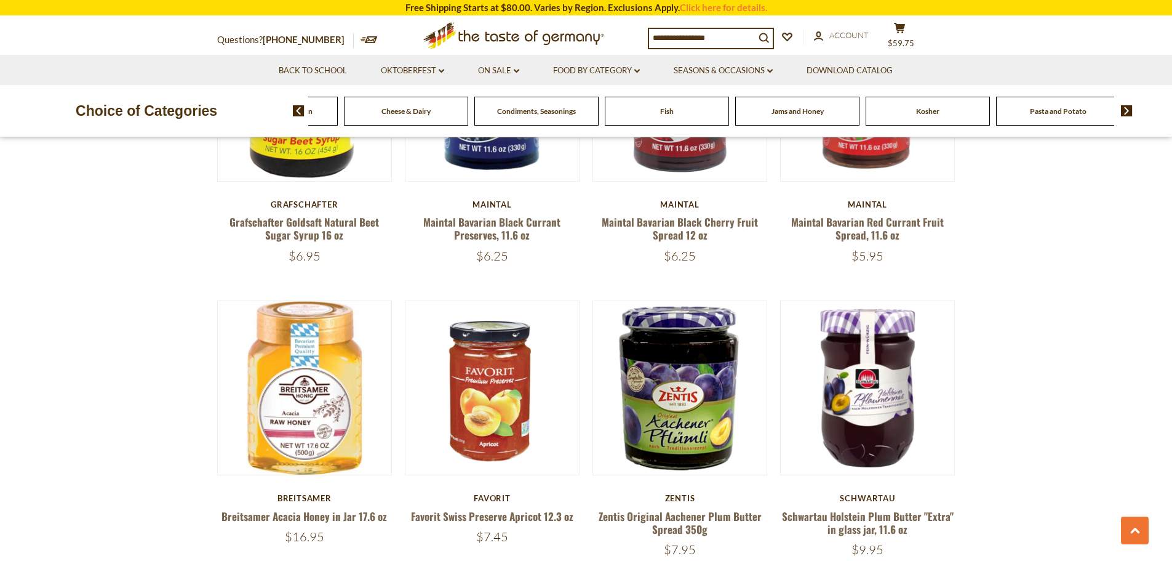
click at [1122, 109] on img at bounding box center [1127, 110] width 12 height 11
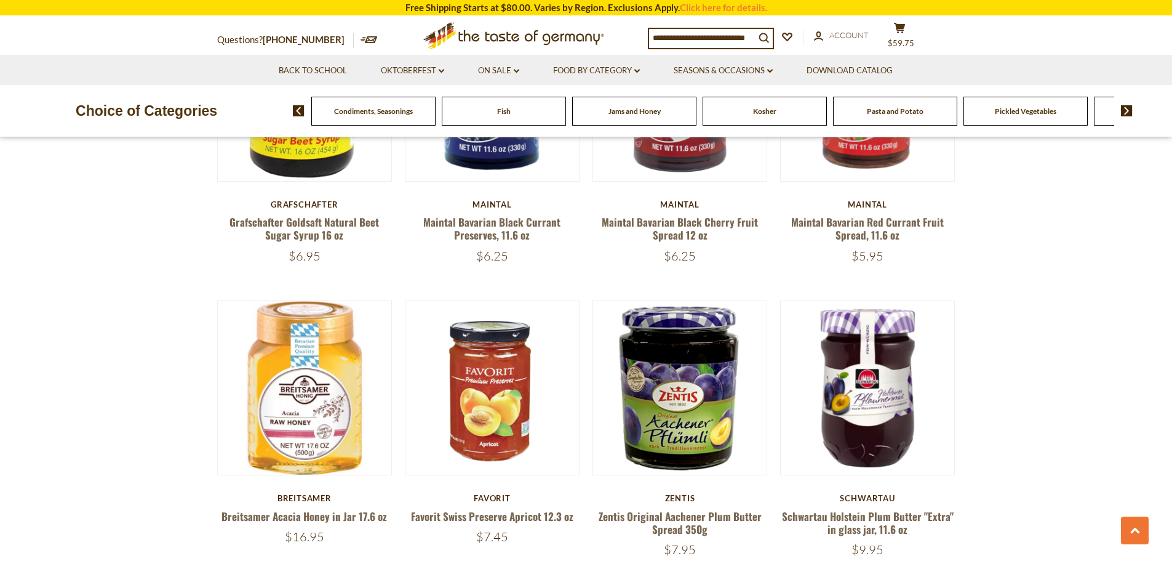
click at [1122, 109] on img at bounding box center [1127, 110] width 12 height 11
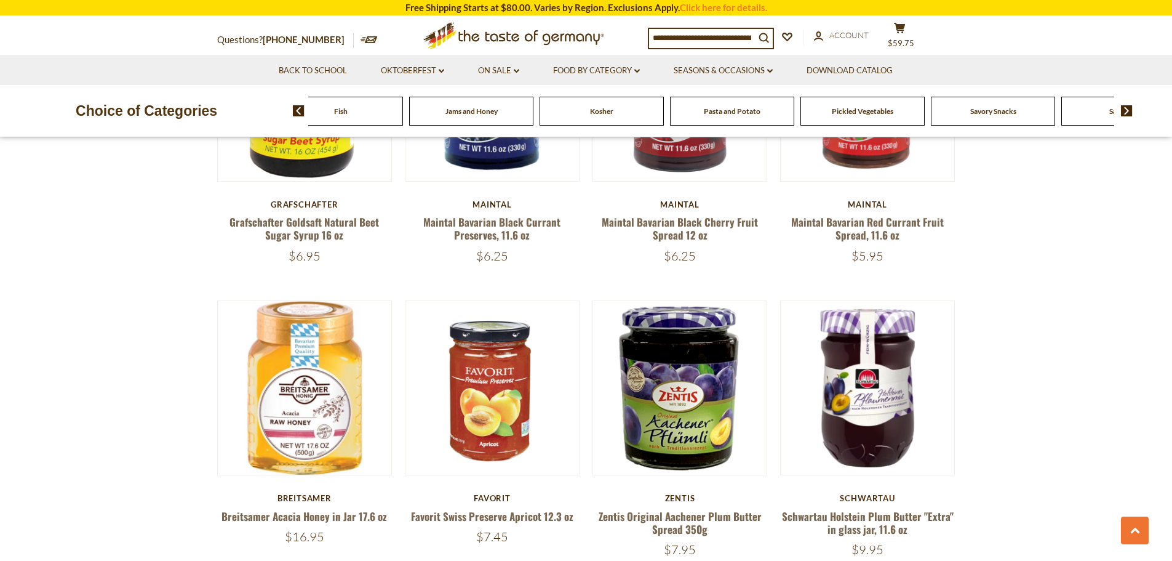
click at [604, 113] on span "Kosher" at bounding box center [601, 110] width 23 height 9
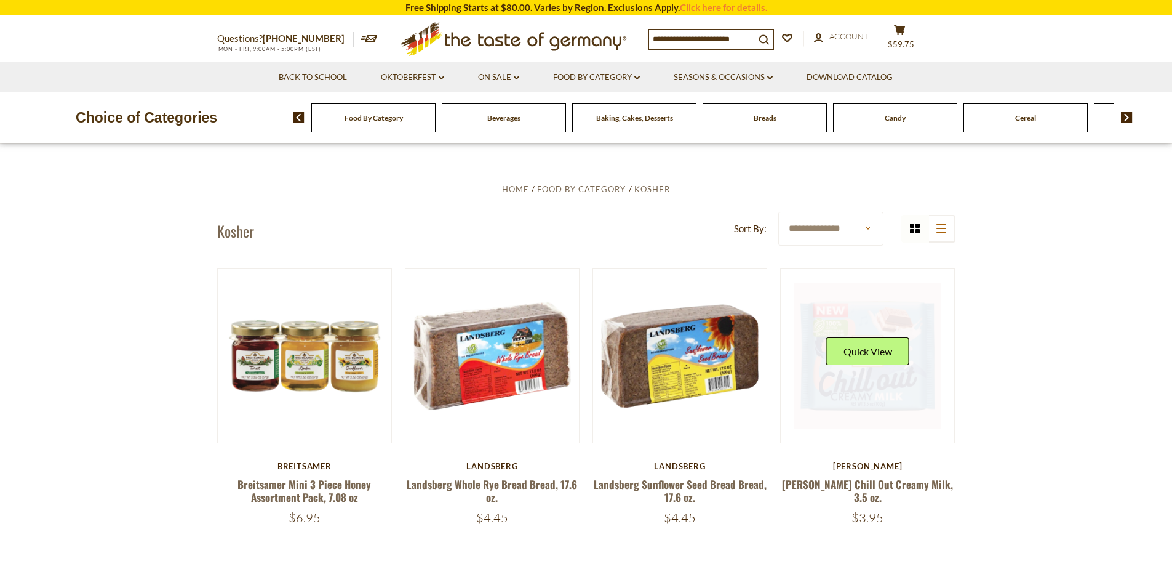
scroll to position [308, 0]
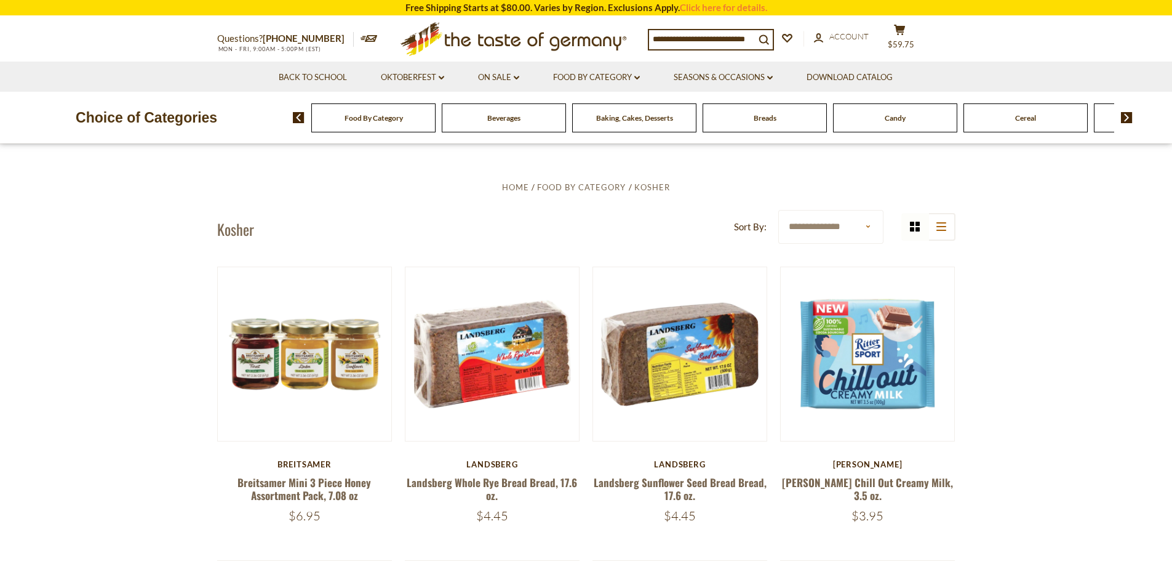
click at [1124, 115] on img at bounding box center [1127, 117] width 12 height 11
click at [1124, 116] on img at bounding box center [1127, 117] width 12 height 11
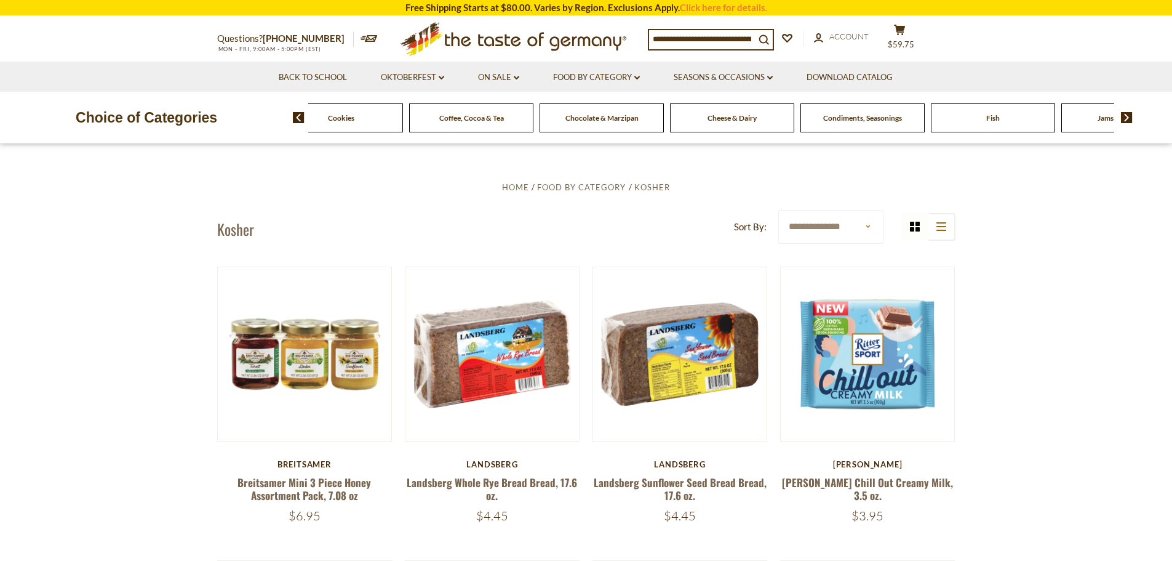
click at [1124, 116] on img at bounding box center [1127, 117] width 12 height 11
click at [747, 122] on span "Pasta and Potato" at bounding box center [732, 117] width 57 height 9
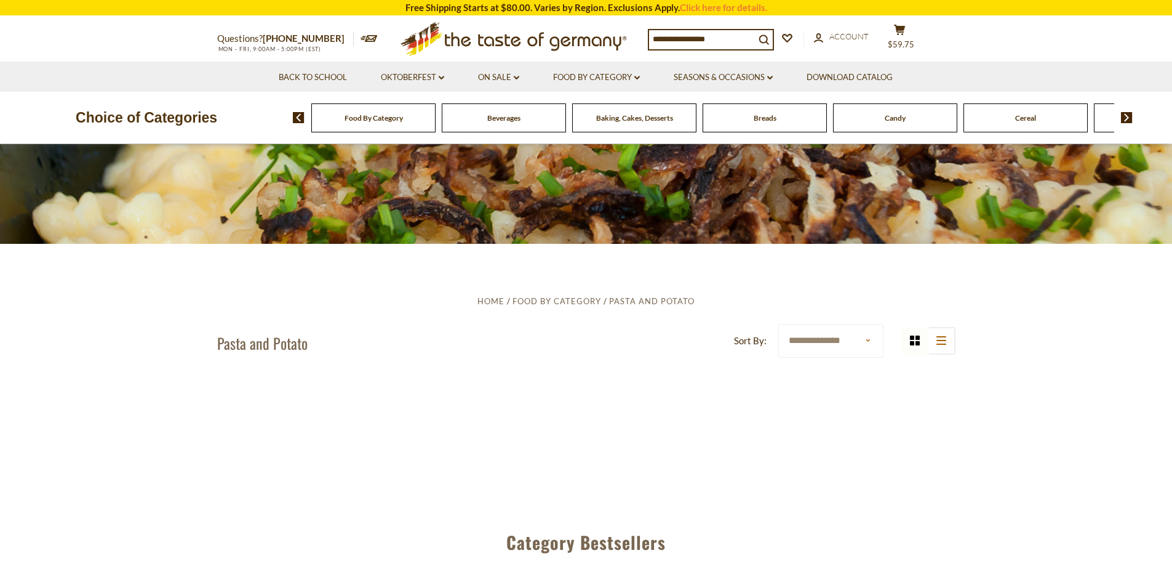
scroll to position [246, 0]
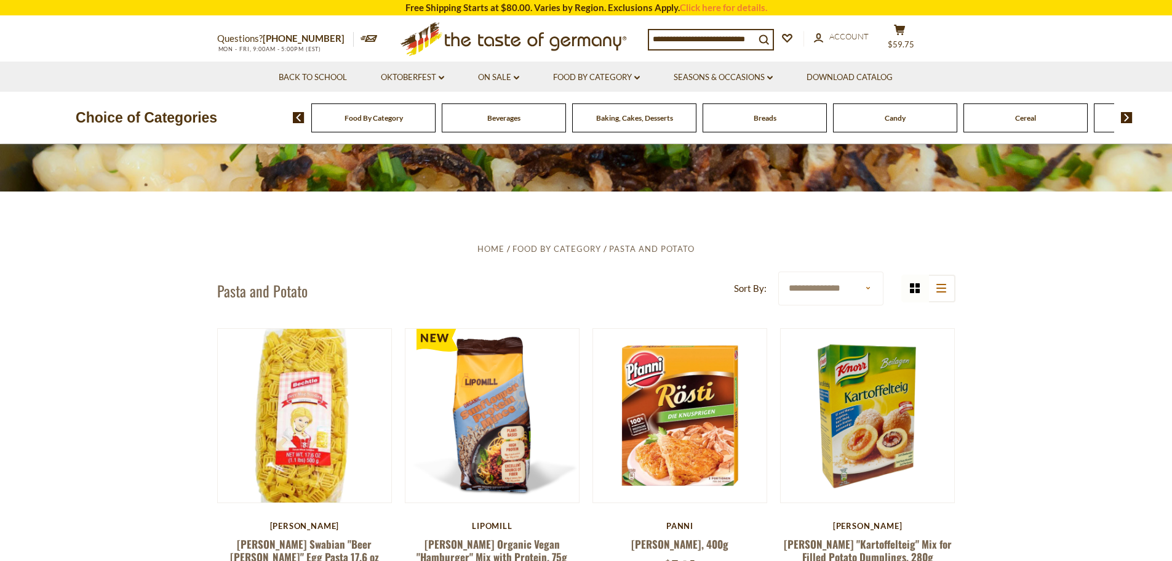
click at [831, 277] on select "**********" at bounding box center [830, 288] width 105 height 34
select select "**********"
click at [778, 271] on select "**********" at bounding box center [830, 288] width 105 height 34
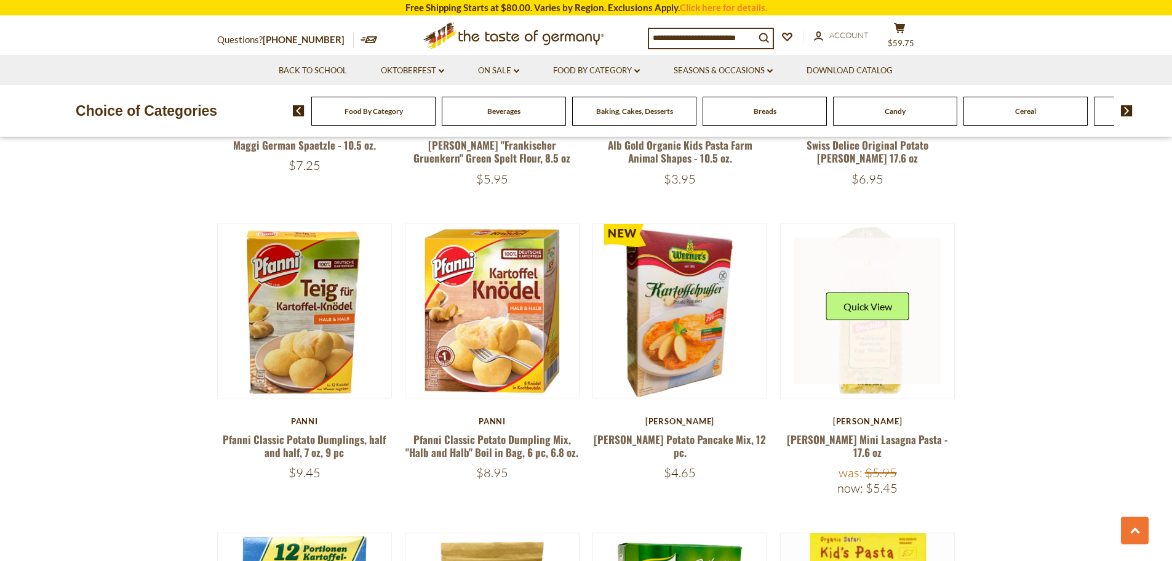
scroll to position [1969, 0]
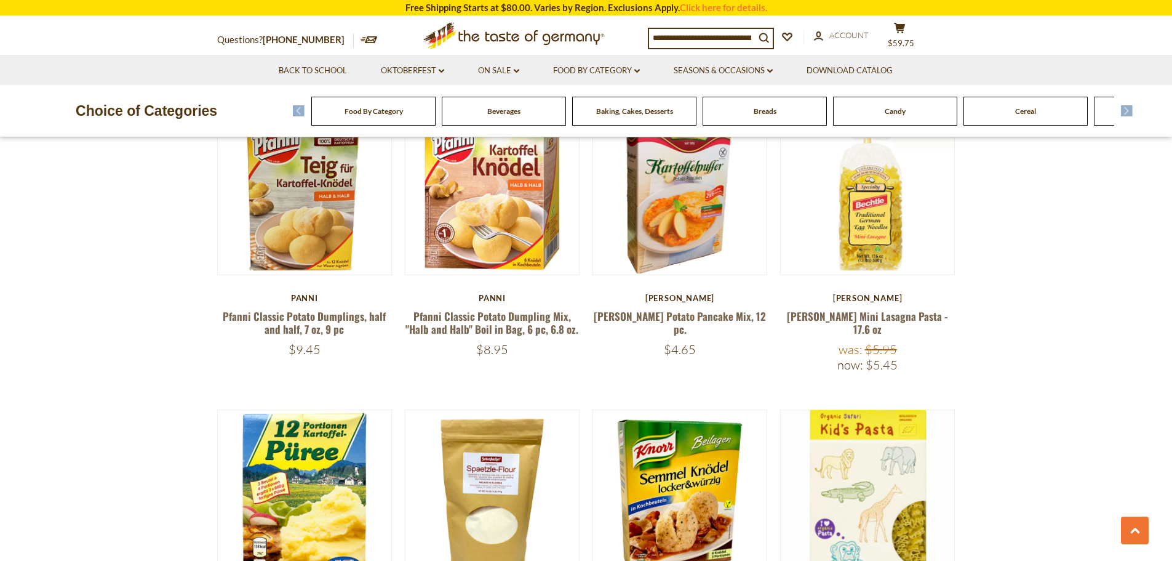
drag, startPoint x: 1133, startPoint y: 113, endPoint x: 1126, endPoint y: 110, distance: 8.3
click at [1126, 110] on div "Food By Category Beverages Baking, Cakes, Desserts Breads Candy Cereal Cookies …" at bounding box center [732, 111] width 879 height 30
click at [1126, 110] on img at bounding box center [1127, 110] width 12 height 11
click at [1125, 110] on img at bounding box center [1127, 110] width 12 height 11
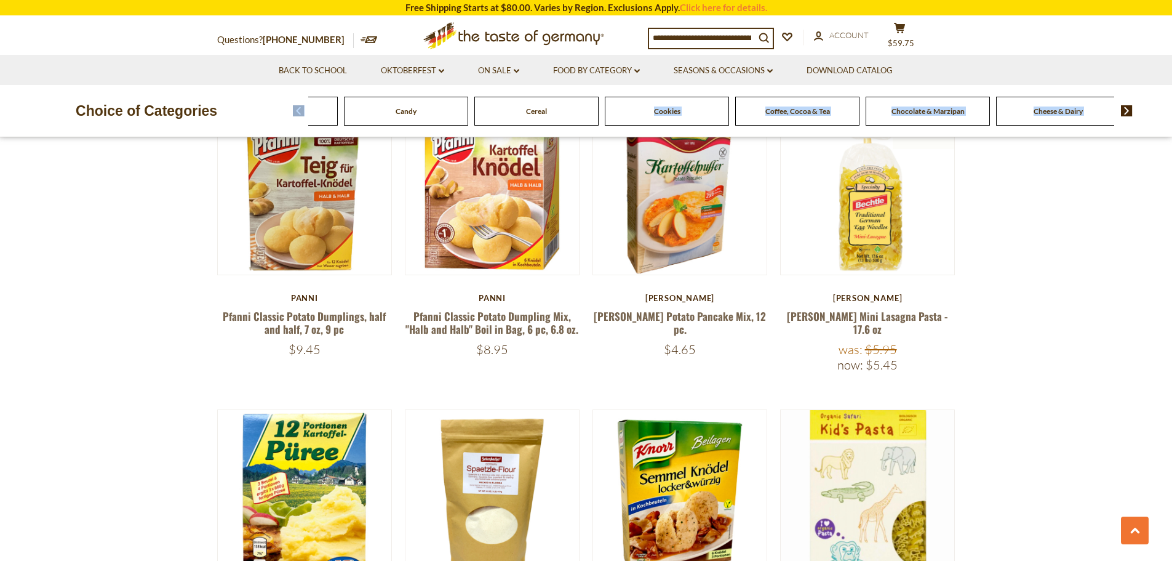
click at [1125, 110] on img at bounding box center [1127, 110] width 12 height 11
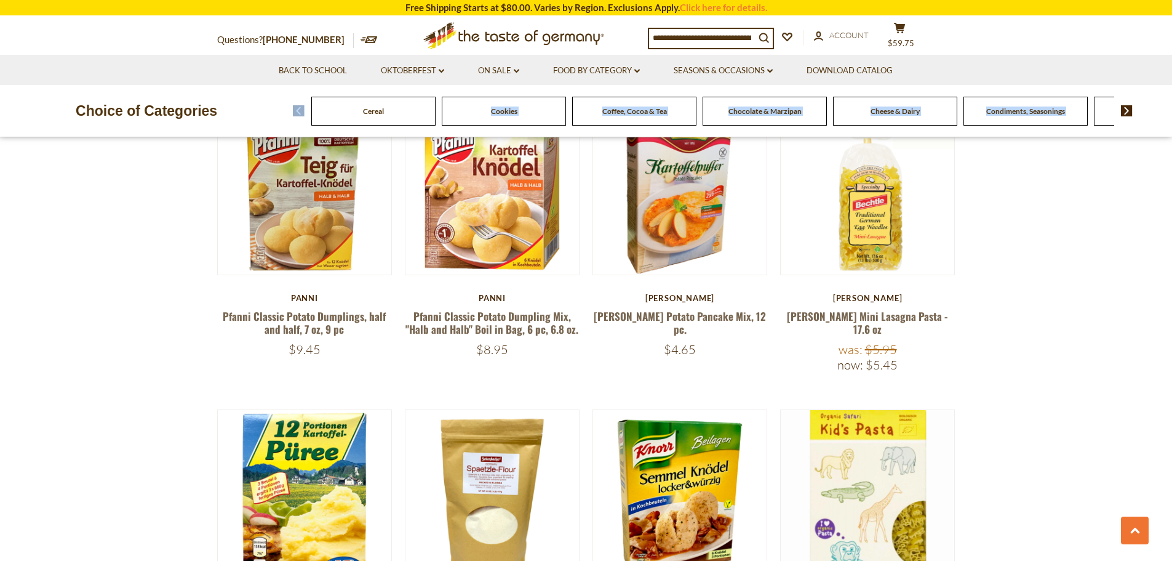
click at [1125, 110] on img at bounding box center [1127, 110] width 12 height 11
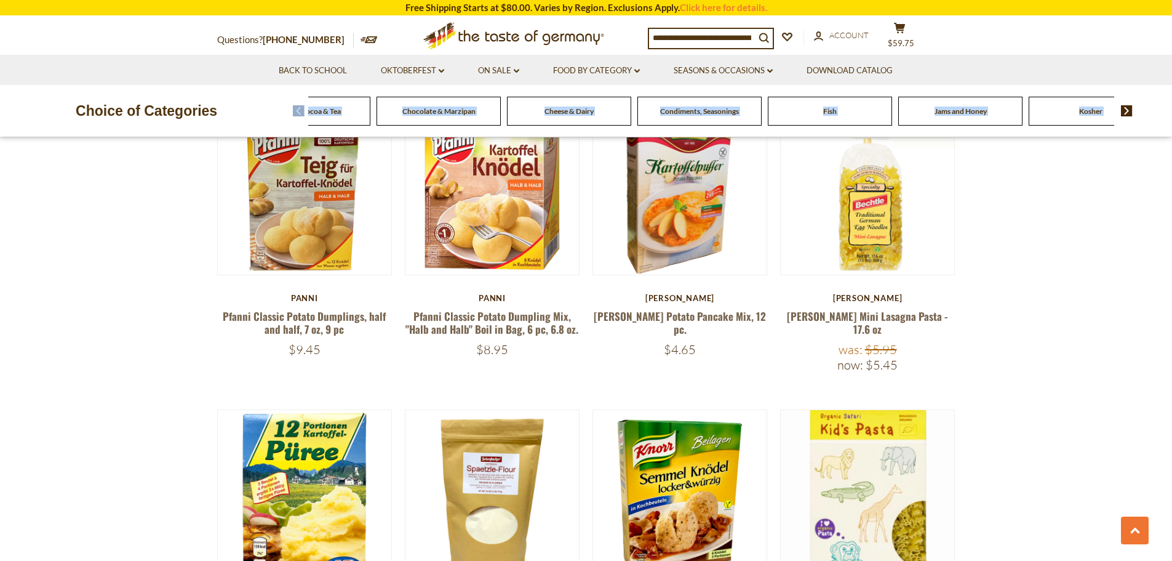
click at [1124, 110] on img at bounding box center [1127, 110] width 12 height 11
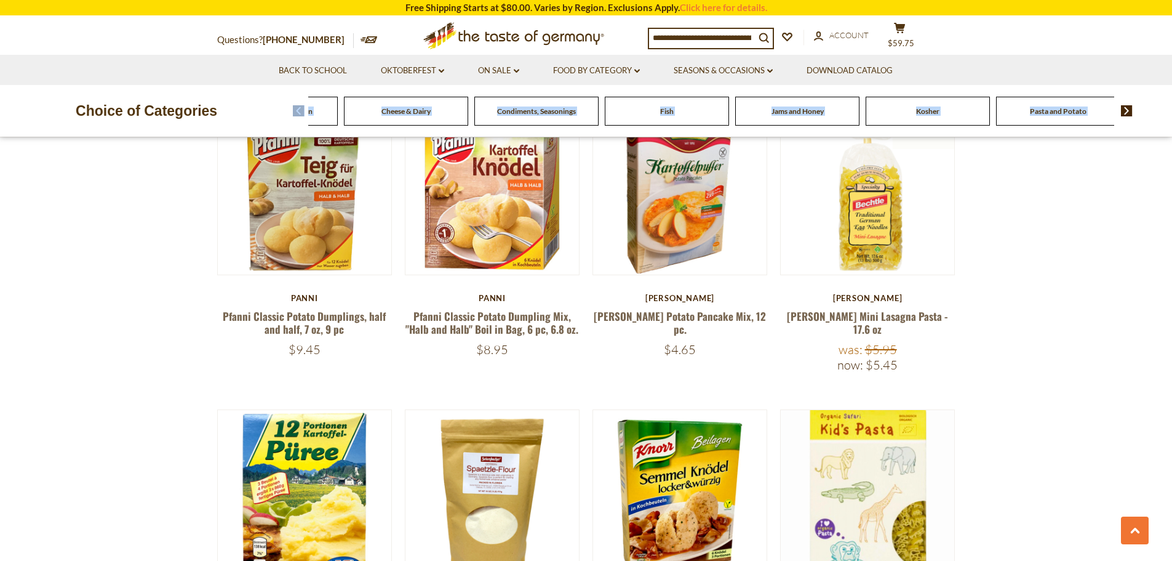
click at [1124, 110] on img at bounding box center [1127, 110] width 12 height 11
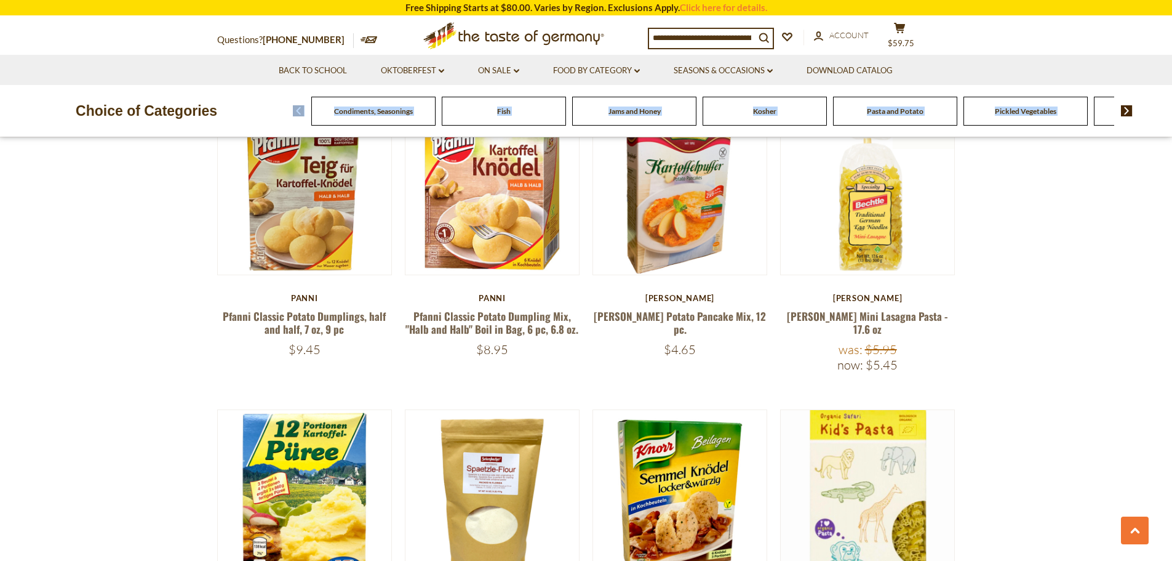
click at [1124, 110] on img at bounding box center [1127, 110] width 12 height 11
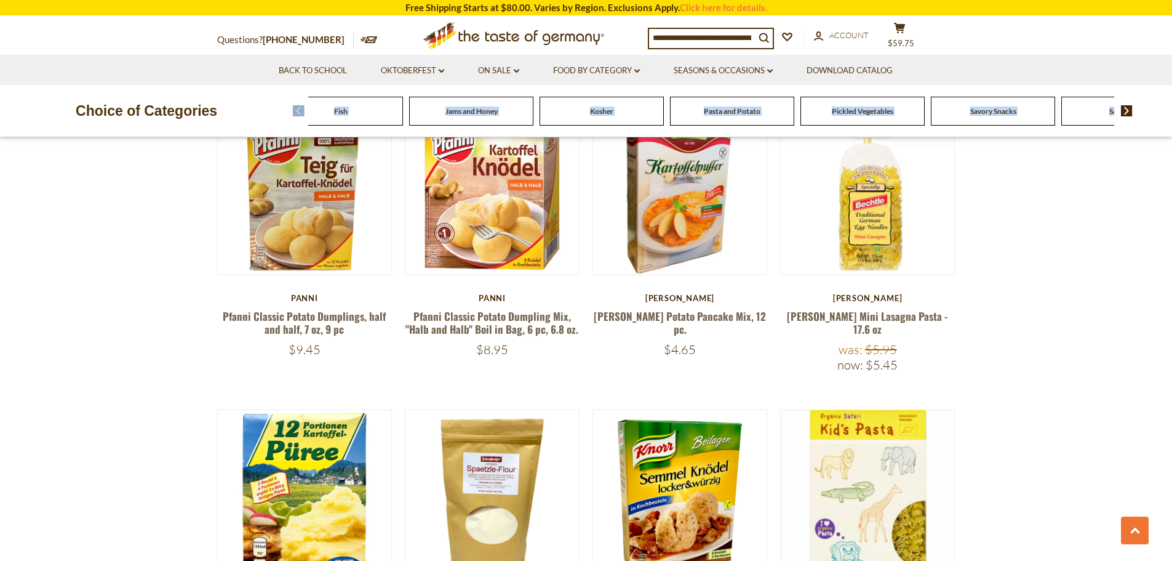
click at [1124, 110] on img at bounding box center [1127, 110] width 12 height 11
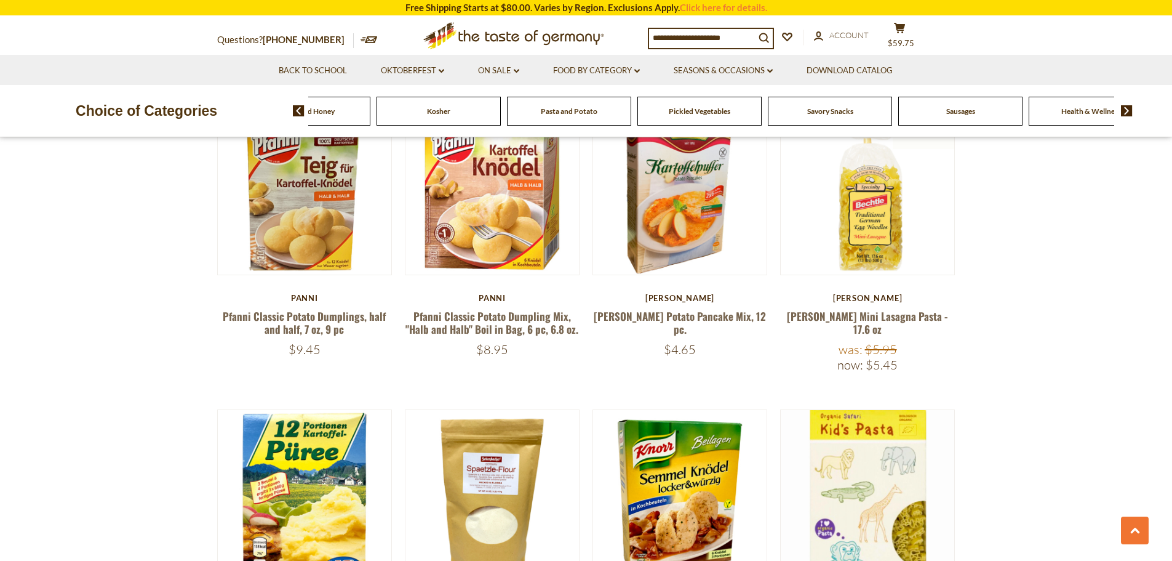
click at [850, 111] on span "Savory Snacks" at bounding box center [830, 110] width 46 height 9
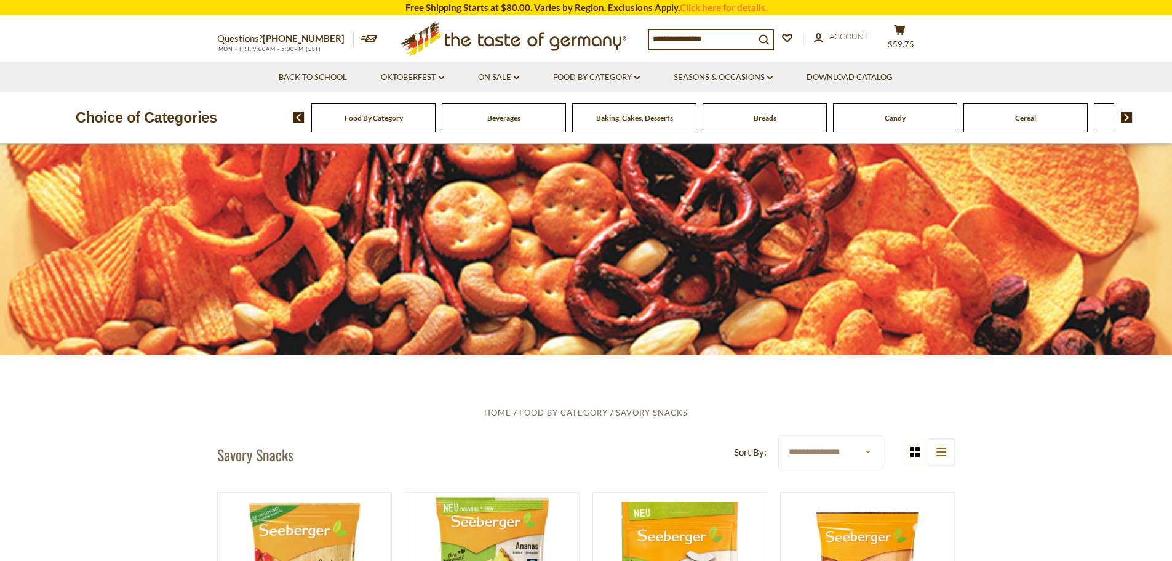
scroll to position [246, 0]
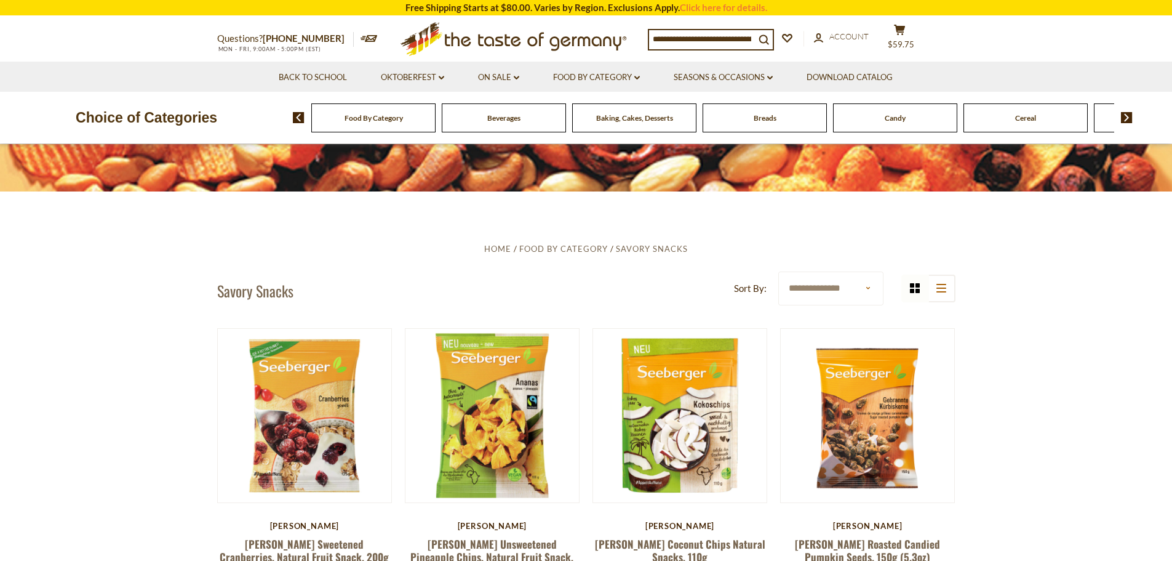
click at [870, 287] on select "**********" at bounding box center [830, 288] width 105 height 34
select select "**********"
click at [778, 271] on select "**********" at bounding box center [830, 288] width 105 height 34
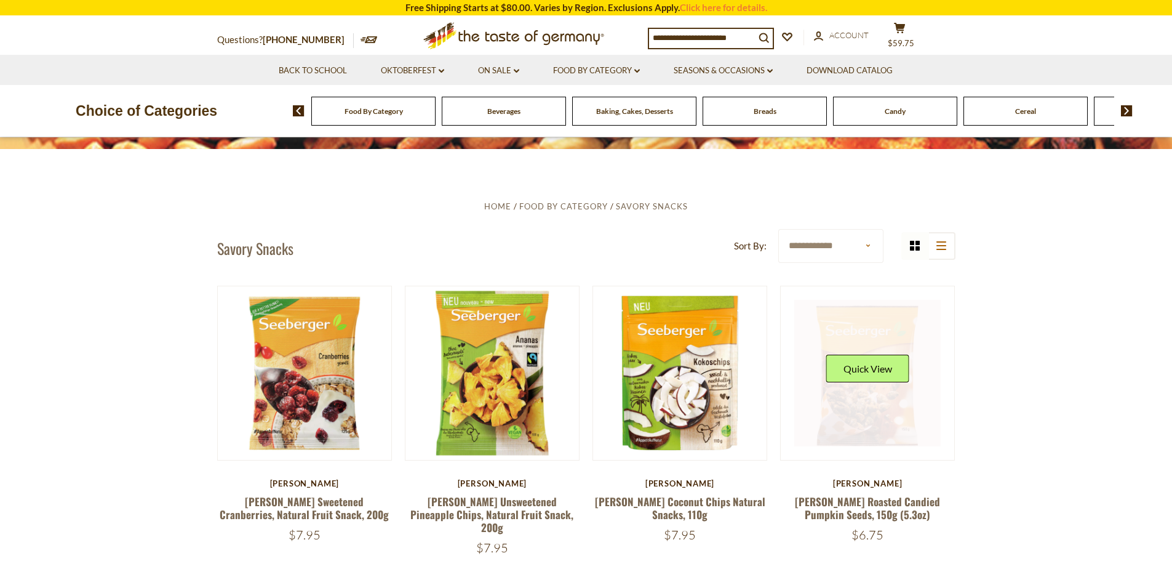
scroll to position [382, 0]
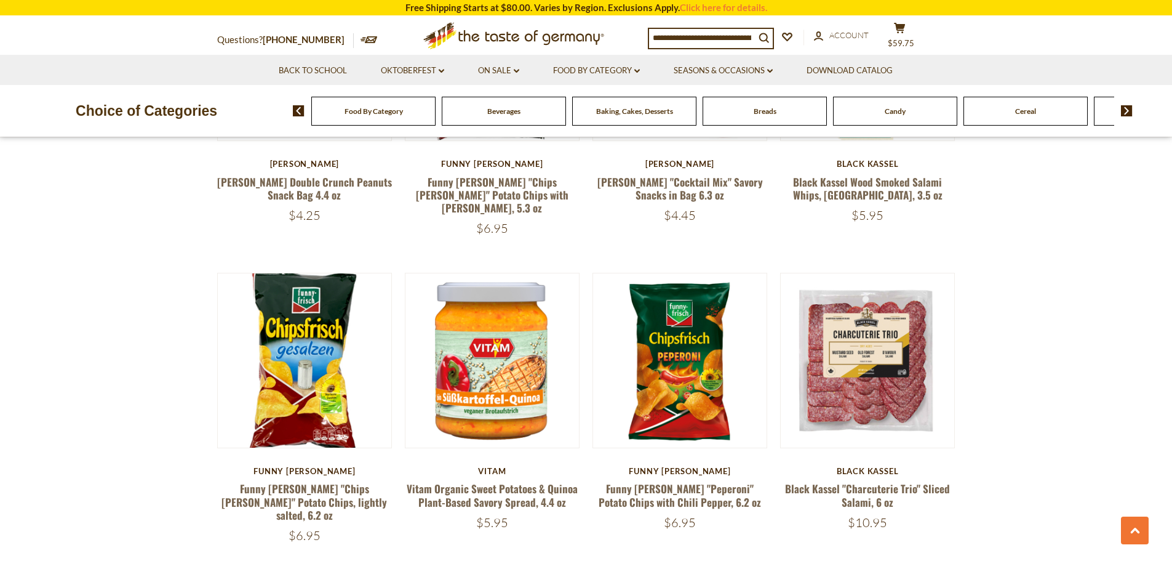
scroll to position [615, 0]
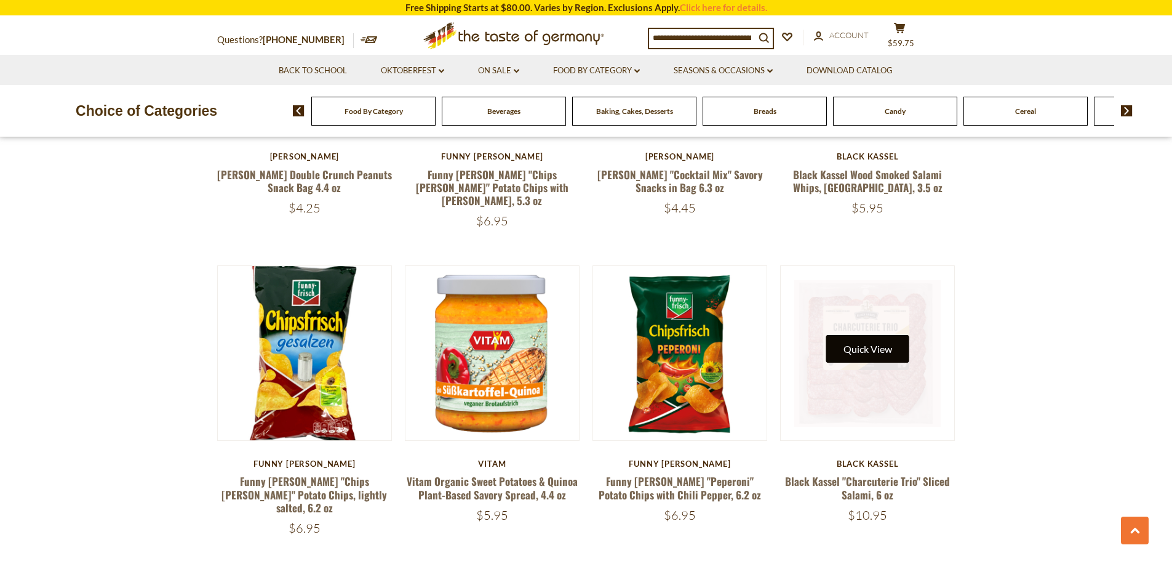
click at [867, 344] on button "Quick View" at bounding box center [867, 349] width 83 height 28
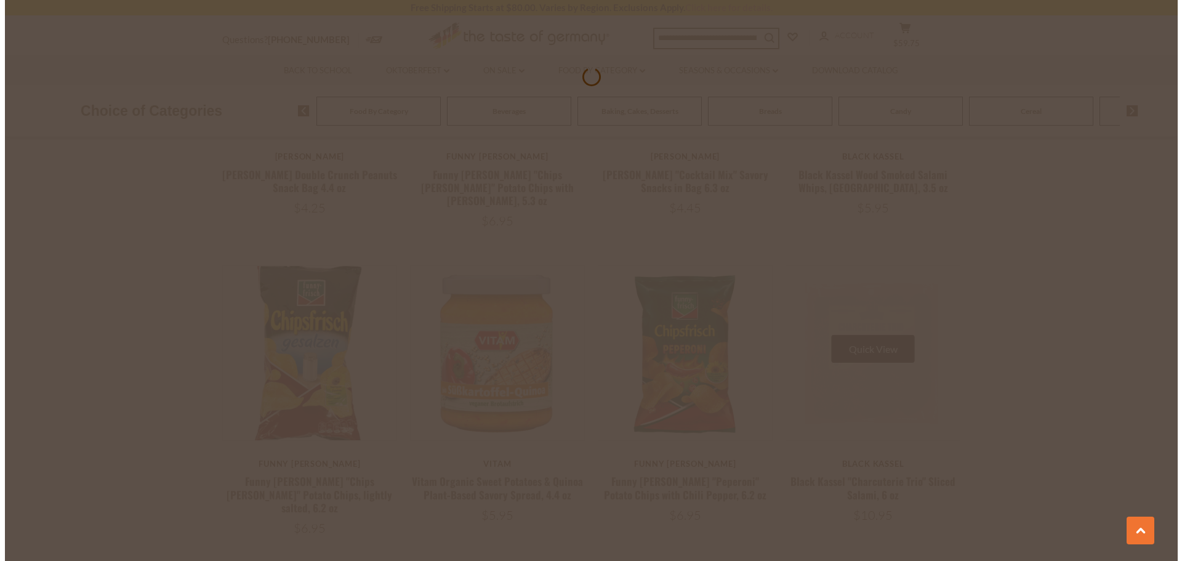
scroll to position [617, 0]
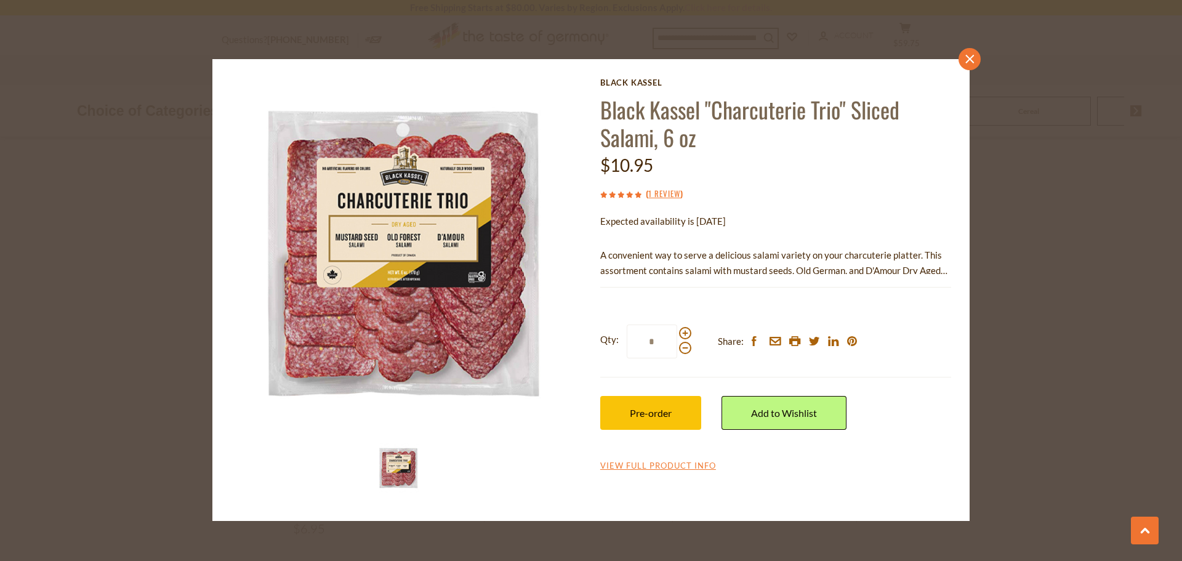
click at [972, 60] on icon at bounding box center [969, 59] width 9 height 9
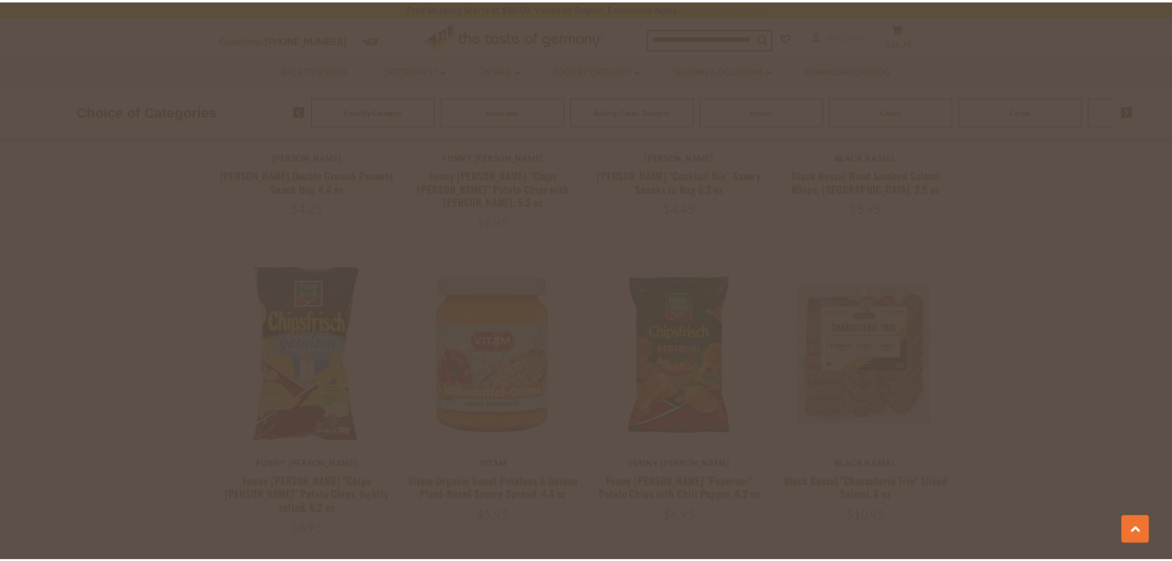
scroll to position [615, 0]
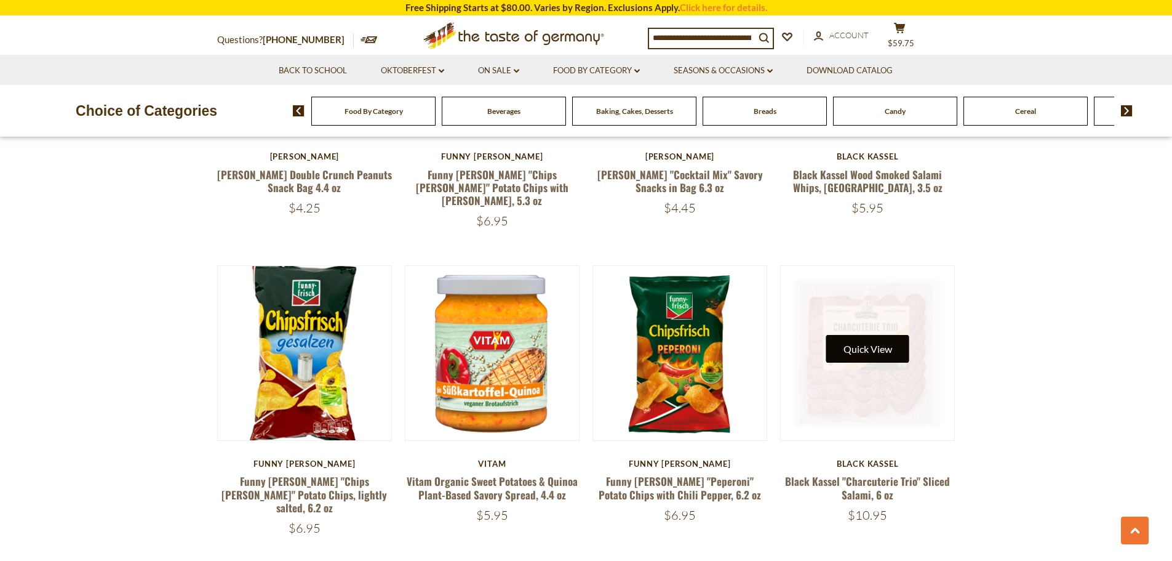
click at [861, 338] on button "Quick View" at bounding box center [867, 349] width 83 height 28
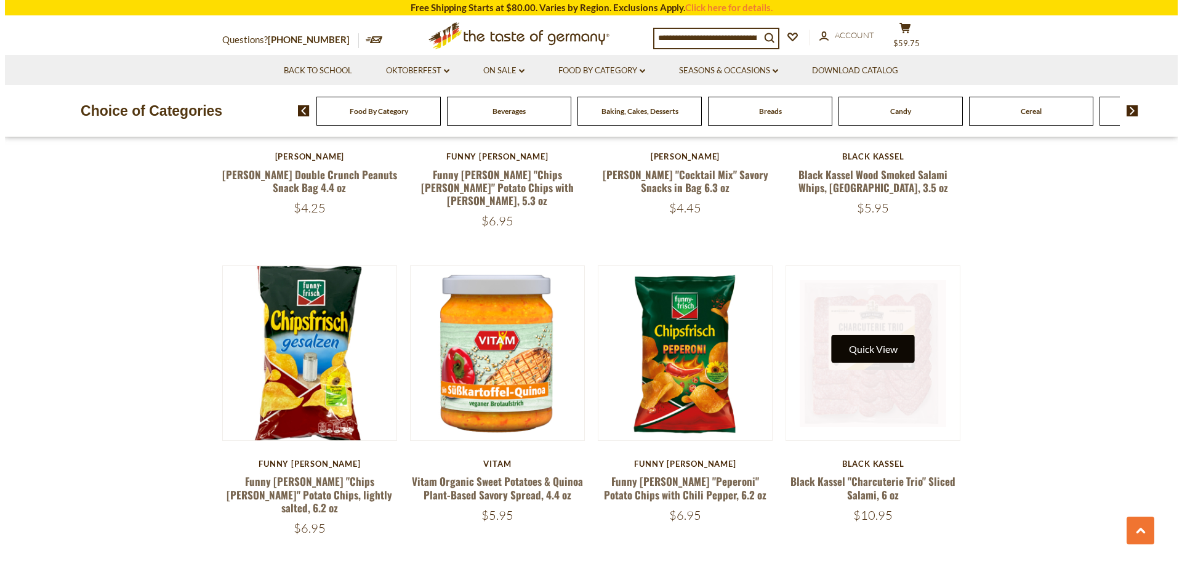
scroll to position [617, 0]
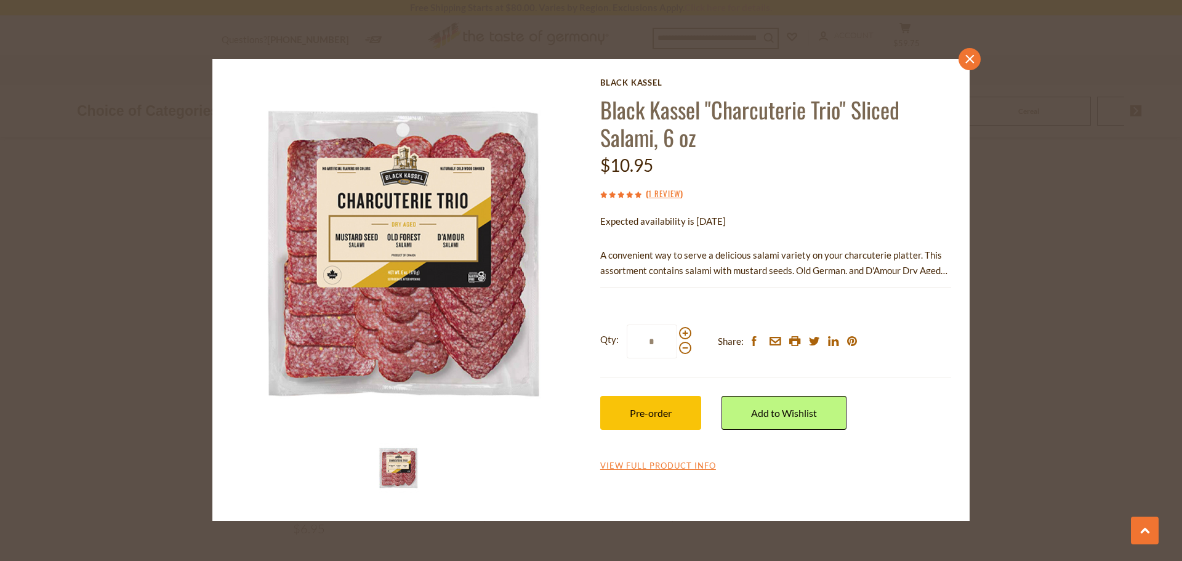
click at [963, 55] on link "close" at bounding box center [969, 59] width 22 height 22
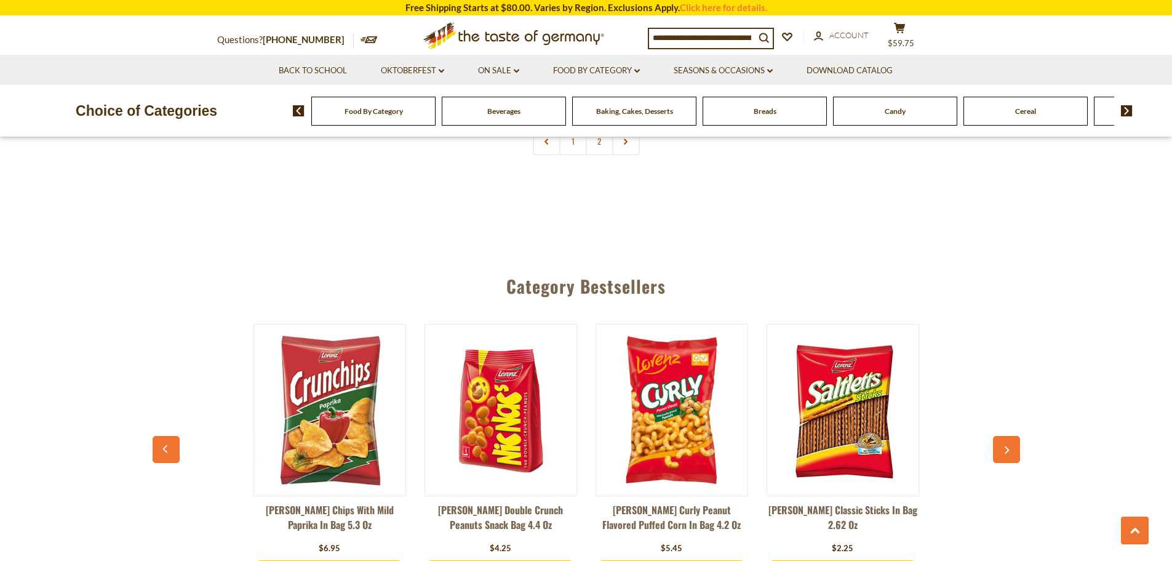
scroll to position [3200, 0]
click at [1126, 110] on img at bounding box center [1127, 110] width 12 height 11
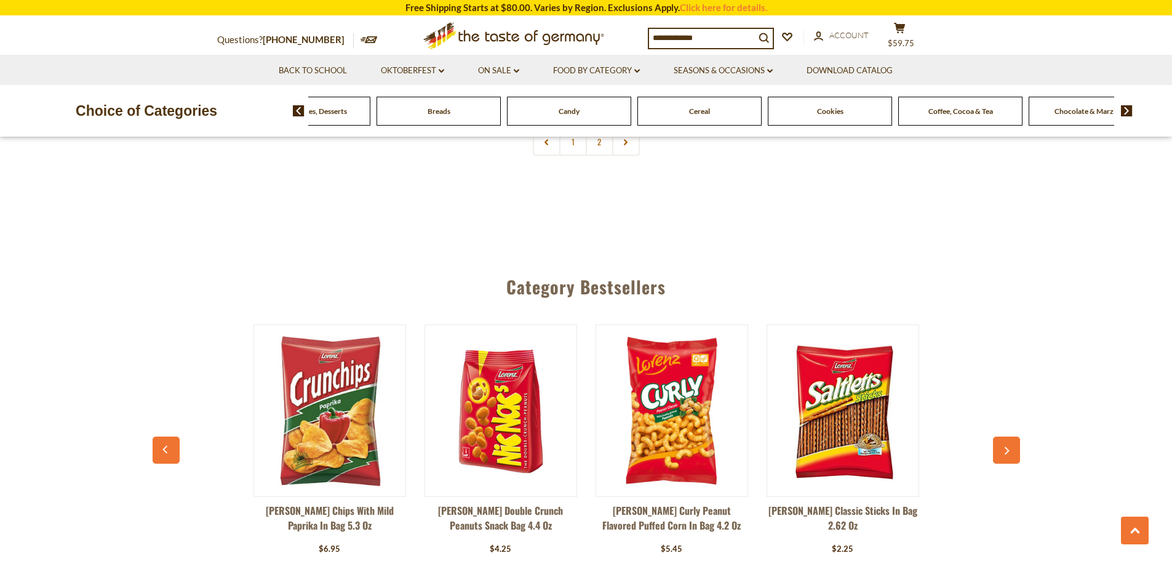
click at [1126, 110] on img at bounding box center [1127, 110] width 12 height 11
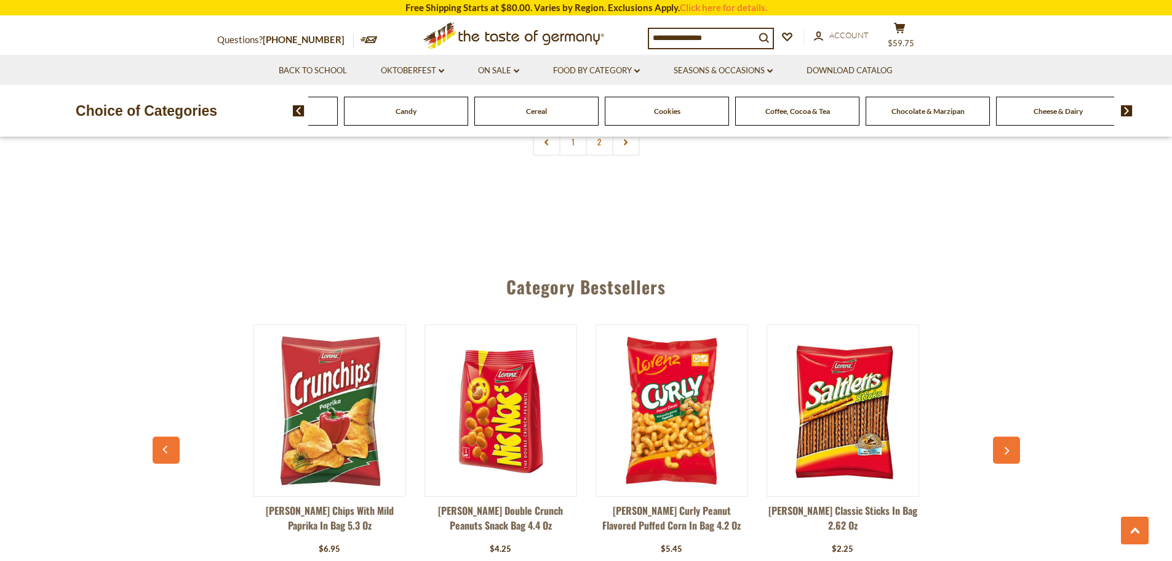
click at [1126, 110] on img at bounding box center [1127, 110] width 12 height 11
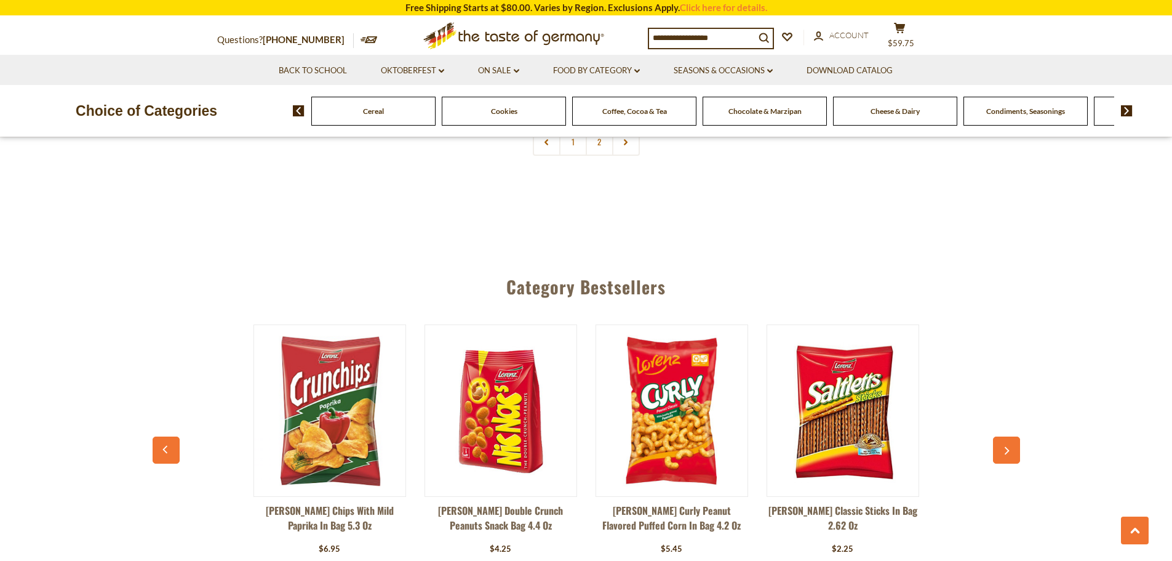
click at [1126, 110] on img at bounding box center [1127, 110] width 12 height 11
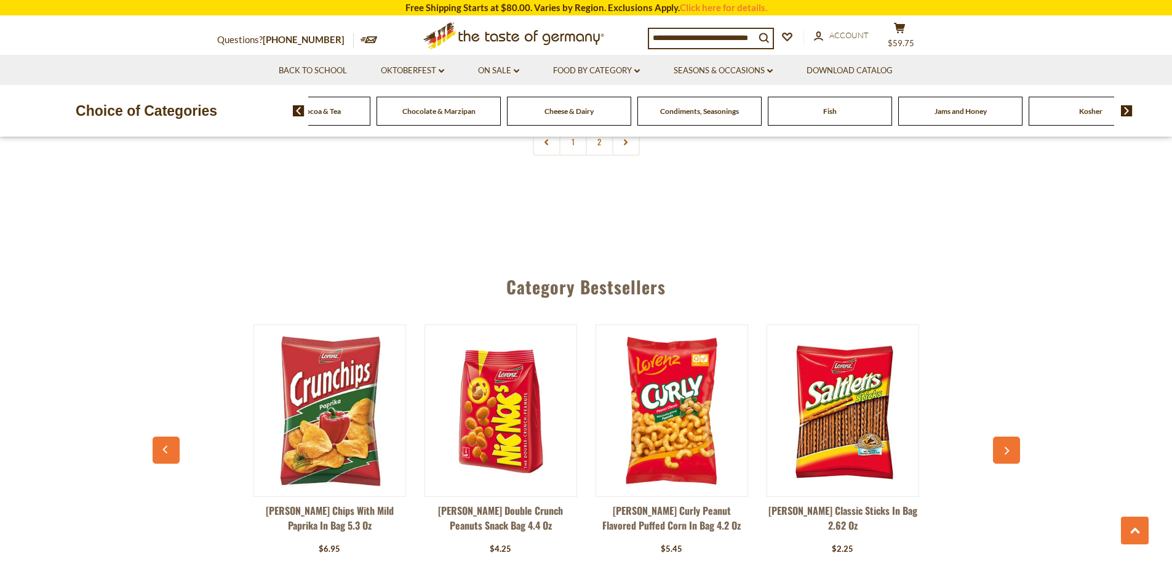
click at [1126, 110] on img at bounding box center [1127, 110] width 12 height 11
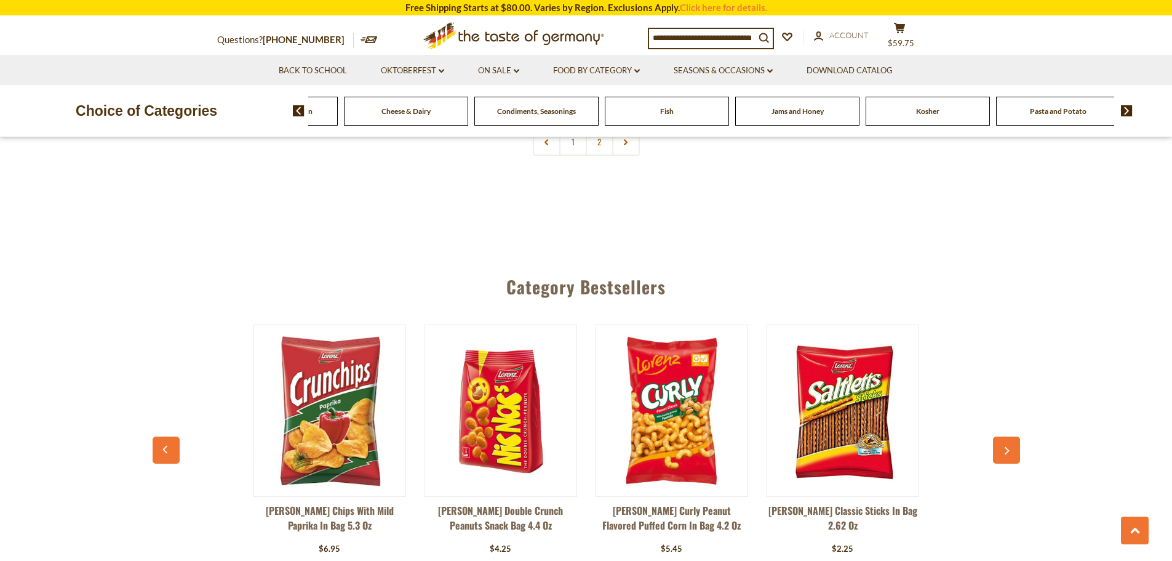
click at [1126, 110] on img at bounding box center [1127, 110] width 12 height 11
click at [1124, 110] on img at bounding box center [1127, 110] width 12 height 11
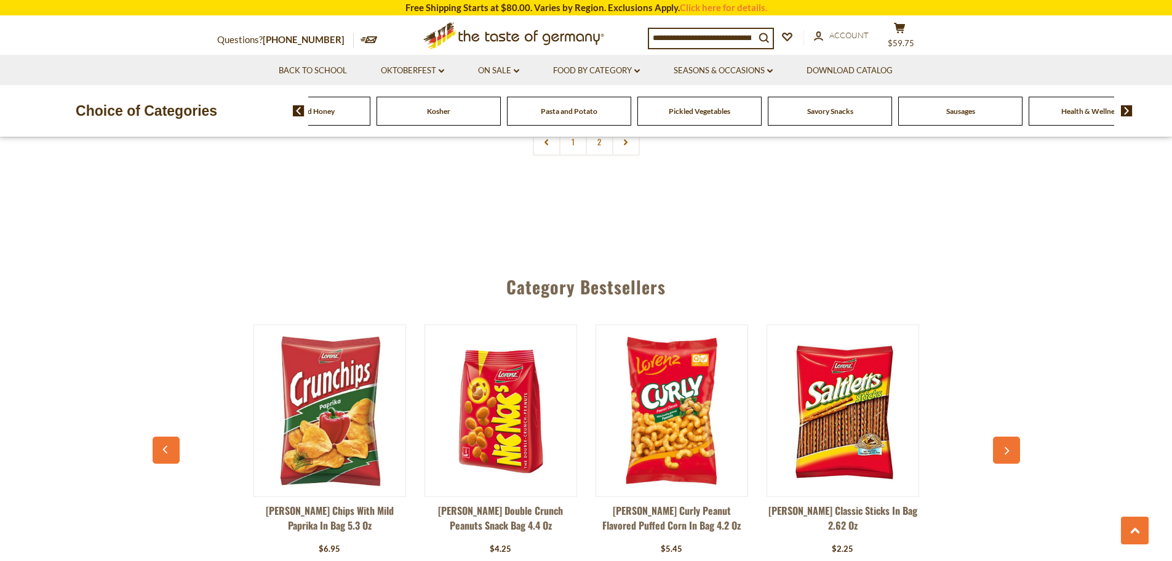
click at [1124, 111] on img at bounding box center [1127, 110] width 12 height 11
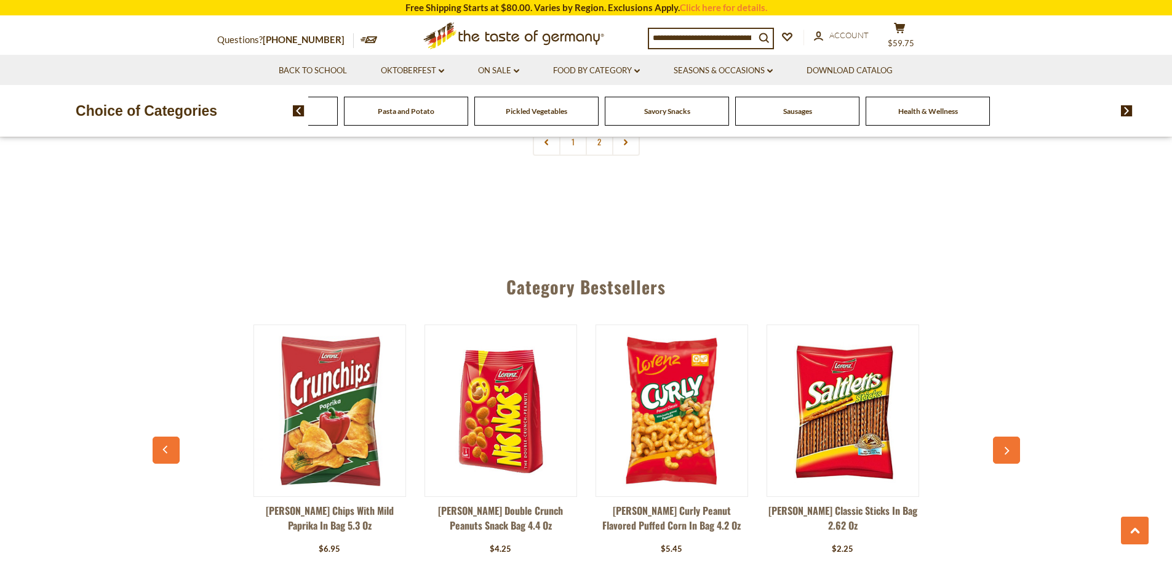
click at [1124, 111] on img at bounding box center [1127, 110] width 12 height 11
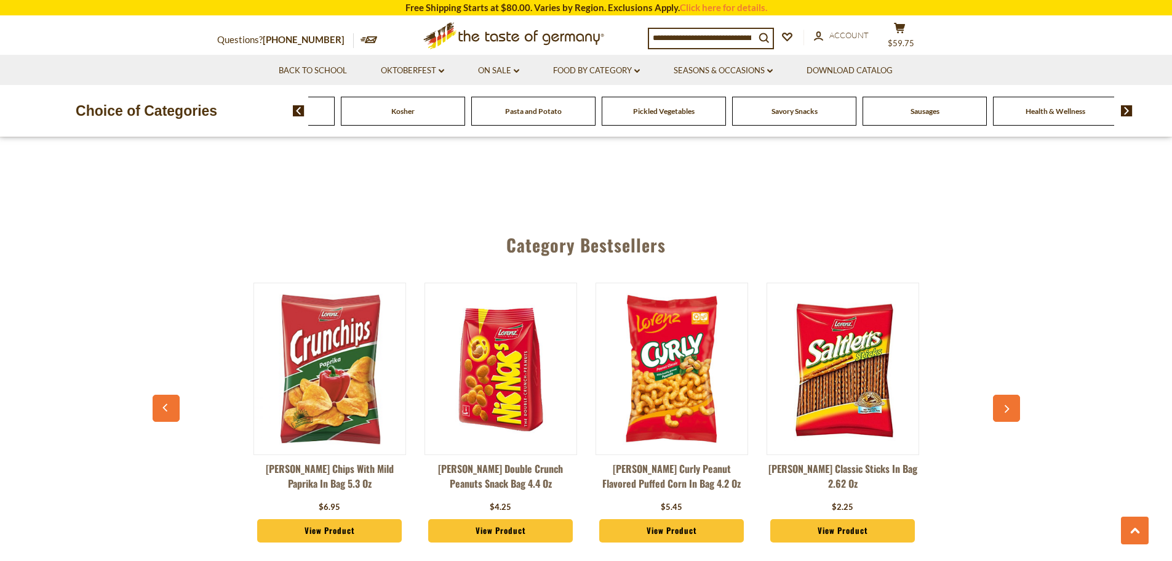
scroll to position [3262, 0]
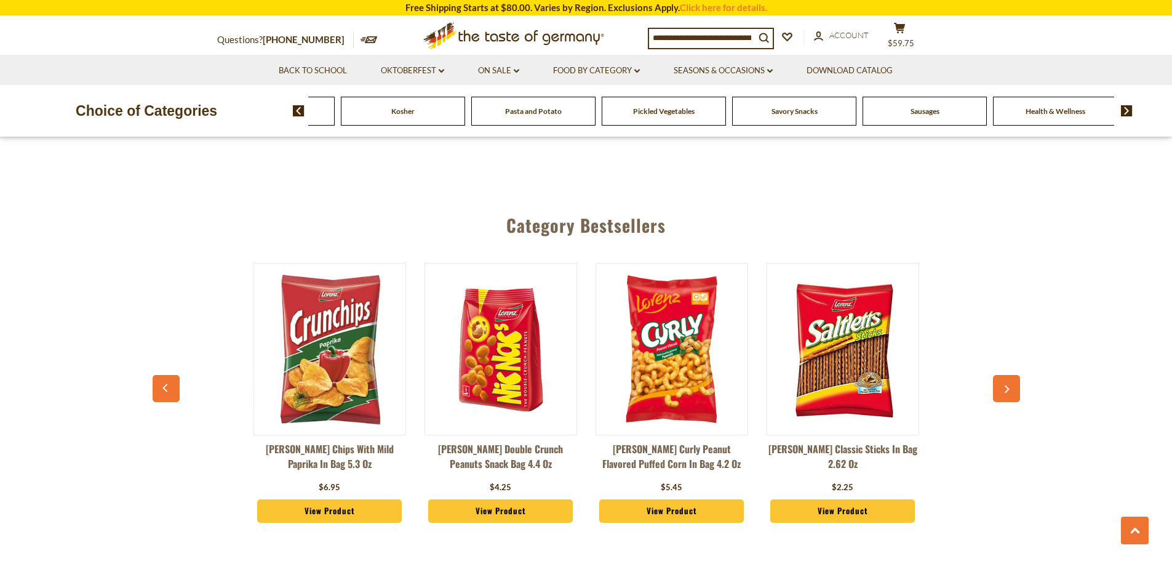
click at [670, 293] on img at bounding box center [671, 348] width 151 height 151
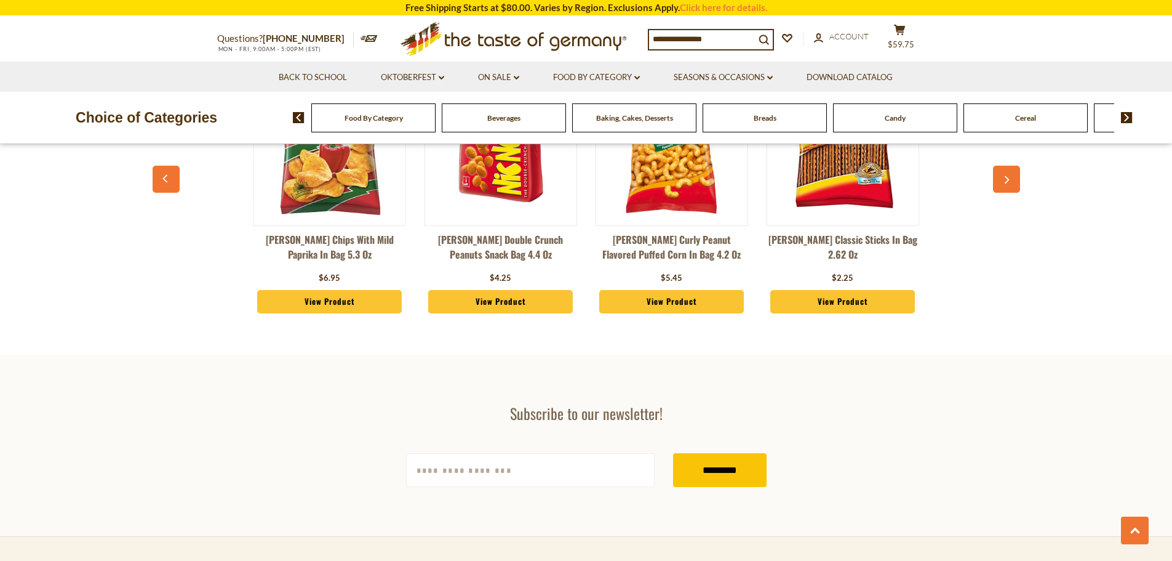
scroll to position [3262, 0]
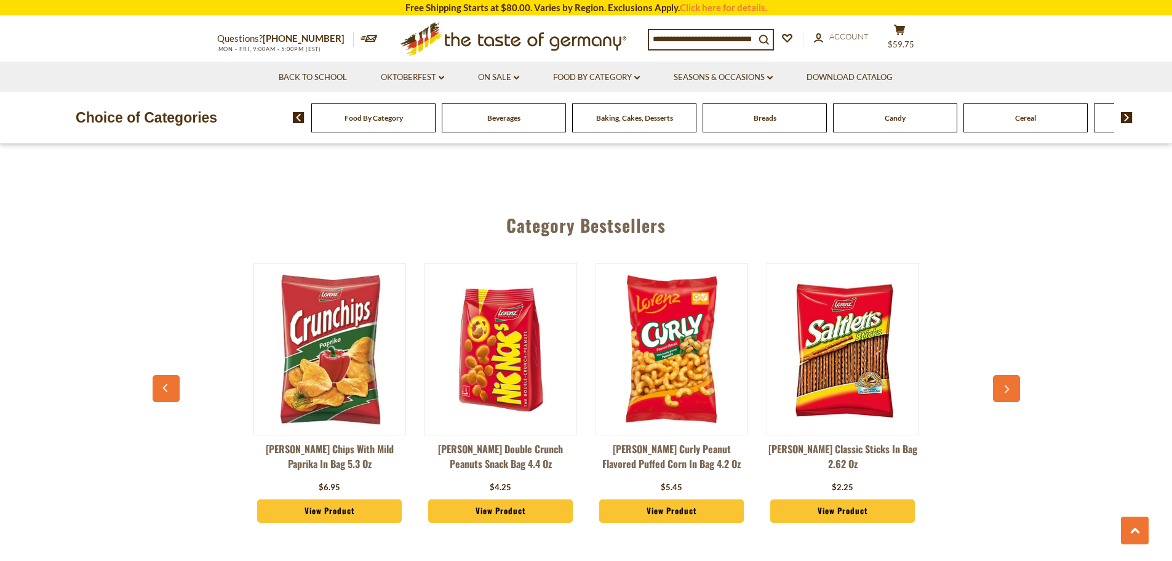
click at [494, 292] on img at bounding box center [500, 348] width 151 height 151
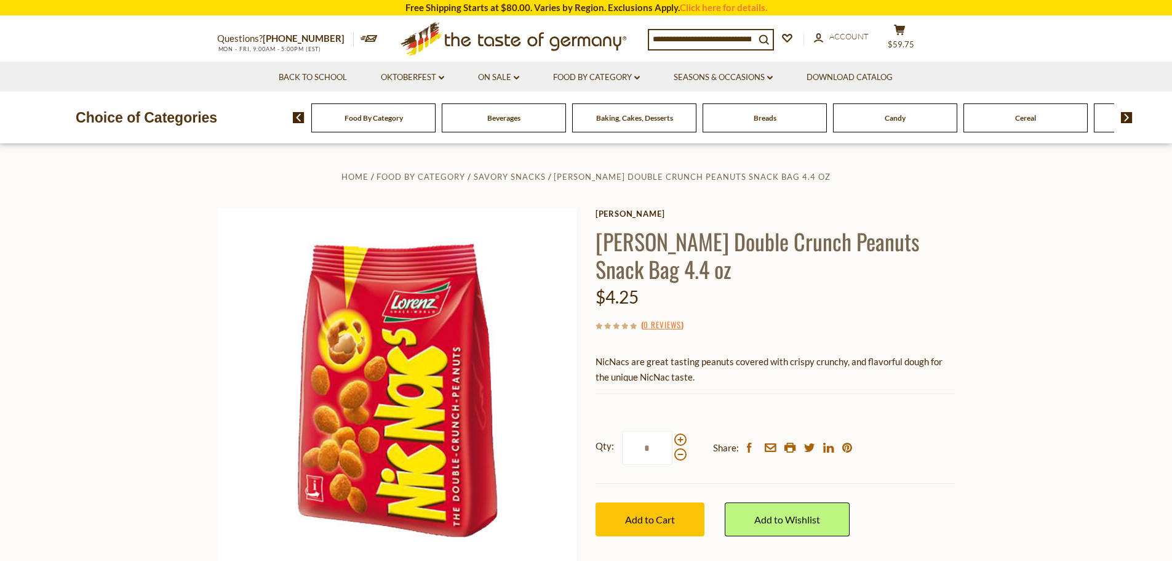
scroll to position [62, 0]
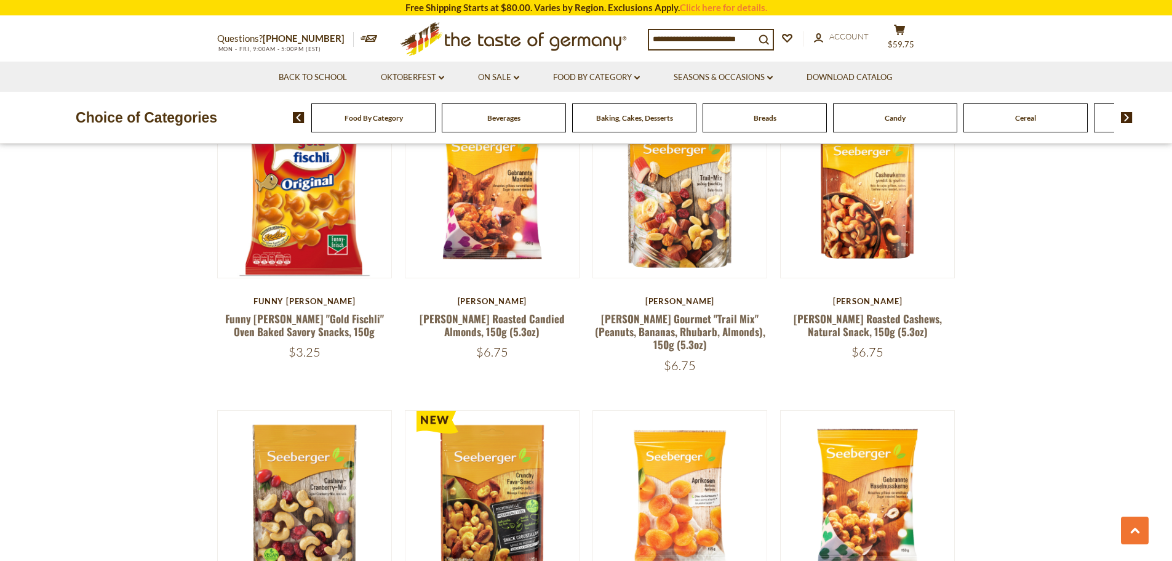
scroll to position [1326, 0]
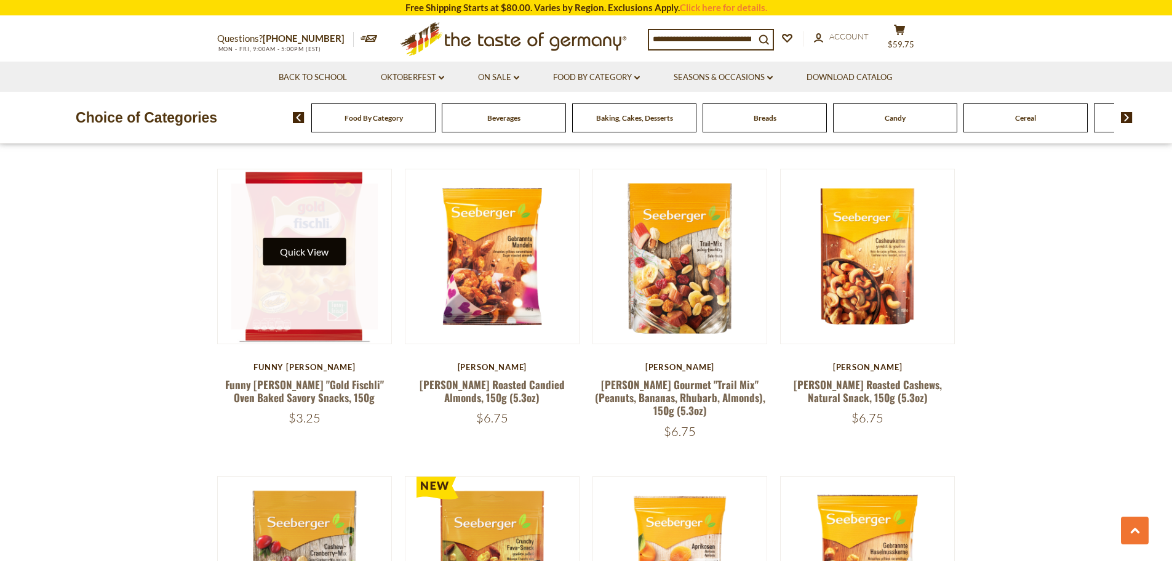
click at [299, 238] on button "Quick View" at bounding box center [304, 252] width 83 height 28
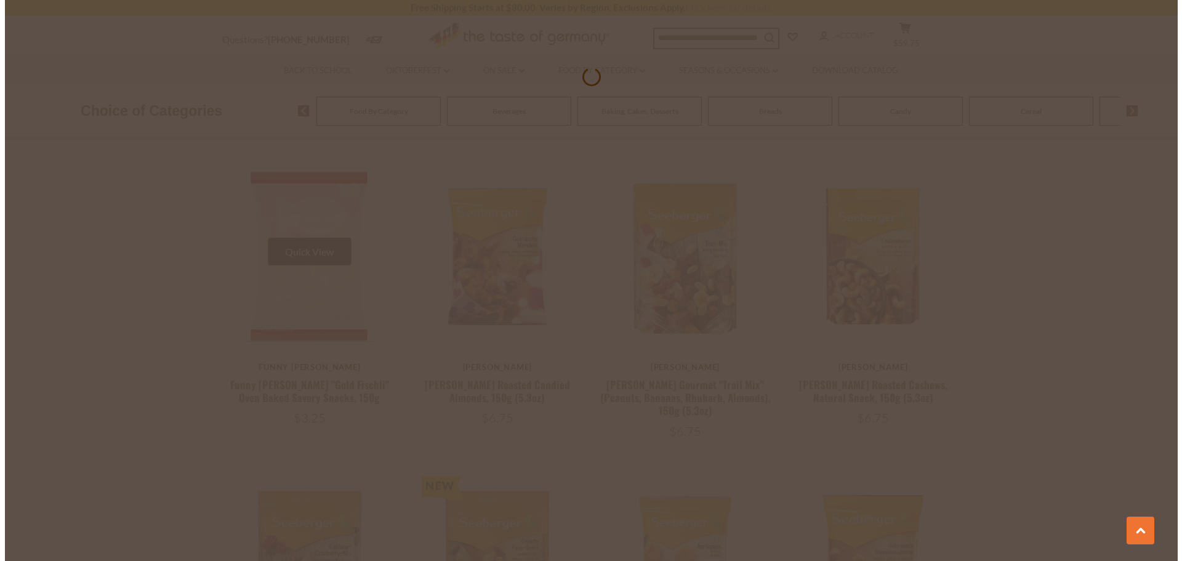
scroll to position [1328, 0]
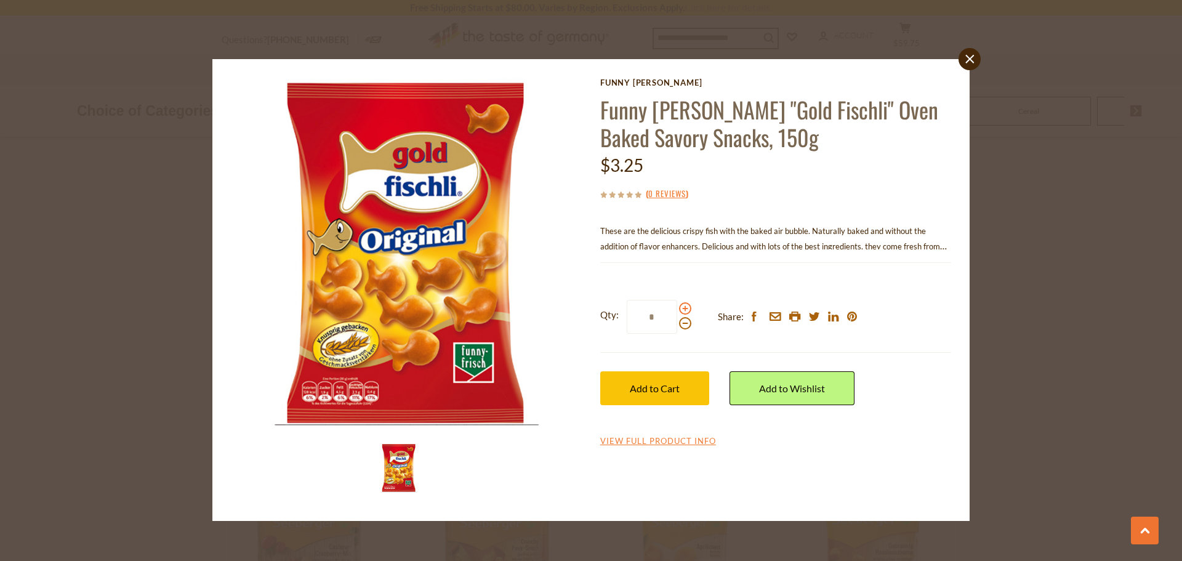
click at [683, 309] on span at bounding box center [685, 308] width 12 height 12
click at [677, 309] on input "*" at bounding box center [651, 317] width 50 height 34
type input "*"
click at [665, 386] on span "Add to Cart" at bounding box center [655, 388] width 50 height 12
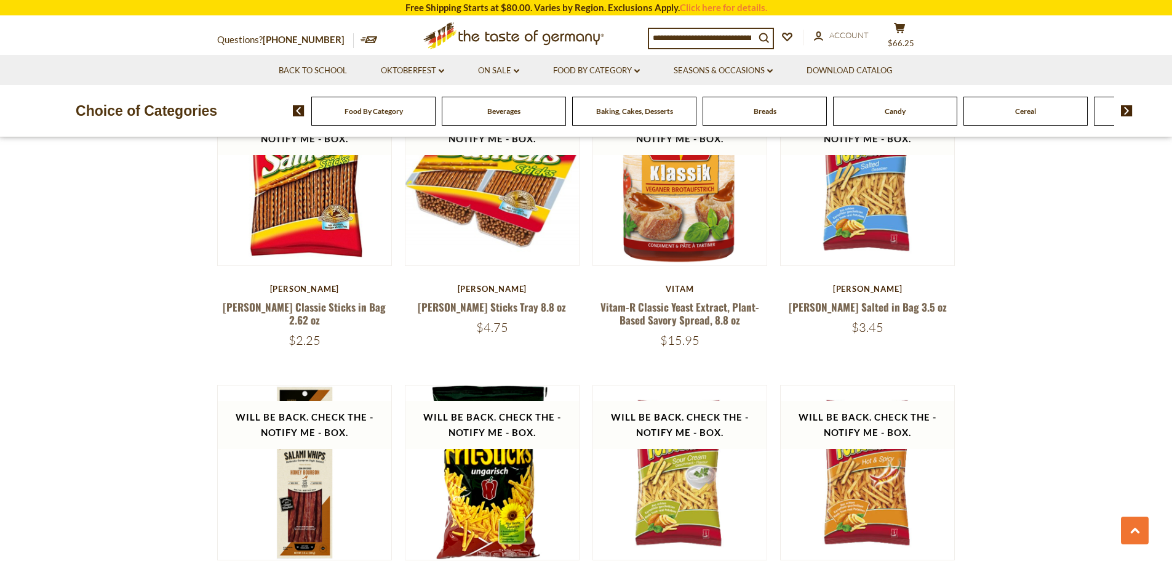
scroll to position [2926, 0]
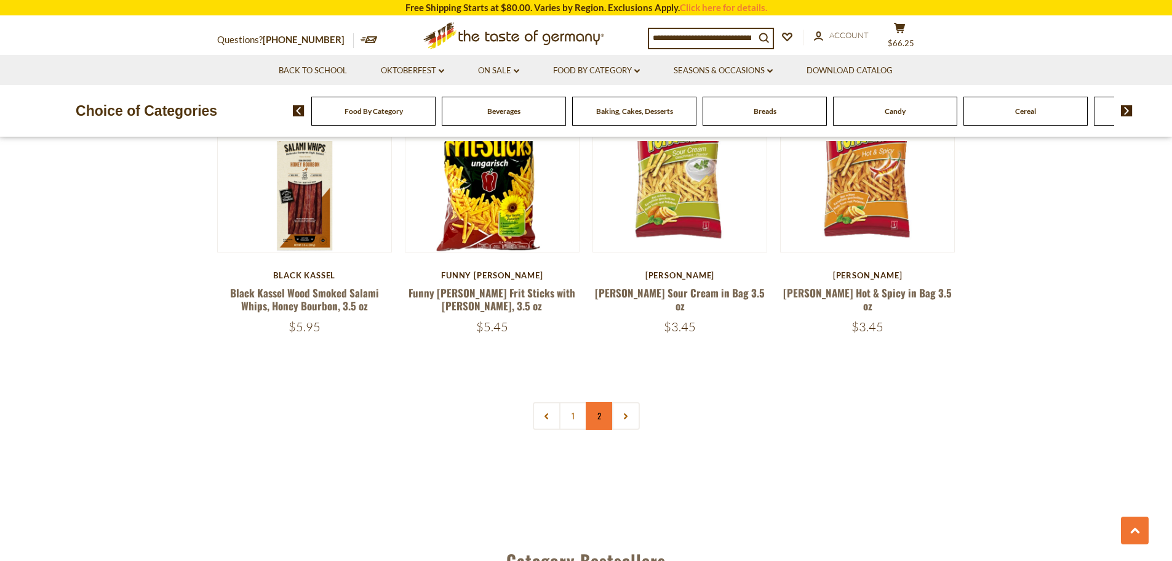
click at [599, 402] on link "2" at bounding box center [600, 416] width 28 height 28
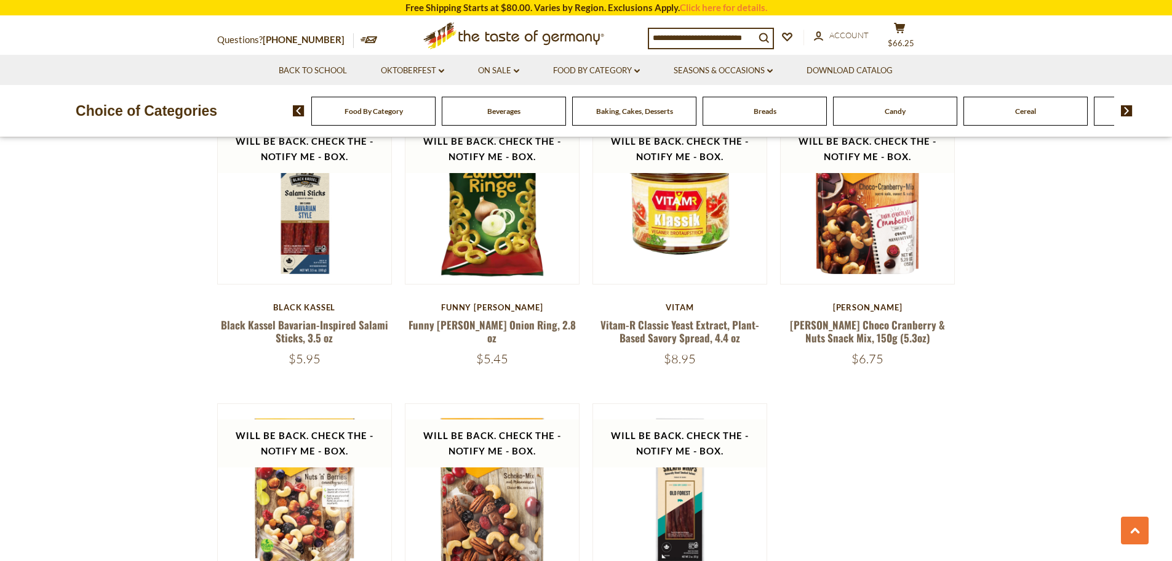
scroll to position [764, 0]
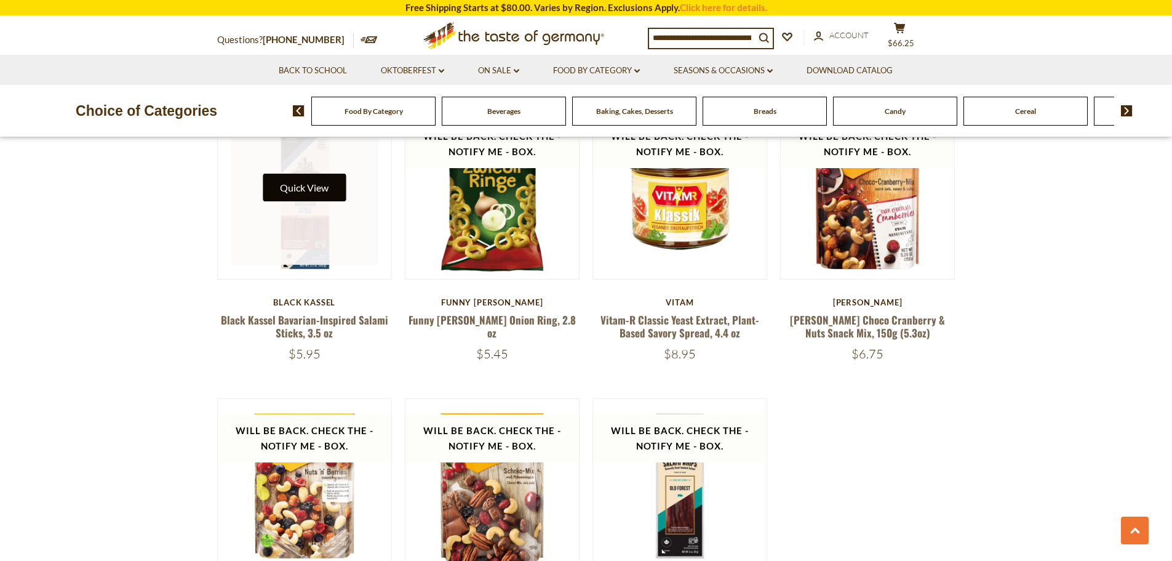
click at [310, 194] on button "Quick View" at bounding box center [304, 188] width 83 height 28
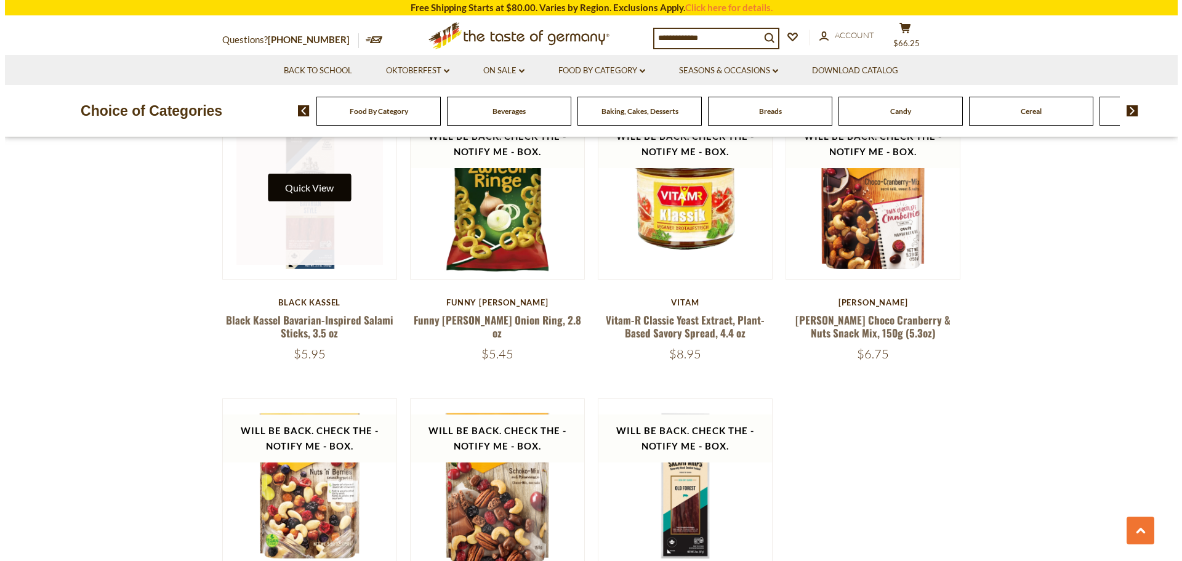
scroll to position [766, 0]
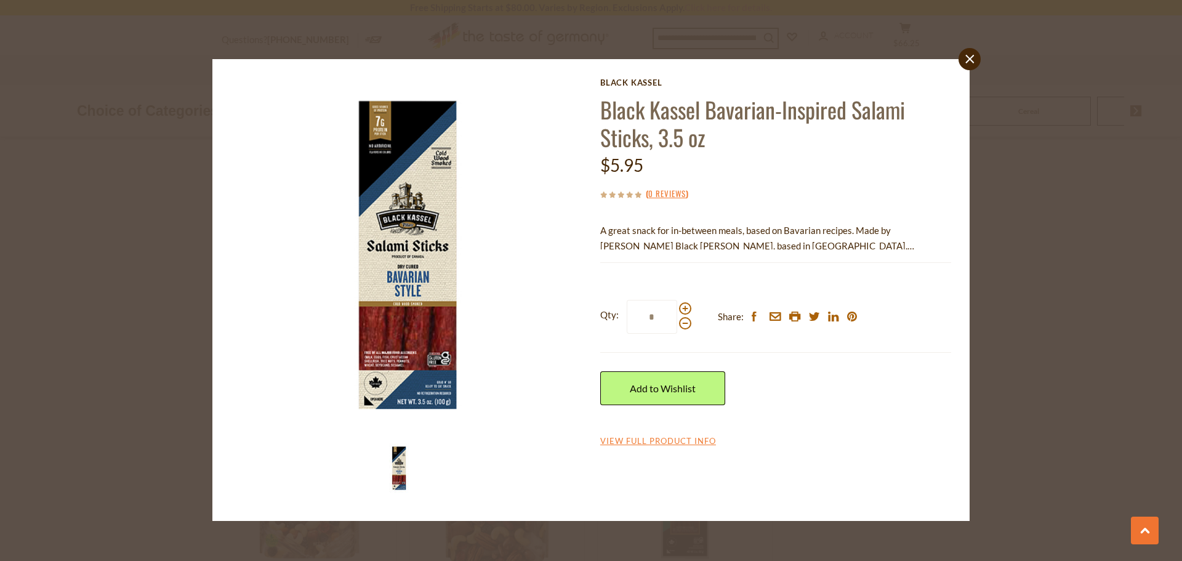
drag, startPoint x: 971, startPoint y: 62, endPoint x: 965, endPoint y: 95, distance: 33.8
click at [971, 62] on icon "close" at bounding box center [969, 59] width 9 height 9
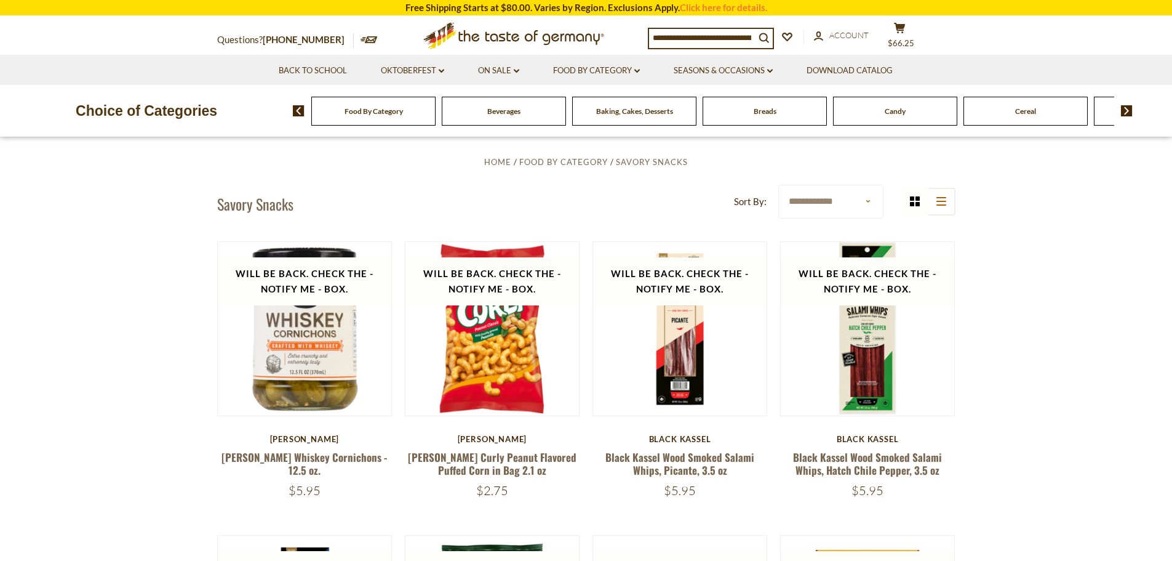
scroll to position [0, 0]
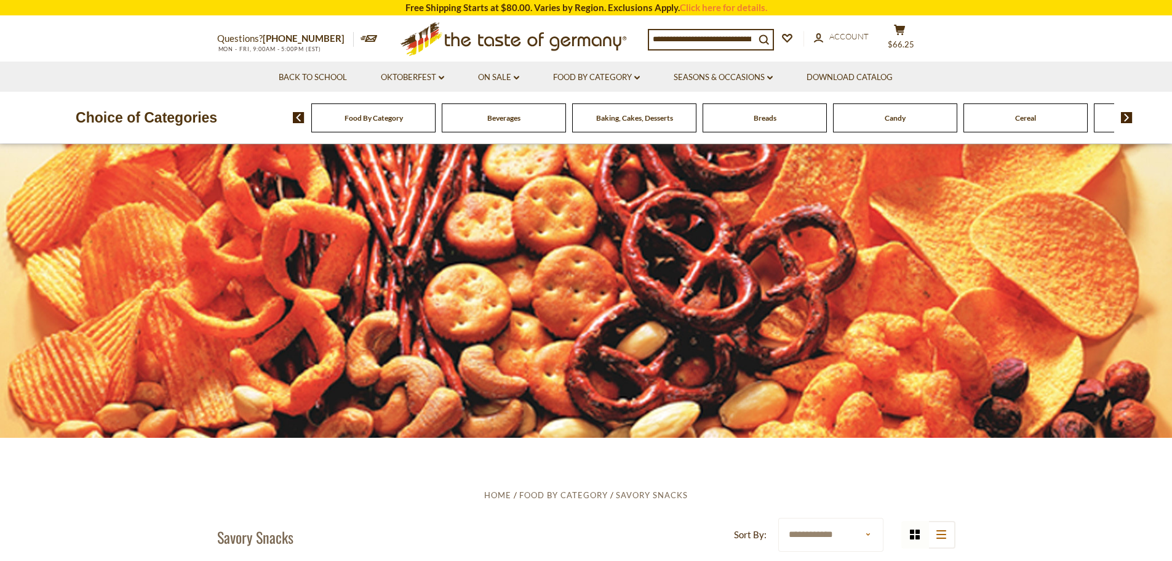
click at [1124, 115] on img at bounding box center [1127, 117] width 12 height 11
click at [1124, 116] on img at bounding box center [1127, 117] width 12 height 11
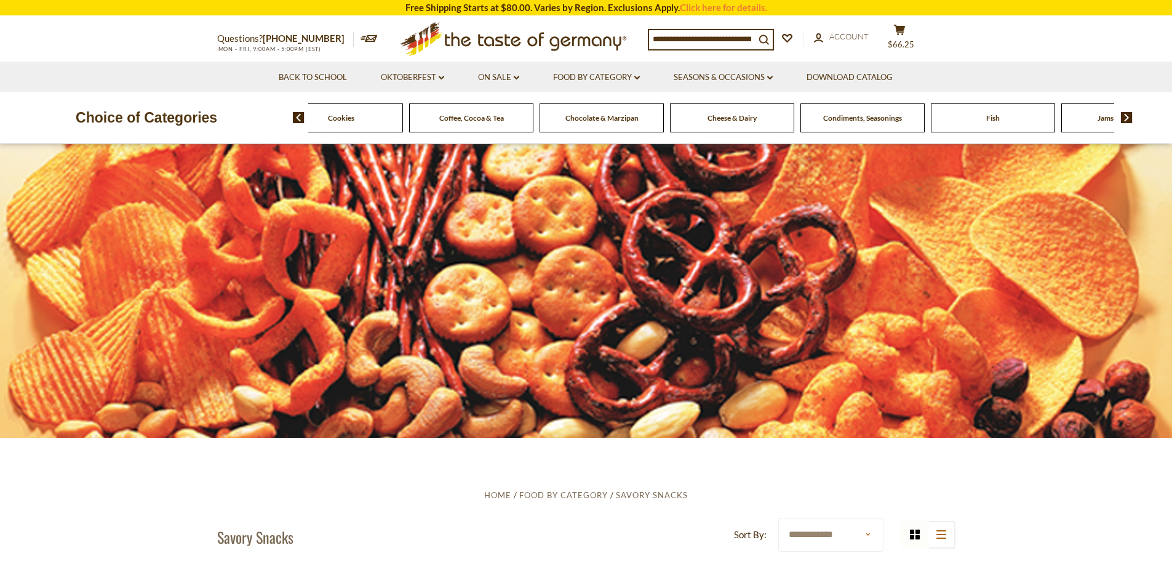
click at [1124, 116] on img at bounding box center [1127, 117] width 12 height 11
click at [1124, 117] on img at bounding box center [1127, 117] width 12 height 11
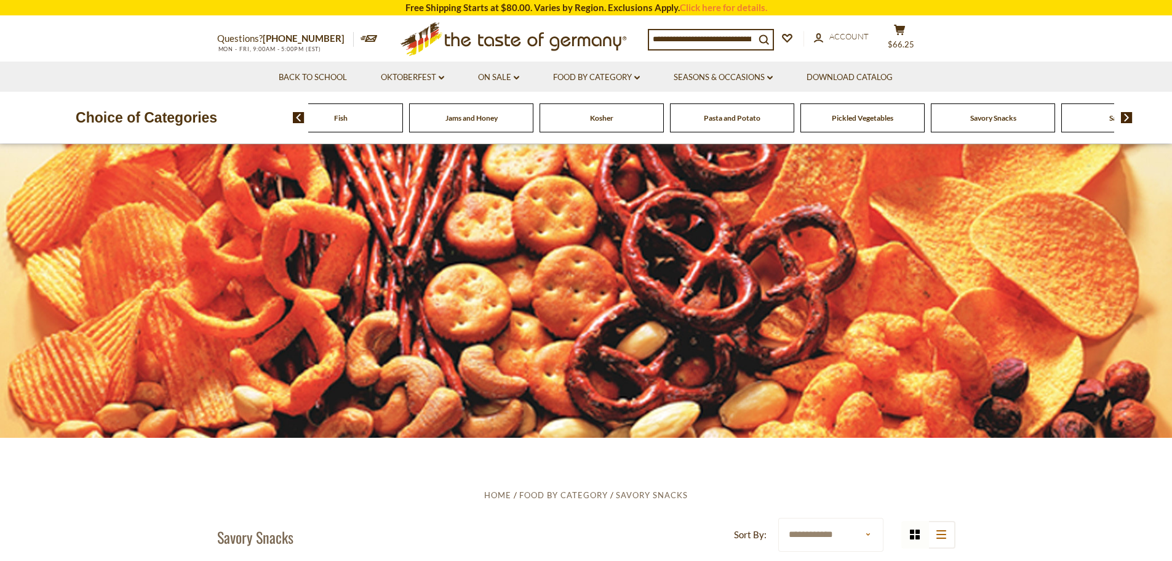
click at [1124, 117] on img at bounding box center [1127, 117] width 12 height 11
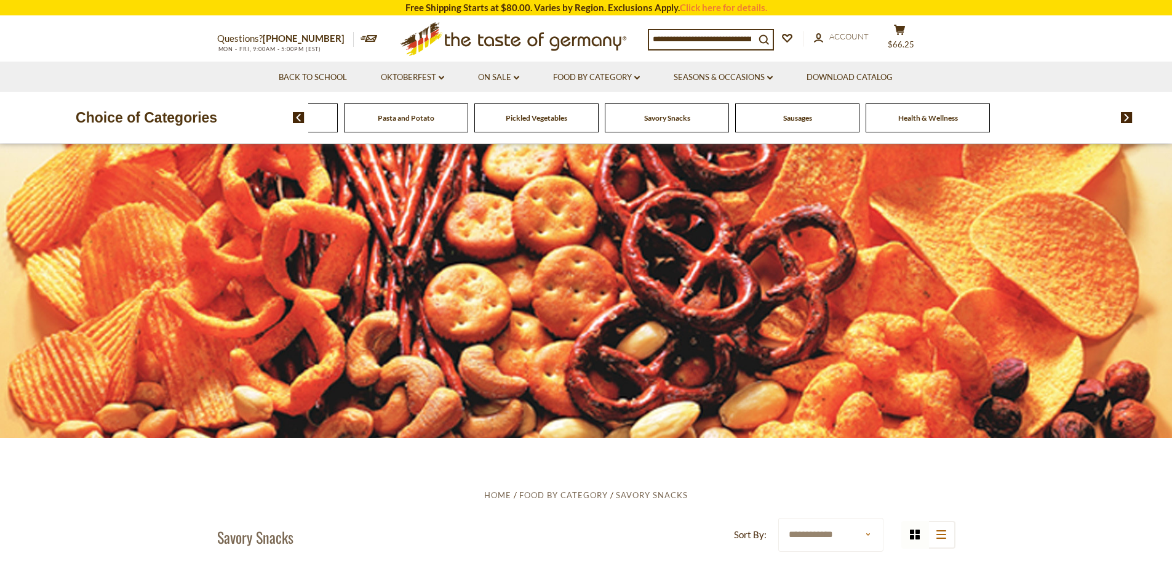
click at [1124, 117] on img at bounding box center [1127, 117] width 12 height 11
click at [914, 120] on span "Sausages" at bounding box center [925, 117] width 29 height 9
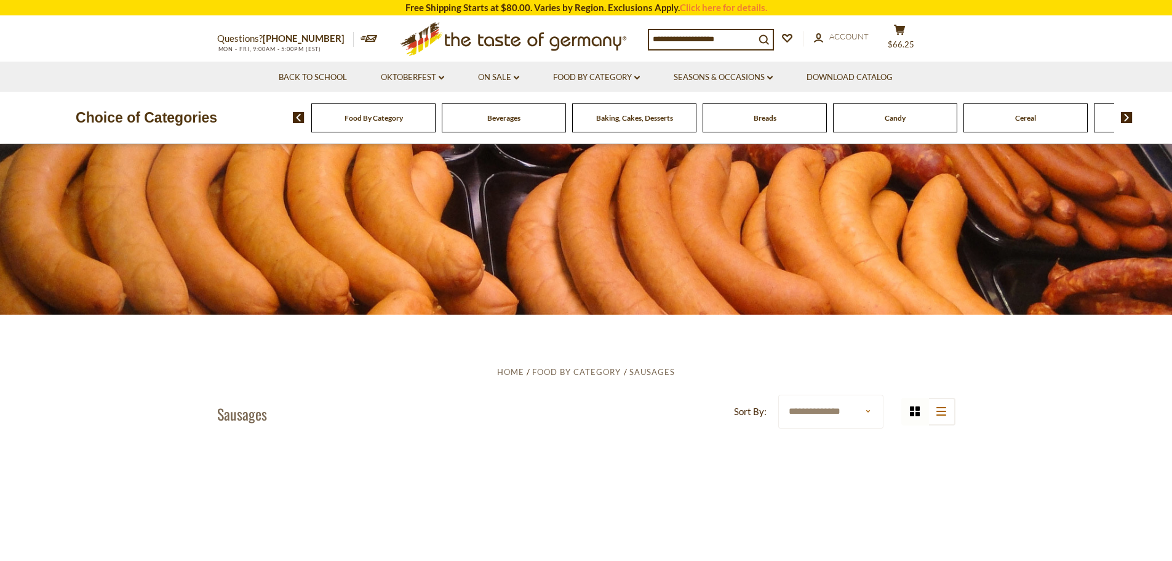
scroll to position [246, 0]
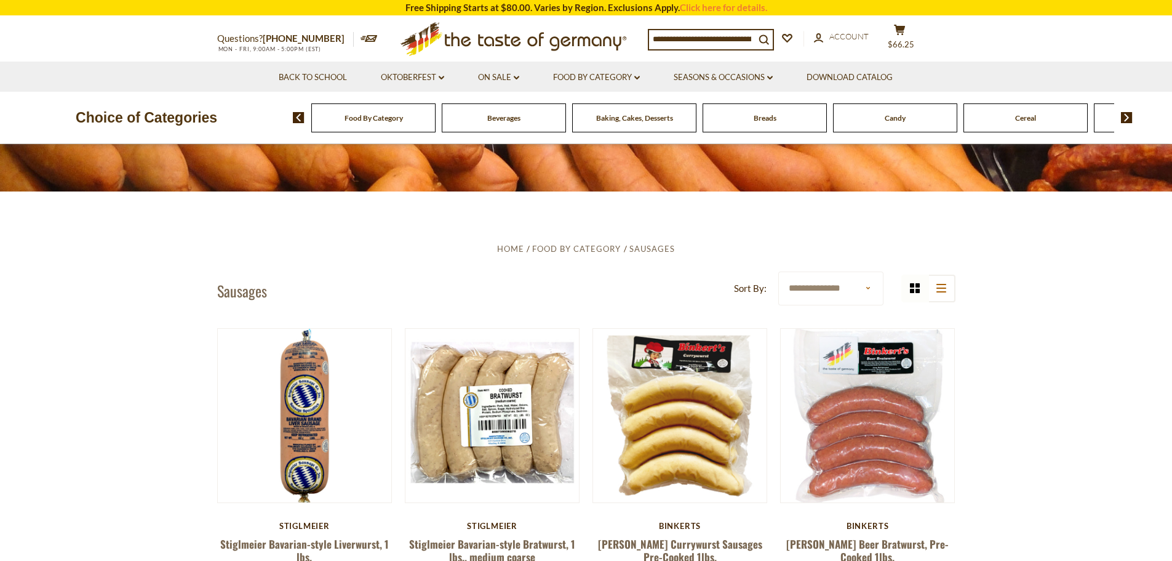
click at [858, 285] on select "**********" at bounding box center [830, 288] width 105 height 34
select select "**********"
click at [778, 271] on select "**********" at bounding box center [830, 288] width 105 height 34
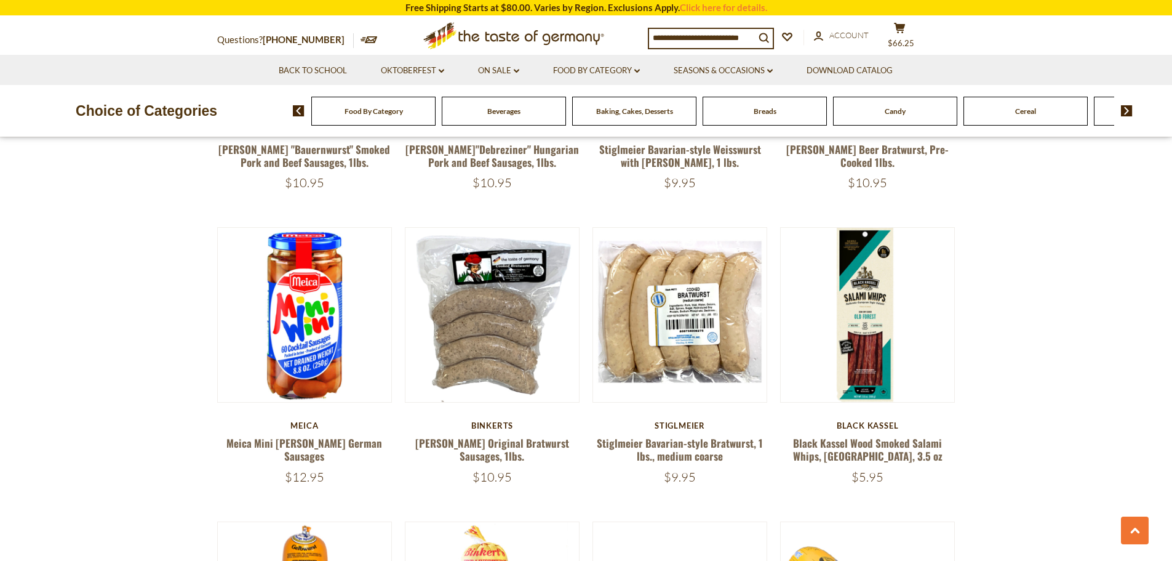
scroll to position [1231, 0]
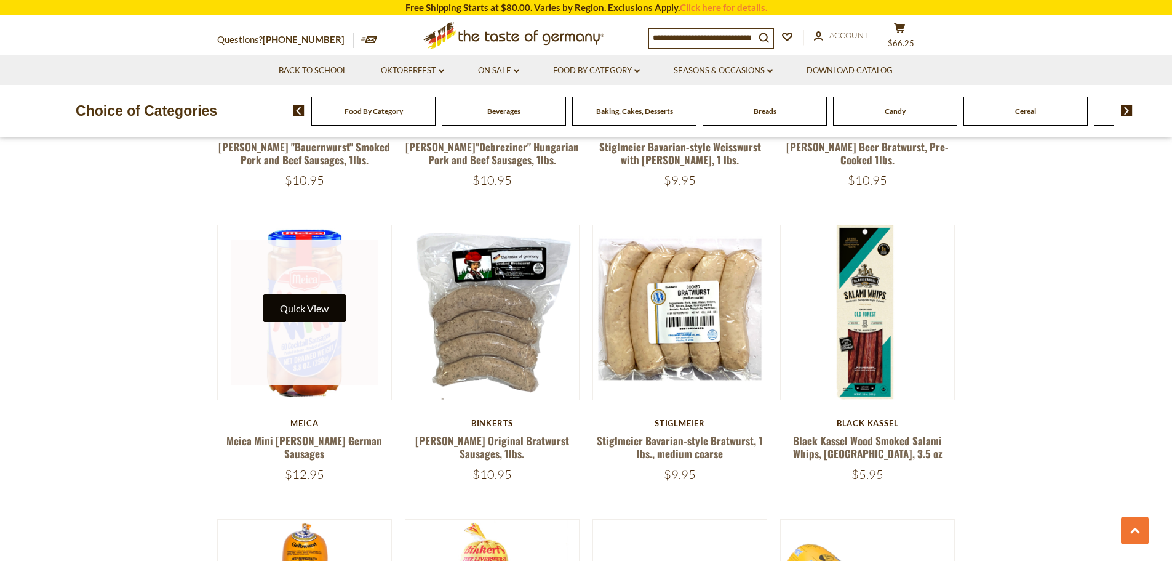
click at [303, 307] on button "Quick View" at bounding box center [304, 308] width 83 height 28
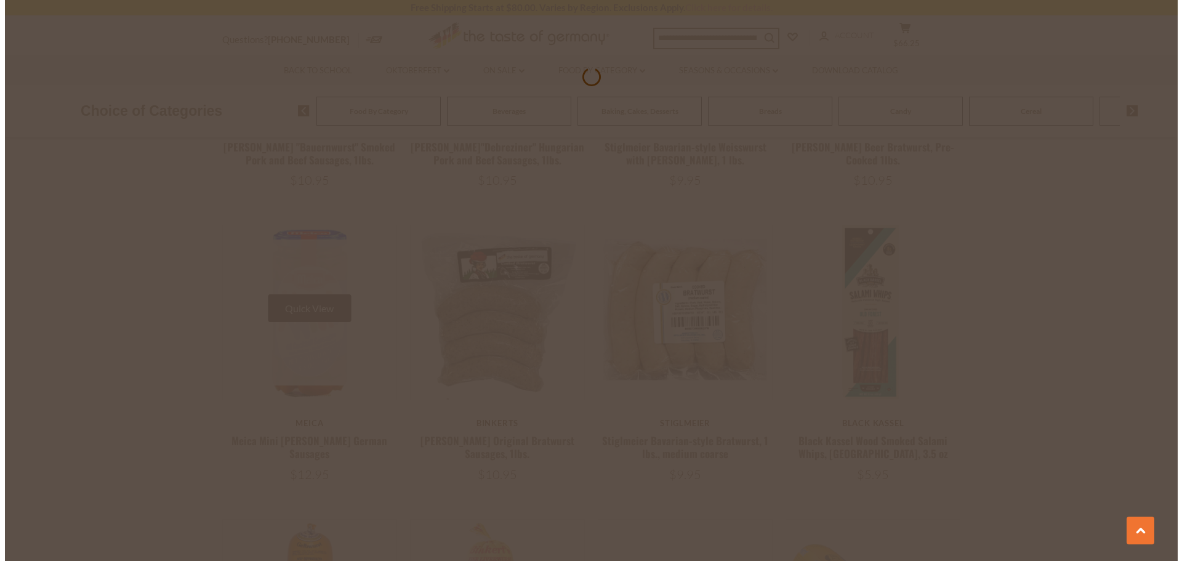
scroll to position [1233, 0]
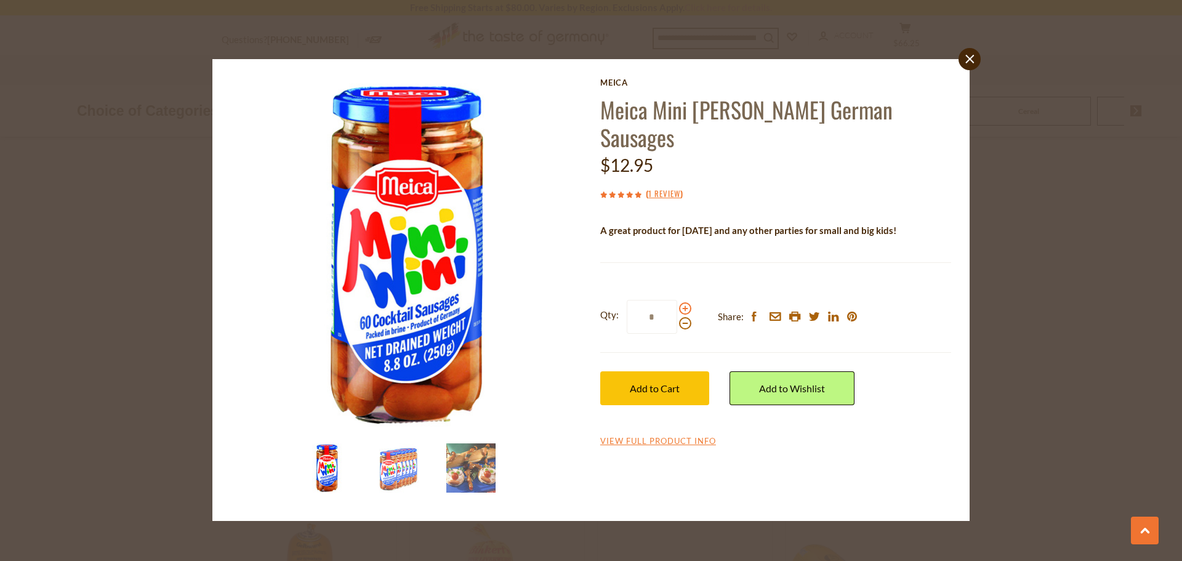
click at [684, 302] on span at bounding box center [685, 308] width 12 height 12
click at [677, 300] on input "*" at bounding box center [651, 317] width 50 height 34
type input "*"
click at [659, 382] on span "Add to Cart" at bounding box center [655, 388] width 50 height 12
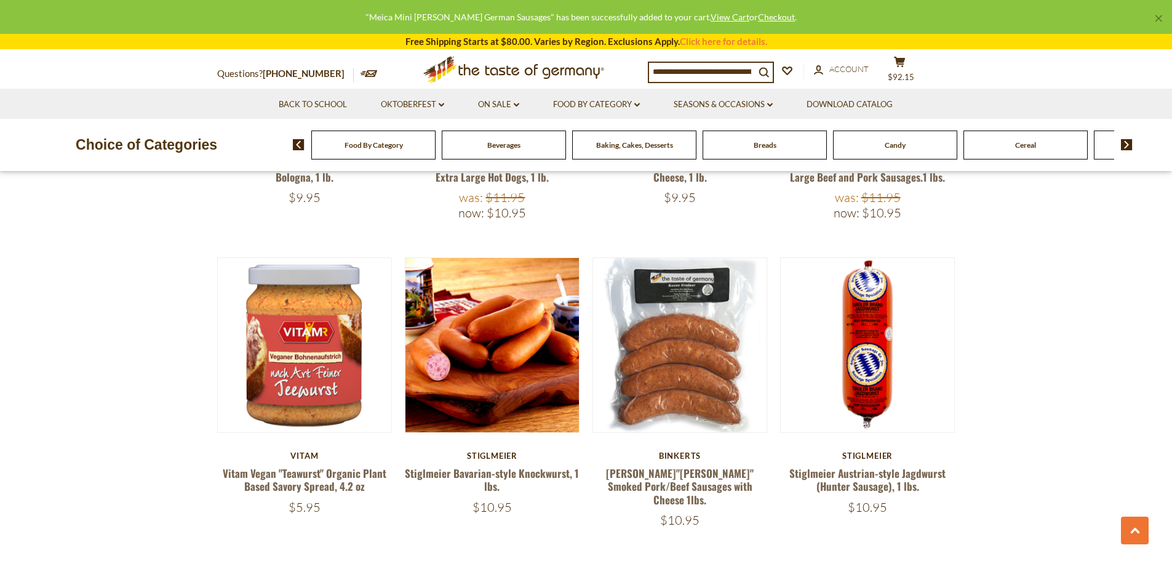
scroll to position [2708, 0]
